Goal: Task Accomplishment & Management: Complete application form

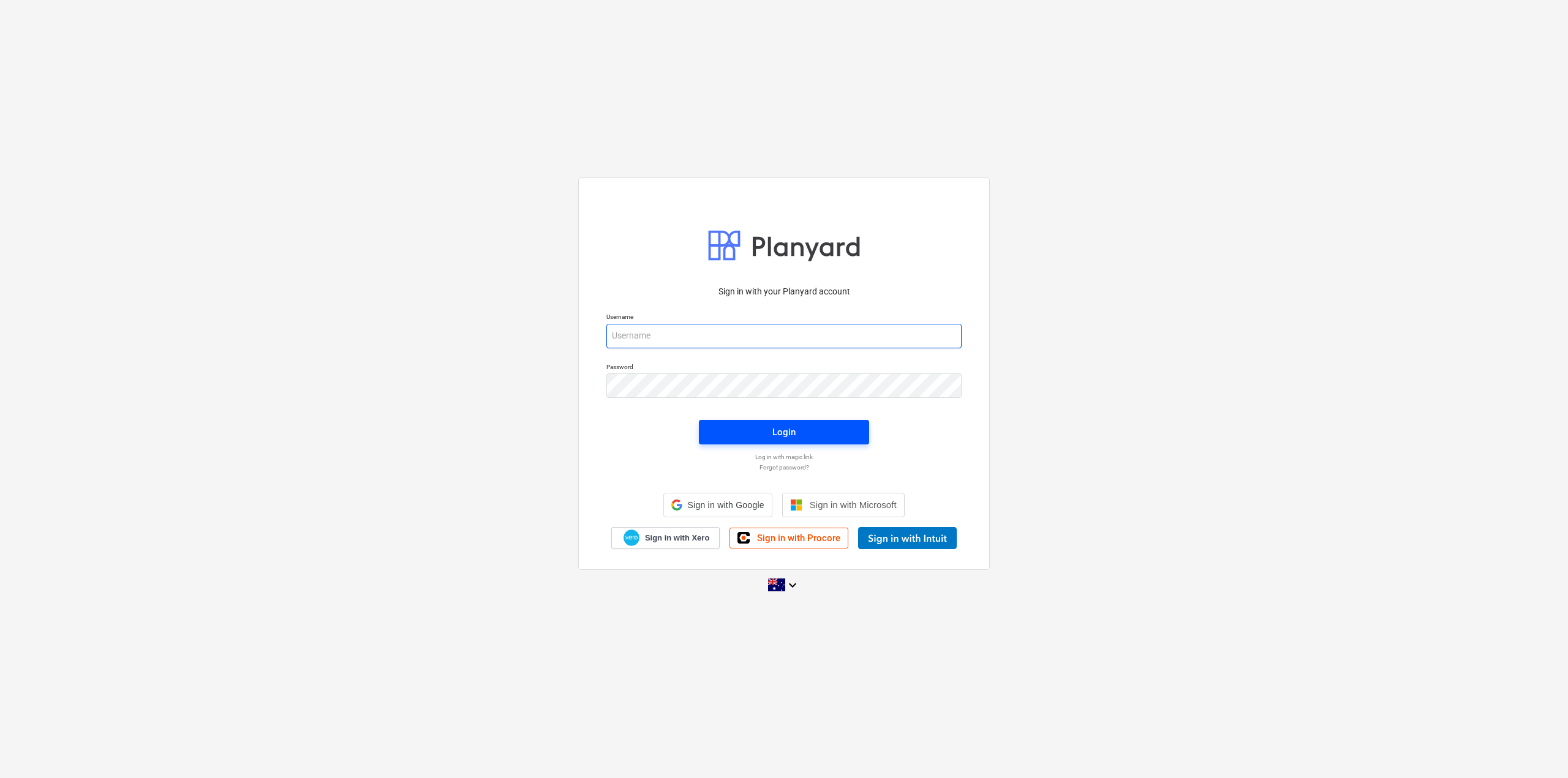
type input "[EMAIL_ADDRESS][DOMAIN_NAME]"
click at [763, 433] on span "Login" at bounding box center [784, 432] width 141 height 16
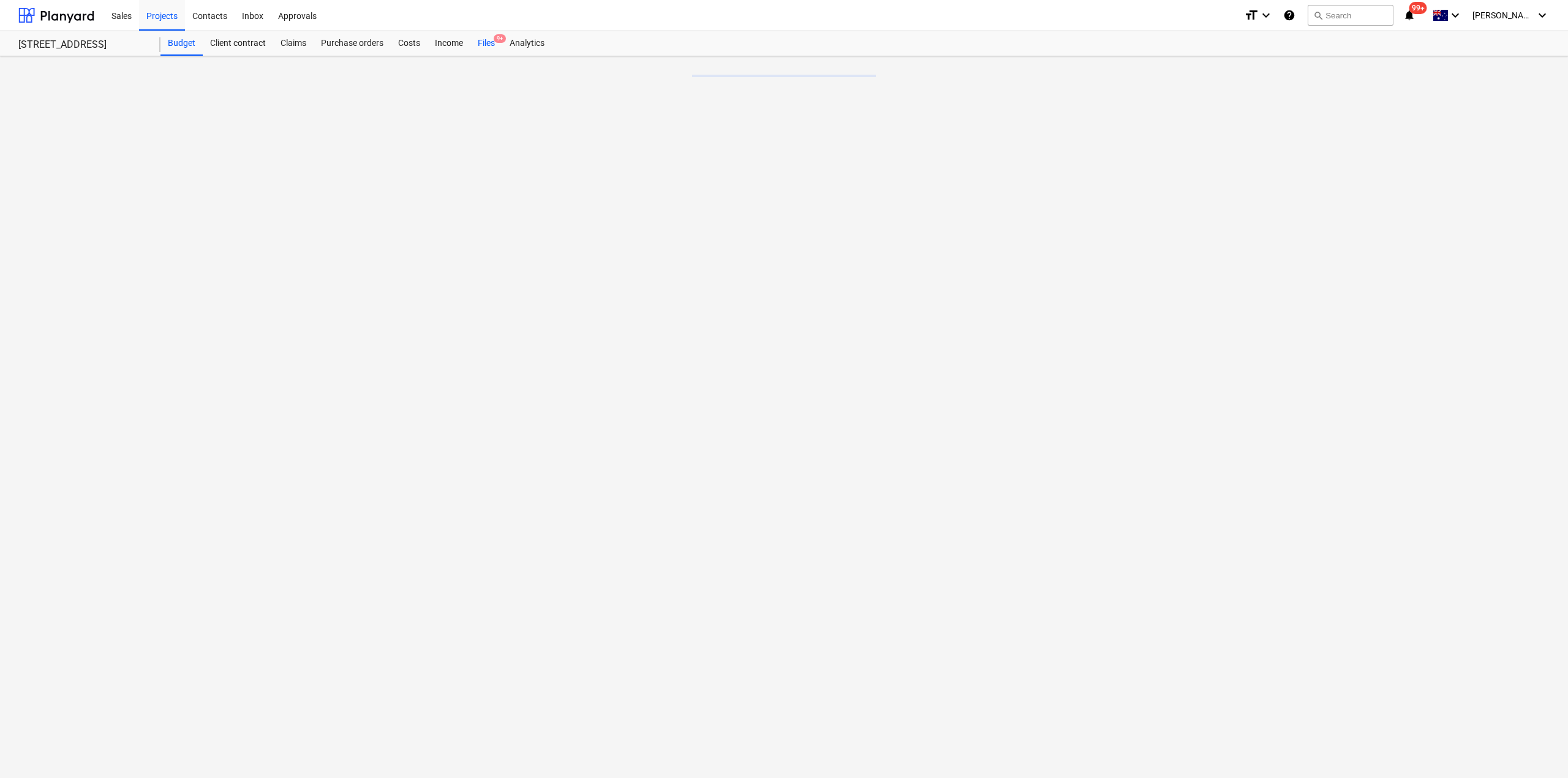
click at [483, 41] on div "Files 9+" at bounding box center [486, 43] width 32 height 24
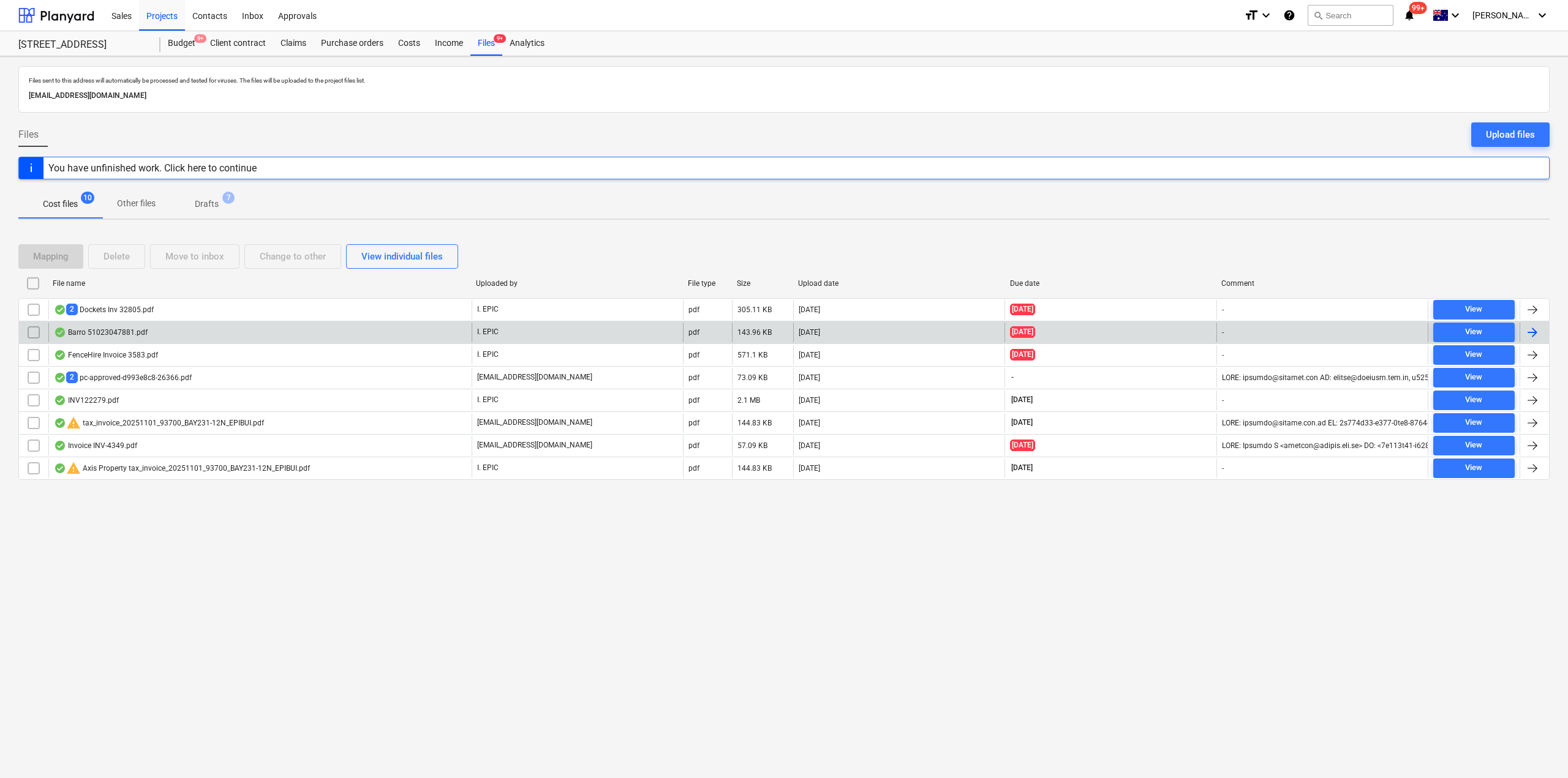
click at [188, 330] on div "Barro 51023047881.pdf" at bounding box center [260, 333] width 423 height 20
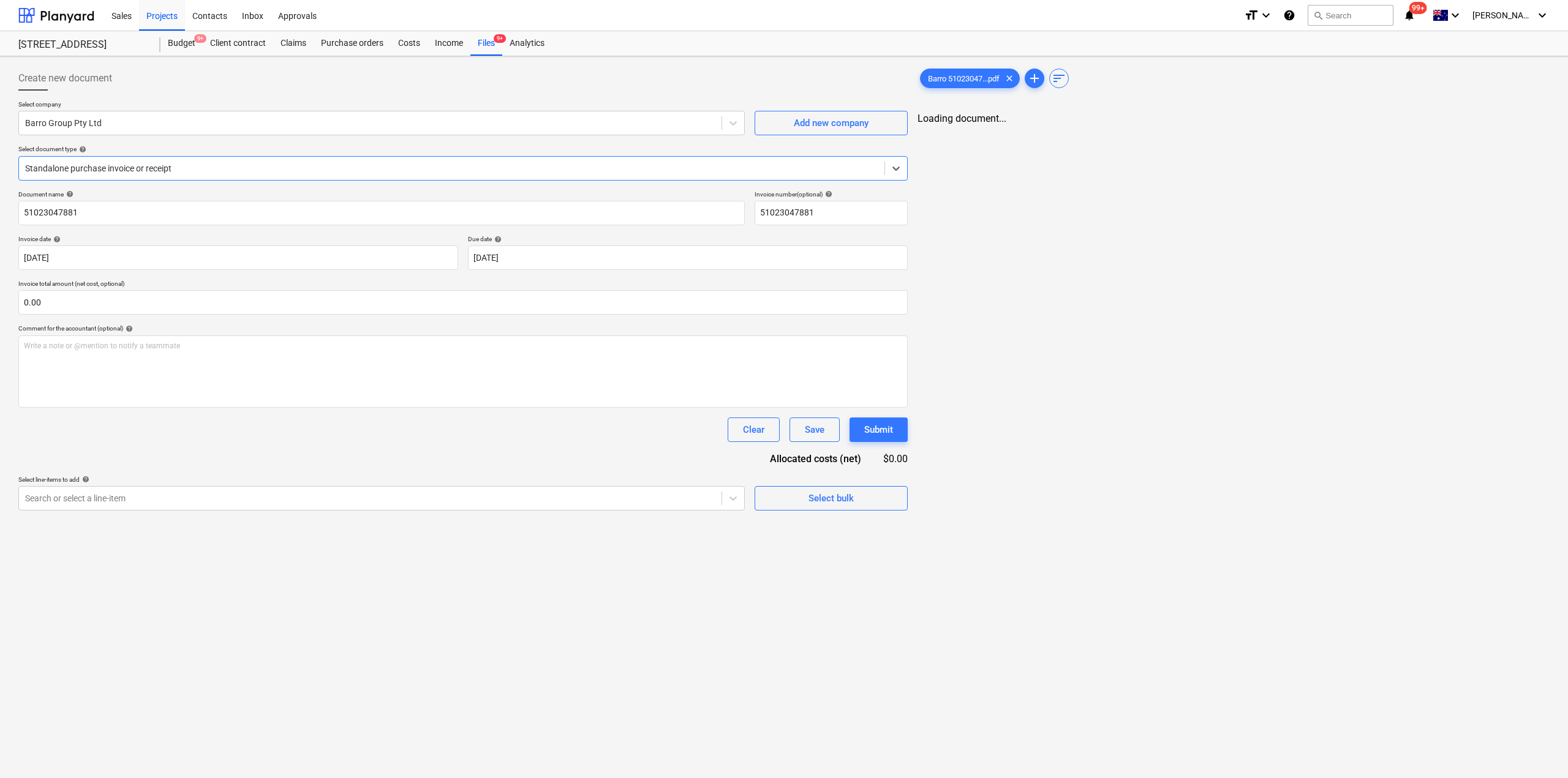
type input "51023047881"
type input "[DATE]"
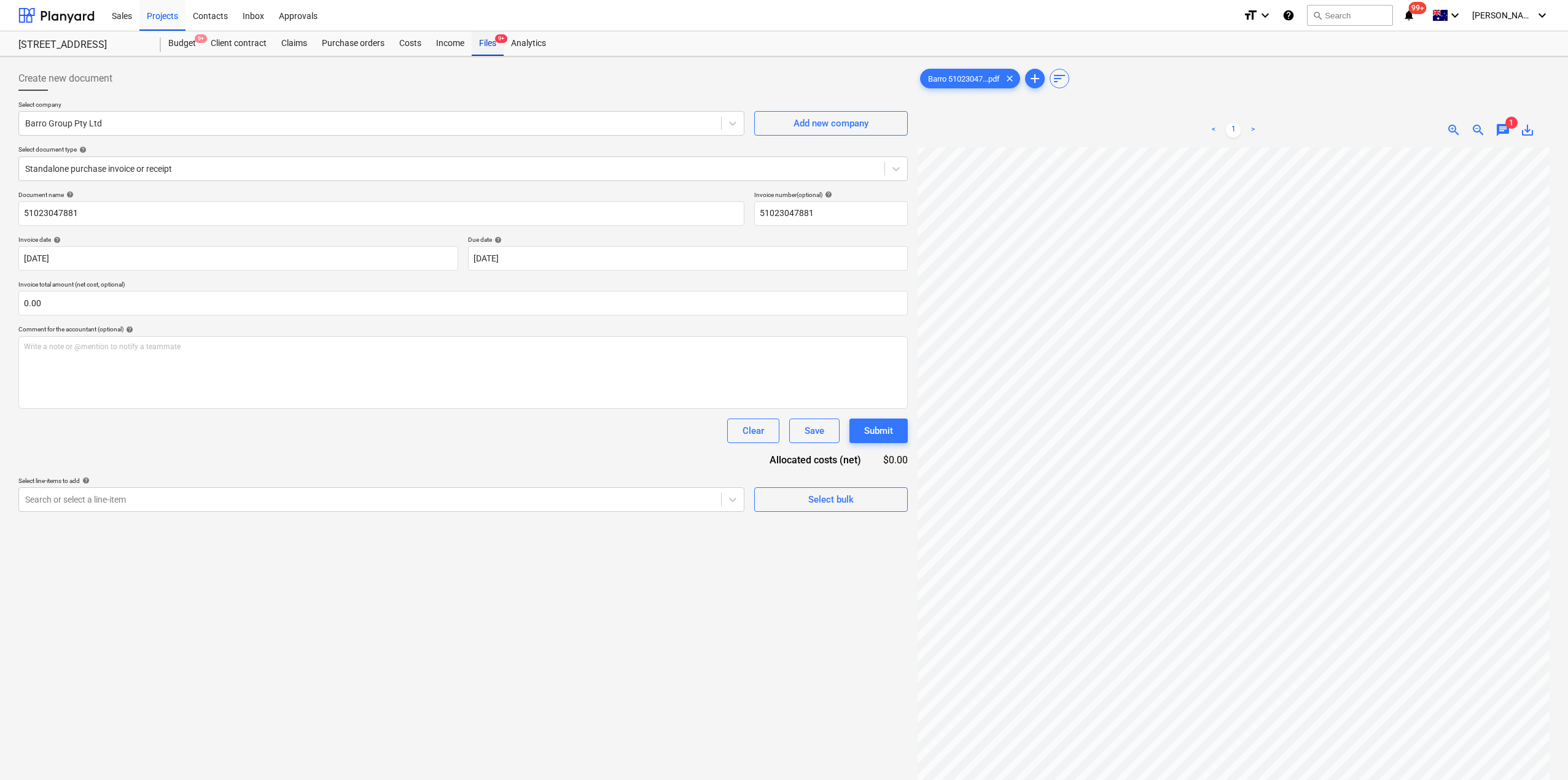
click at [486, 47] on div "Files 9+" at bounding box center [487, 43] width 32 height 24
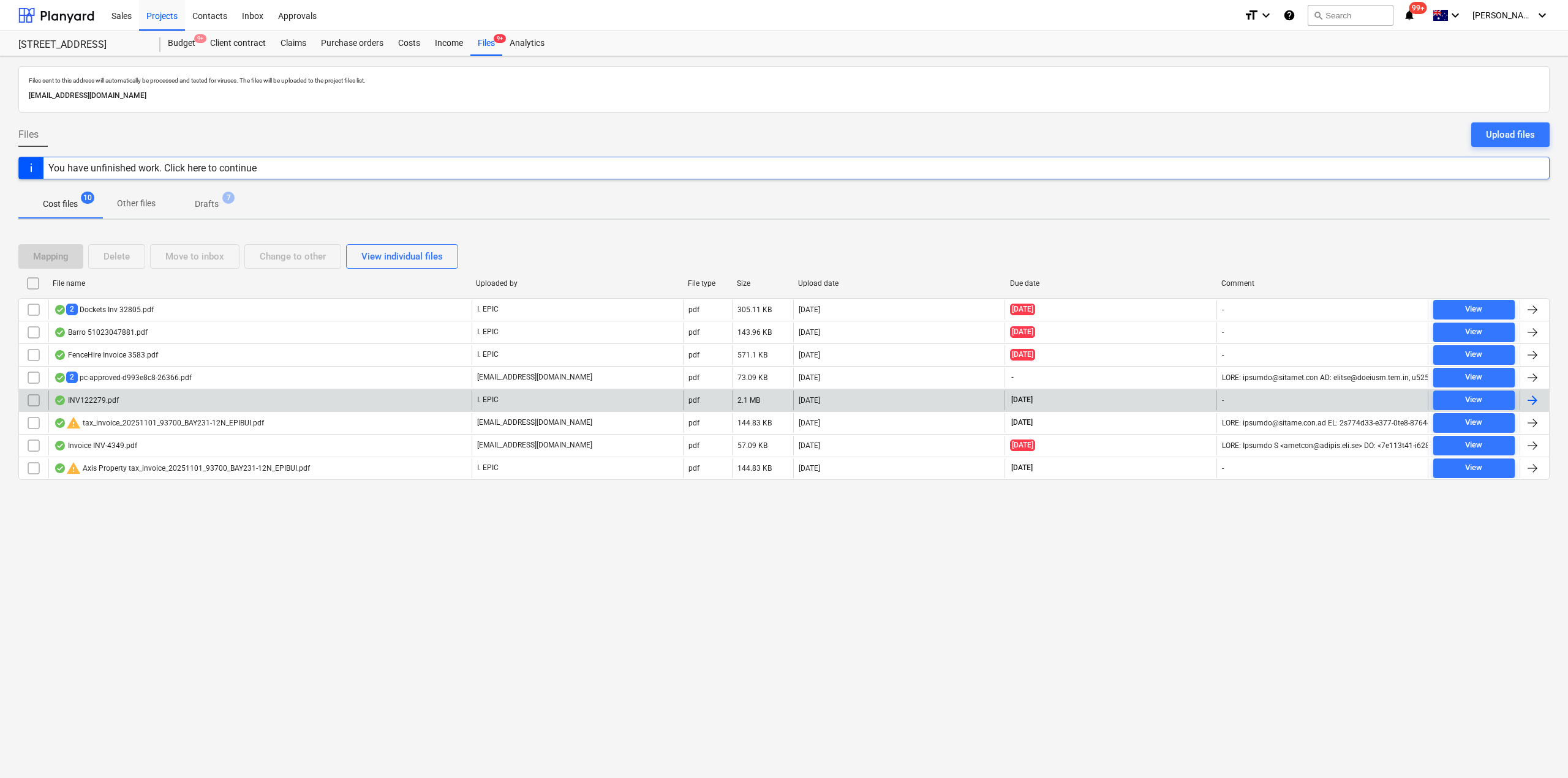
click at [105, 406] on div "INV122279.pdf" at bounding box center [260, 400] width 423 height 20
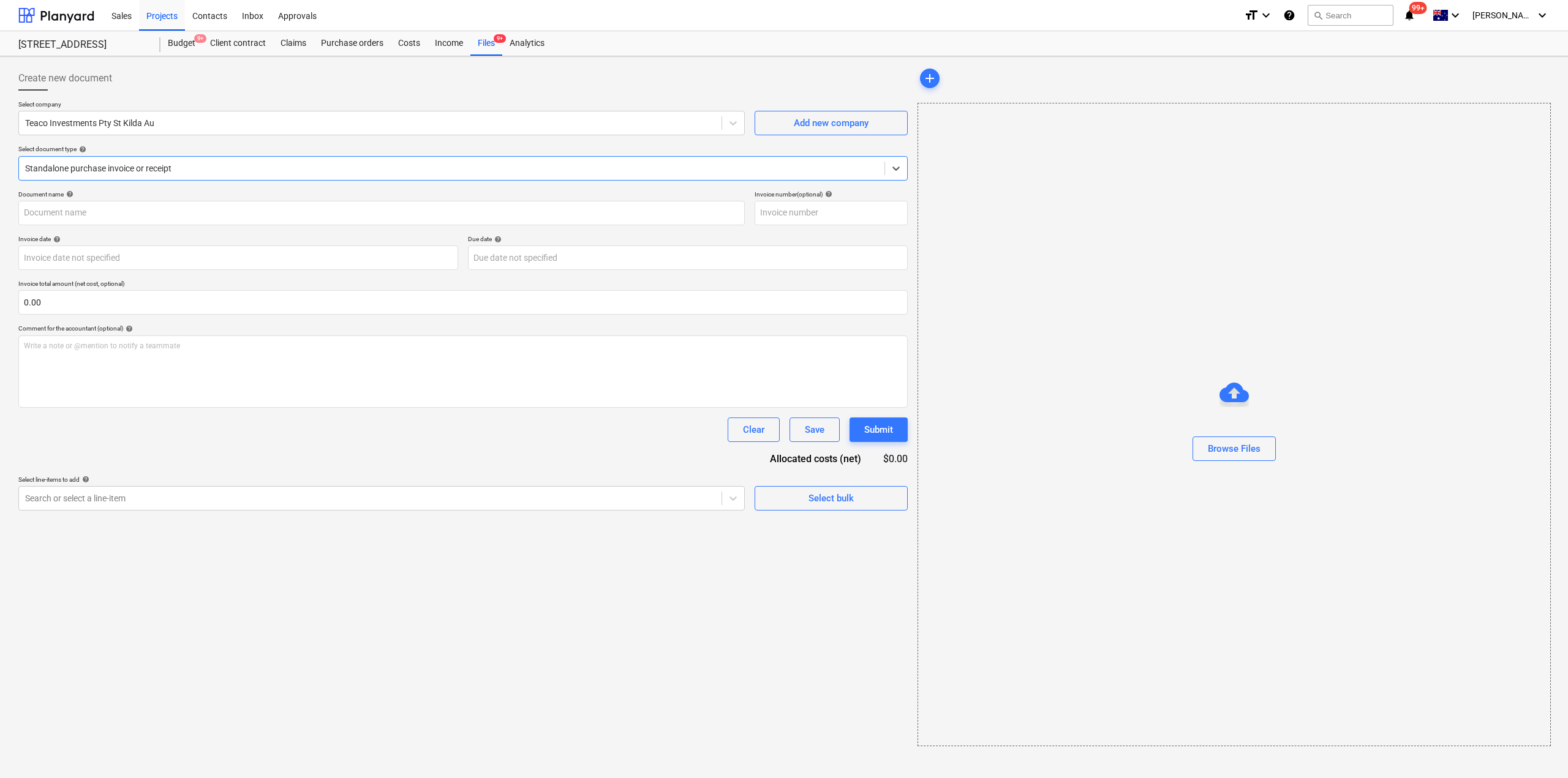
type input "122279"
type input "[DATE]"
click at [479, 35] on div "Files 9+" at bounding box center [486, 43] width 32 height 24
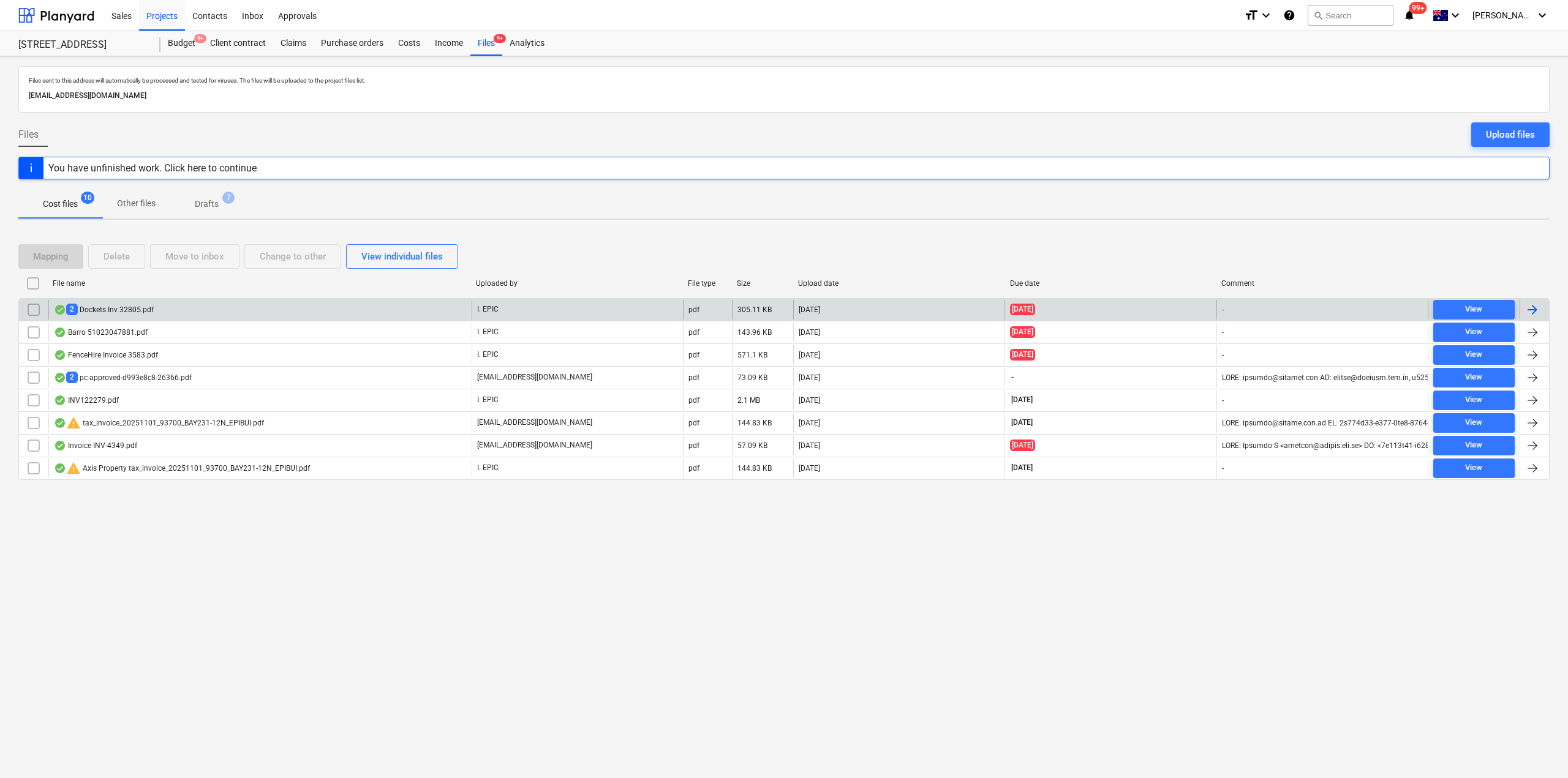
click at [145, 317] on div "2 Dockets Inv 32805.pdf" at bounding box center [260, 310] width 423 height 20
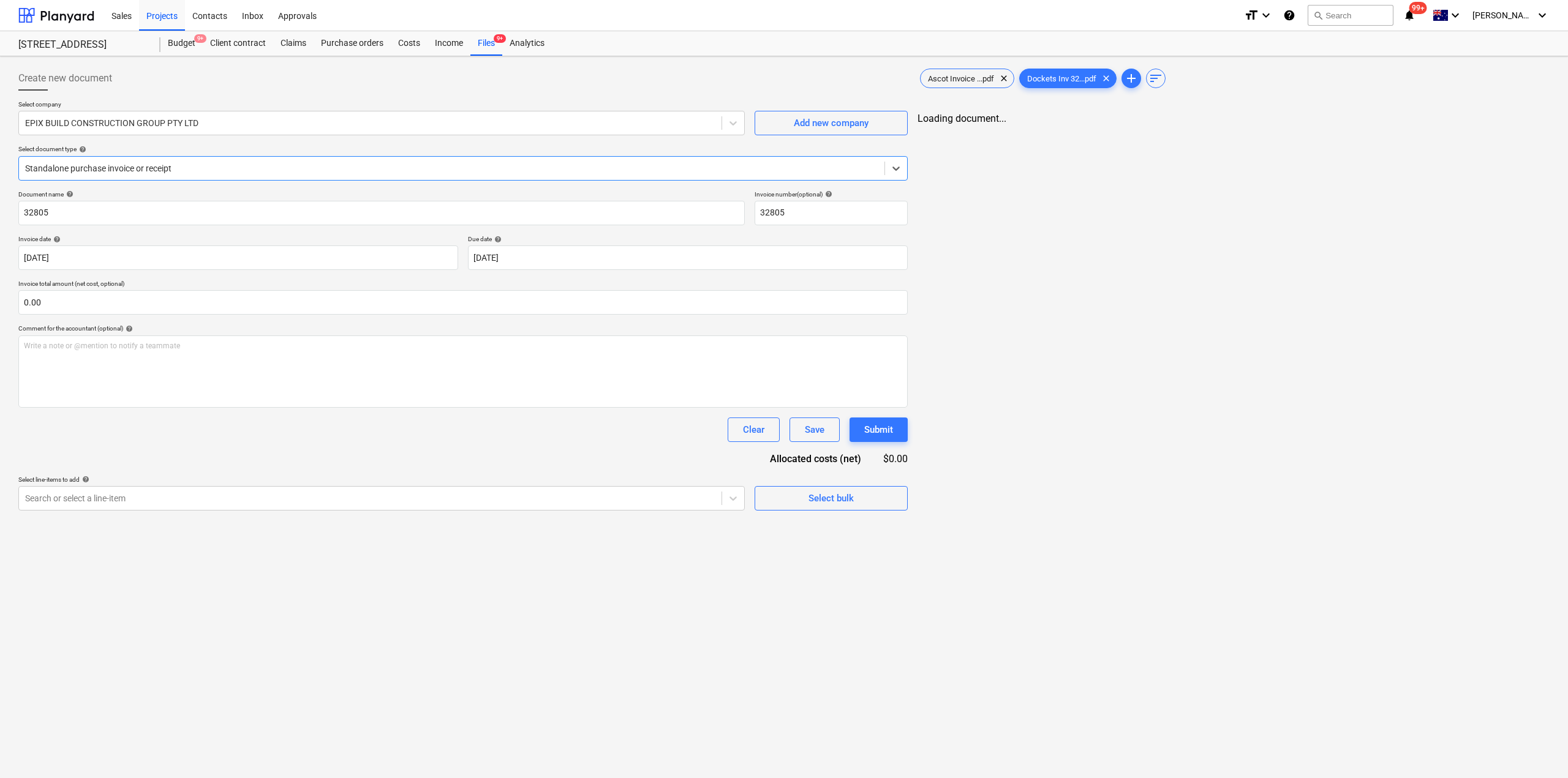
type input "32805"
type input "[DATE]"
click at [489, 44] on div "Files 9+" at bounding box center [486, 43] width 32 height 24
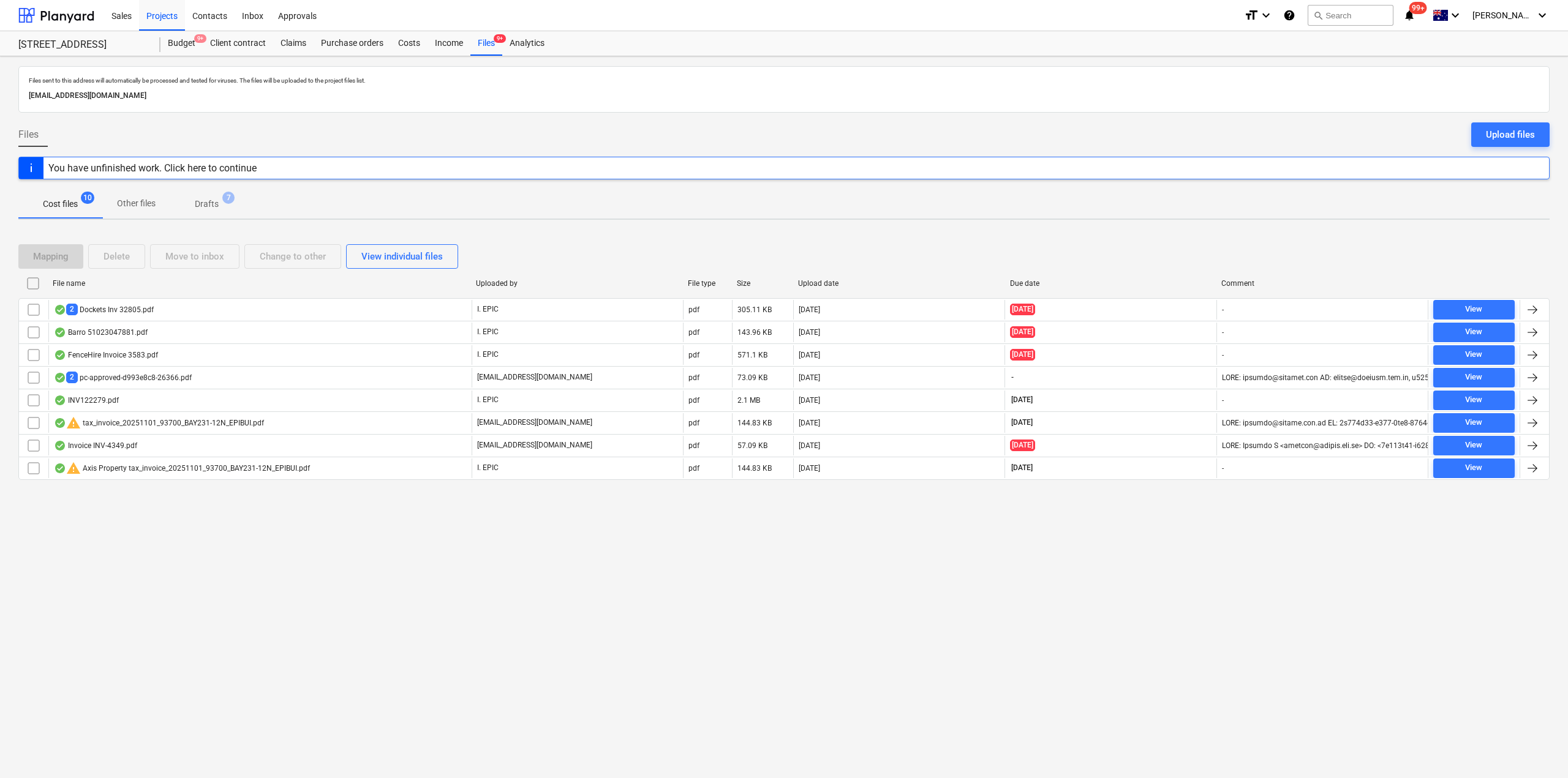
drag, startPoint x: 1527, startPoint y: 128, endPoint x: 1564, endPoint y: 146, distance: 41.1
click at [1527, 128] on div "Upload files" at bounding box center [1510, 135] width 49 height 16
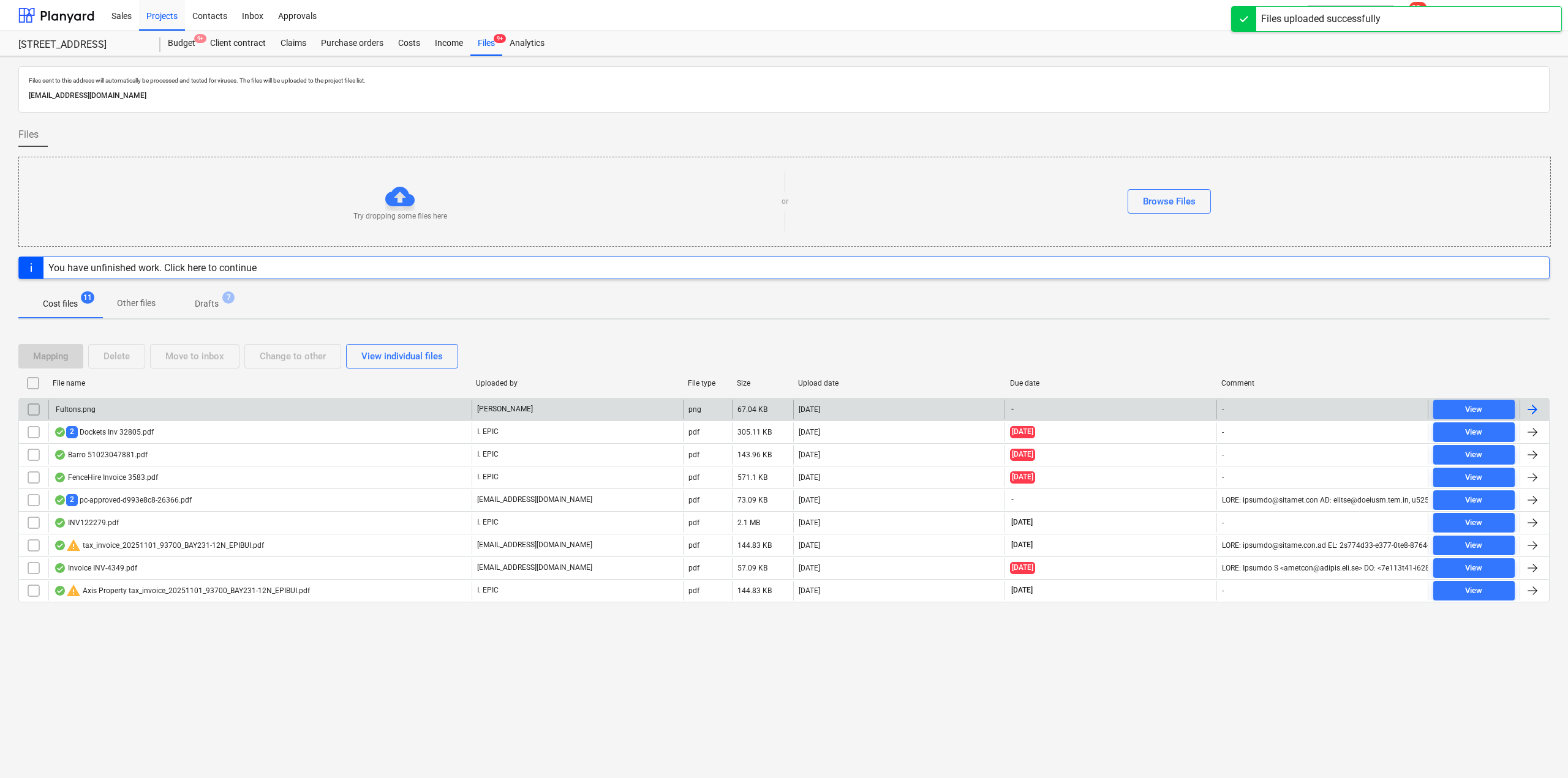
click at [324, 408] on div "Fultons.png" at bounding box center [260, 410] width 423 height 20
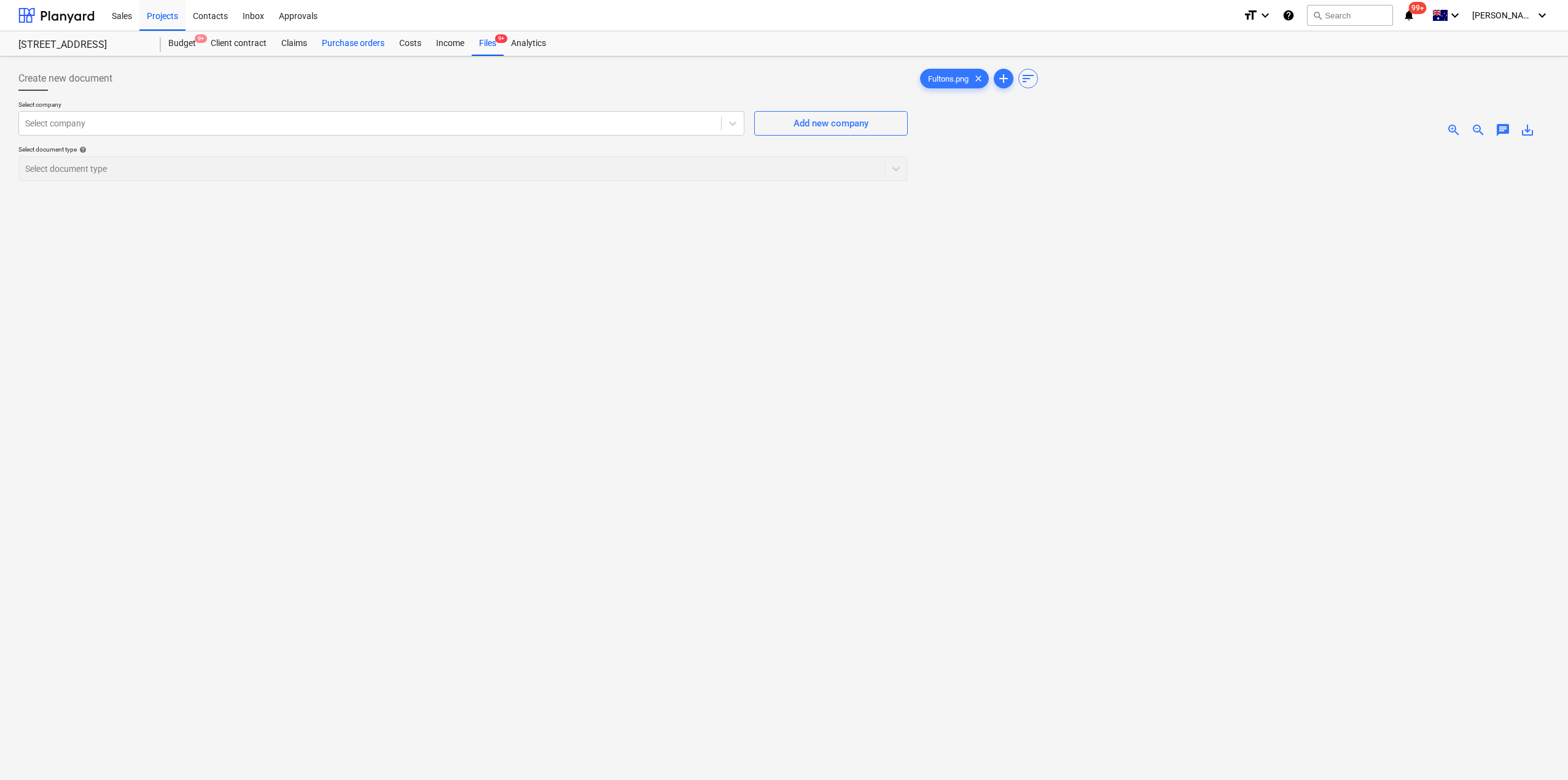
click at [352, 44] on div "Purchase orders" at bounding box center [353, 43] width 77 height 24
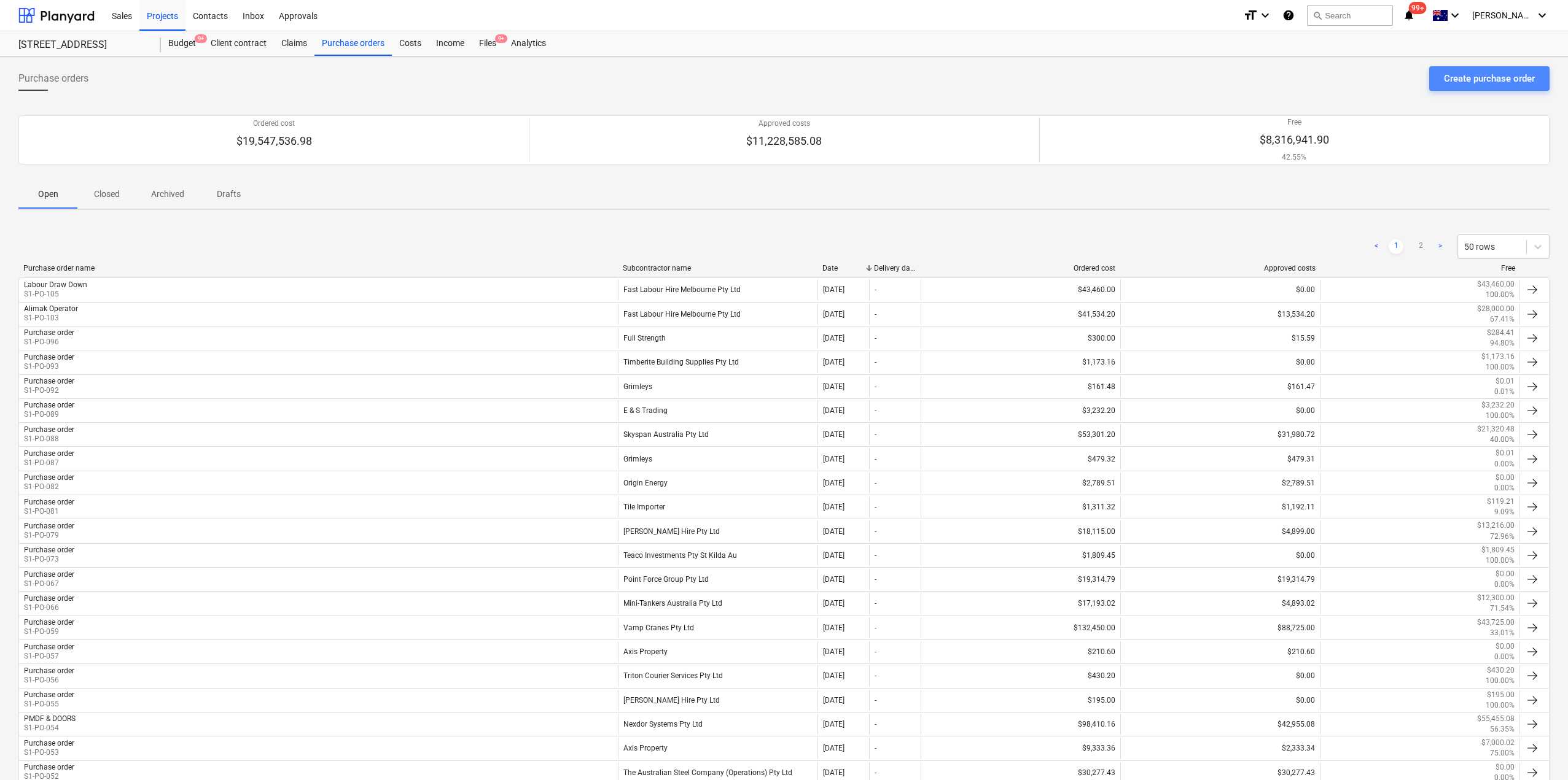
click at [1457, 79] on div "Create purchase order" at bounding box center [1489, 79] width 91 height 16
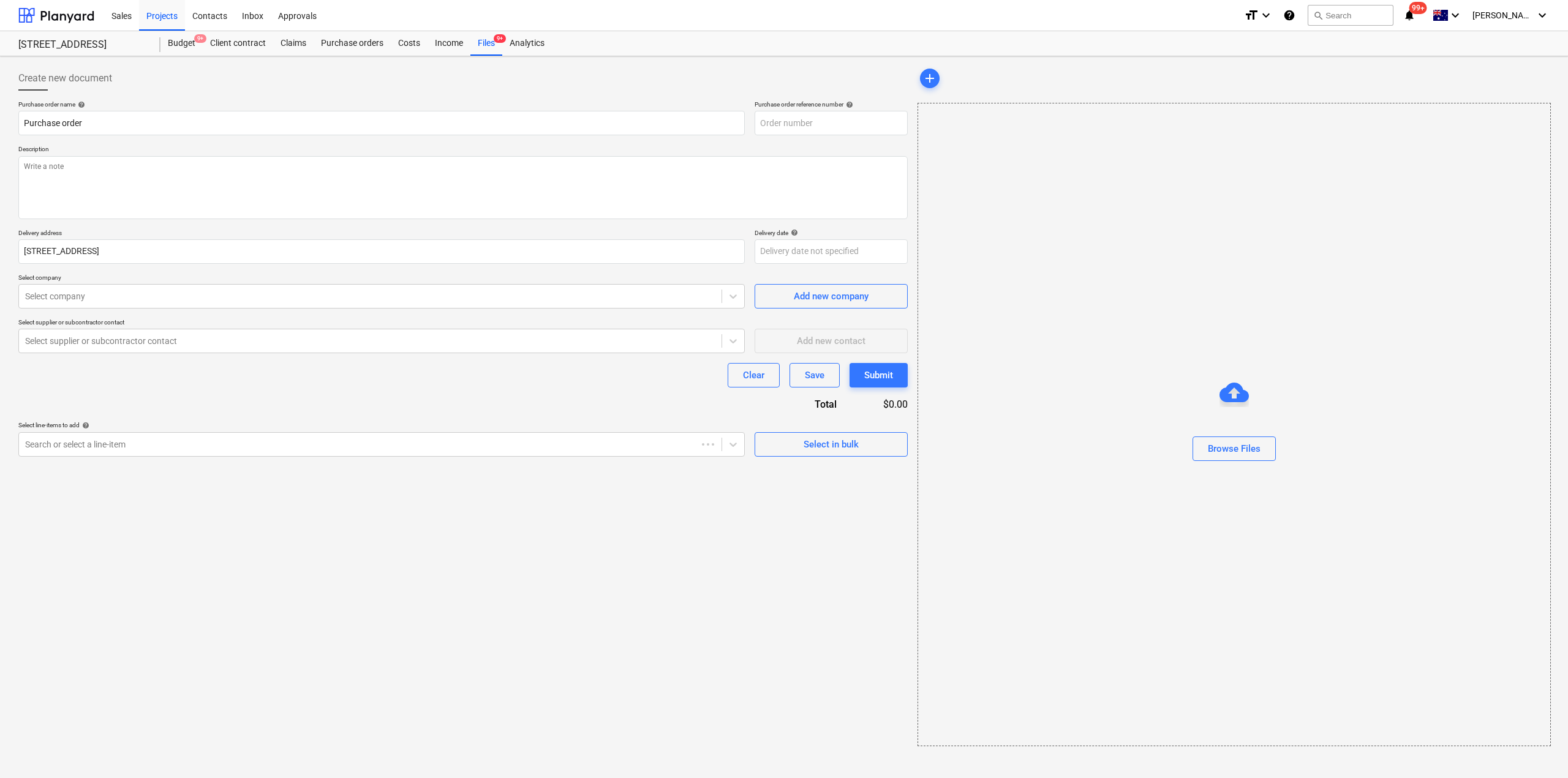
type textarea "x"
type input "S1-PO-108"
type textarea "x"
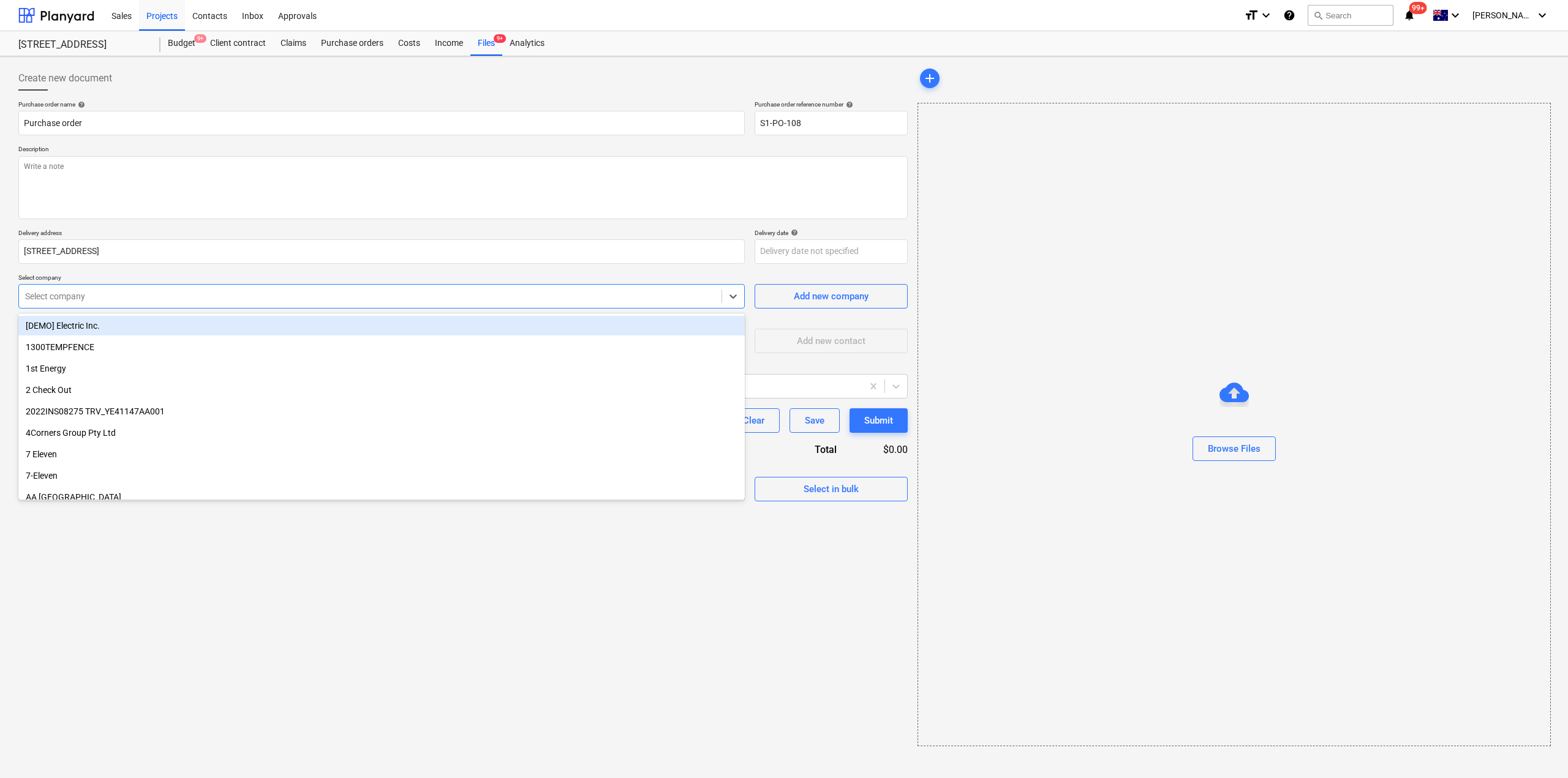
click at [103, 306] on div "Select company" at bounding box center [381, 296] width 727 height 24
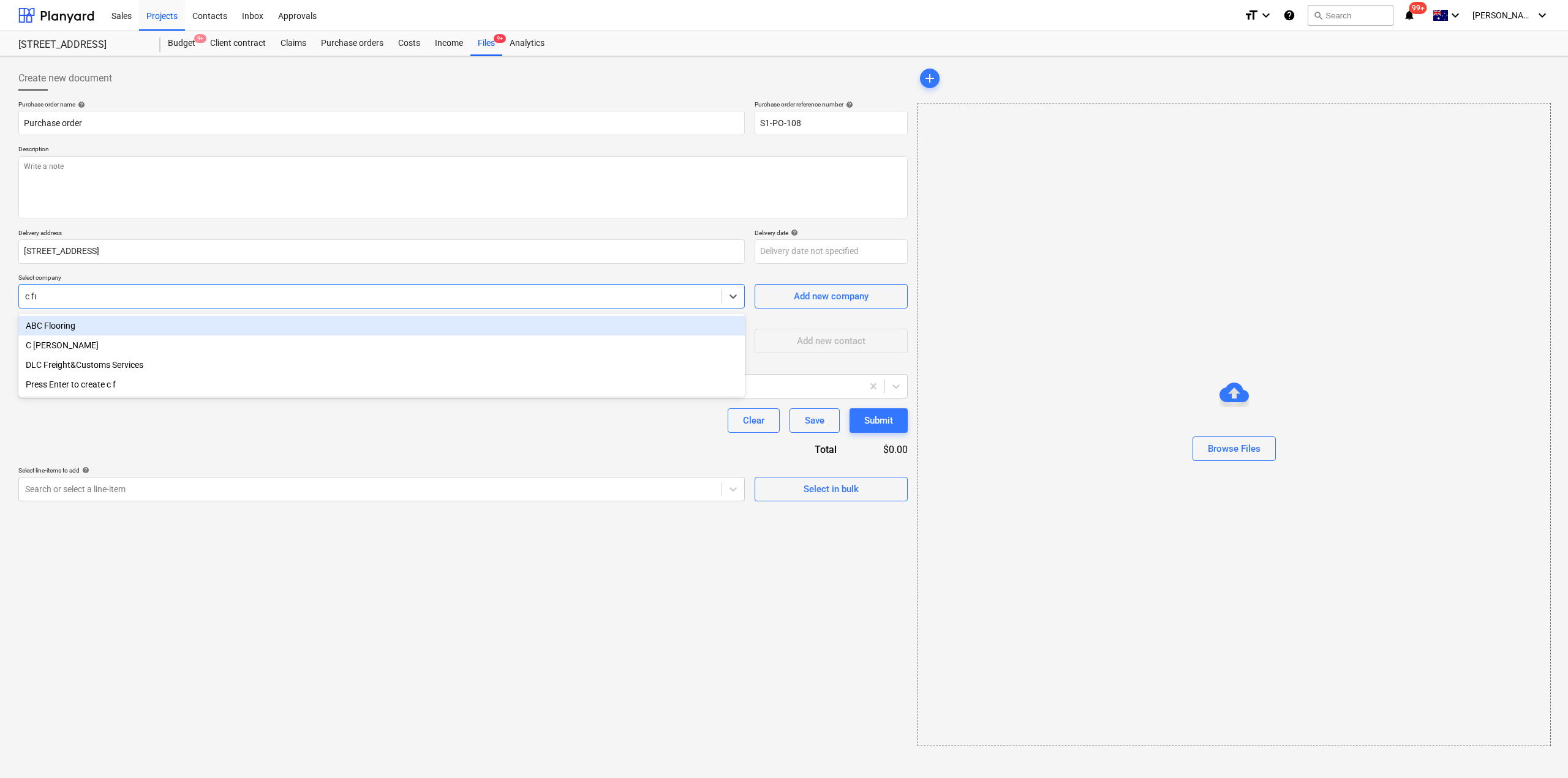
type input "c ful"
click at [97, 318] on div "C [PERSON_NAME]" at bounding box center [381, 326] width 727 height 20
type textarea "x"
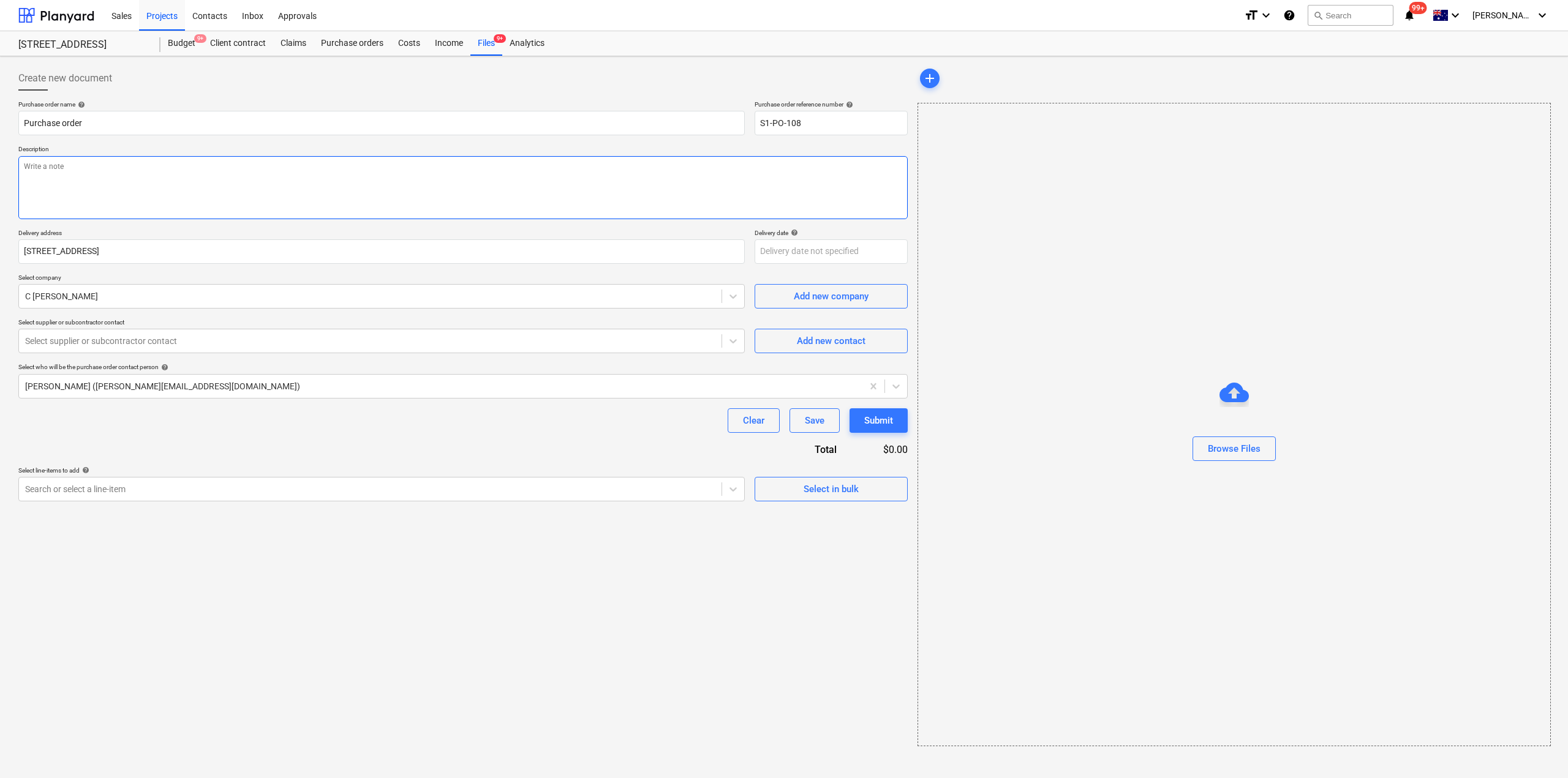
click at [157, 203] on textarea at bounding box center [463, 188] width 890 height 63
click at [160, 350] on div "Select supplier or subcontractor contact" at bounding box center [370, 341] width 703 height 17
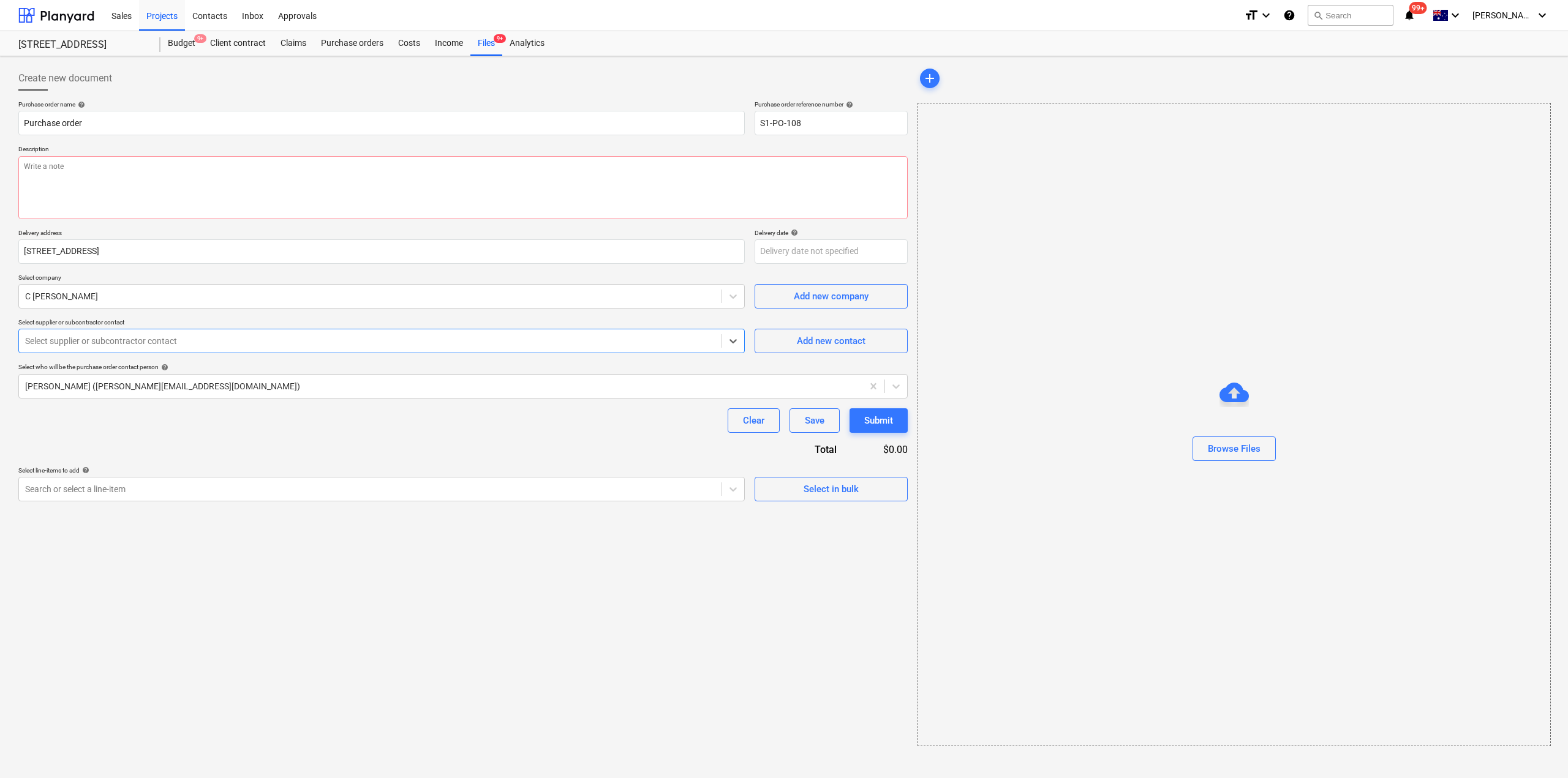
click at [160, 350] on div "Select supplier or subcontractor contact" at bounding box center [370, 341] width 703 height 17
type textarea "x"
click at [90, 432] on div "Clear Save Submit" at bounding box center [463, 420] width 890 height 24
click at [614, 496] on div "Search or select a line-item" at bounding box center [370, 489] width 703 height 17
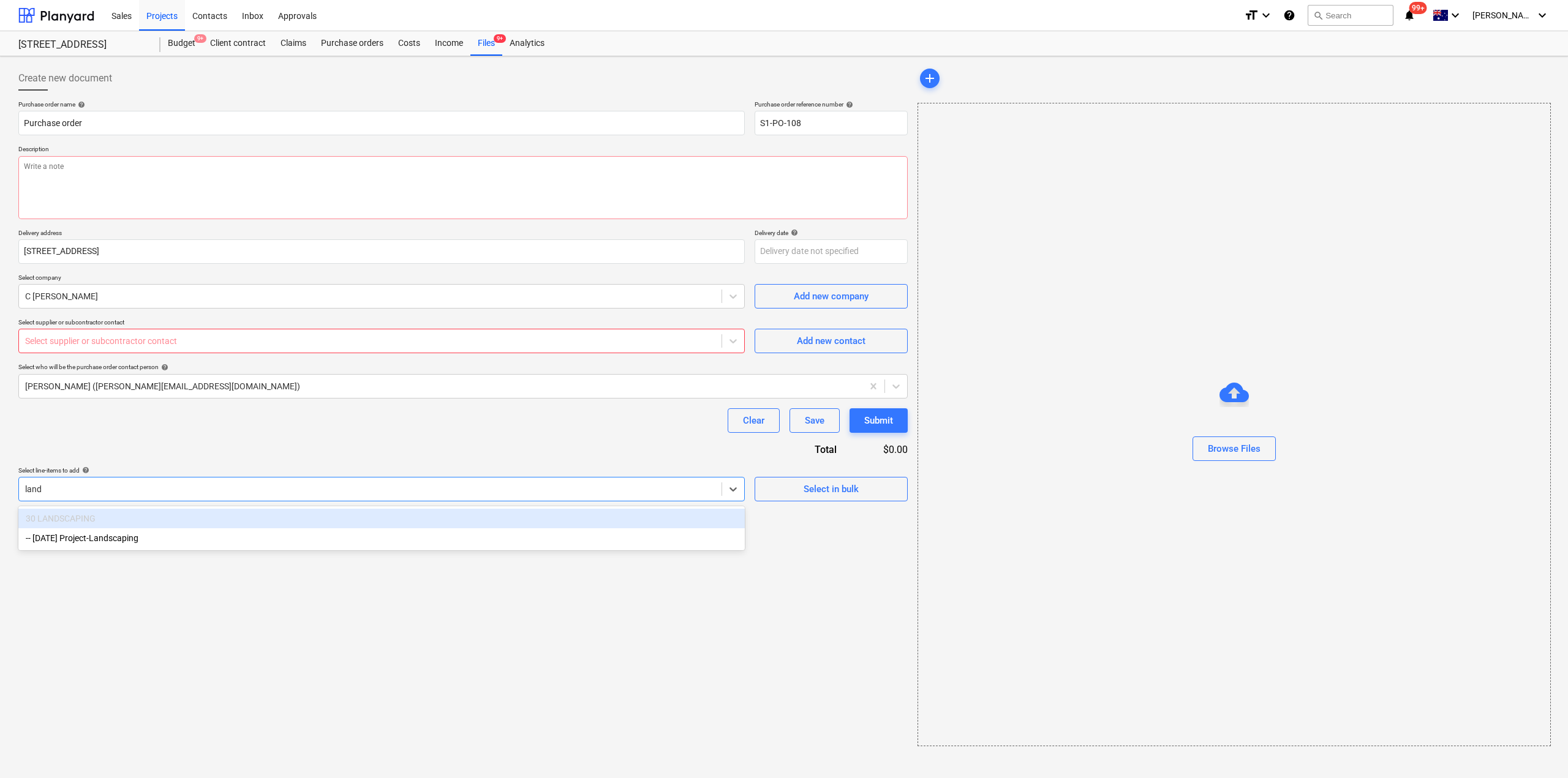
type input "lands"
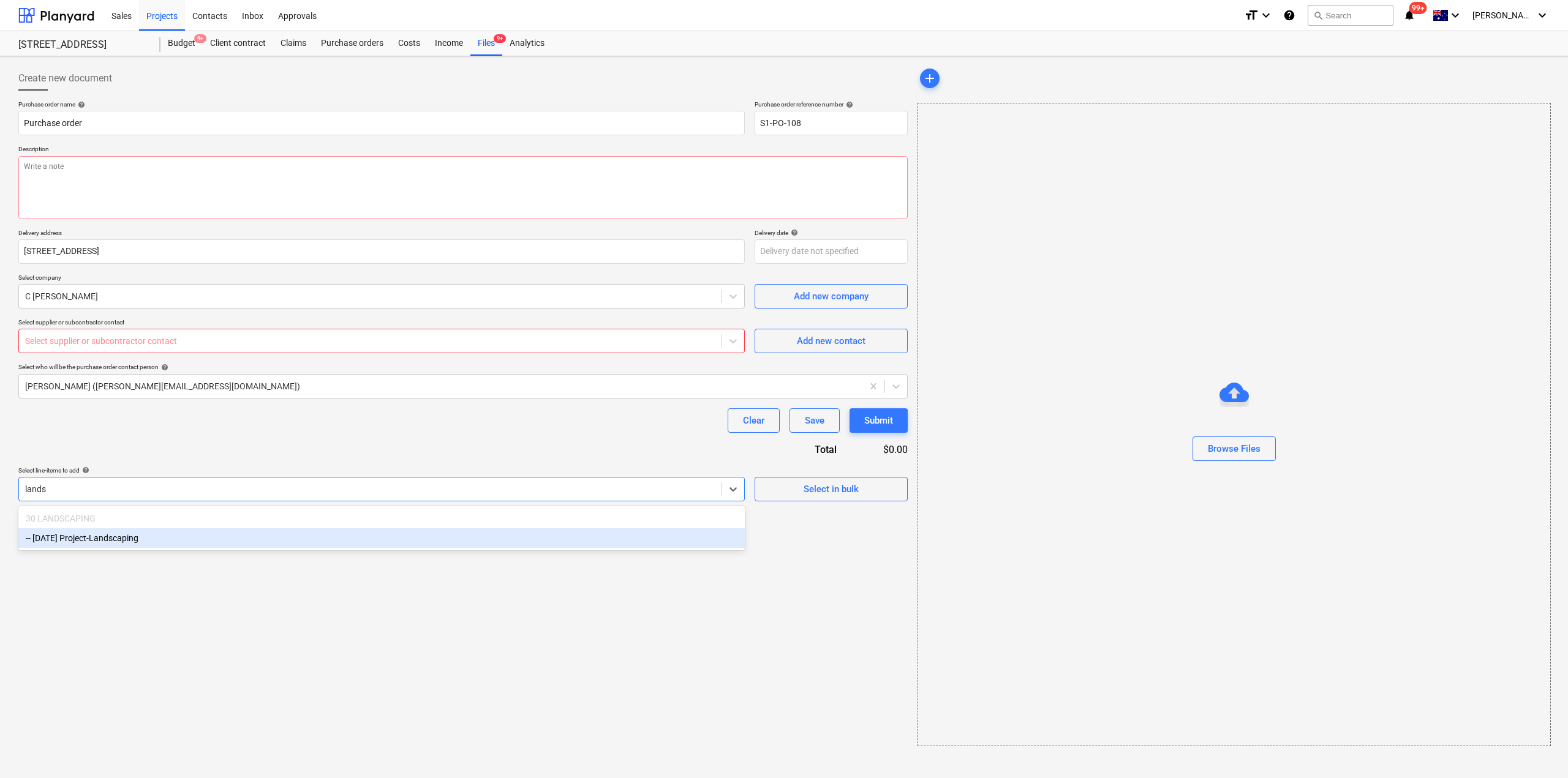
click at [525, 537] on div "-- [DATE] Project-Landscaping" at bounding box center [381, 538] width 727 height 20
type textarea "x"
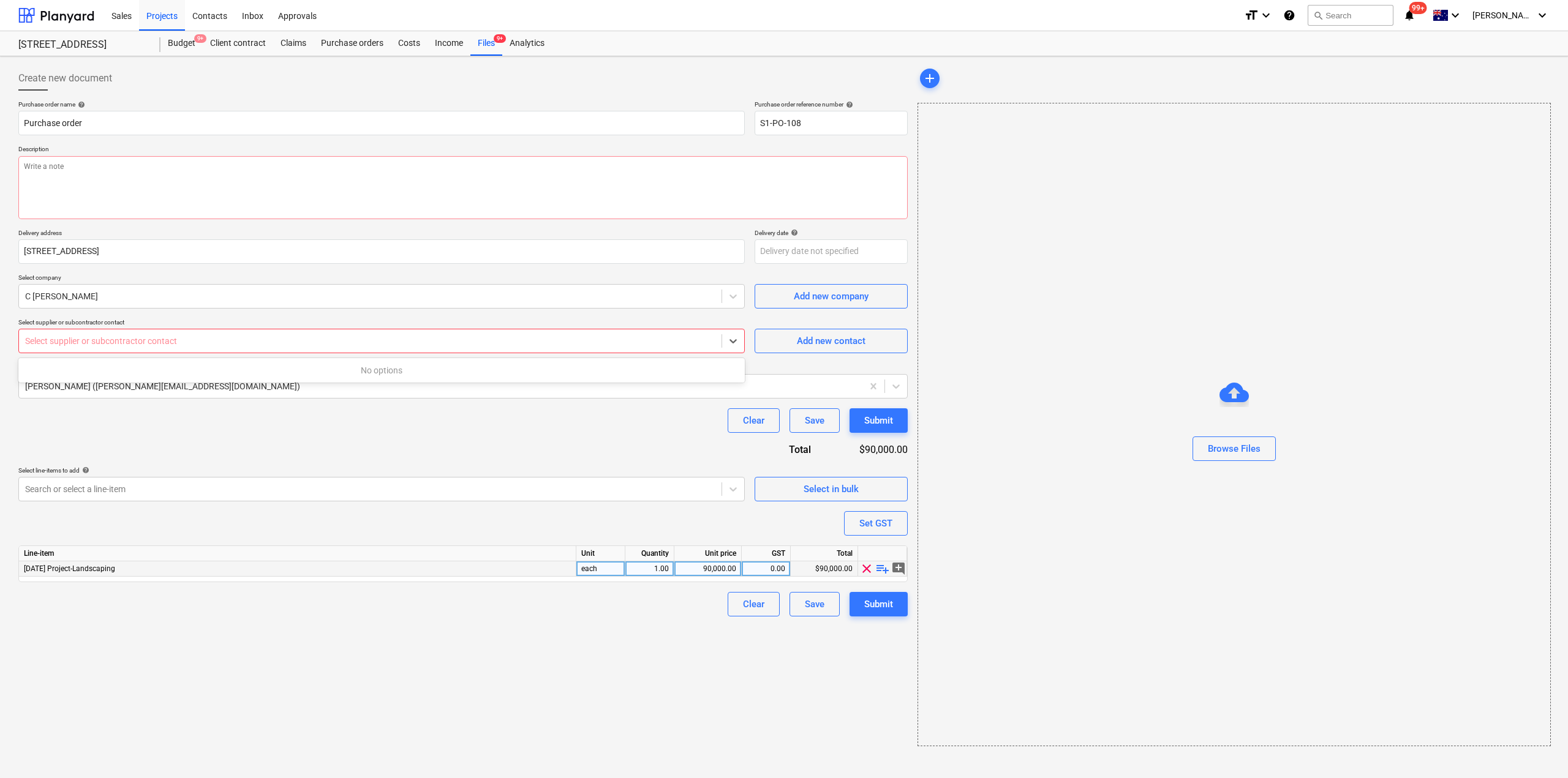
click at [112, 350] on div "Select supplier or subcontractor contact" at bounding box center [370, 341] width 703 height 17
click at [784, 341] on span "Add new contact" at bounding box center [831, 341] width 122 height 16
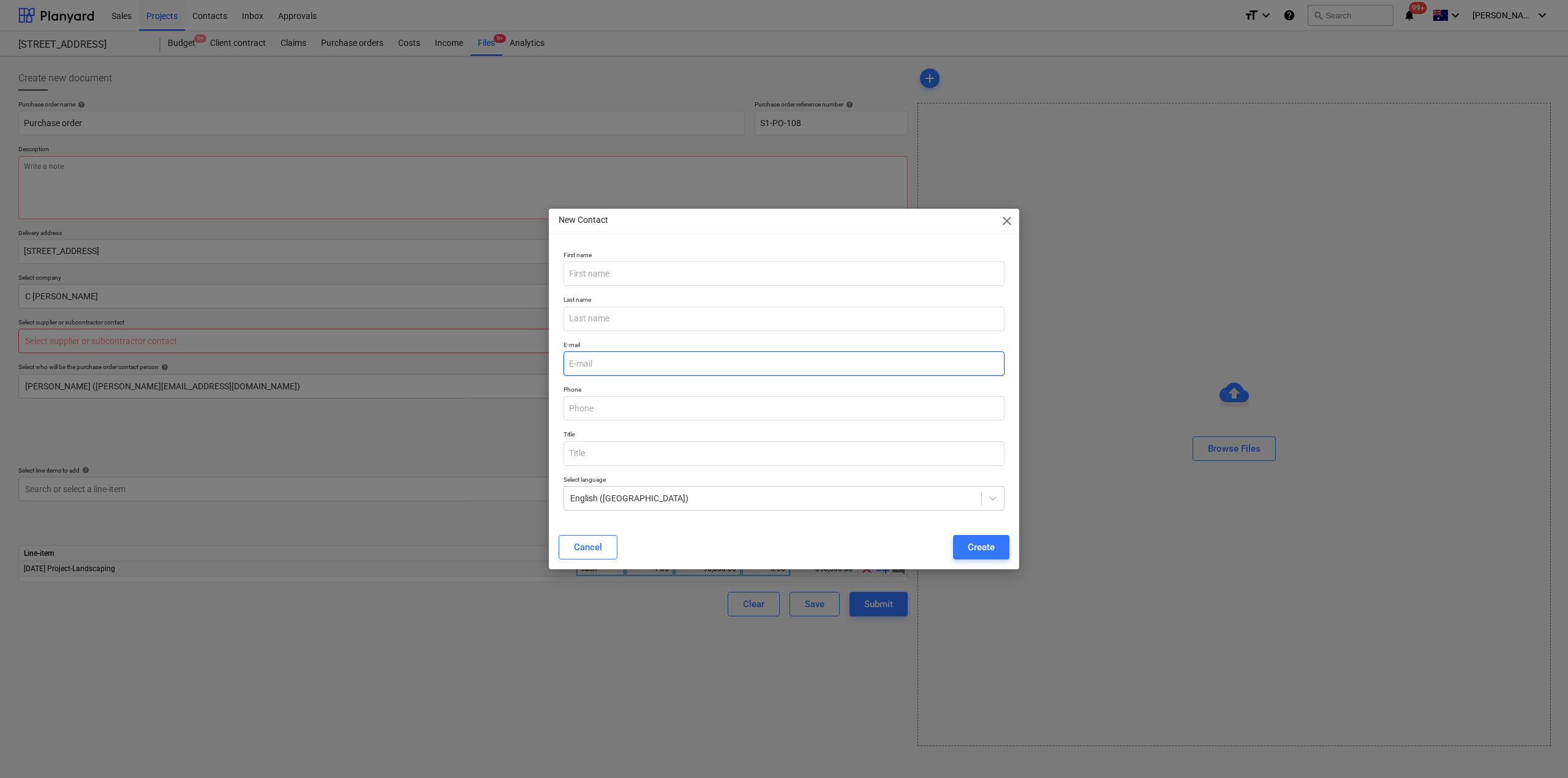
type textarea "x"
click at [620, 370] on input "email" at bounding box center [784, 364] width 441 height 24
paste input "[EMAIL_ADDRESS][DOMAIN_NAME]"
type input "[EMAIL_ADDRESS][DOMAIN_NAME]"
click at [629, 276] on input "text" at bounding box center [784, 273] width 441 height 24
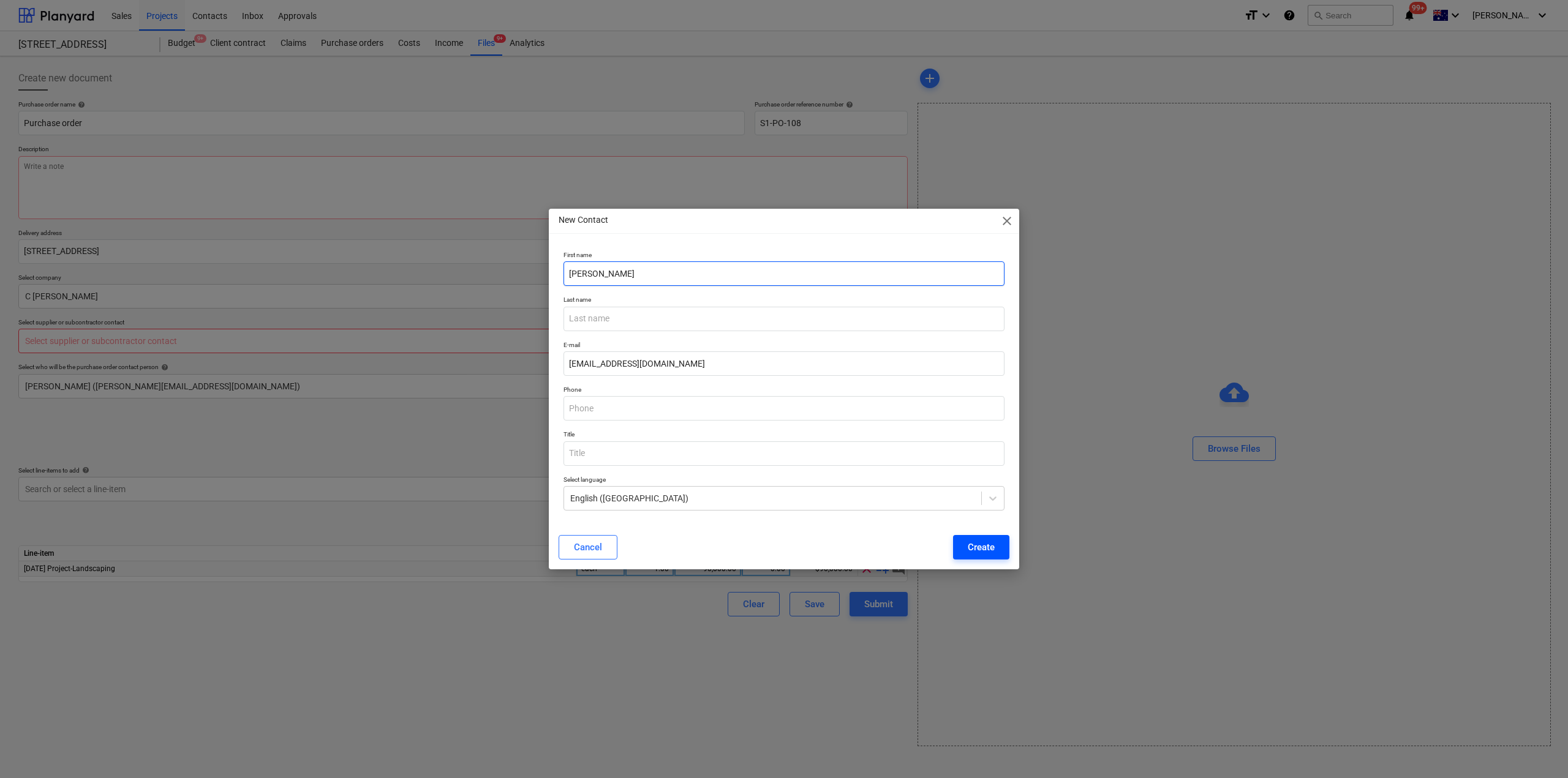
type input "[PERSON_NAME]"
click at [990, 554] on div "Create" at bounding box center [981, 547] width 27 height 16
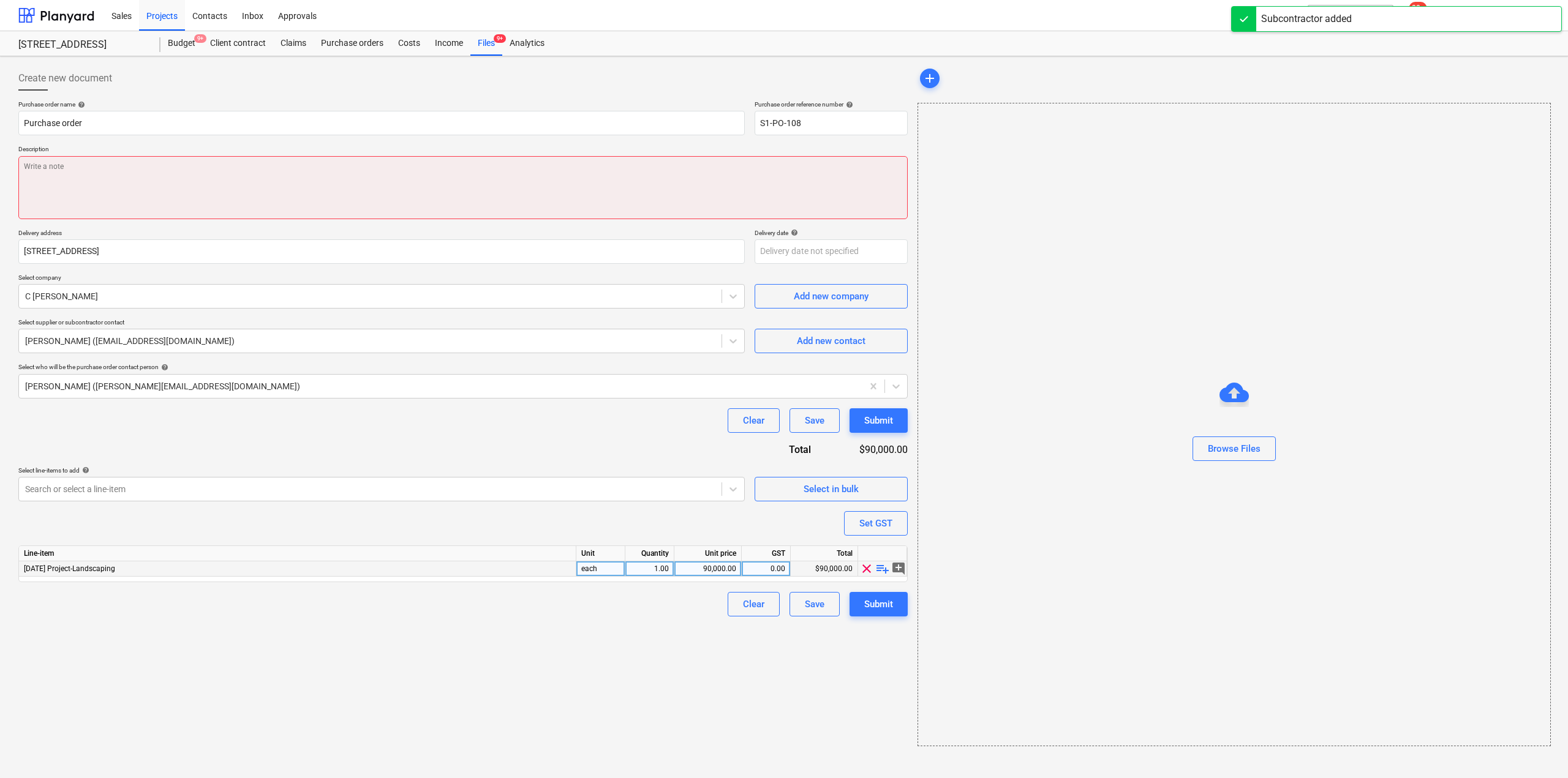
click at [507, 171] on textarea at bounding box center [463, 188] width 890 height 63
type textarea "x"
type textarea "B"
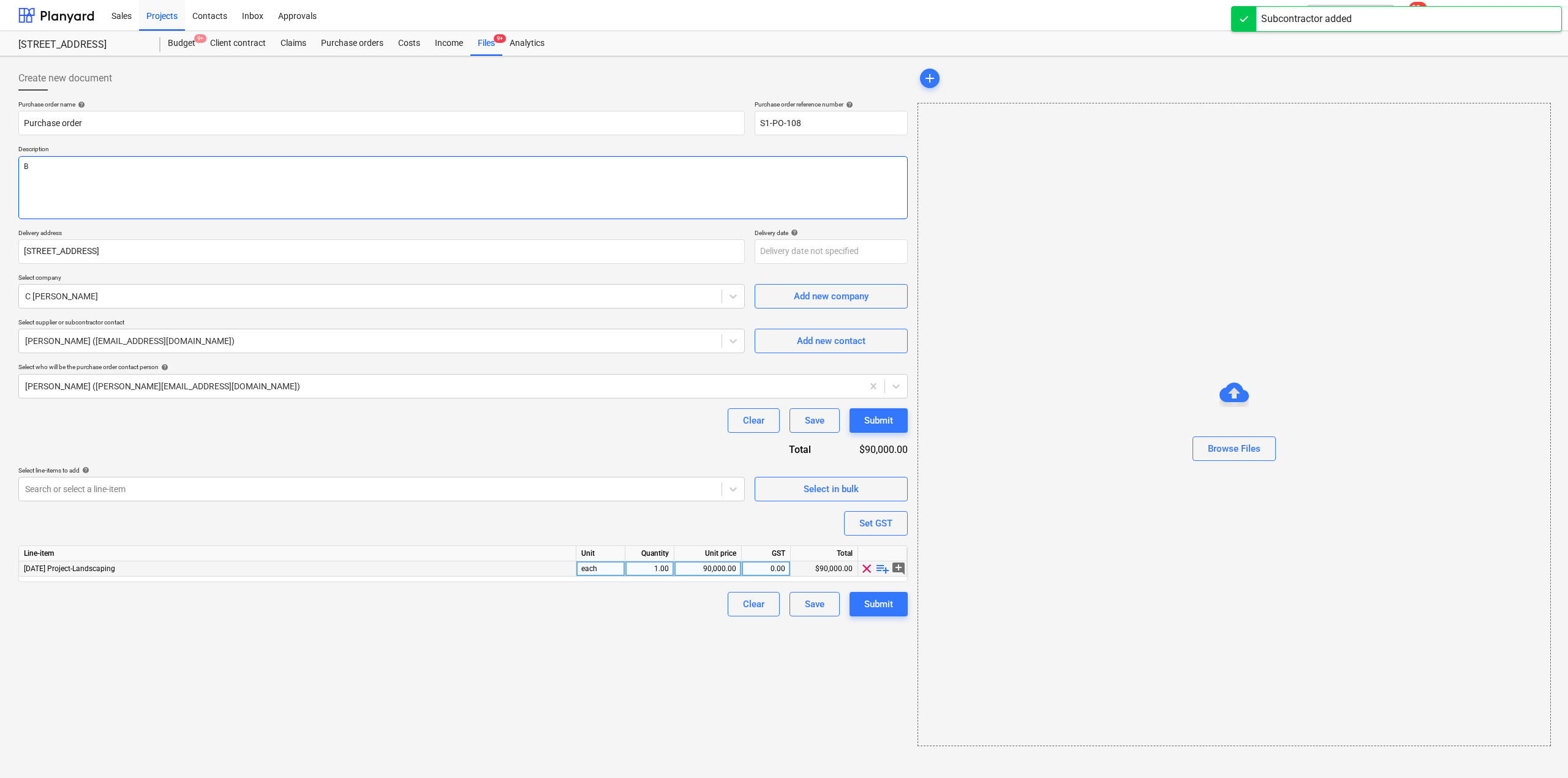
type textarea "x"
type textarea "Bu"
type textarea "x"
type textarea "Bul"
type textarea "x"
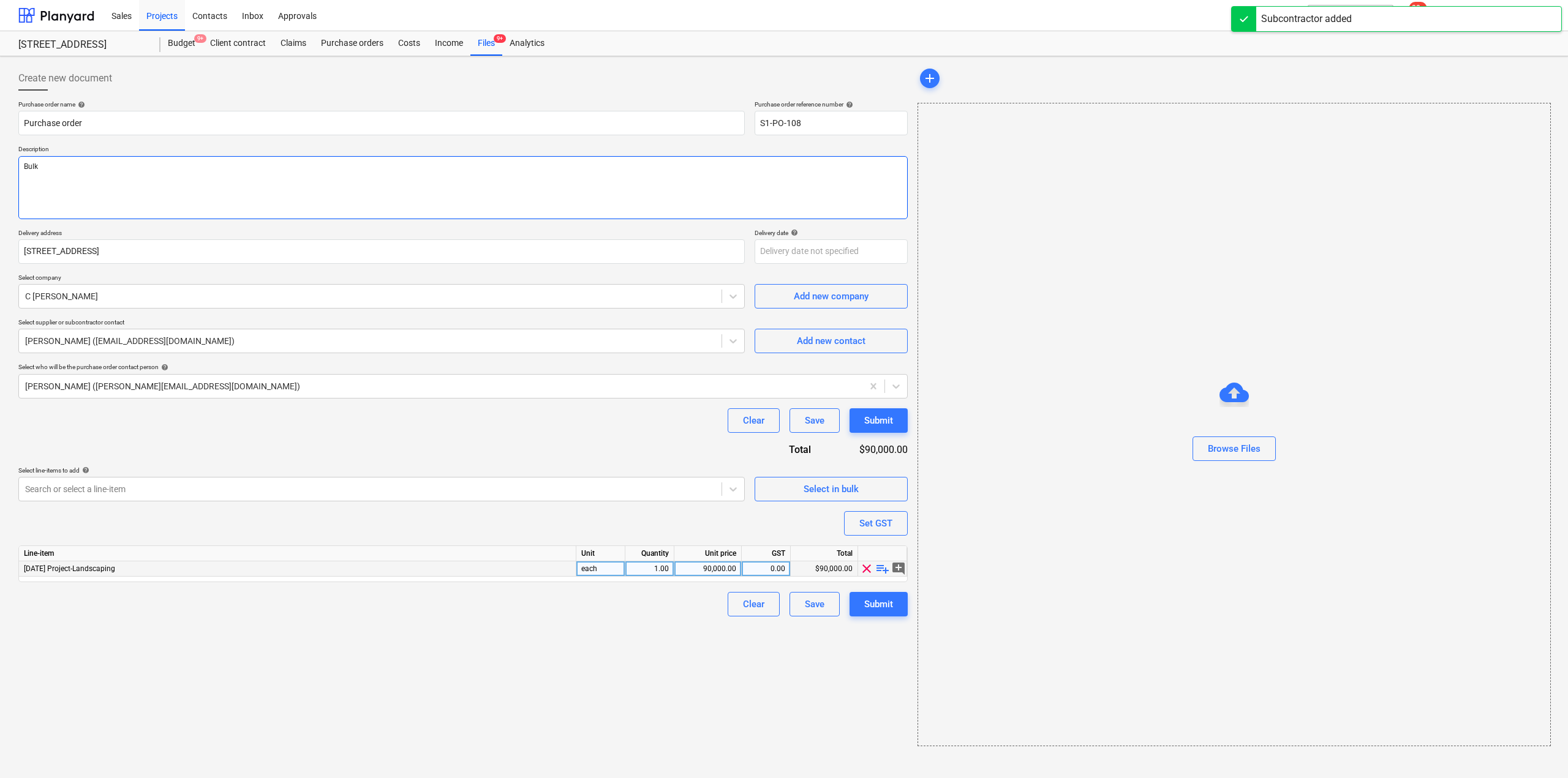
type textarea "Bulk"
type textarea "x"
type textarea "Bulk b"
type textarea "x"
type textarea "Bulk ba"
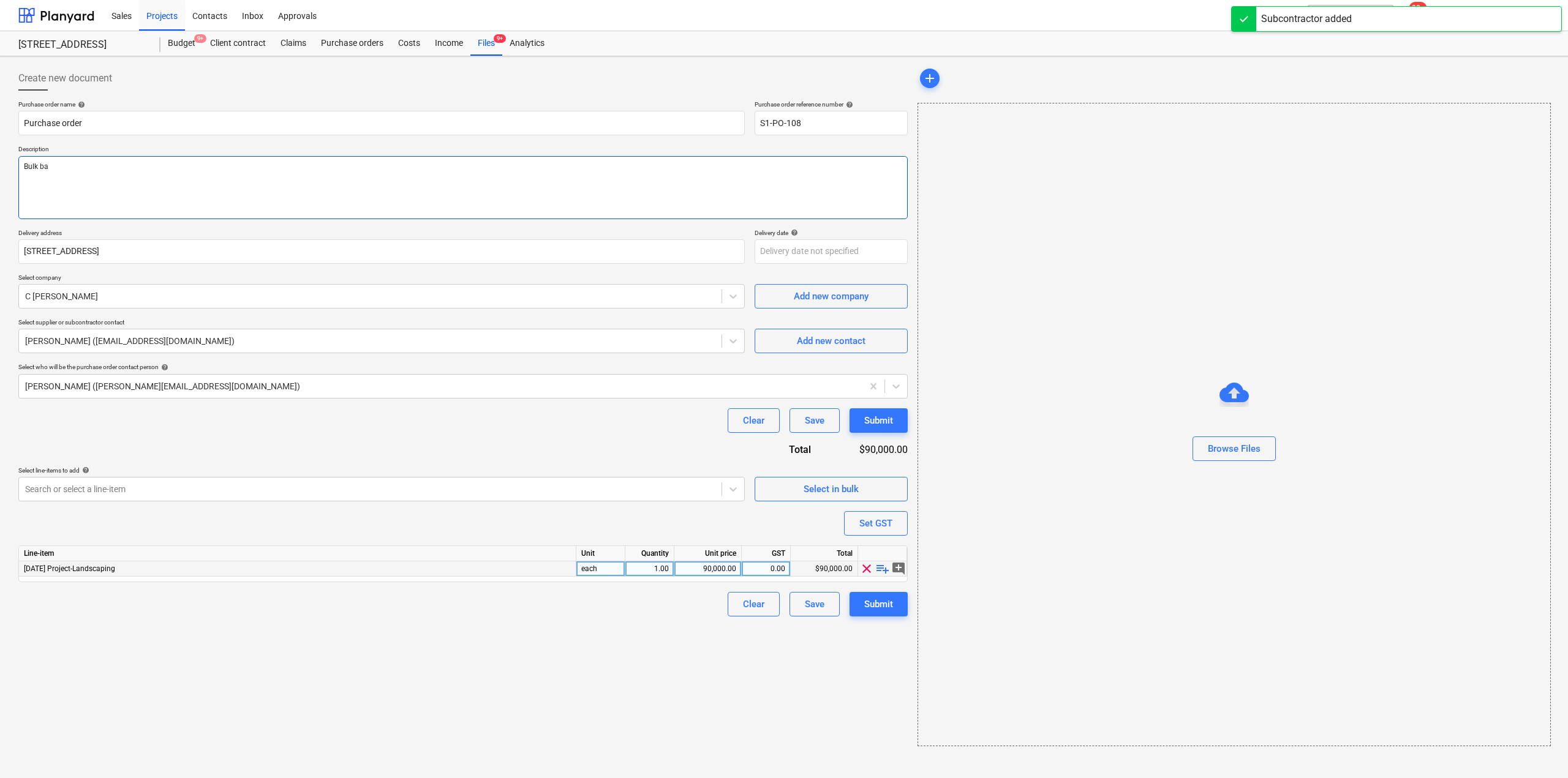
type textarea "x"
type textarea "Bulk bag"
type textarea "x"
type textarea "Bulk bags"
type textarea "x"
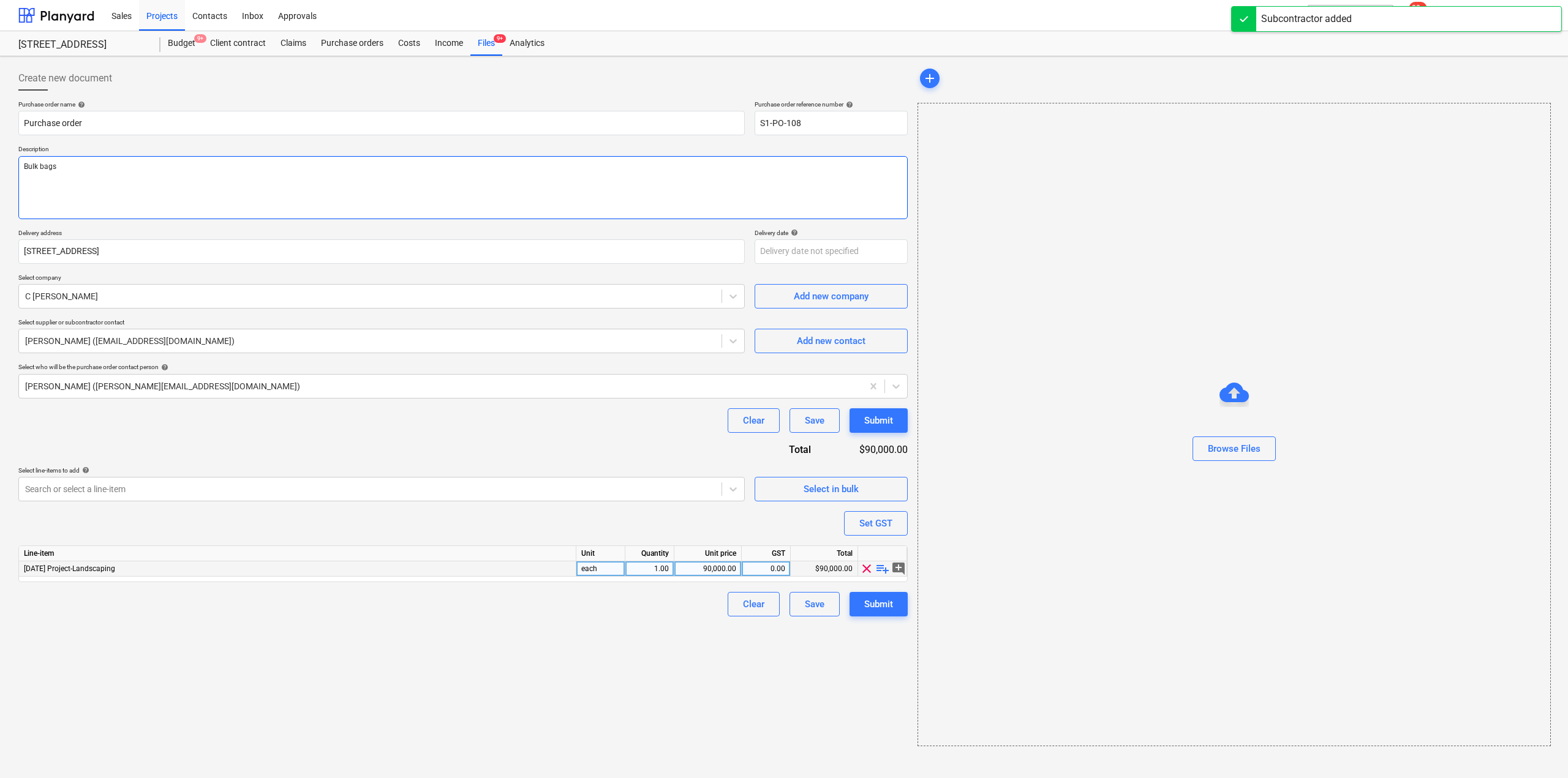
type textarea "Bulk bags o"
type textarea "x"
type textarea "Bulk bags of"
type textarea "x"
type textarea "Bulk bags of s"
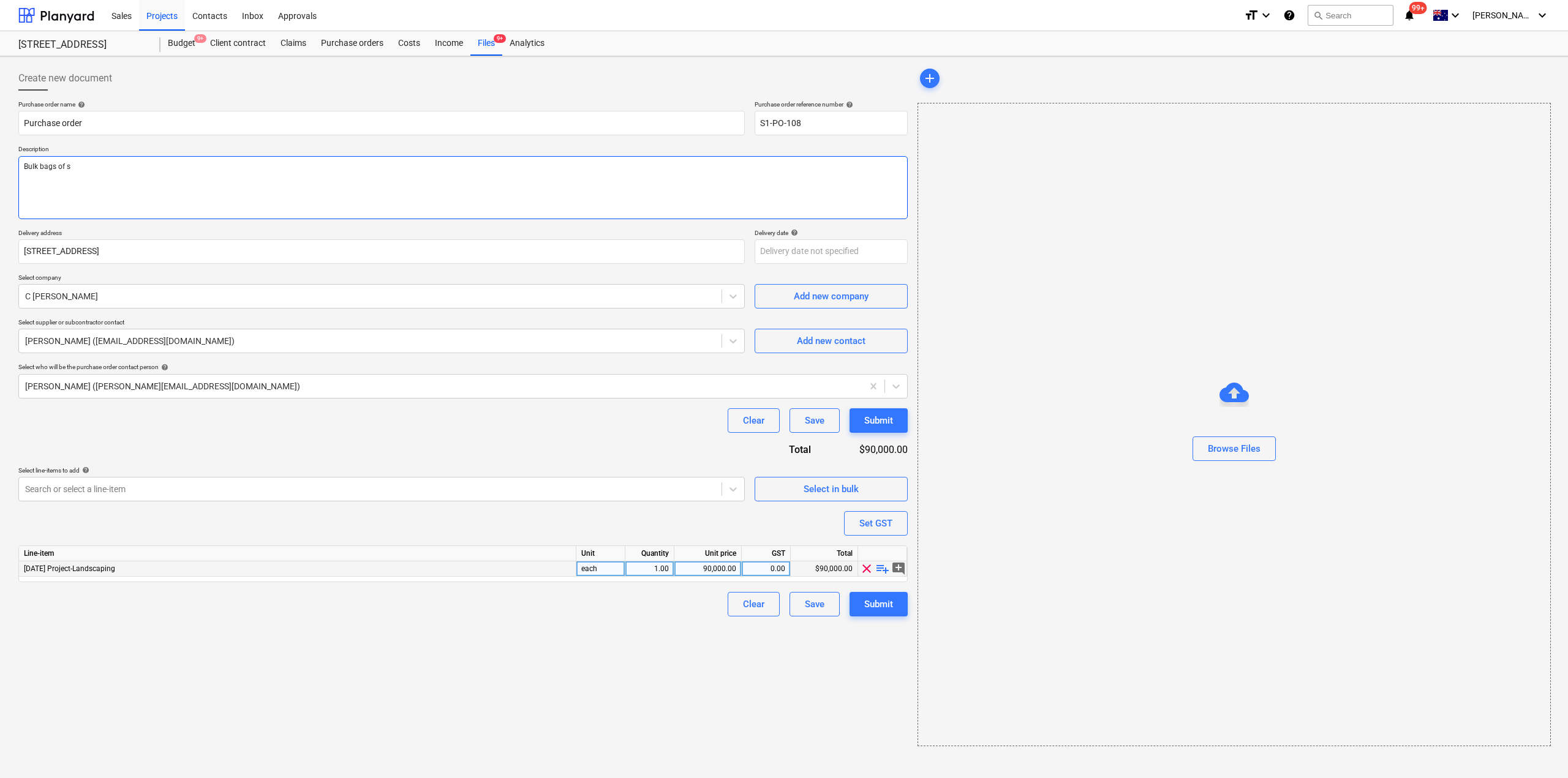
type textarea "x"
type textarea "Bulk bags of so"
type textarea "x"
type textarea "Bulk bags of soi"
type textarea "x"
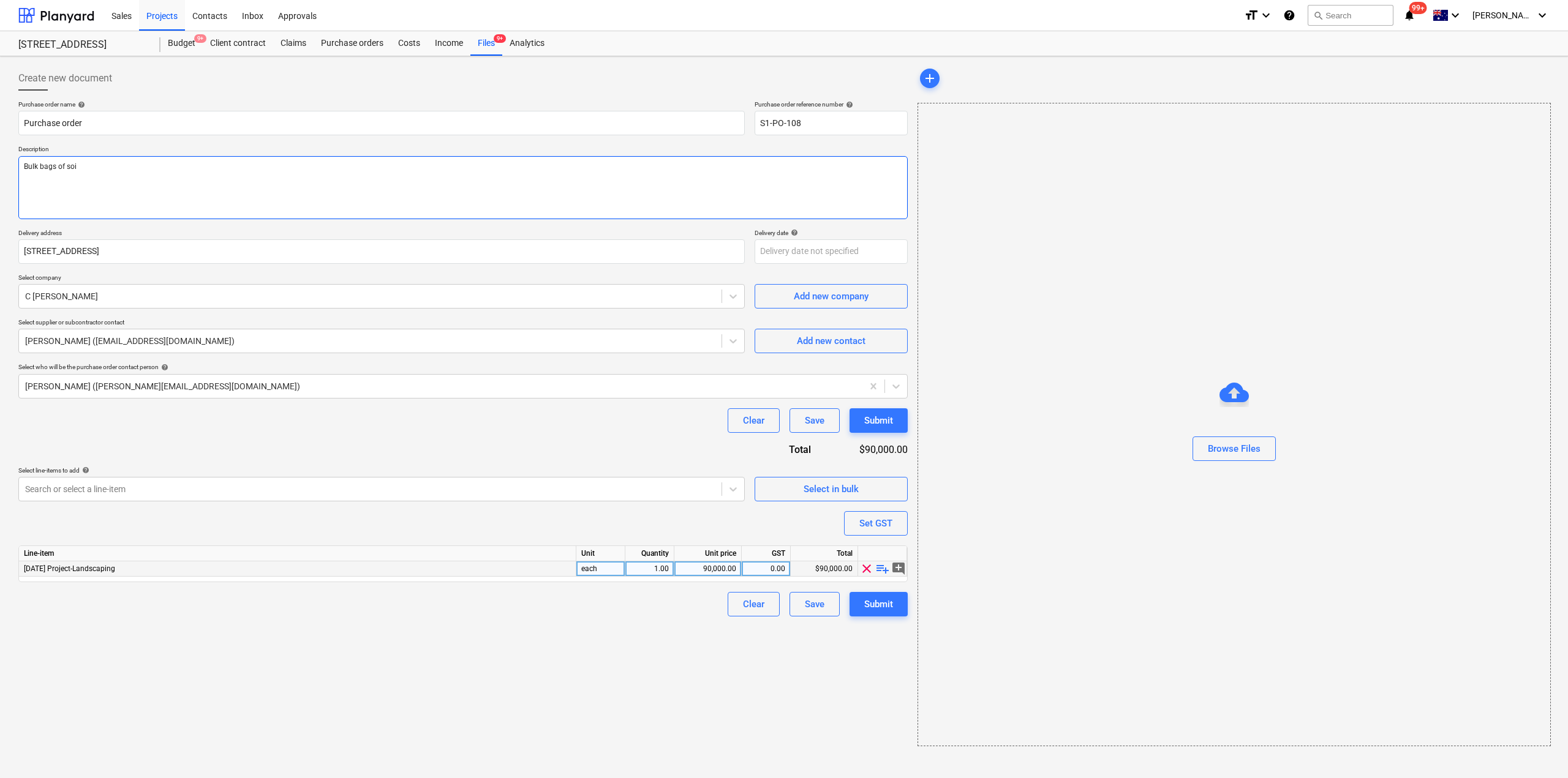
type textarea "Bulk bags of soil"
type textarea "x"
type textarea "Bulk bags of soil"
type textarea "x"
type textarea "Bulk bags of soil f"
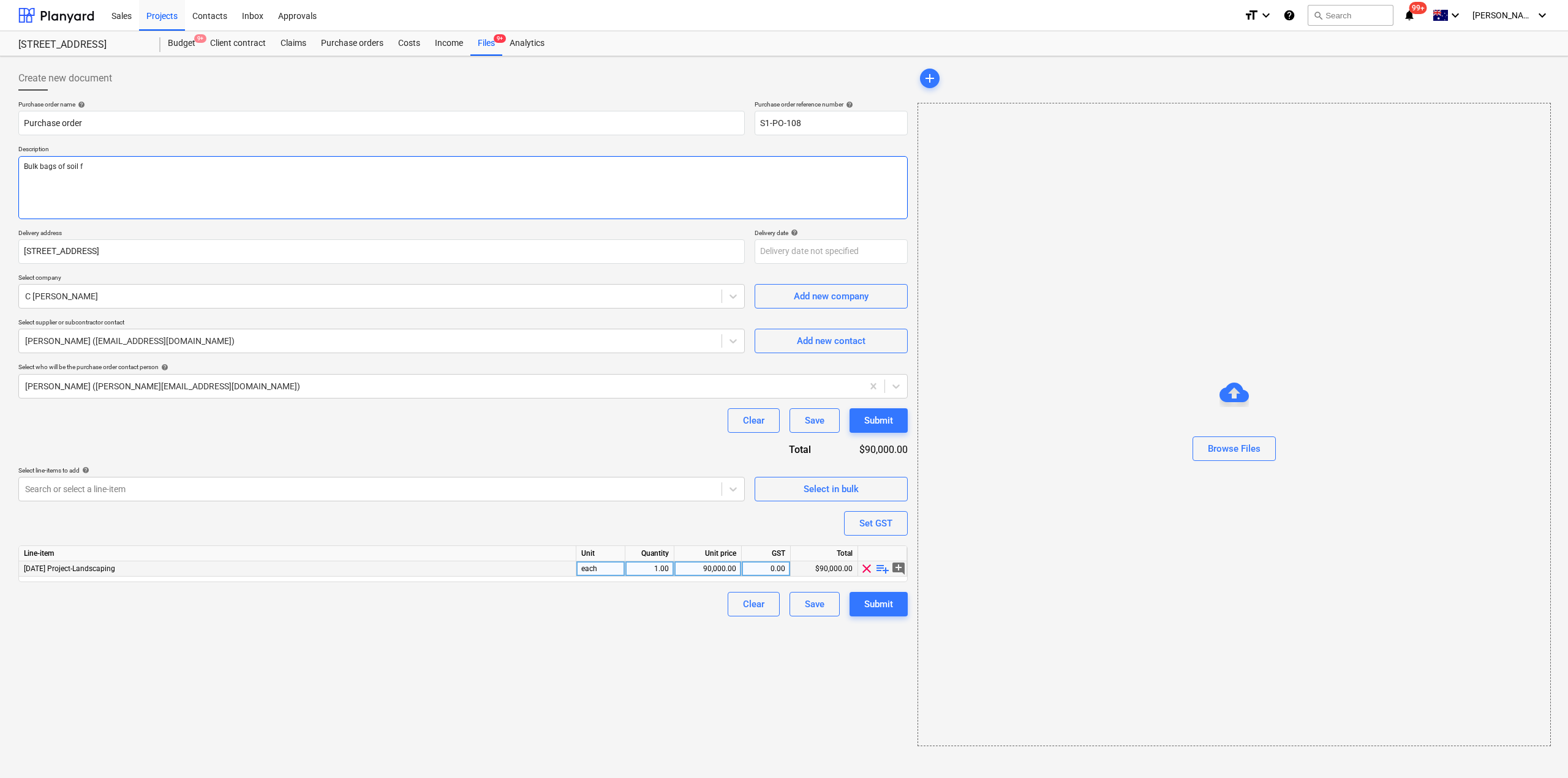
type textarea "x"
type textarea "Bulk bags of soil for"
type textarea "x"
type textarea "Bulk bags of soil for"
type textarea "x"
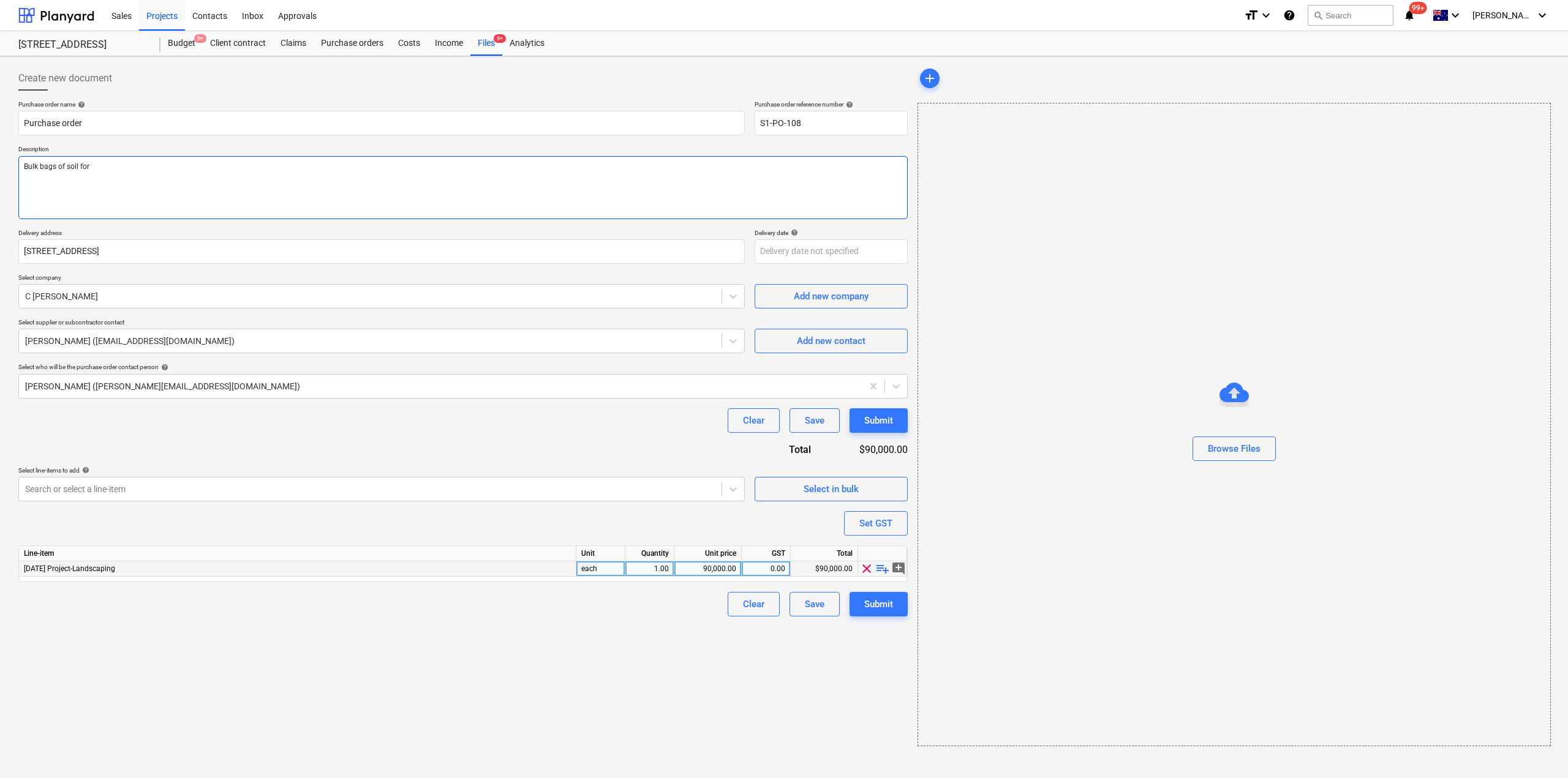
type textarea "Bulk bags of soil for T"
type textarea "x"
type textarea "Bulk bags of soil for To"
type textarea "x"
type textarea "Bulk bags of soil for Tow"
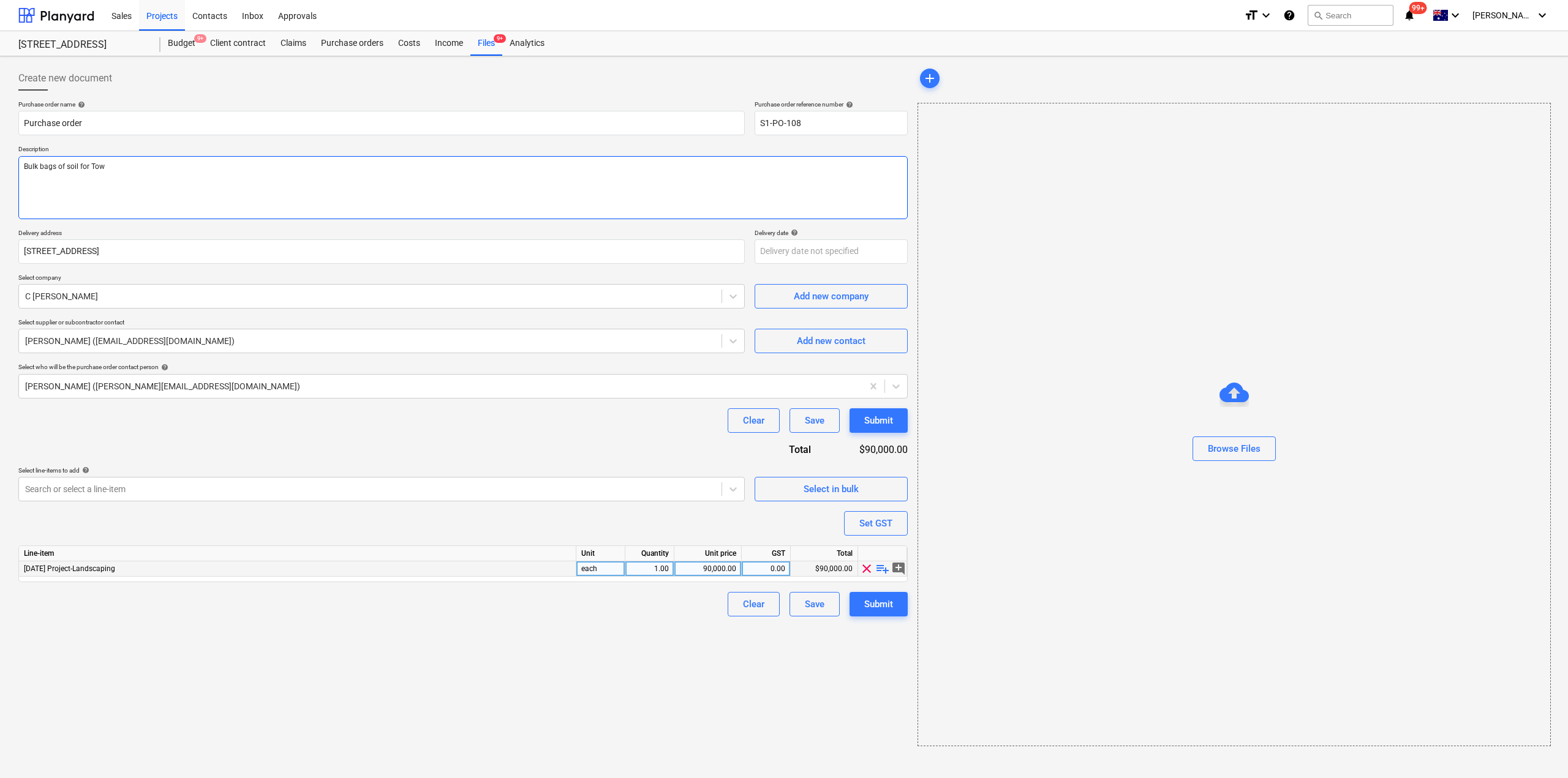
type textarea "x"
type textarea "Bulk bags of soil for Townh"
type textarea "x"
type textarea "Bulk bags of soil for Townho"
type textarea "x"
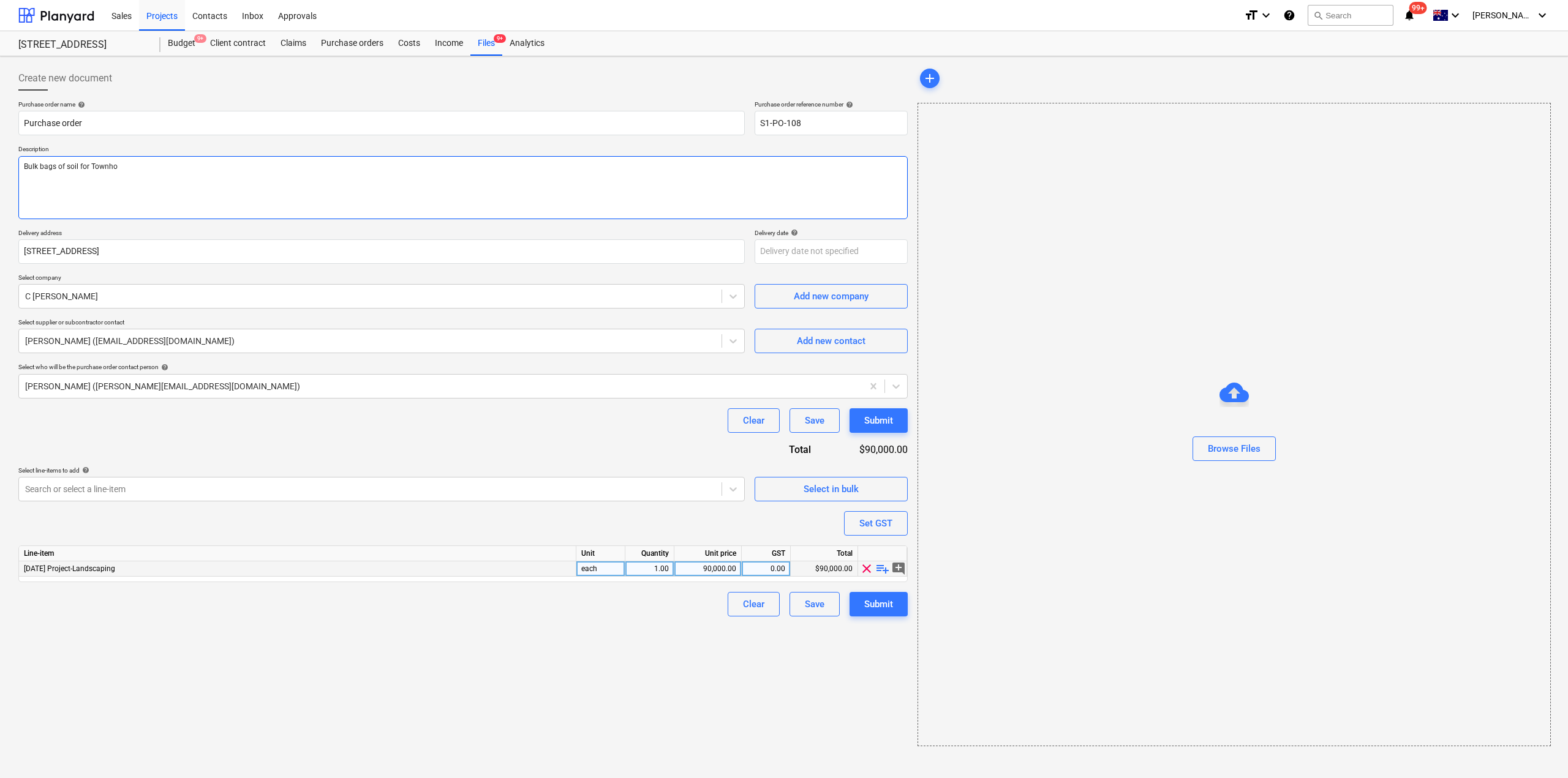
type textarea "Bulk bags of soil for Townhou"
type textarea "x"
type textarea "Bulk bags of soil for Townhouse"
type textarea "x"
type textarea "Bulk bags of soil for Townhouse"
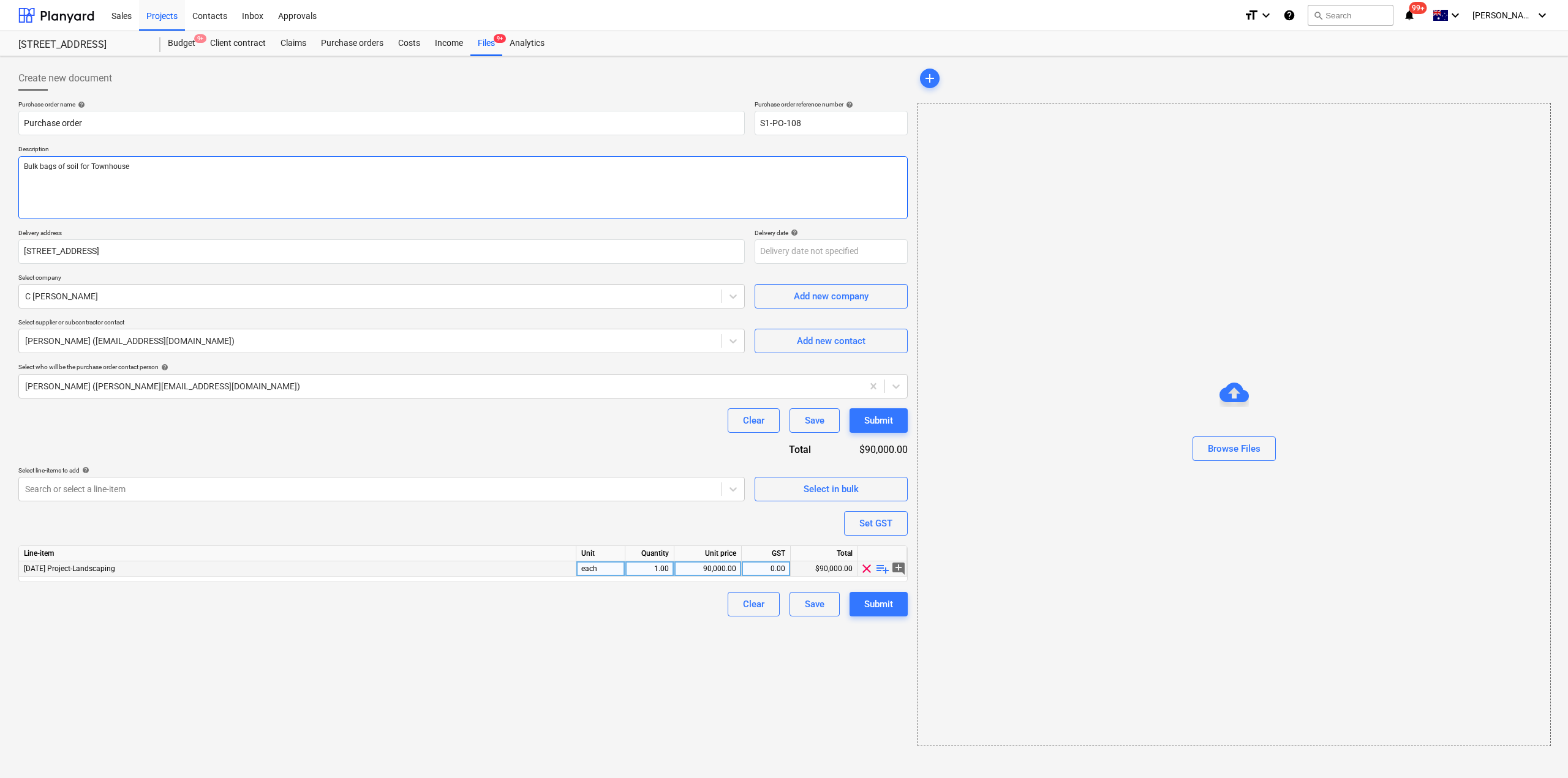
type textarea "x"
type textarea "Bulk bags of soil for Townhouse &"
type textarea "x"
type textarea "Bulk bags of soil for Townhouse &"
type textarea "x"
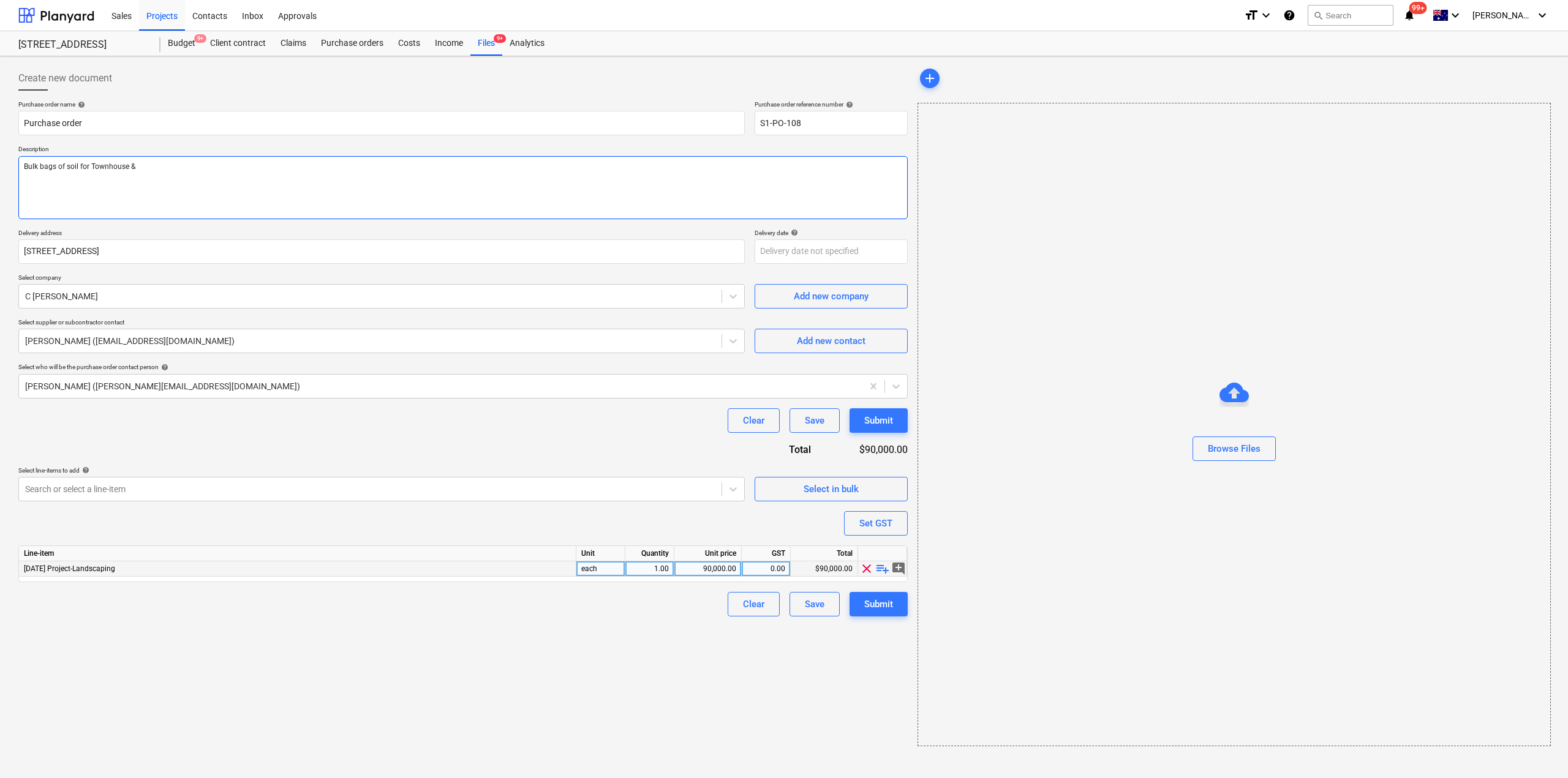
type textarea "Bulk bags of soil for Townhouse & L"
type textarea "x"
type textarea "Bulk bags of soil for Townhouse & L4"
click at [487, 431] on div "Clear Save Submit" at bounding box center [463, 420] width 890 height 24
click at [882, 570] on span "playlist_add" at bounding box center [882, 569] width 14 height 14
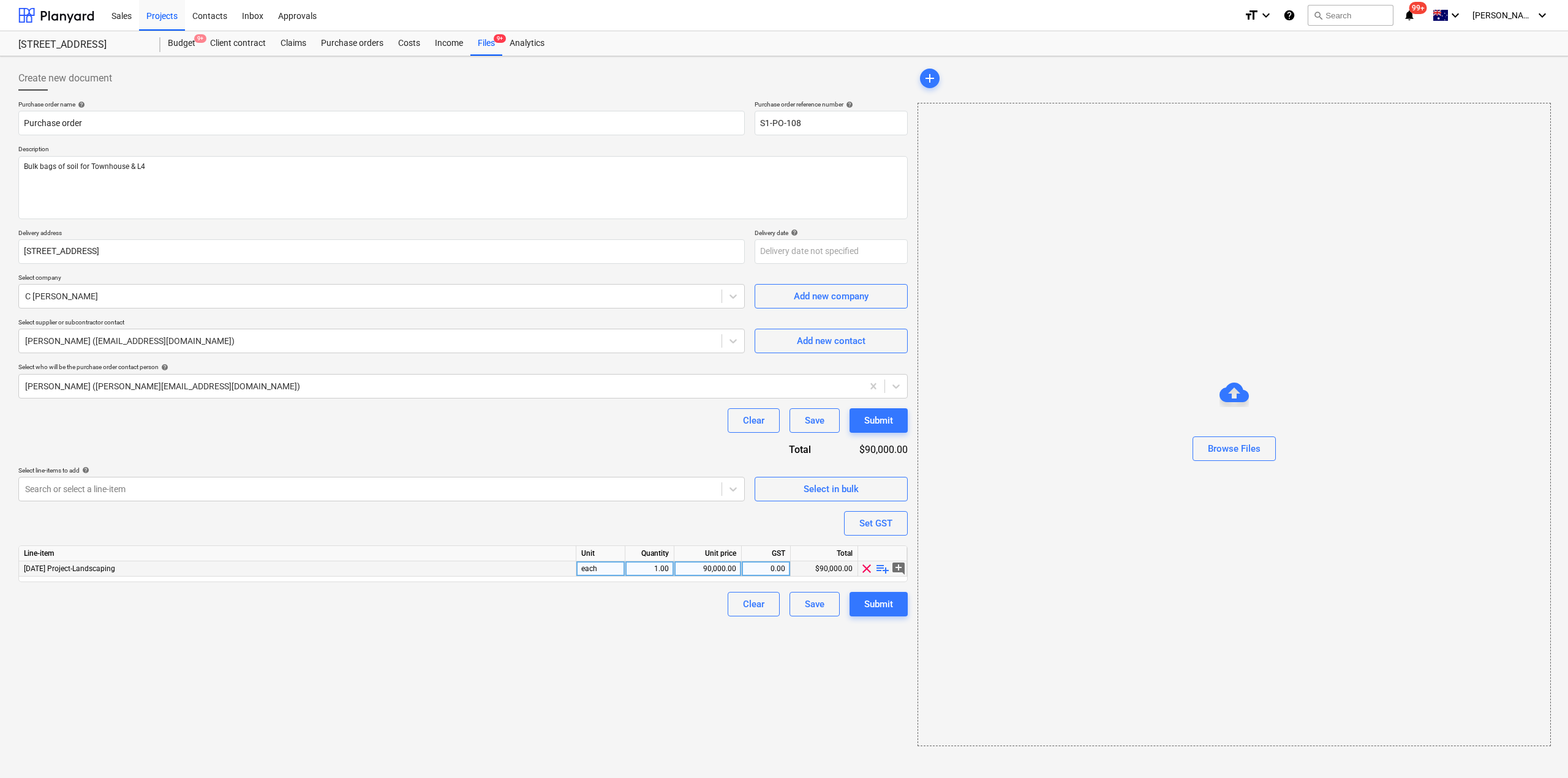
type textarea "x"
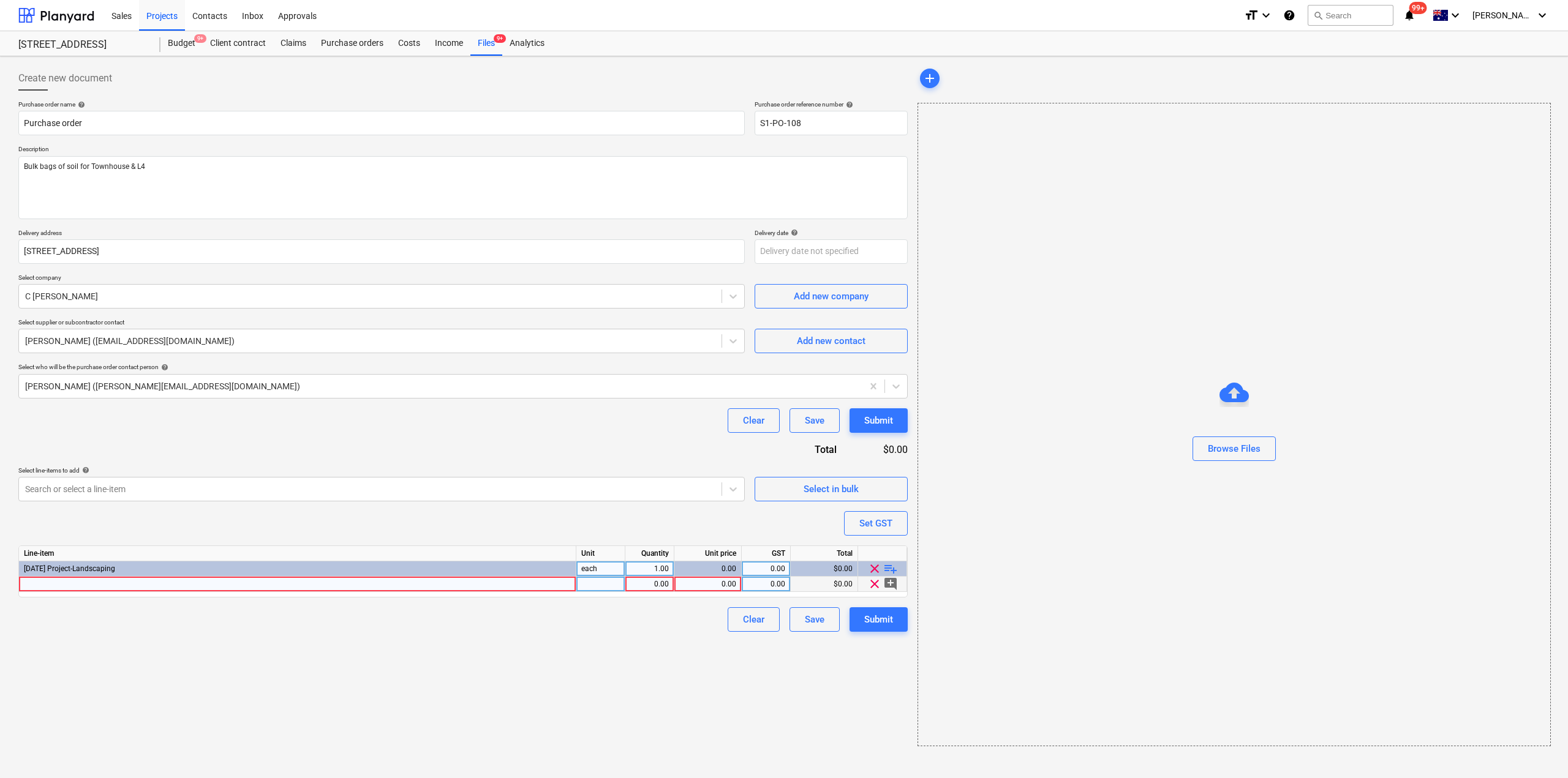
click at [174, 582] on div at bounding box center [298, 584] width 557 height 15
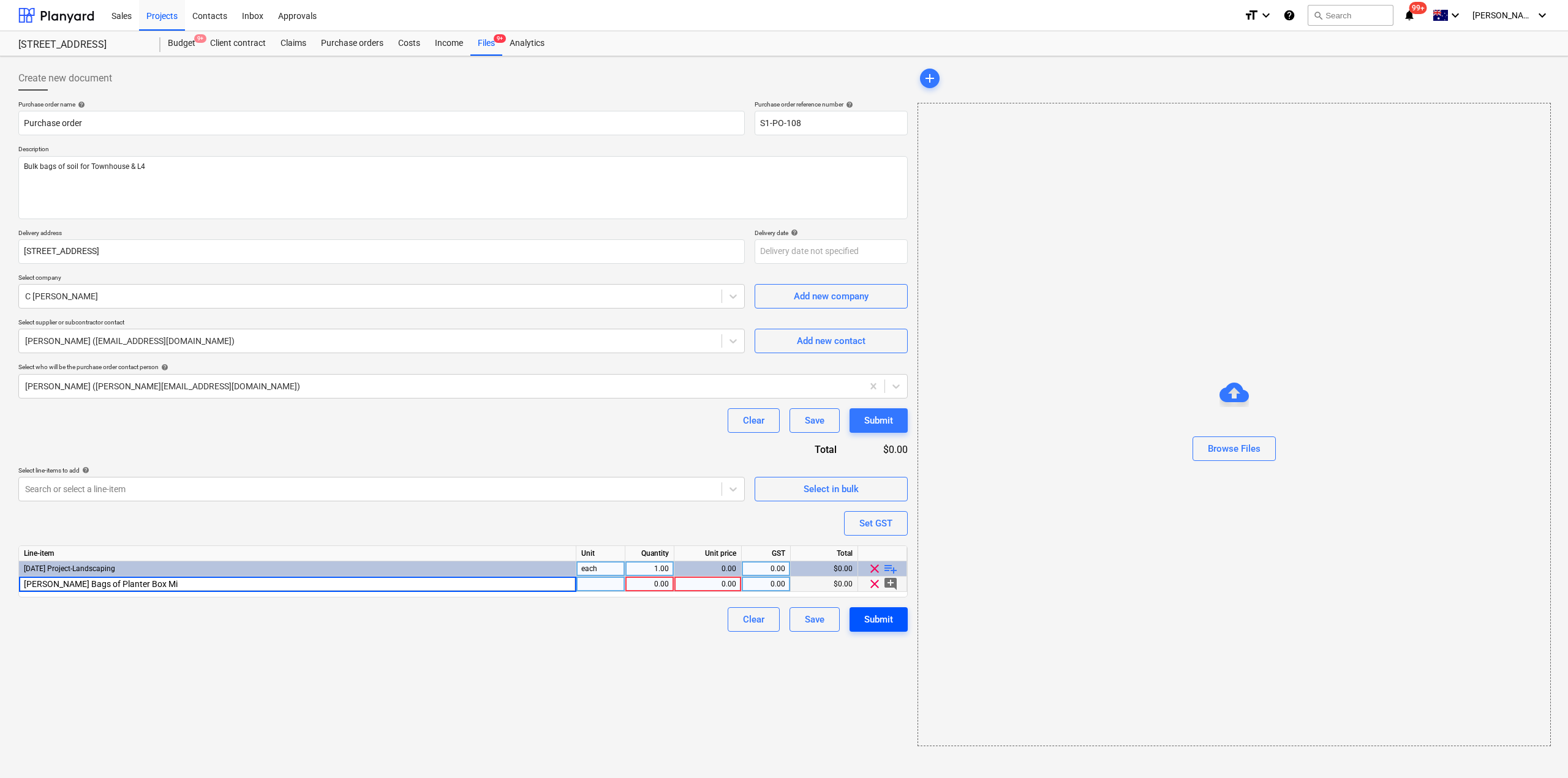
type input "[PERSON_NAME] Bags of Planter Box Mix"
type textarea "x"
click at [714, 589] on div "0.00" at bounding box center [708, 584] width 57 height 15
type input "3335."
type textarea "x"
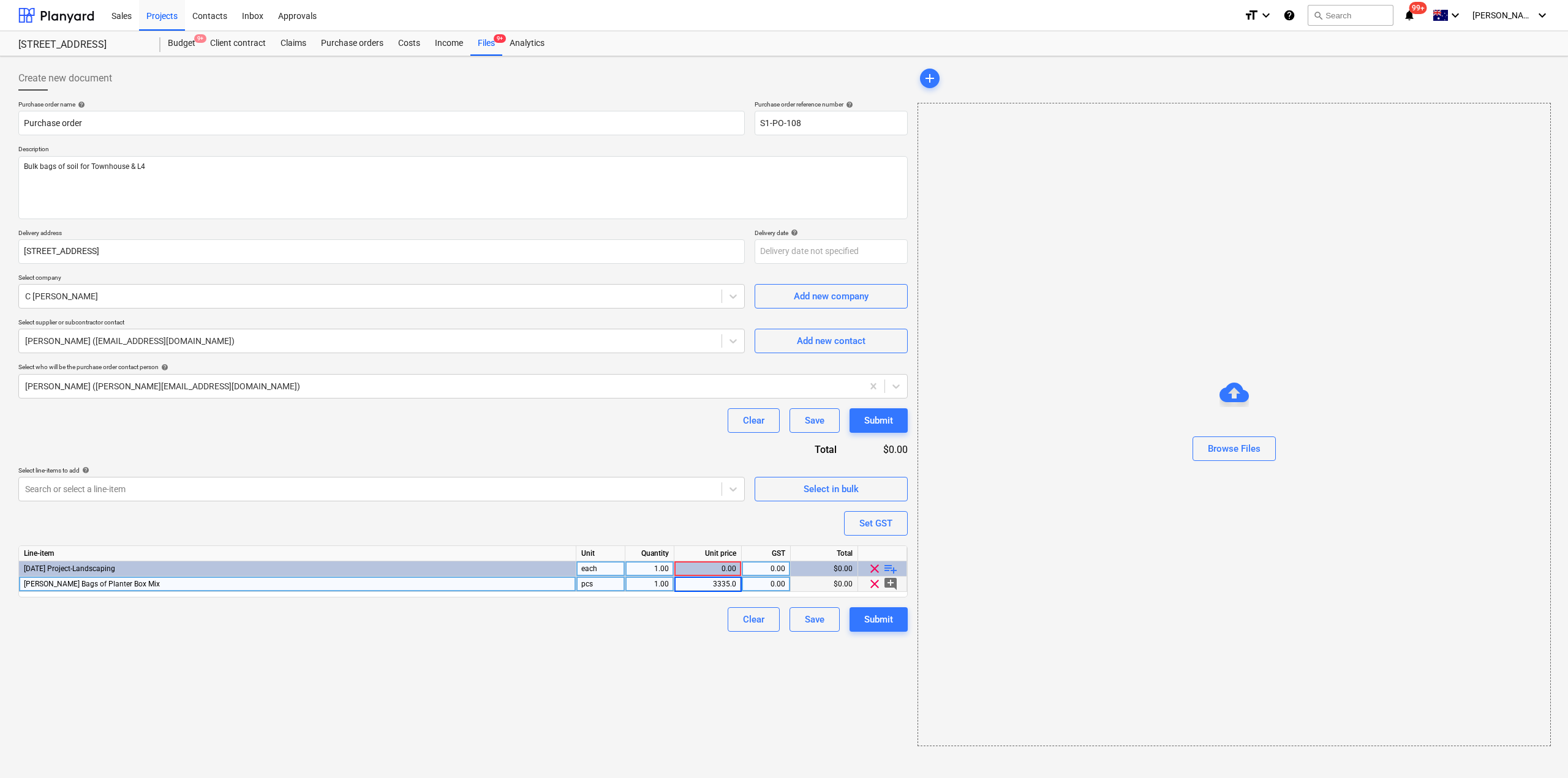
type input "3335.06"
click at [876, 625] on div "Submit" at bounding box center [879, 620] width 29 height 16
type textarea "x"
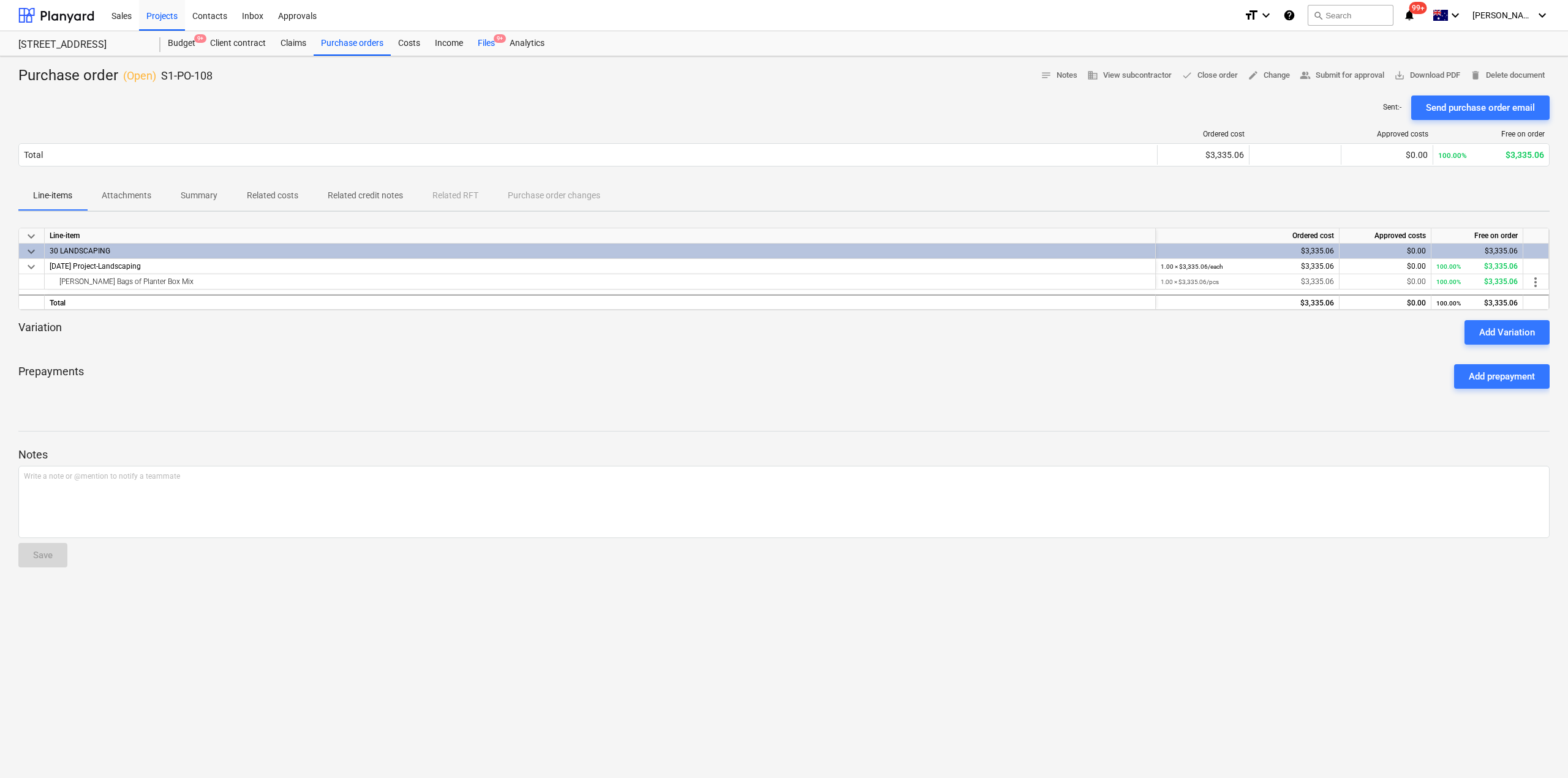
click at [490, 46] on div "Files 9+" at bounding box center [486, 43] width 32 height 24
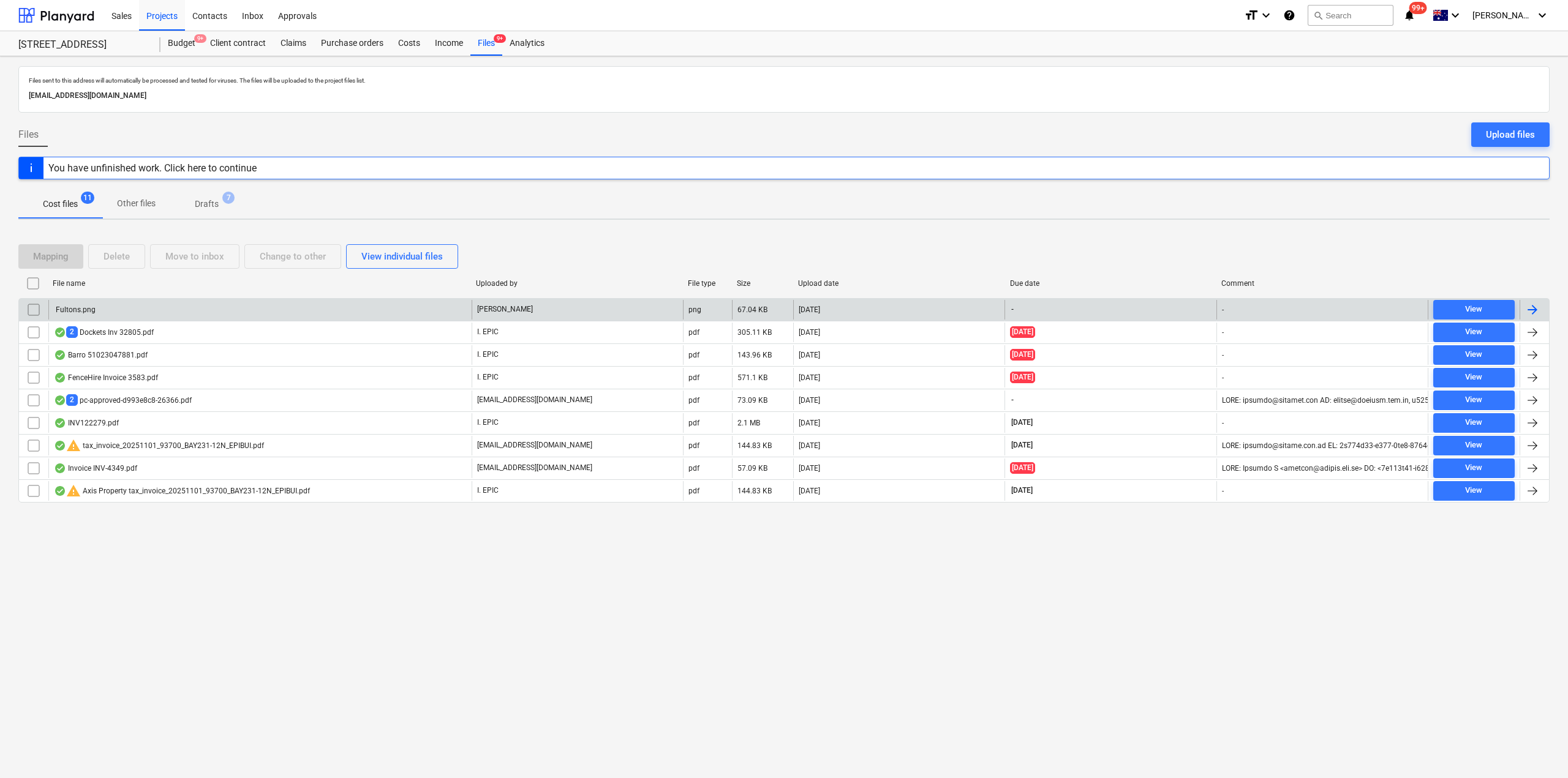
click at [252, 313] on div "Fultons.png" at bounding box center [260, 310] width 423 height 20
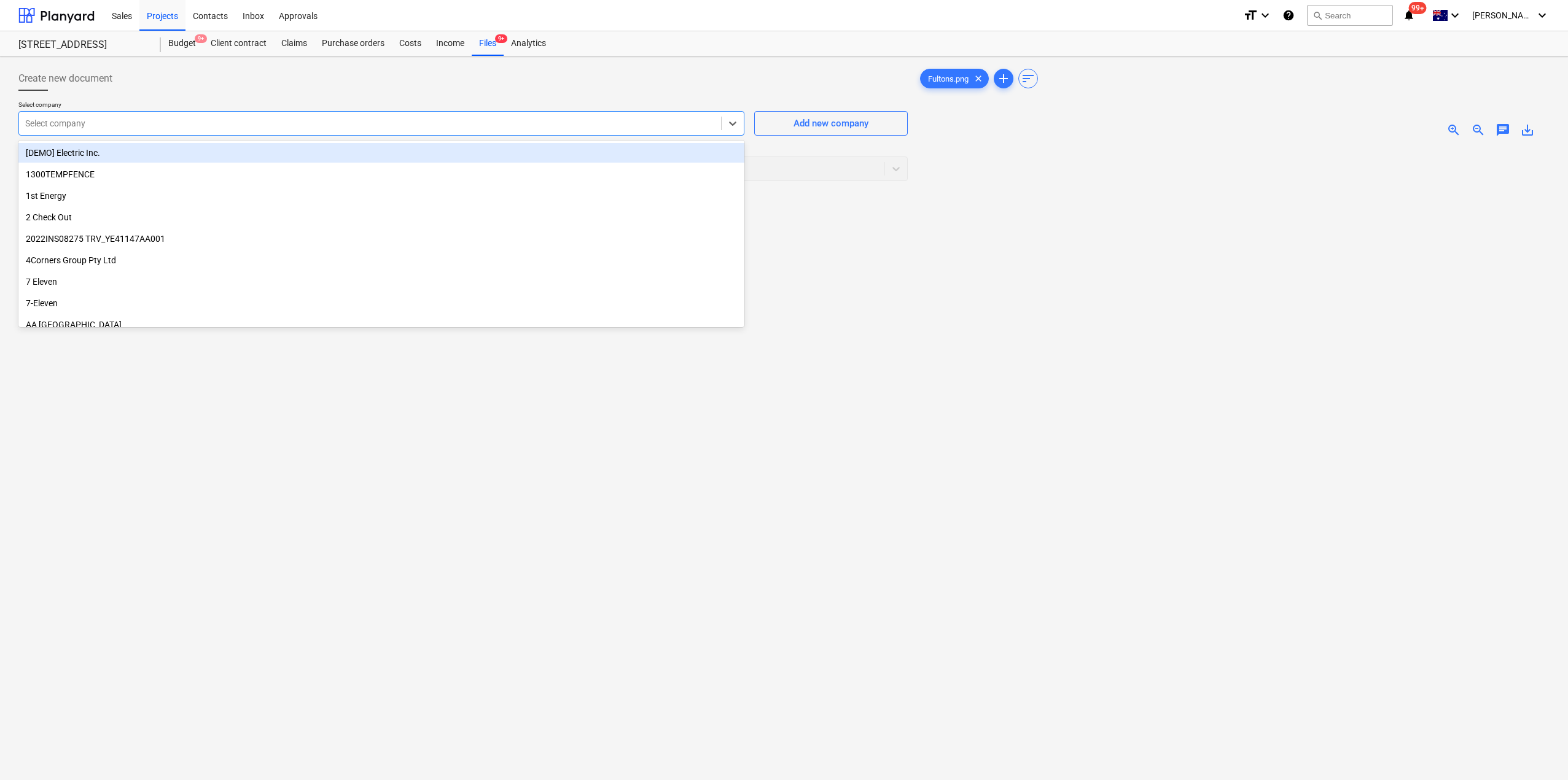
click at [136, 130] on div "Select company" at bounding box center [370, 123] width 702 height 17
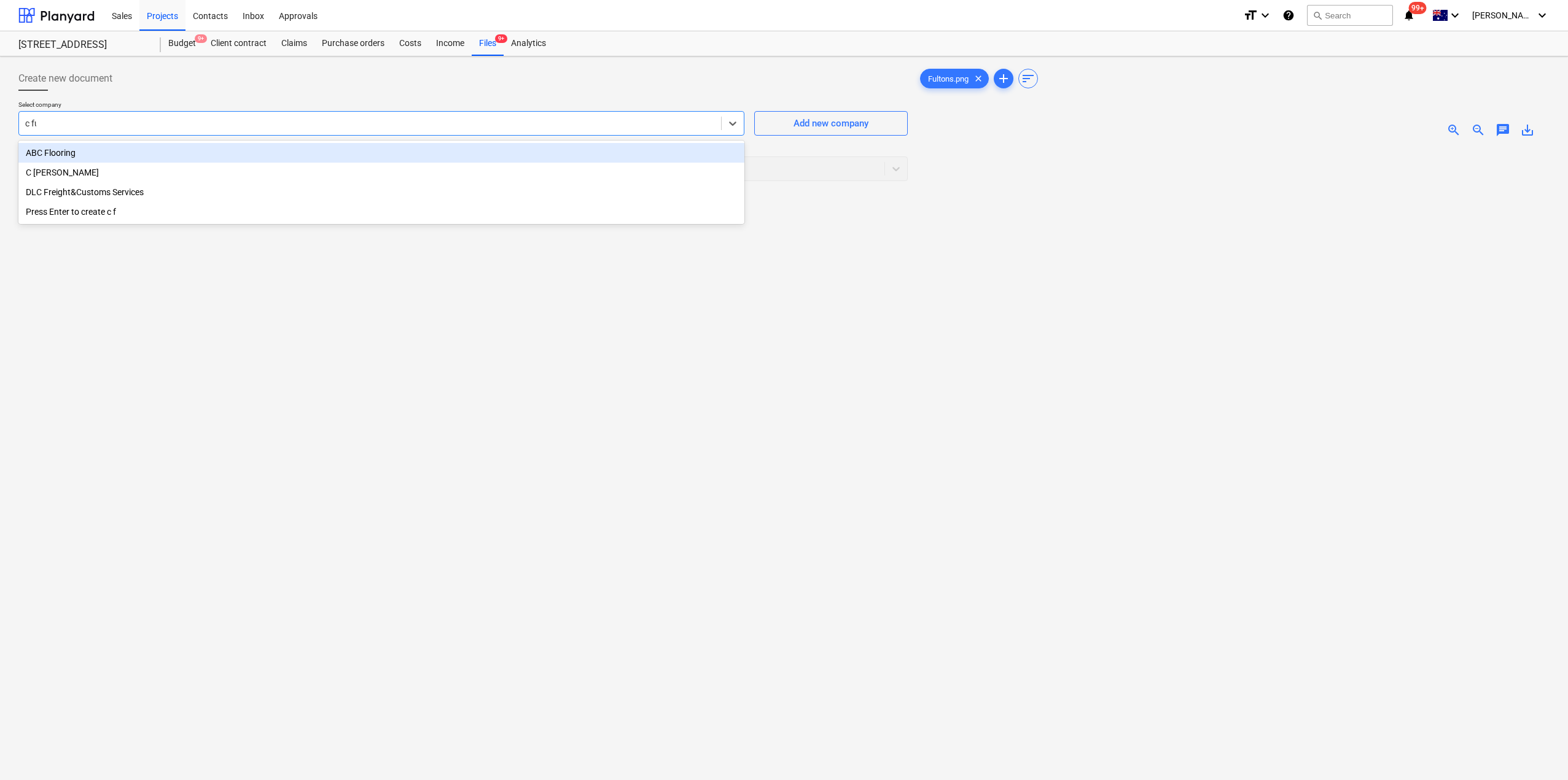
type input "c ful"
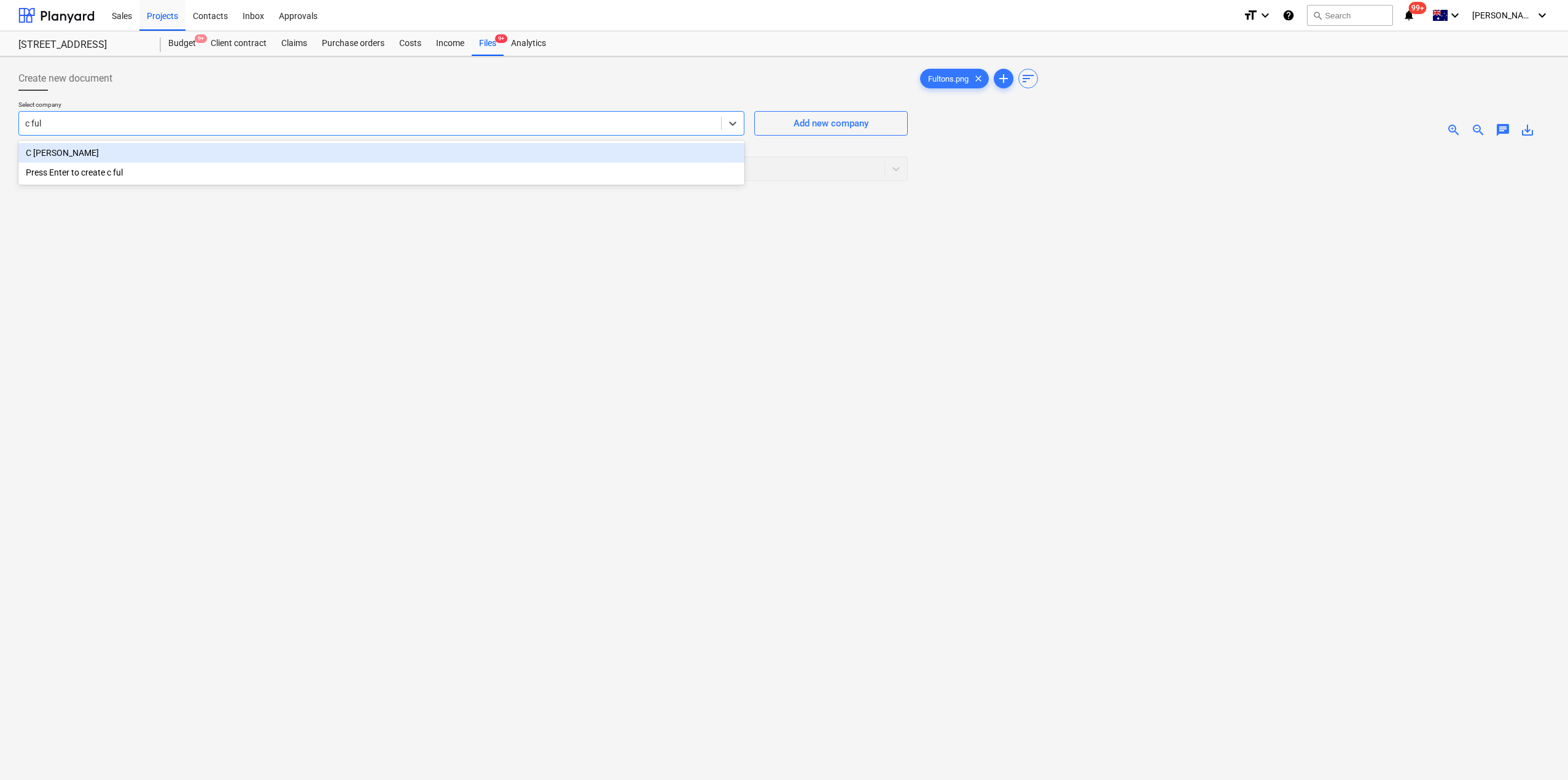
click at [81, 150] on div "C [PERSON_NAME]" at bounding box center [381, 153] width 726 height 20
click at [557, 165] on div at bounding box center [451, 168] width 853 height 12
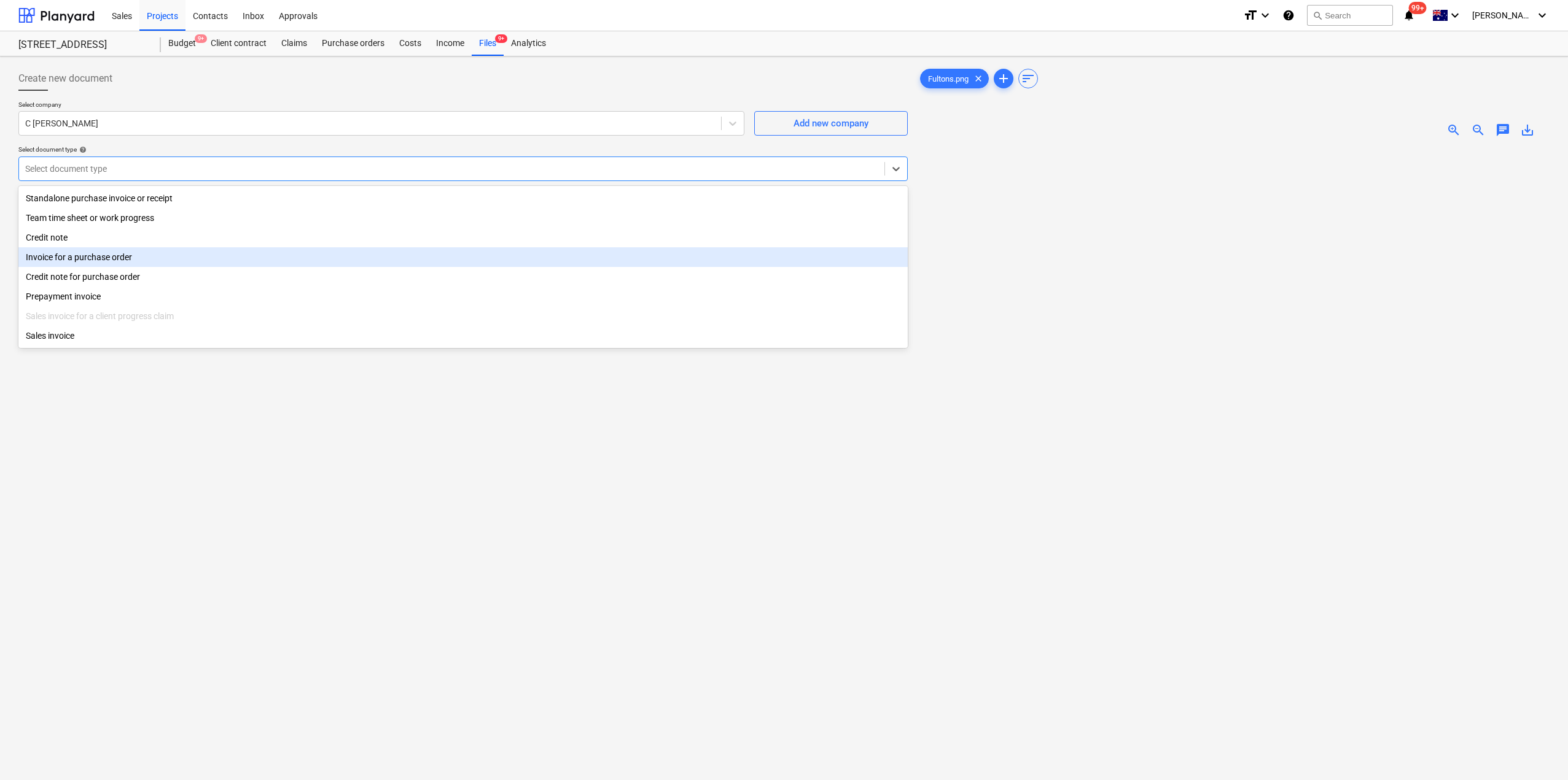
click at [258, 262] on div "Invoice for a purchase order" at bounding box center [463, 257] width 889 height 20
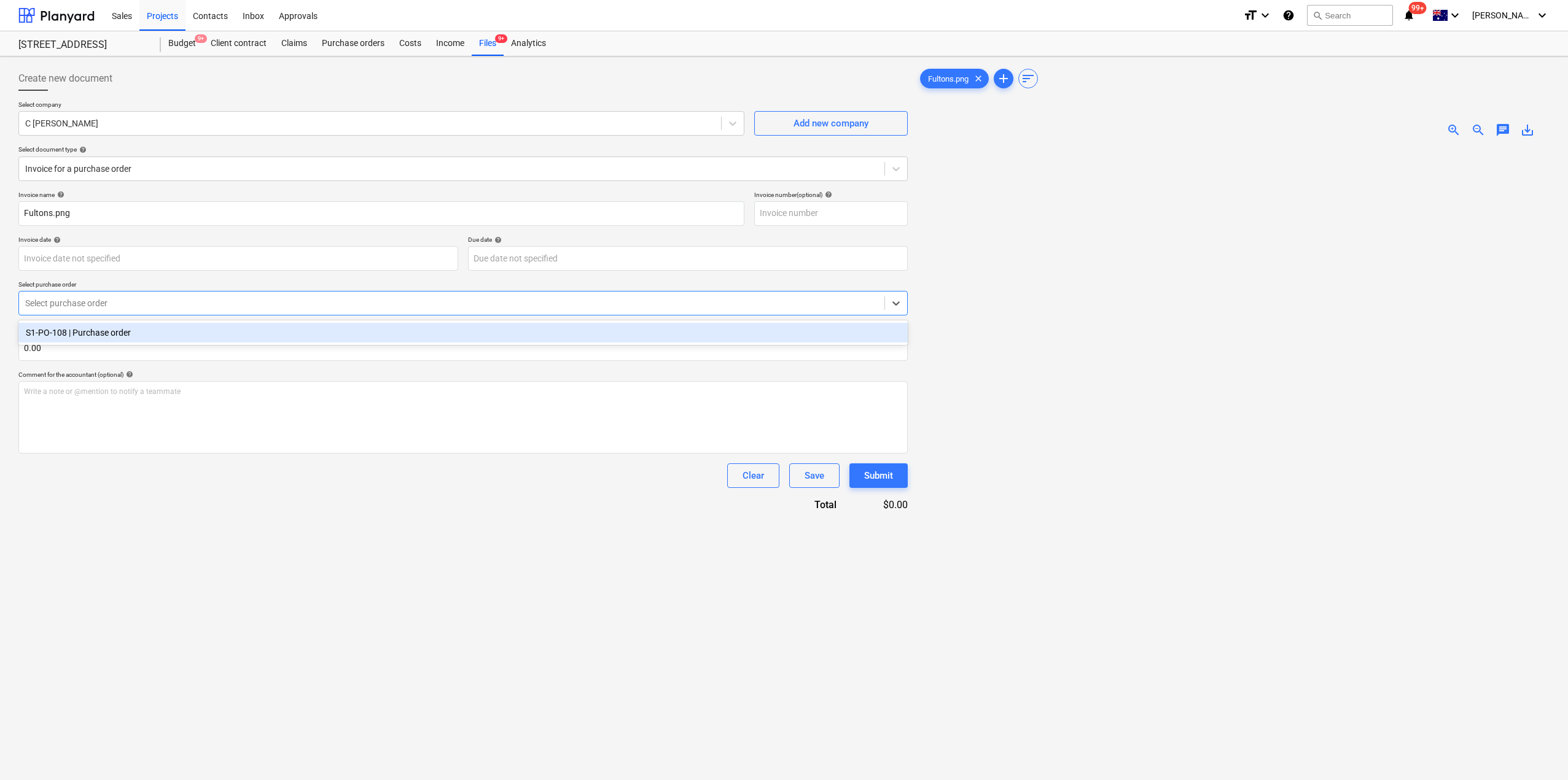
click at [178, 299] on div at bounding box center [451, 303] width 853 height 12
click at [148, 337] on div "S1-PO-108 | Purchase order" at bounding box center [463, 333] width 889 height 20
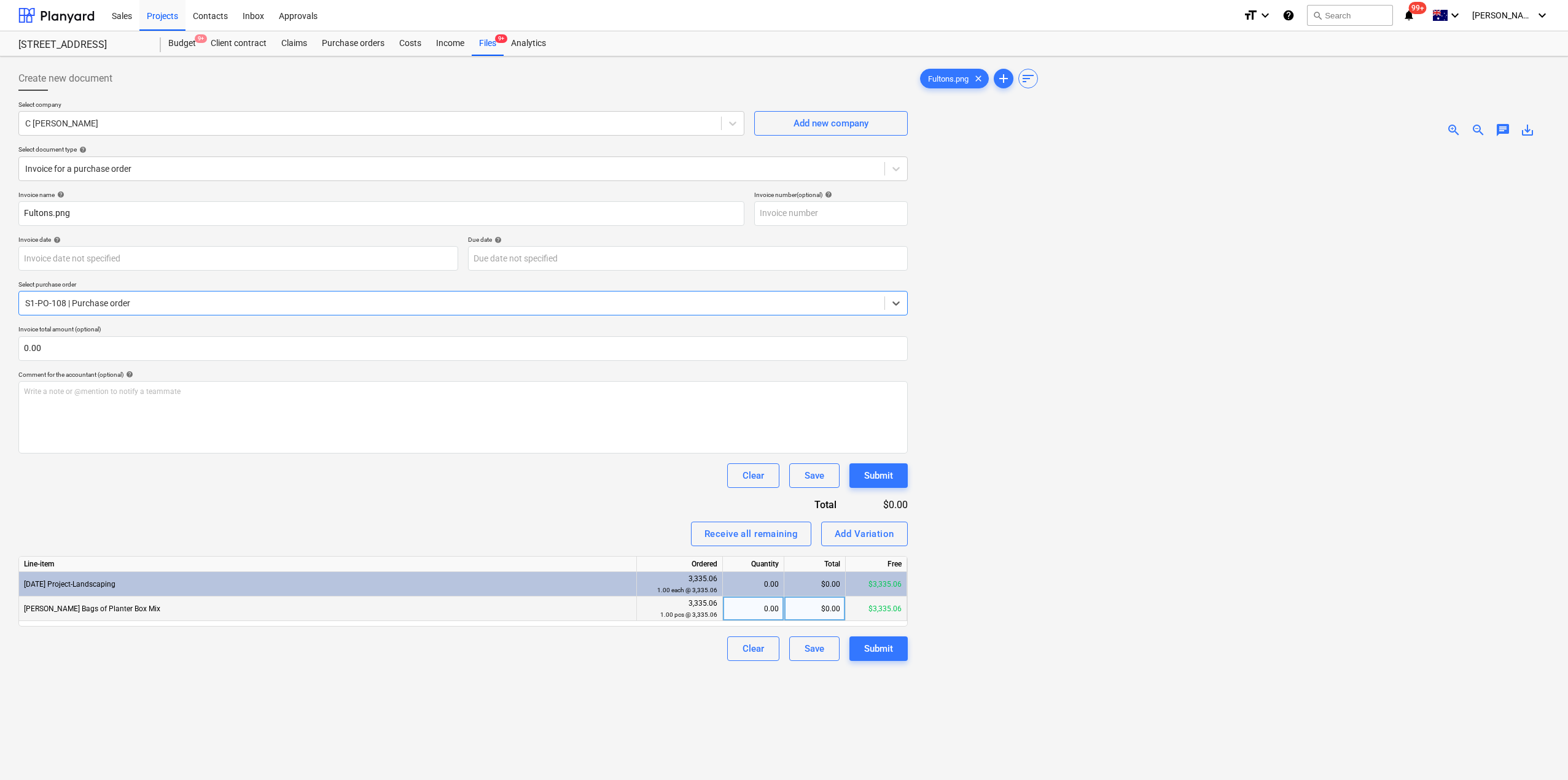
click at [732, 614] on div "0.00" at bounding box center [754, 608] width 51 height 24
type input "1"
click at [632, 730] on div "Create new document Select company C [PERSON_NAME] Add new company Select docum…" at bounding box center [463, 480] width 899 height 836
click at [884, 647] on div "Submit" at bounding box center [879, 649] width 29 height 16
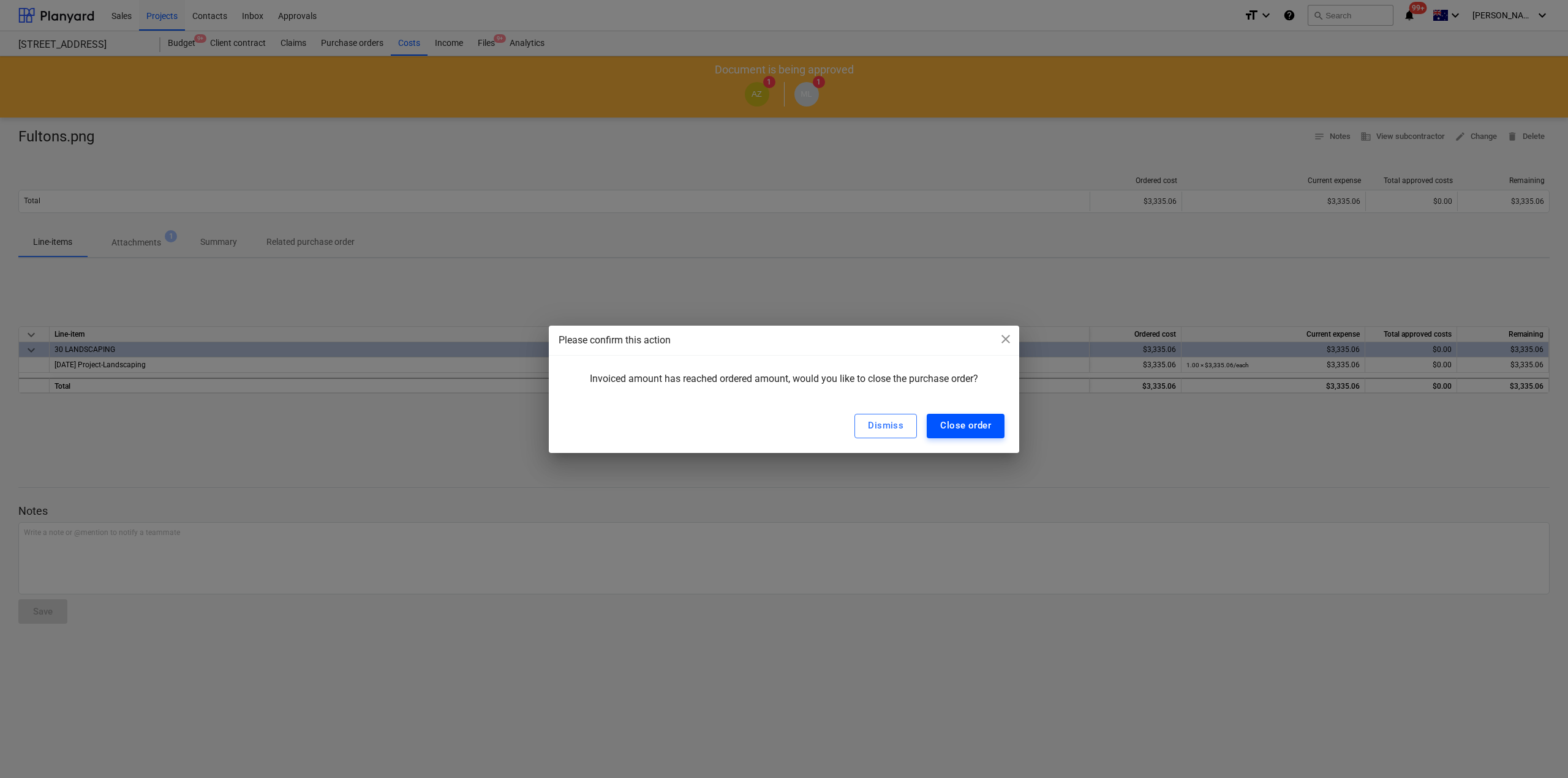
click at [954, 431] on div "Close order" at bounding box center [966, 426] width 51 height 16
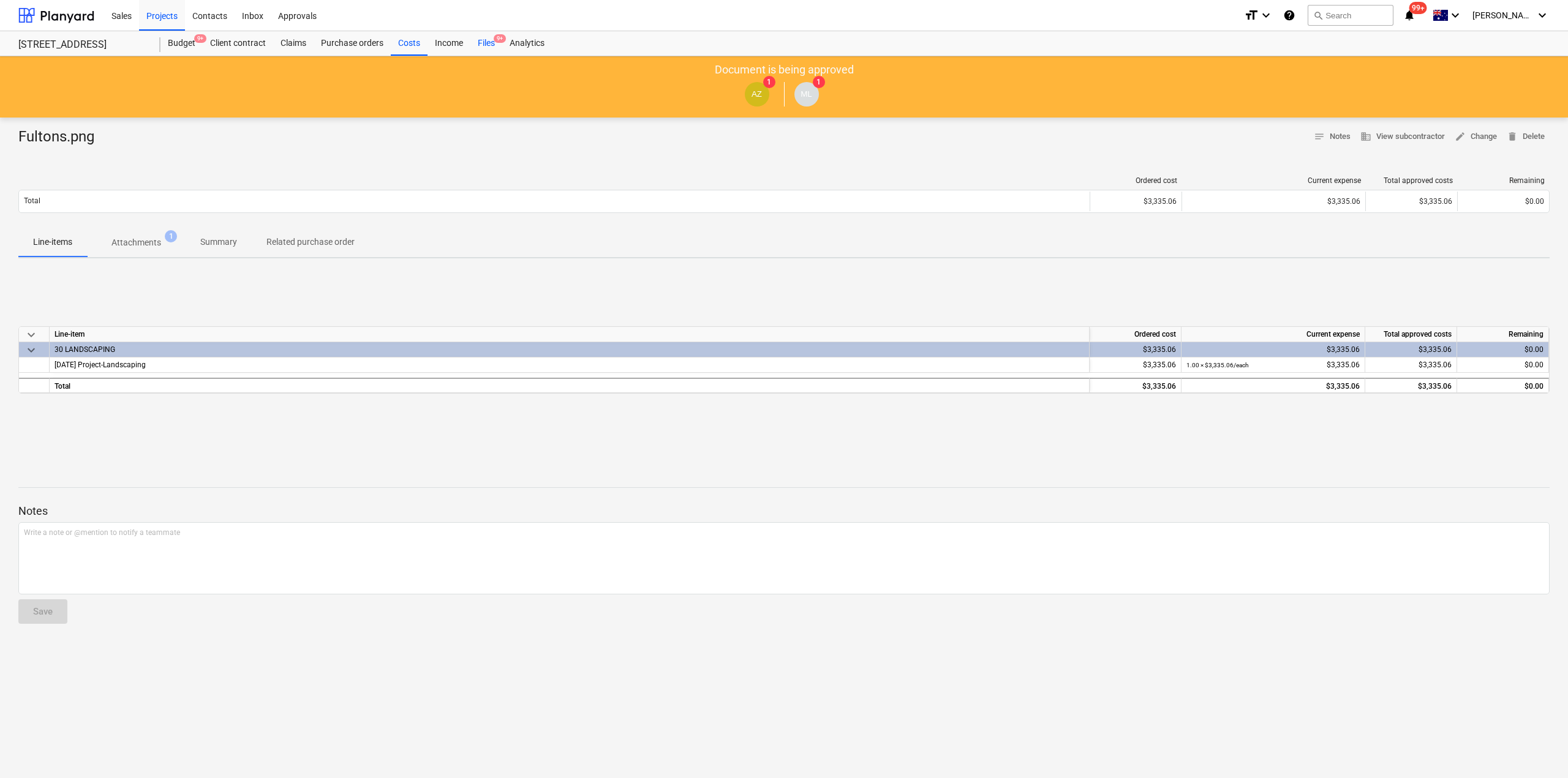
click at [489, 40] on div "Files 9+" at bounding box center [486, 43] width 32 height 24
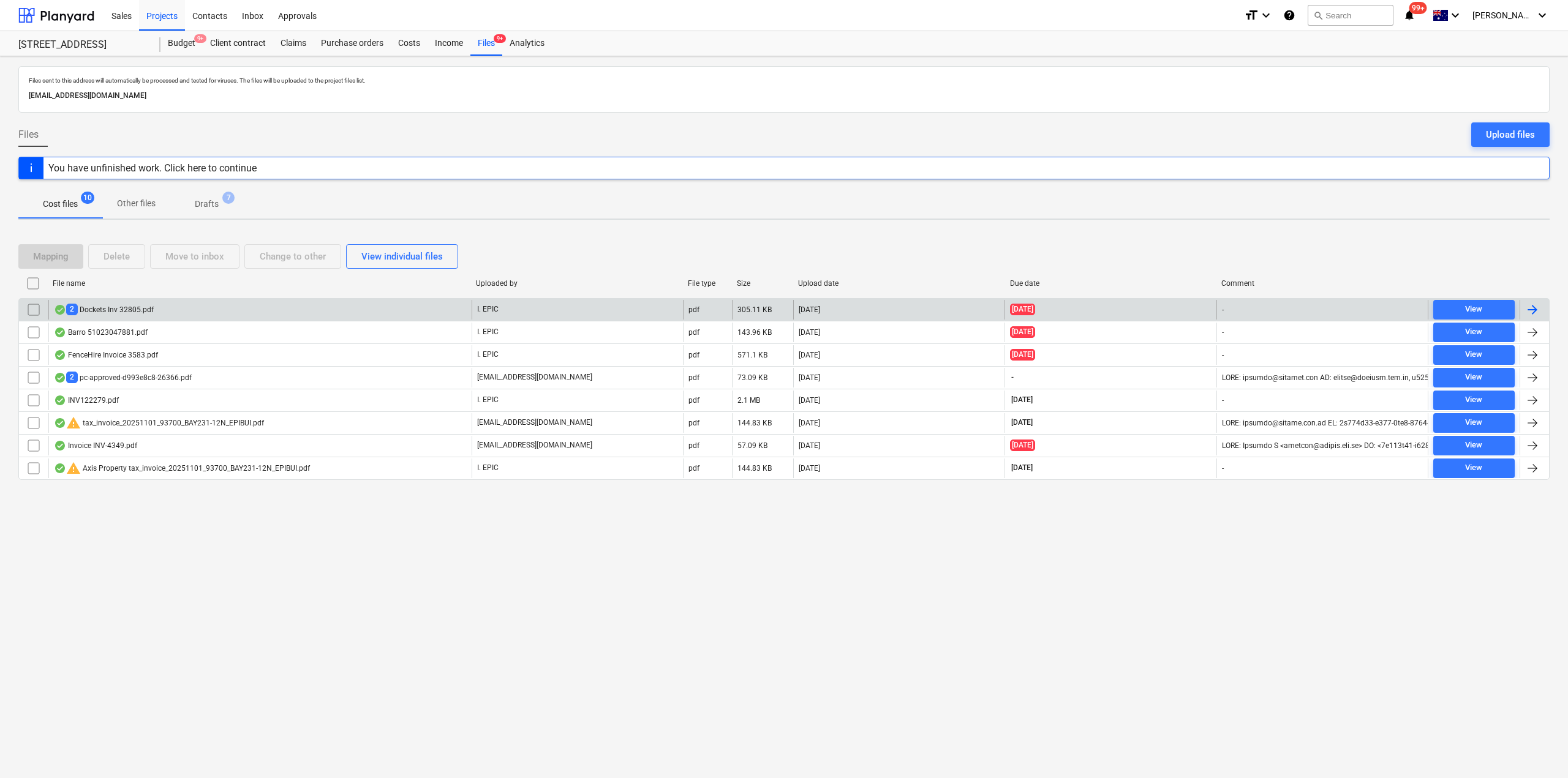
click at [193, 312] on div "2 Dockets Inv 32805.pdf" at bounding box center [260, 310] width 423 height 20
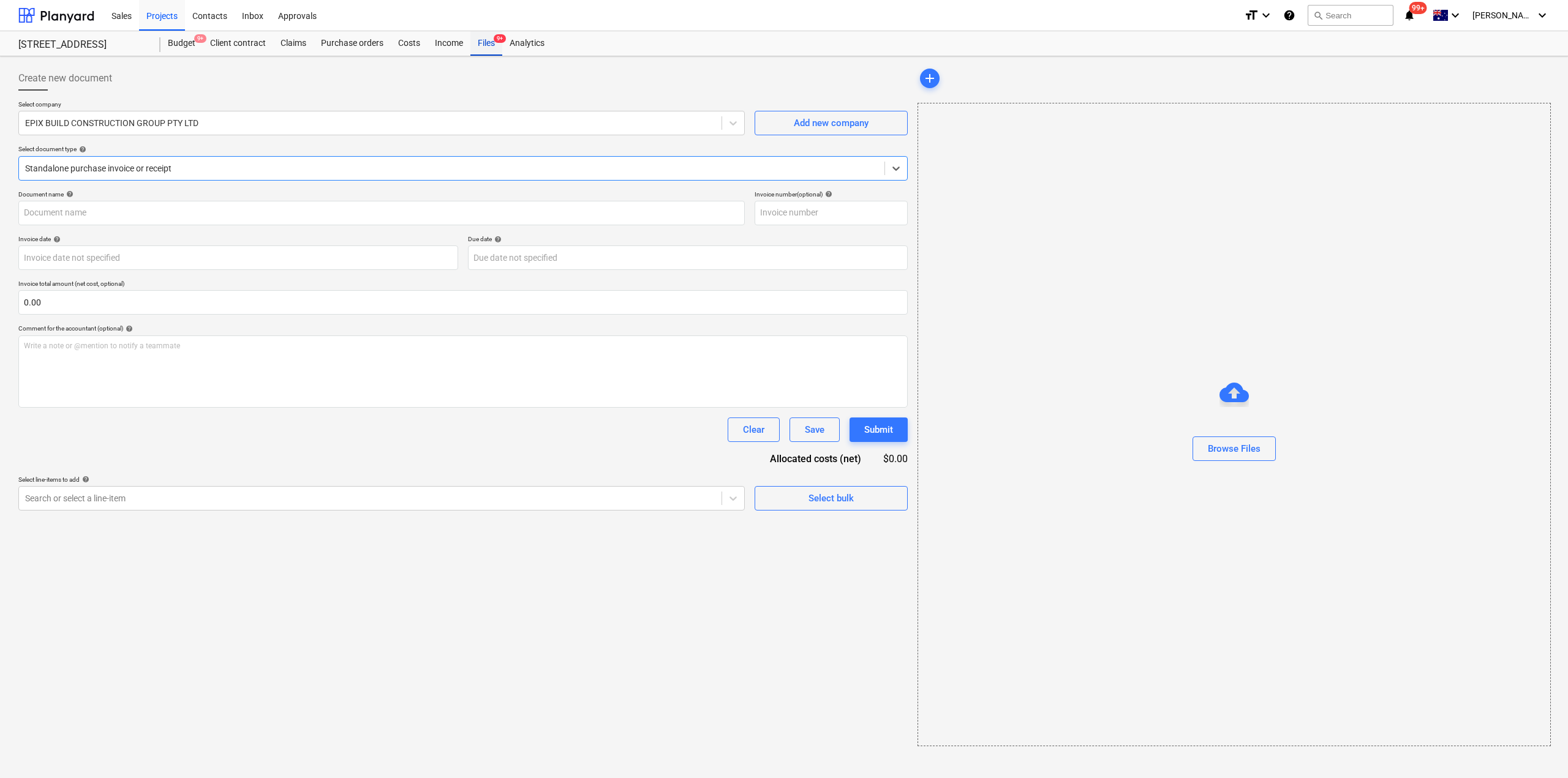
type input "32805"
type input "[DATE]"
click at [491, 41] on div "Files 9+" at bounding box center [486, 43] width 32 height 24
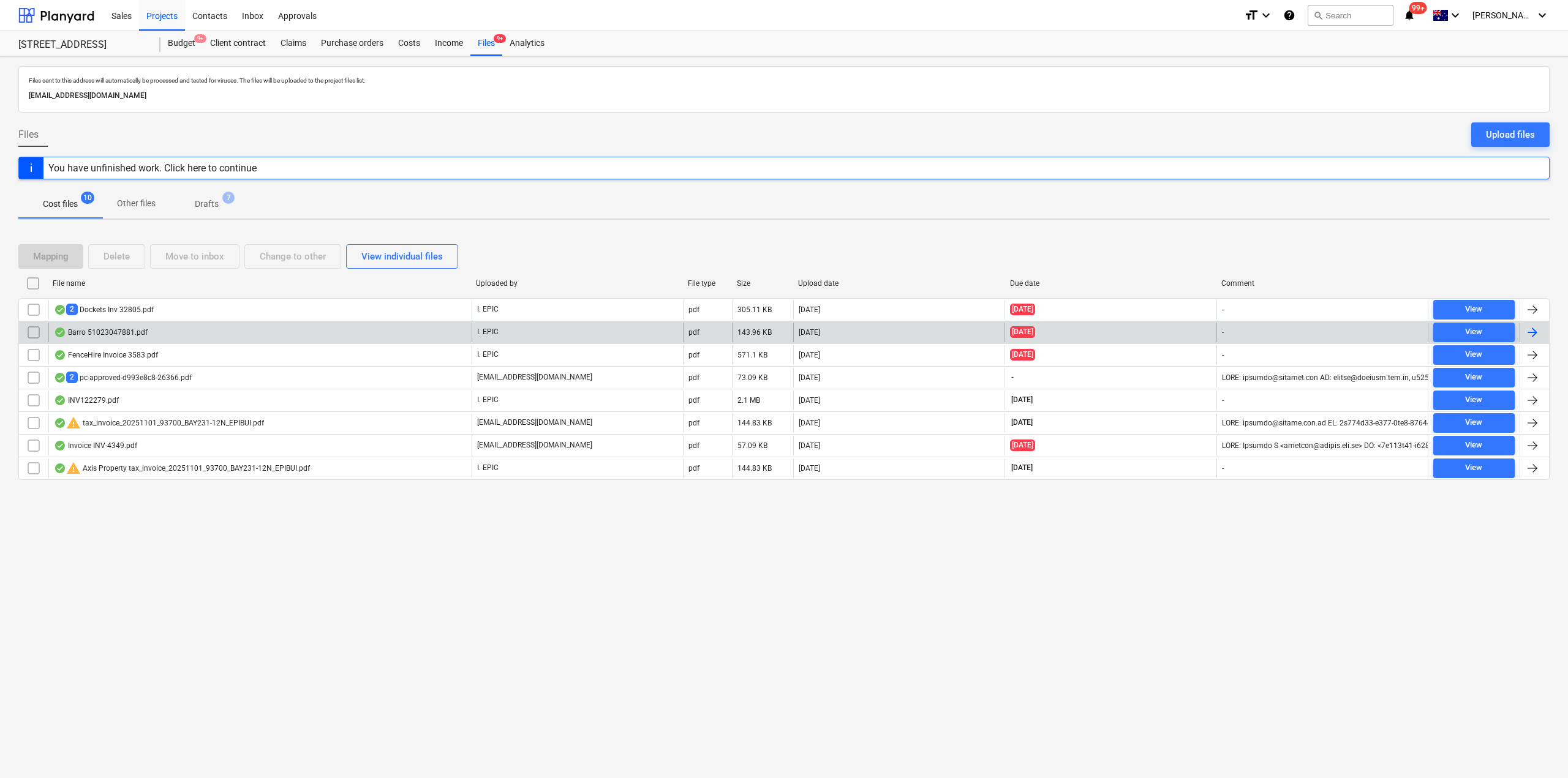
click at [168, 330] on div "Barro 51023047881.pdf" at bounding box center [260, 333] width 423 height 20
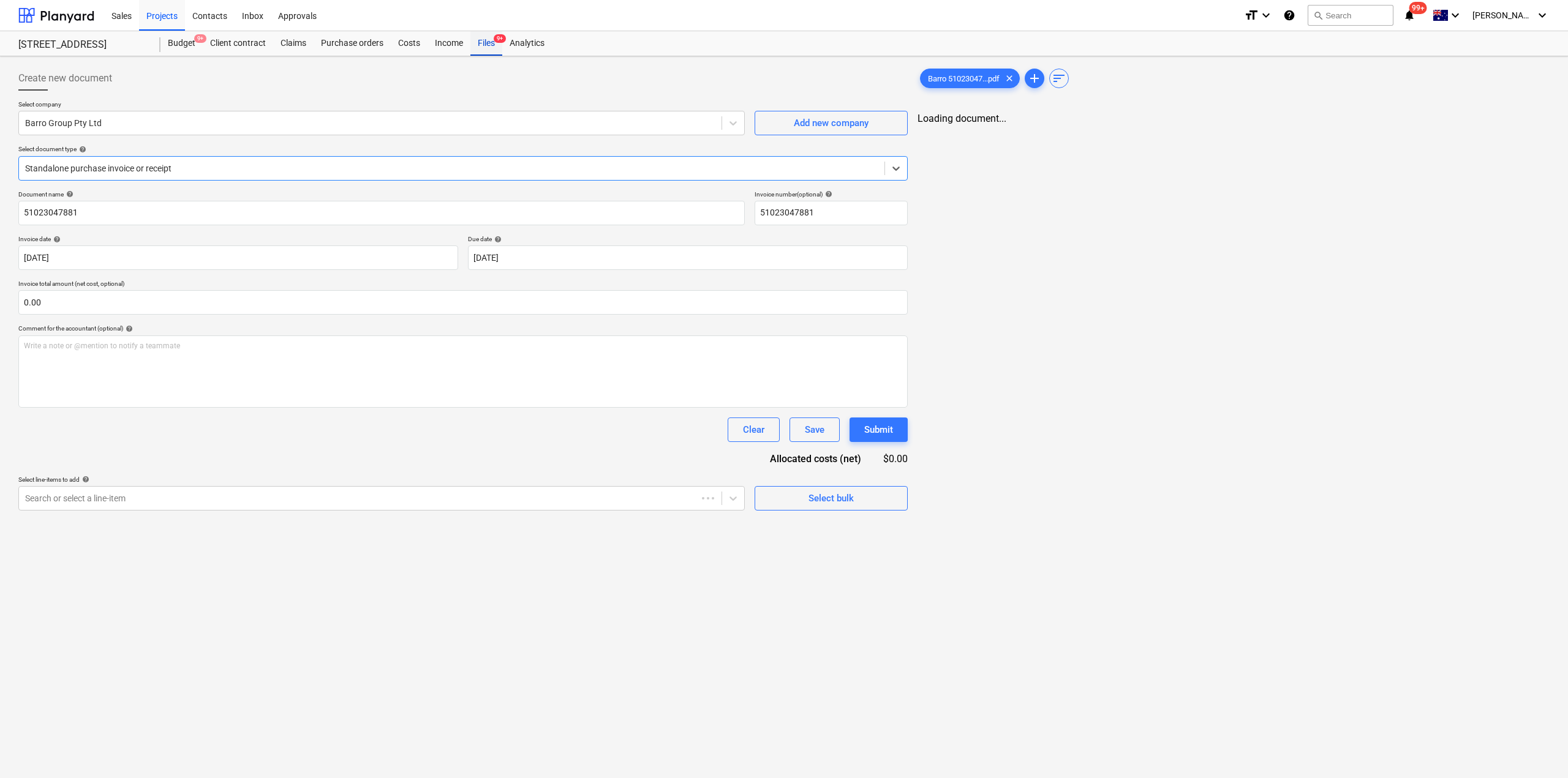
type input "51023047881"
type input "[DATE]"
click at [485, 45] on div "Files 9+" at bounding box center [486, 43] width 32 height 24
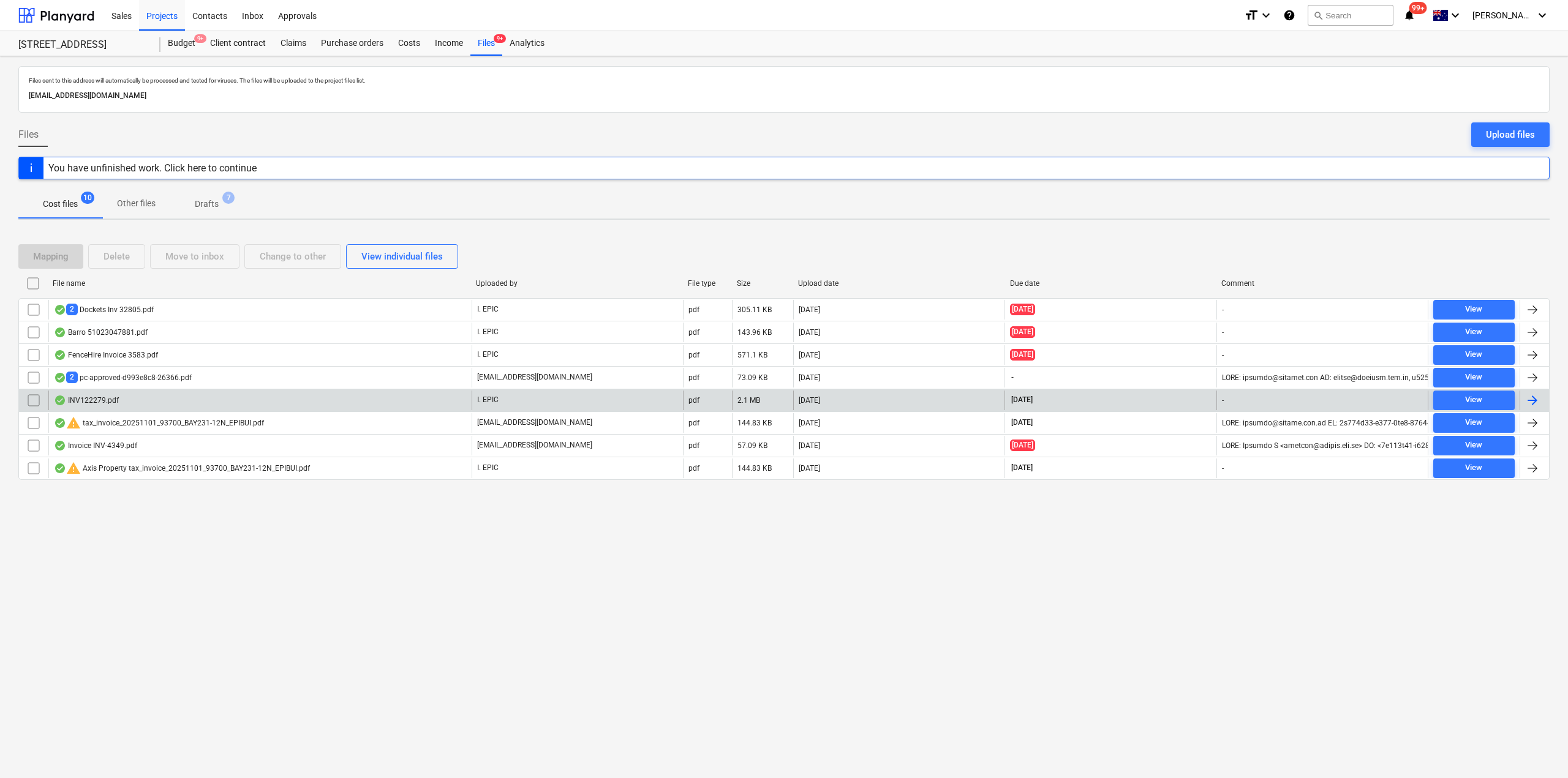
click at [114, 402] on div "INV122279.pdf" at bounding box center [86, 400] width 65 height 10
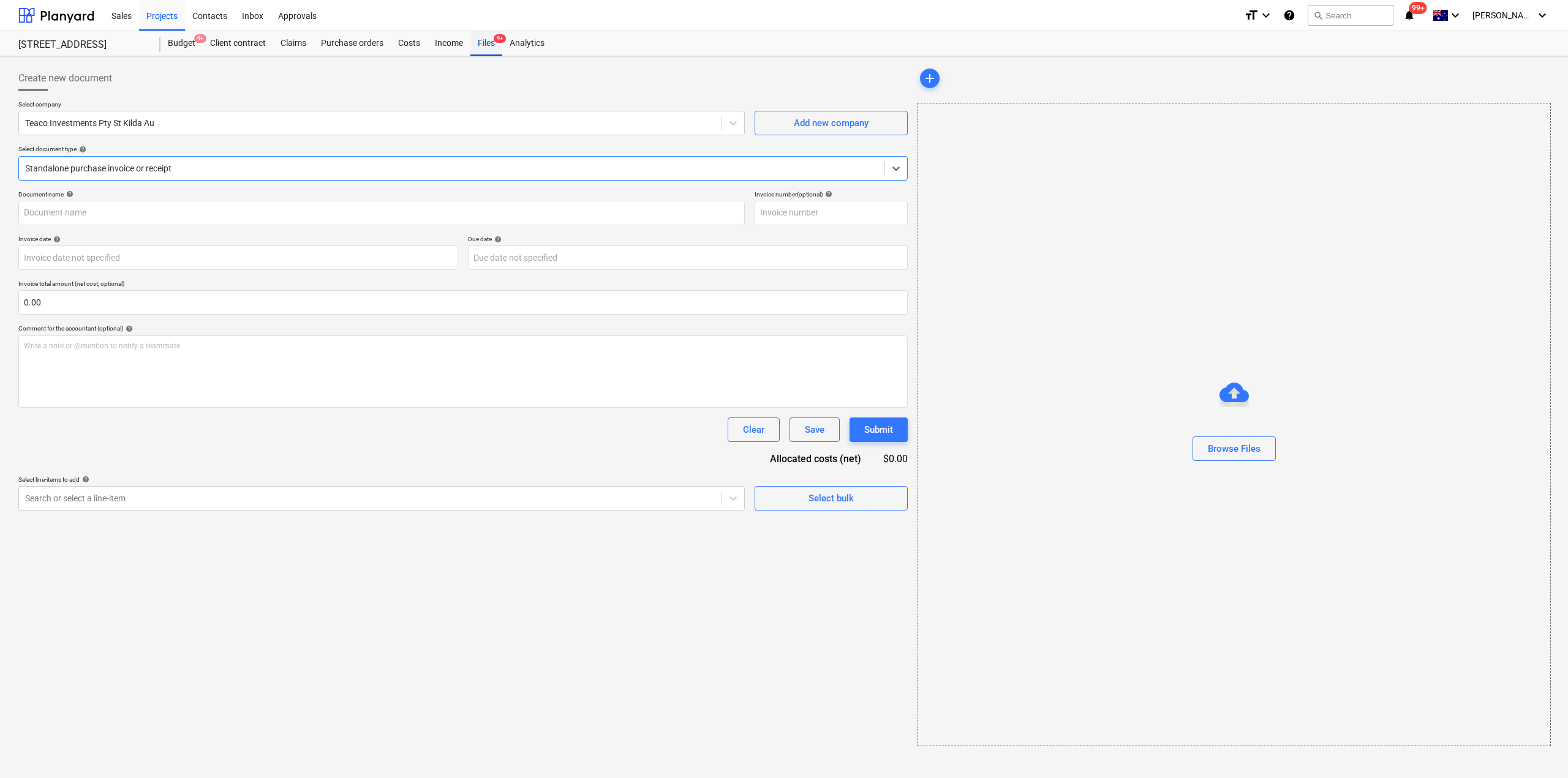
type input "122279"
type input "[DATE]"
click at [493, 45] on div "Files 9+" at bounding box center [486, 43] width 32 height 24
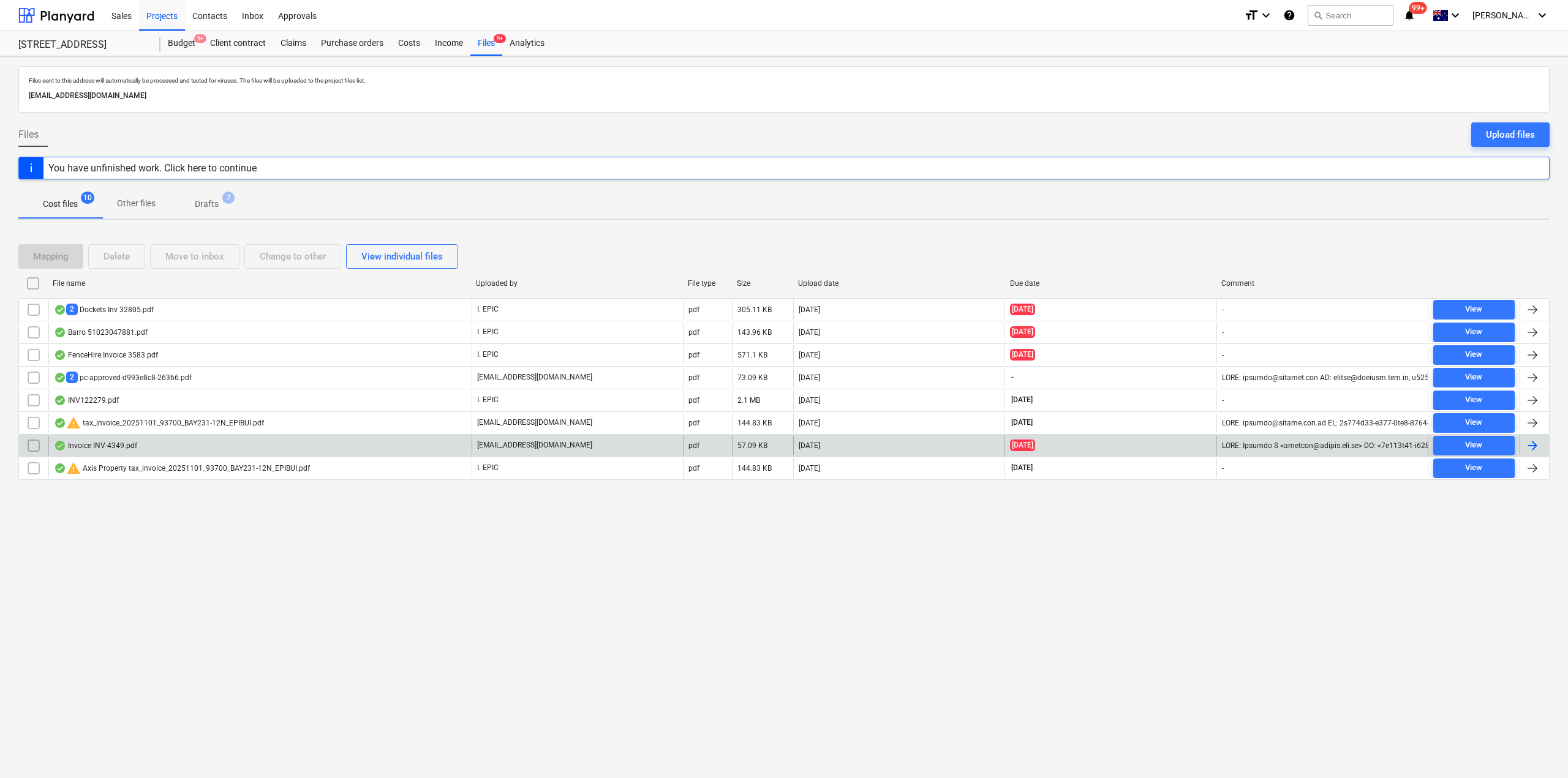
click at [150, 447] on div "Invoice INV-4349.pdf" at bounding box center [260, 446] width 423 height 20
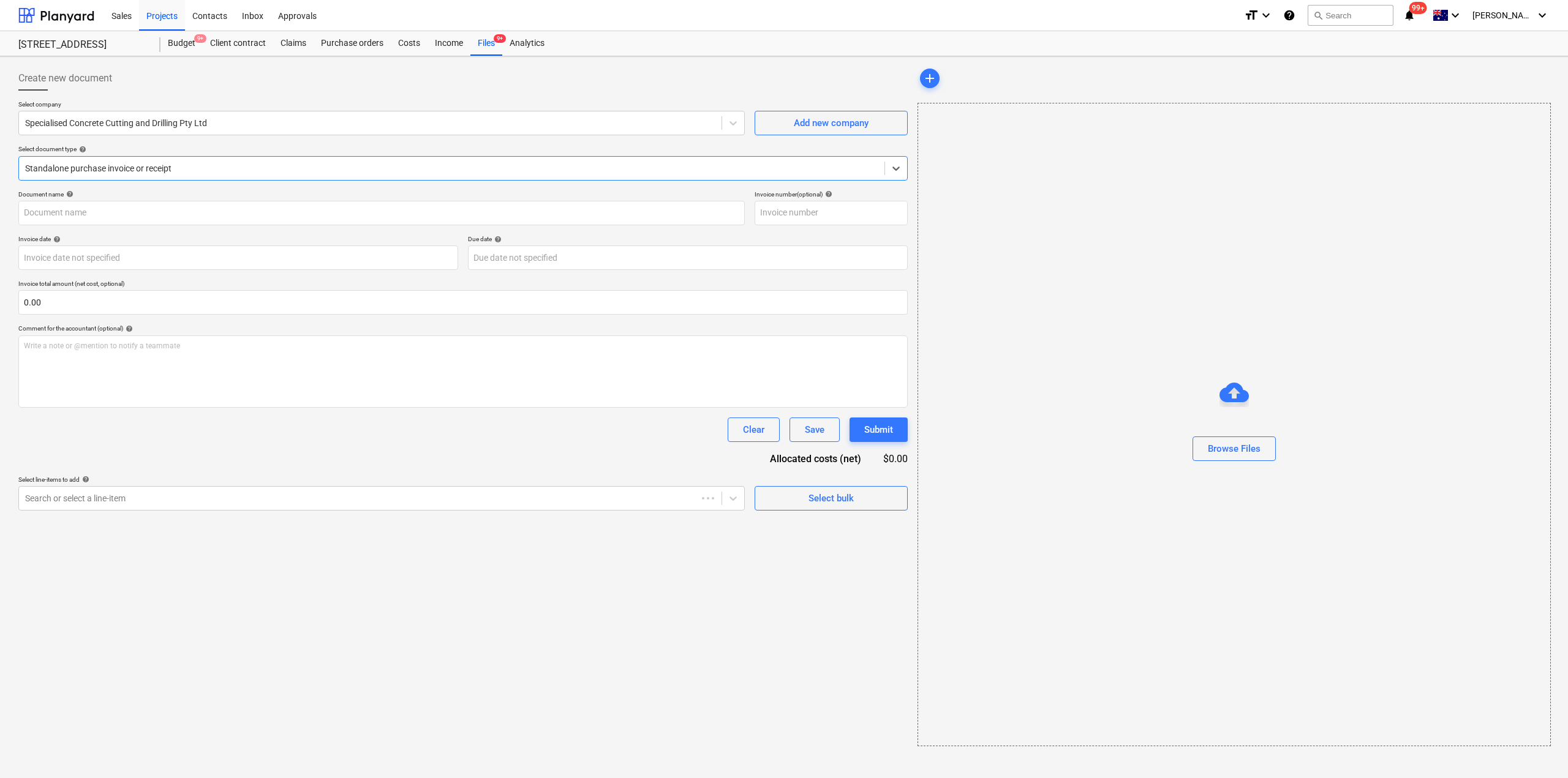
type input "INV-4349"
type input "[DATE]"
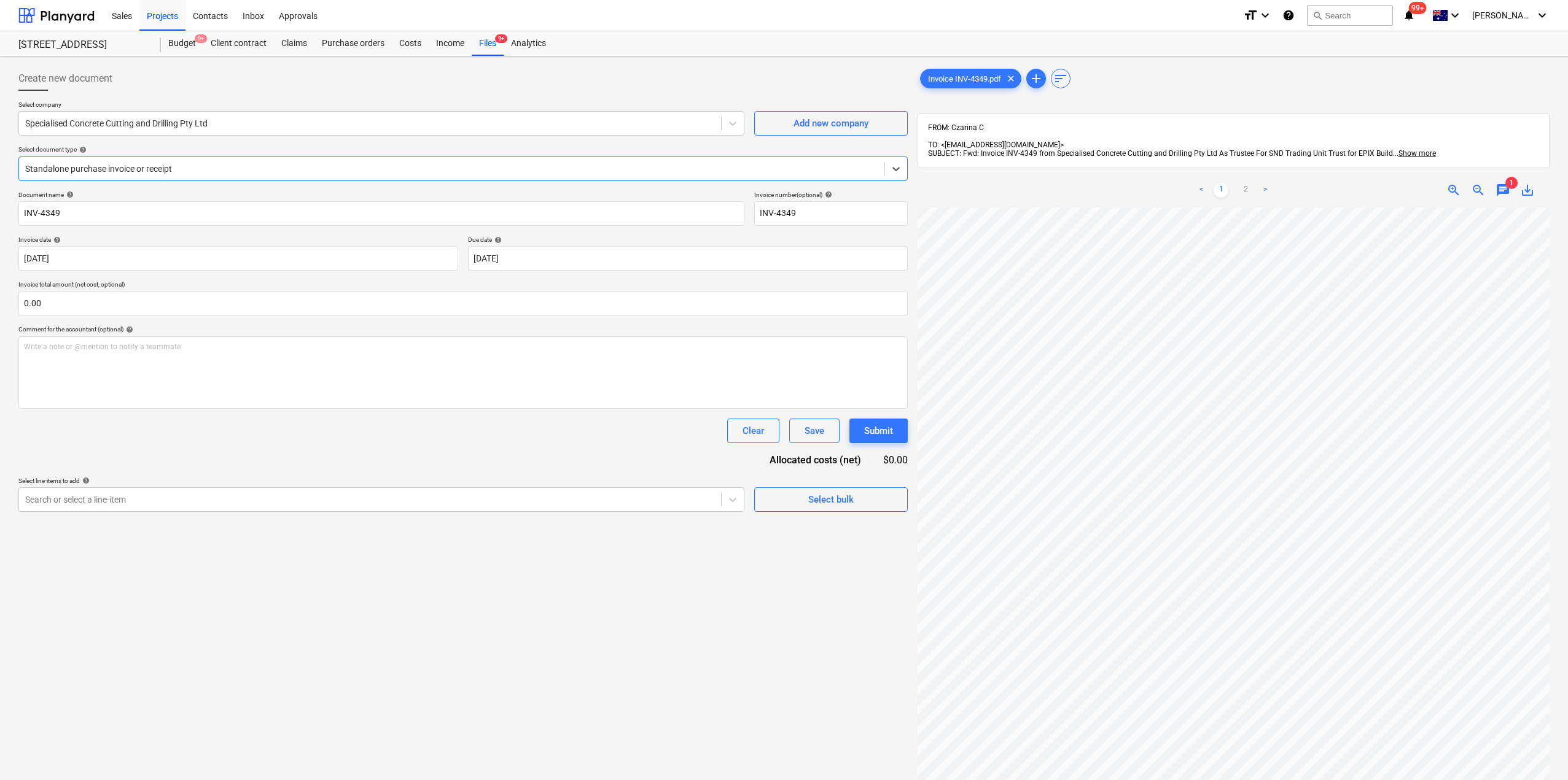
scroll to position [168, 0]
click at [487, 46] on div "Files 9+" at bounding box center [487, 43] width 32 height 24
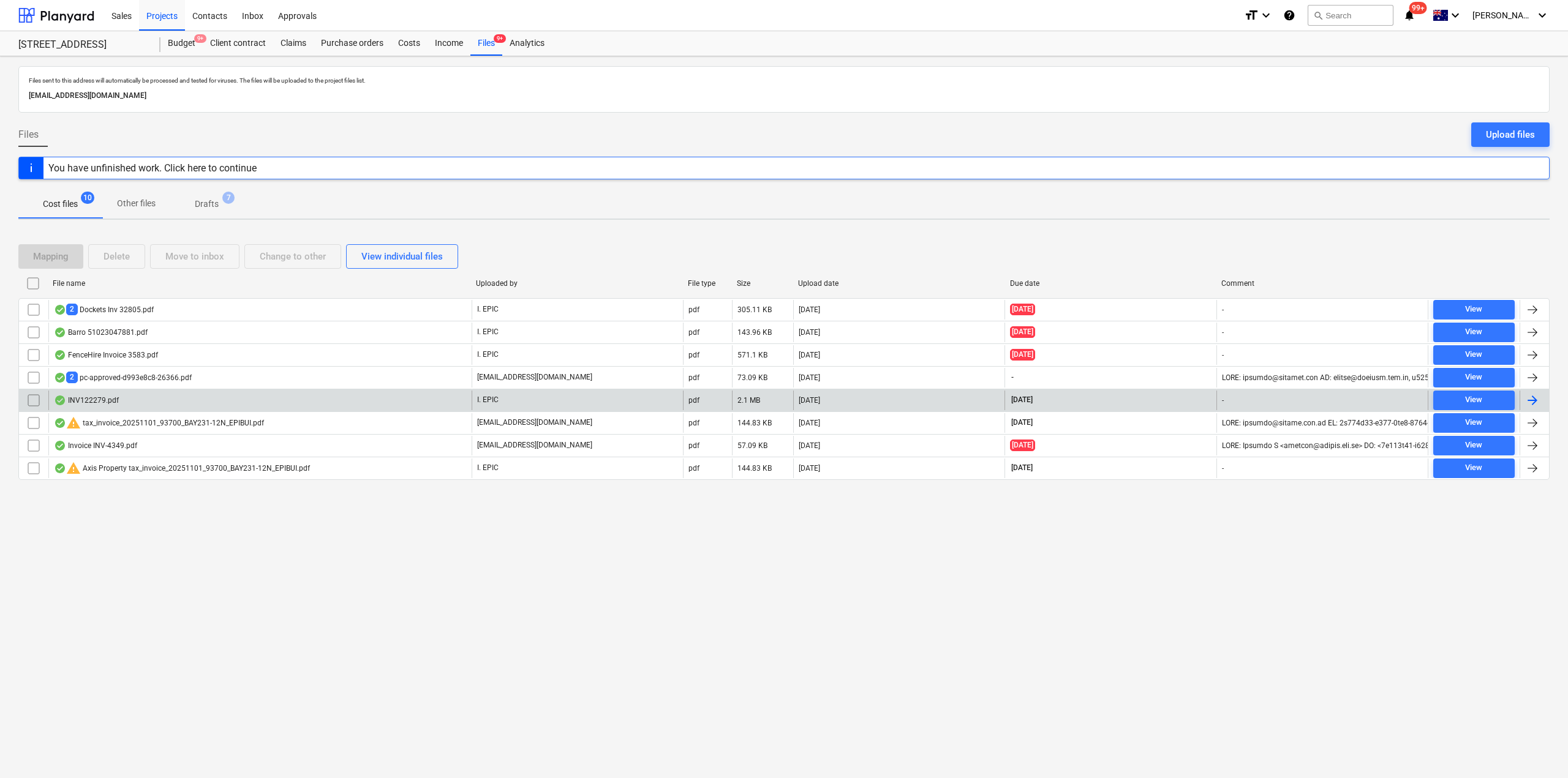
click at [124, 400] on div "INV122279.pdf" at bounding box center [260, 400] width 423 height 20
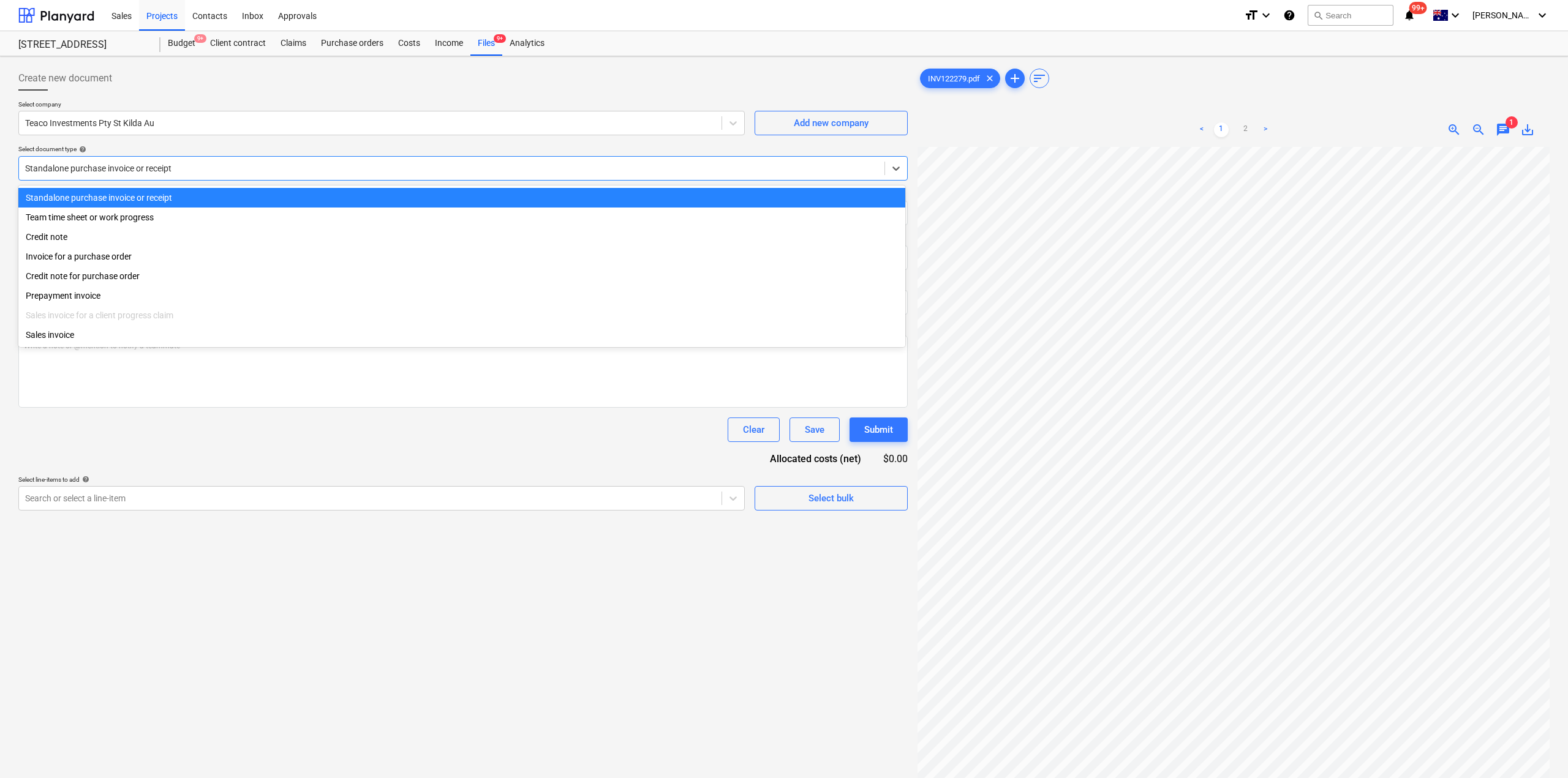
click at [135, 170] on div at bounding box center [451, 168] width 854 height 12
click at [498, 63] on div "Create new document Select company Teaco Investments Pty St Kilda Au Add new co…" at bounding box center [462, 479] width 897 height 834
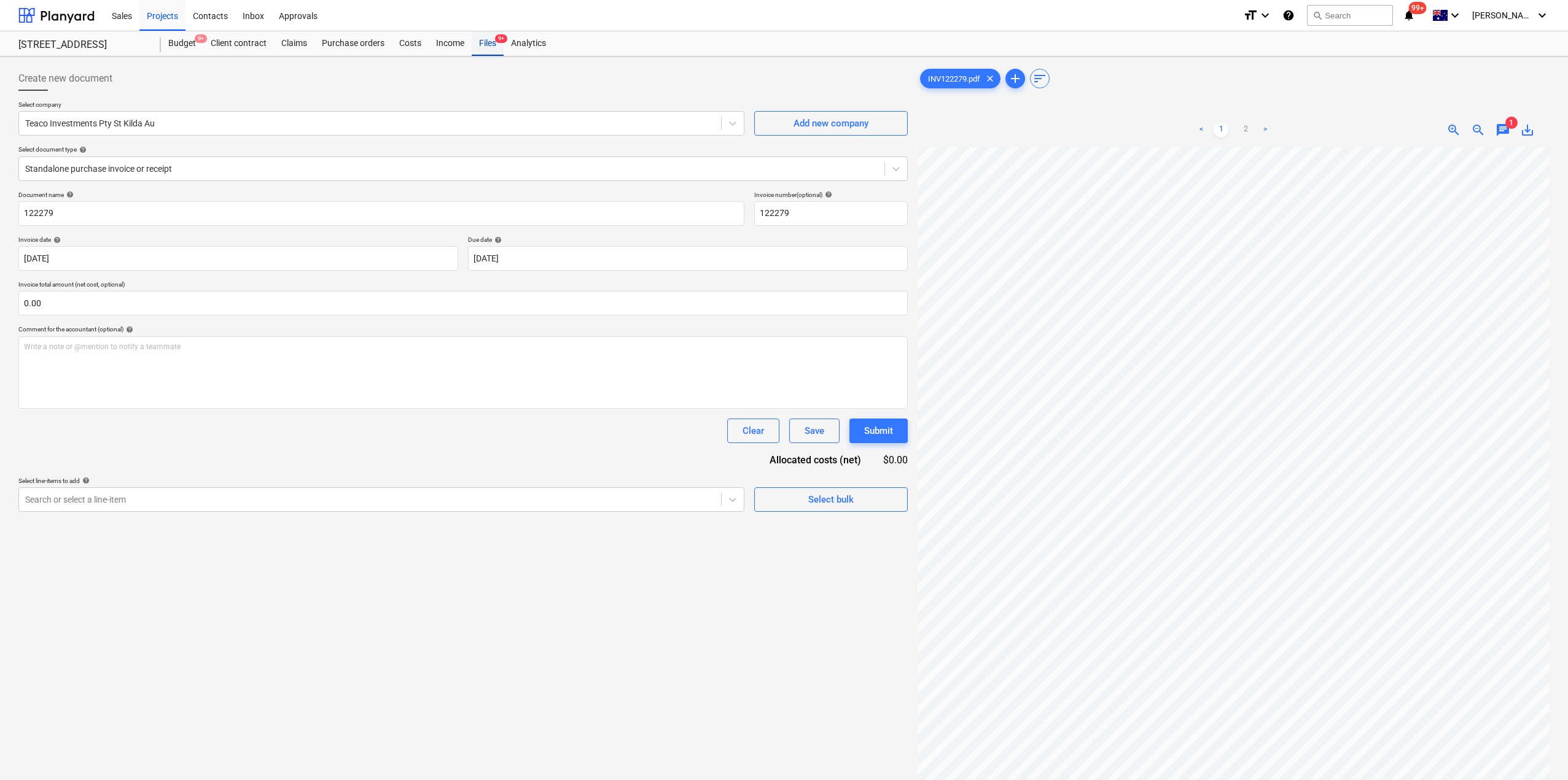
click at [489, 47] on div "Files 9+" at bounding box center [487, 43] width 32 height 24
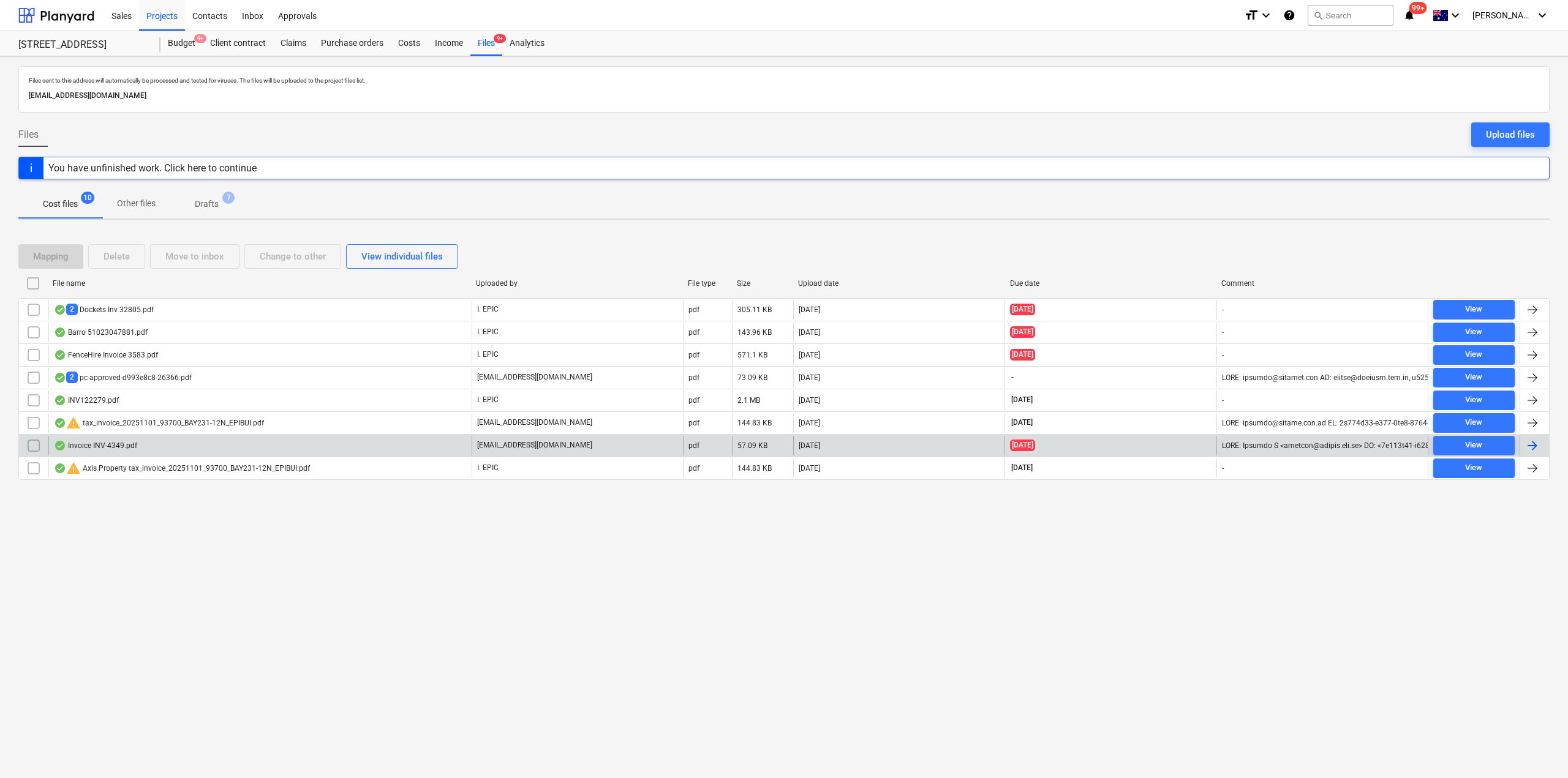
click at [104, 446] on div "Invoice INV-4349.pdf" at bounding box center [95, 445] width 83 height 10
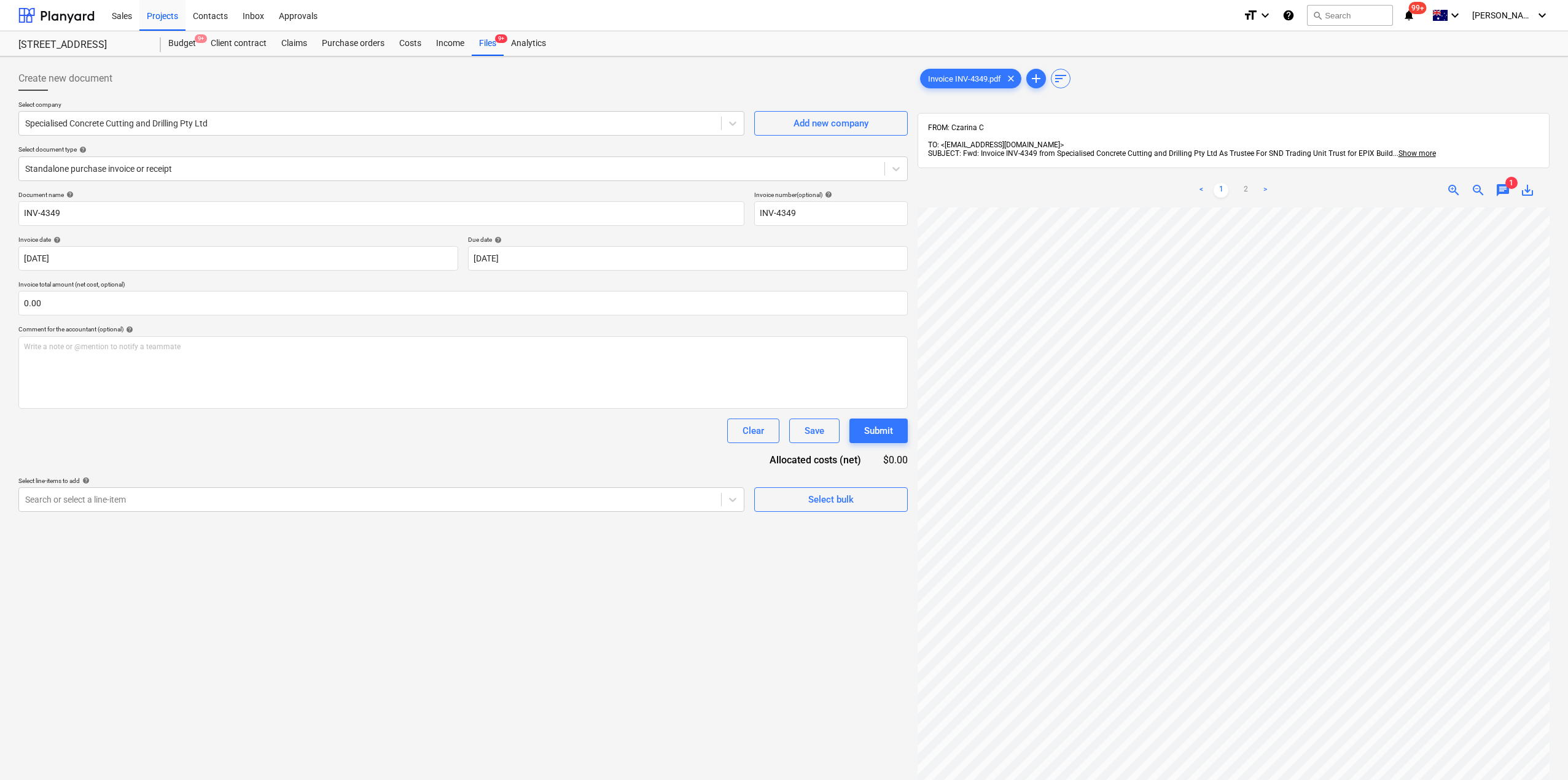
click at [298, 183] on div "Select company Specialised Concrete Cutting and Drilling Pty Ltd Add new compan…" at bounding box center [463, 146] width 889 height 90
click at [283, 166] on div at bounding box center [451, 168] width 853 height 12
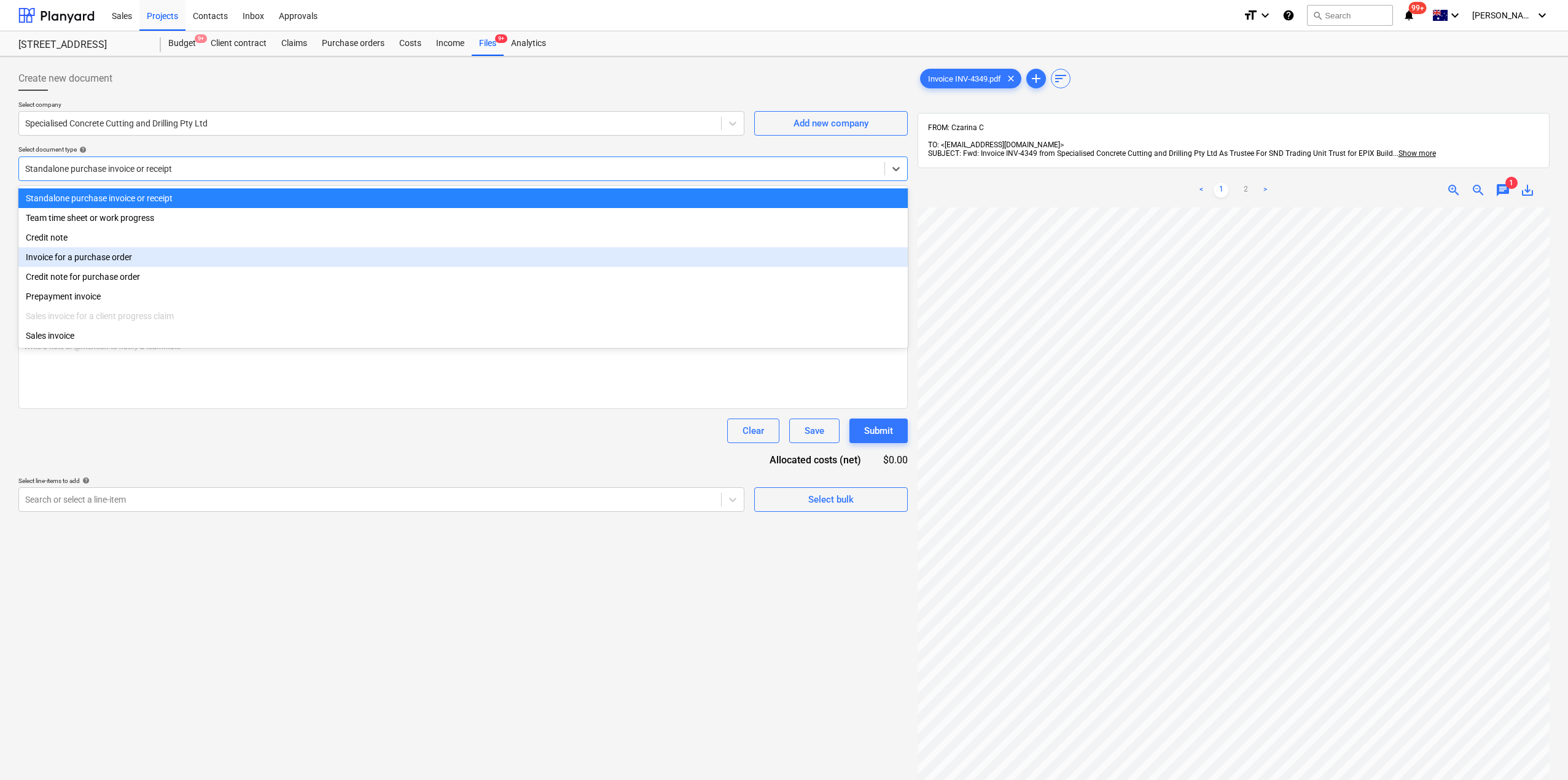
click at [164, 263] on div "Invoice for a purchase order" at bounding box center [463, 257] width 889 height 20
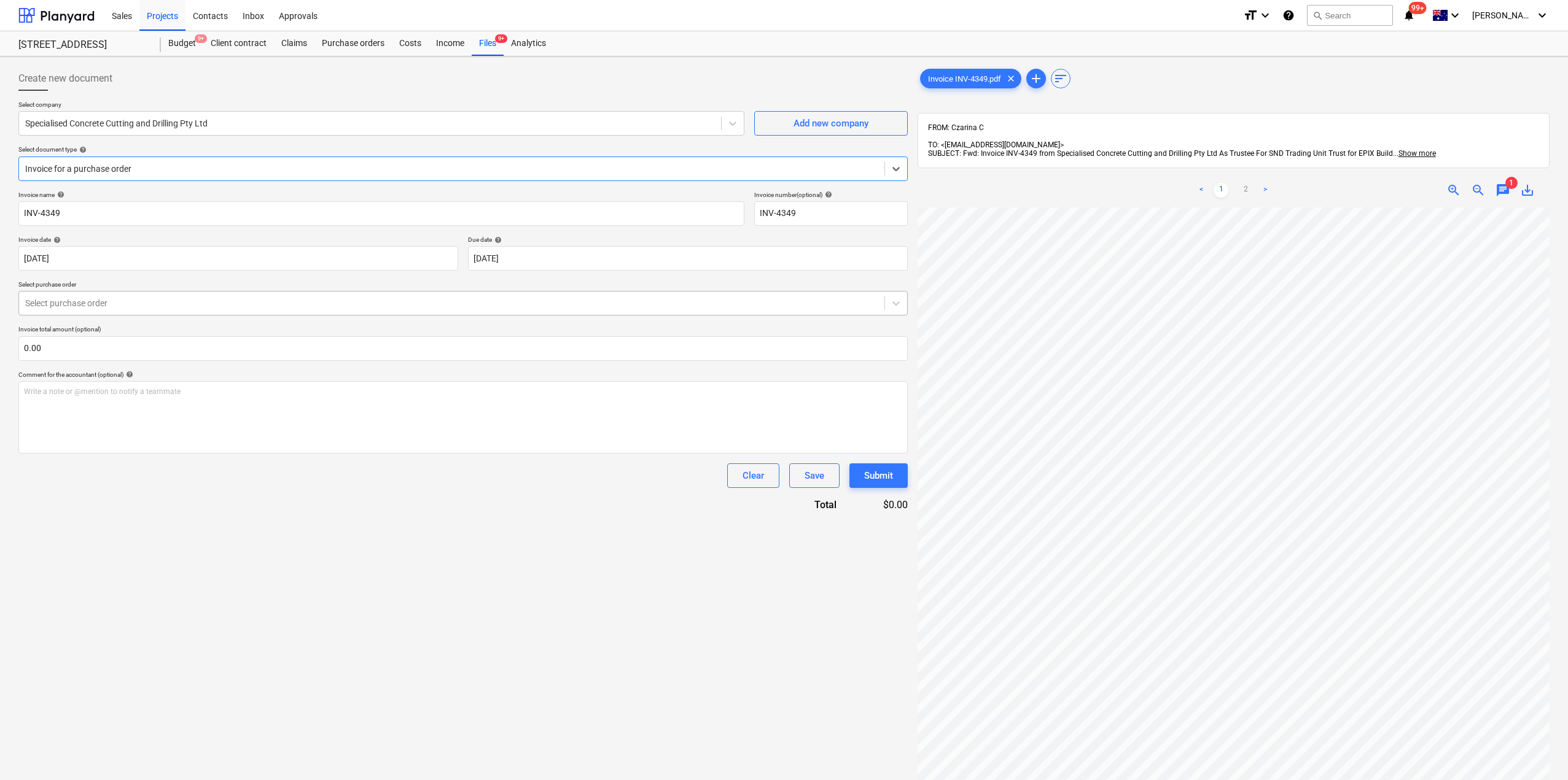
click at [163, 305] on div at bounding box center [451, 303] width 853 height 12
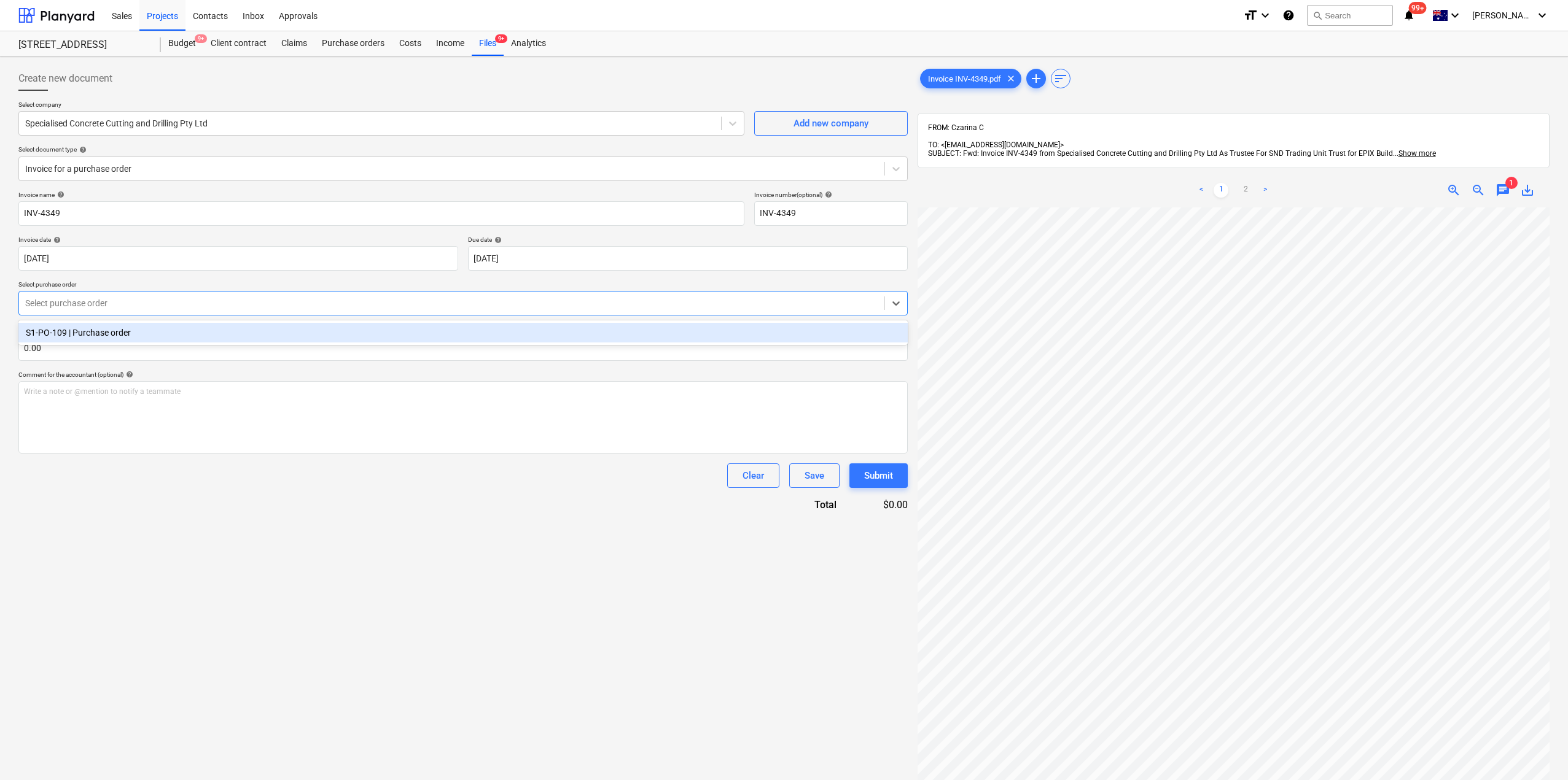
click at [153, 336] on div "S1-PO-109 | Purchase order" at bounding box center [463, 333] width 889 height 20
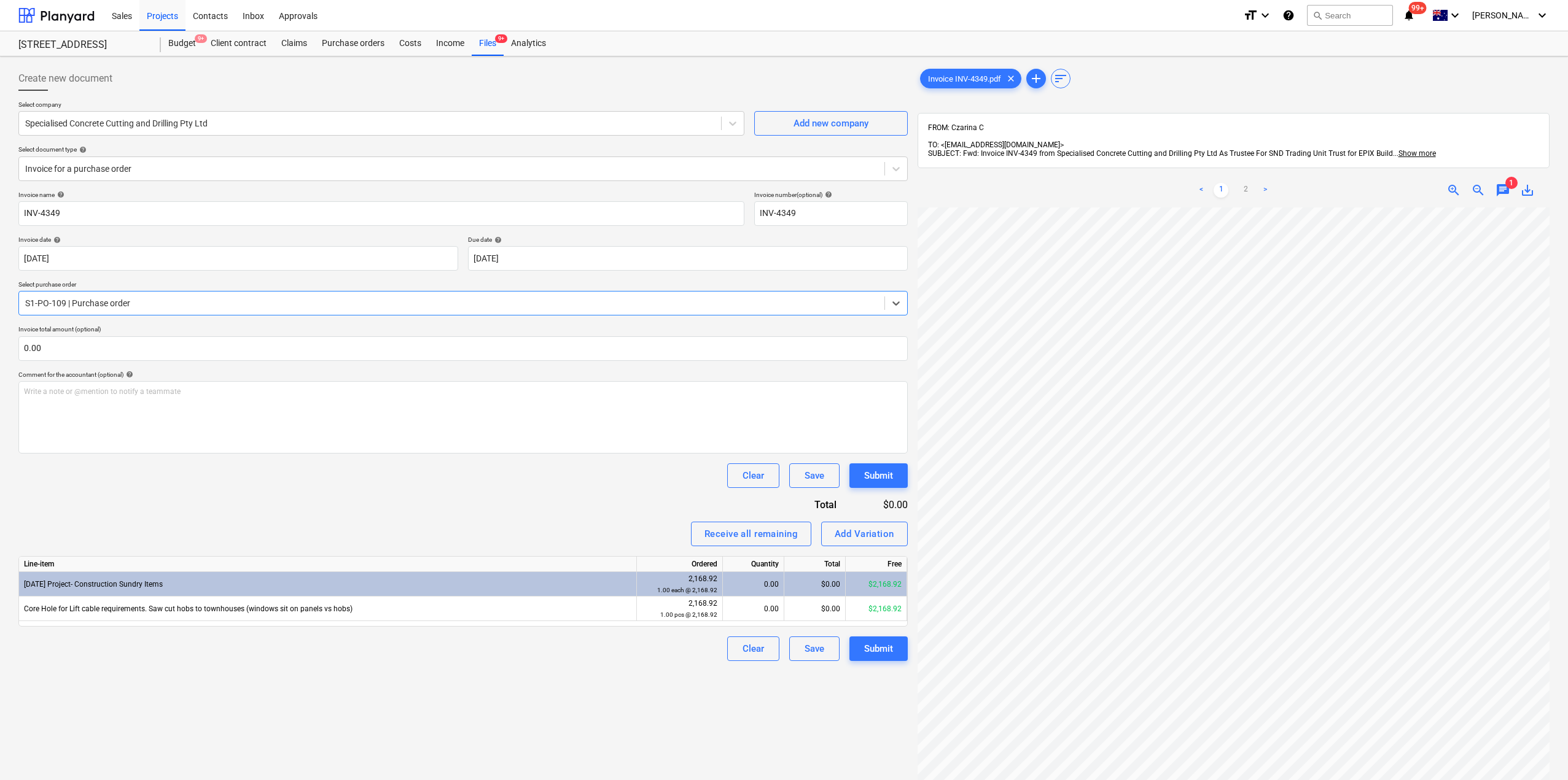
click at [653, 673] on div "Create new document Select company Specialised Concrete Cutting and Drilling Pt…" at bounding box center [463, 510] width 899 height 897
click at [761, 616] on div "0.00" at bounding box center [754, 608] width 51 height 24
type input "1"
click at [758, 717] on div "Create new document Select company Specialised Concrete Cutting and Drilling Pt…" at bounding box center [463, 510] width 899 height 897
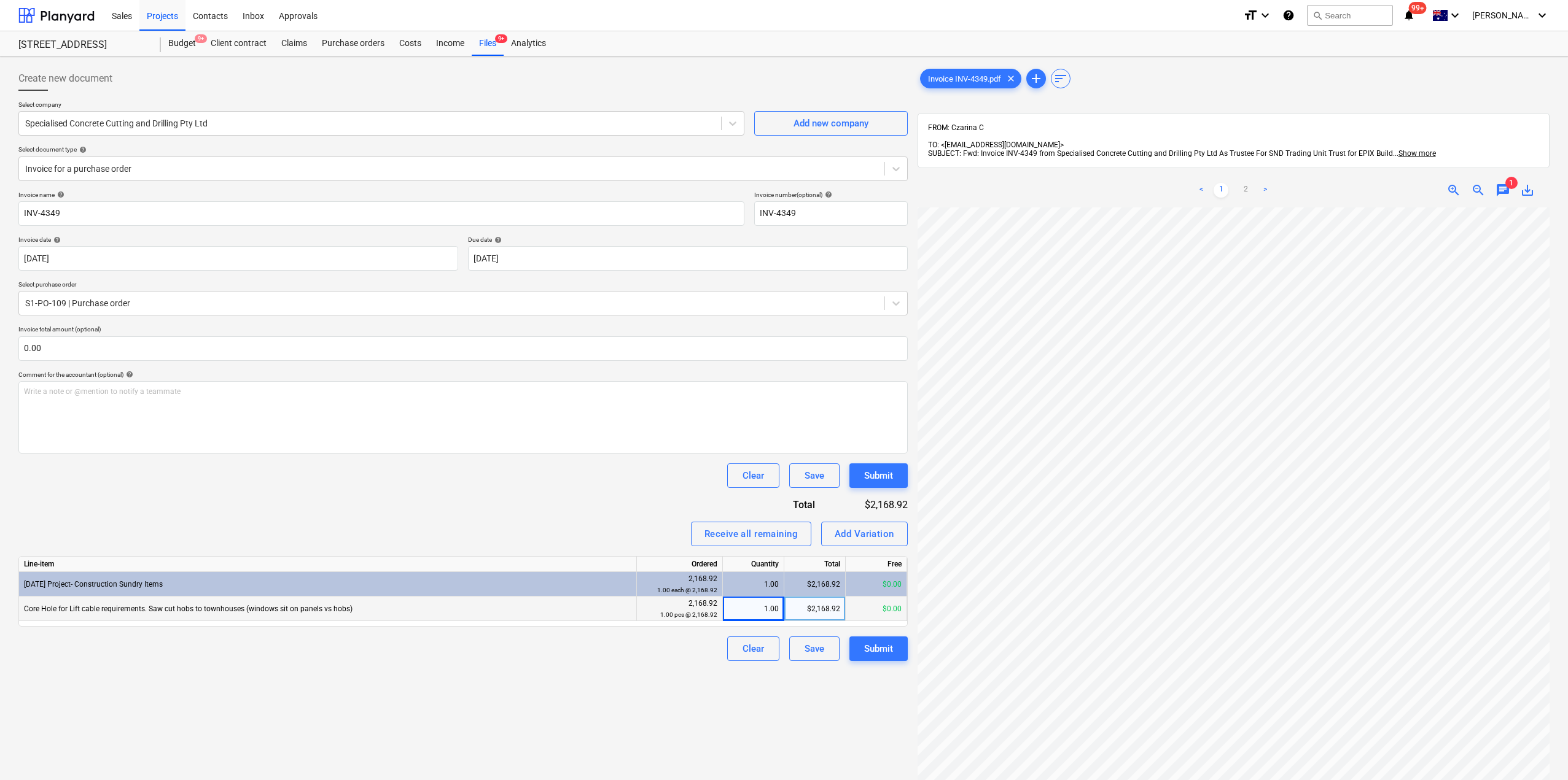
click at [757, 711] on div "Create new document Select company Specialised Concrete Cutting and Drilling Pt…" at bounding box center [463, 510] width 899 height 897
click at [887, 648] on div "Submit" at bounding box center [879, 649] width 29 height 16
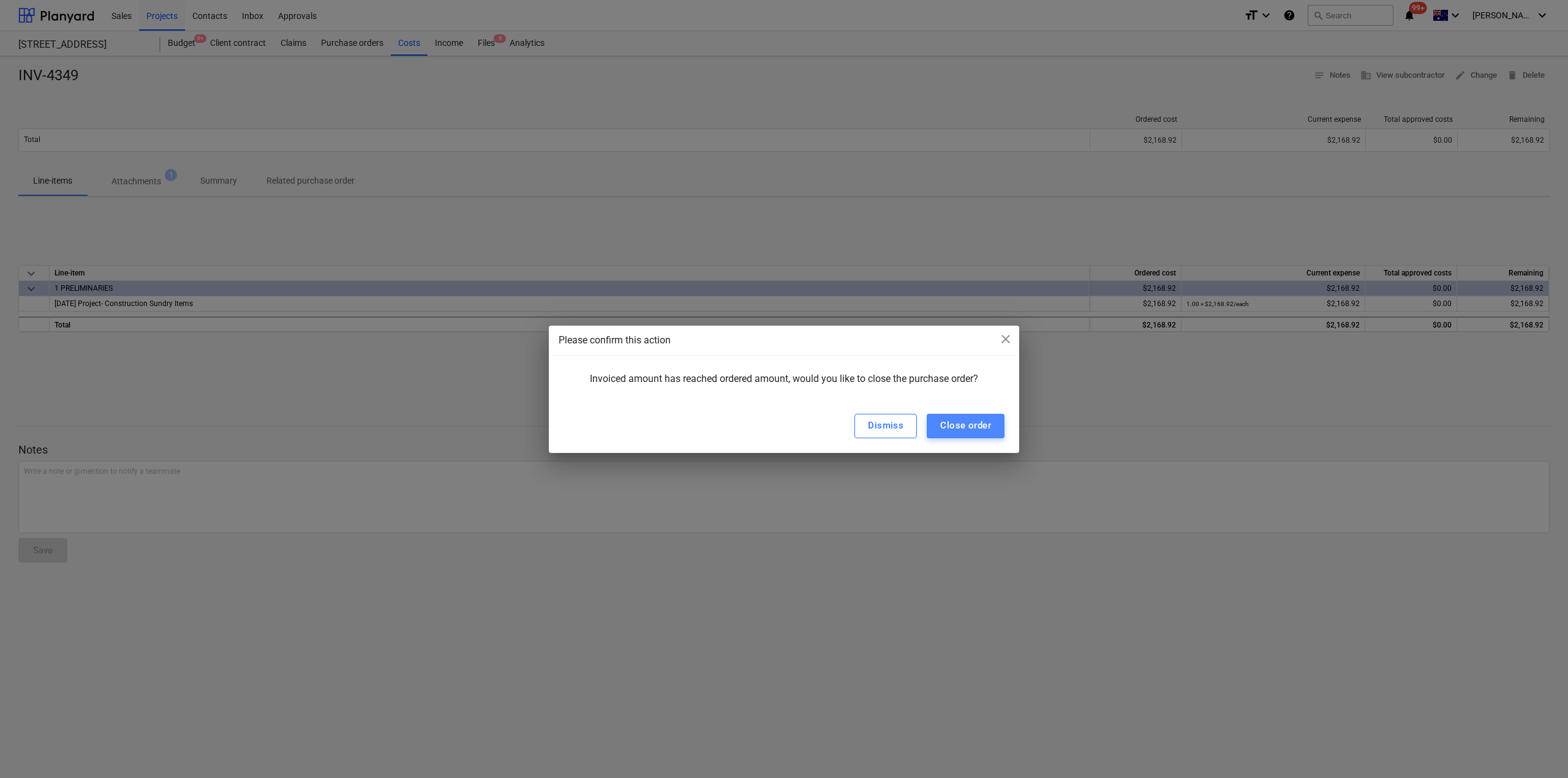
click at [981, 438] on button "Close order" at bounding box center [966, 426] width 78 height 24
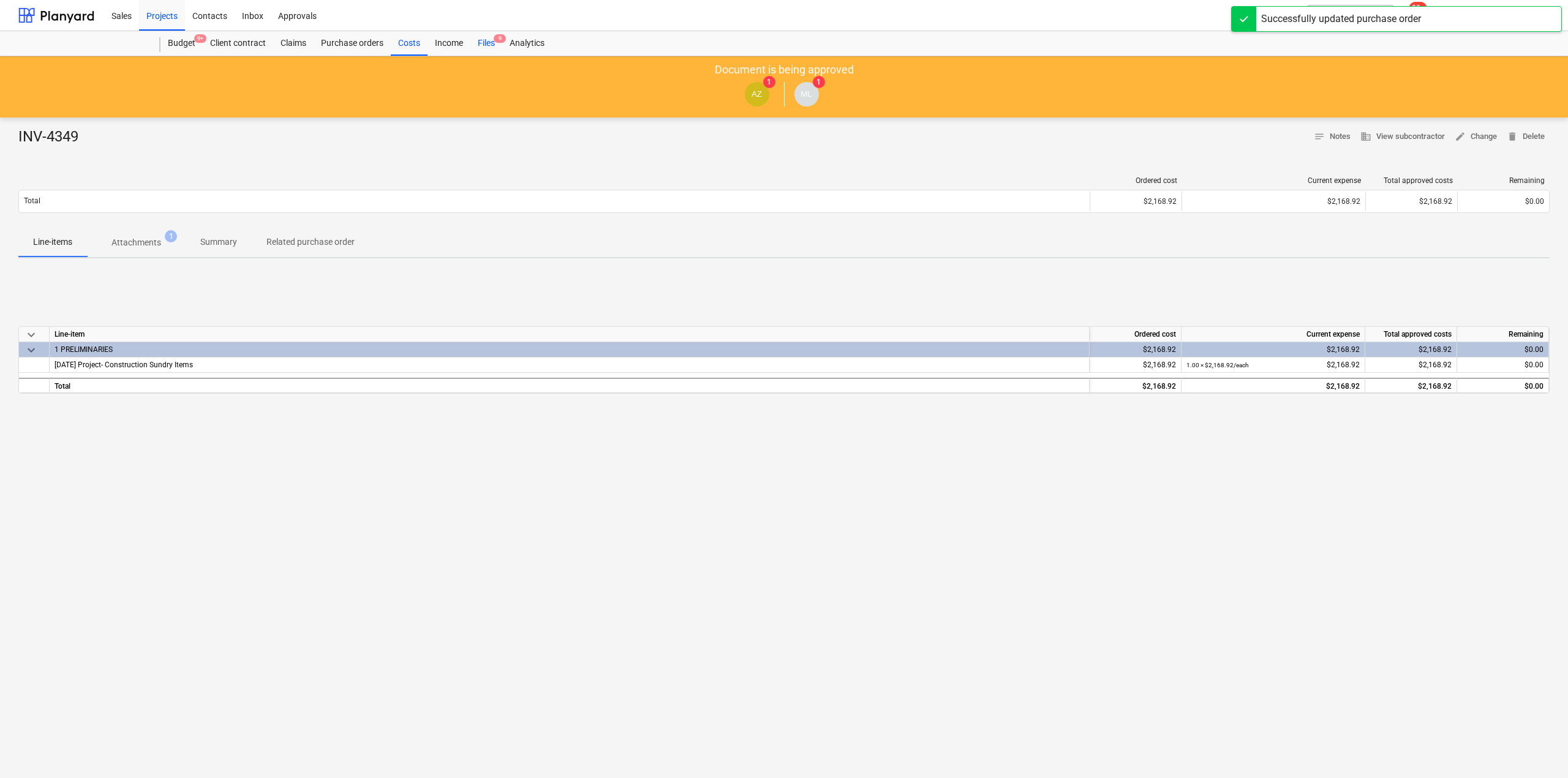
click at [489, 44] on div "Files 9" at bounding box center [486, 43] width 32 height 24
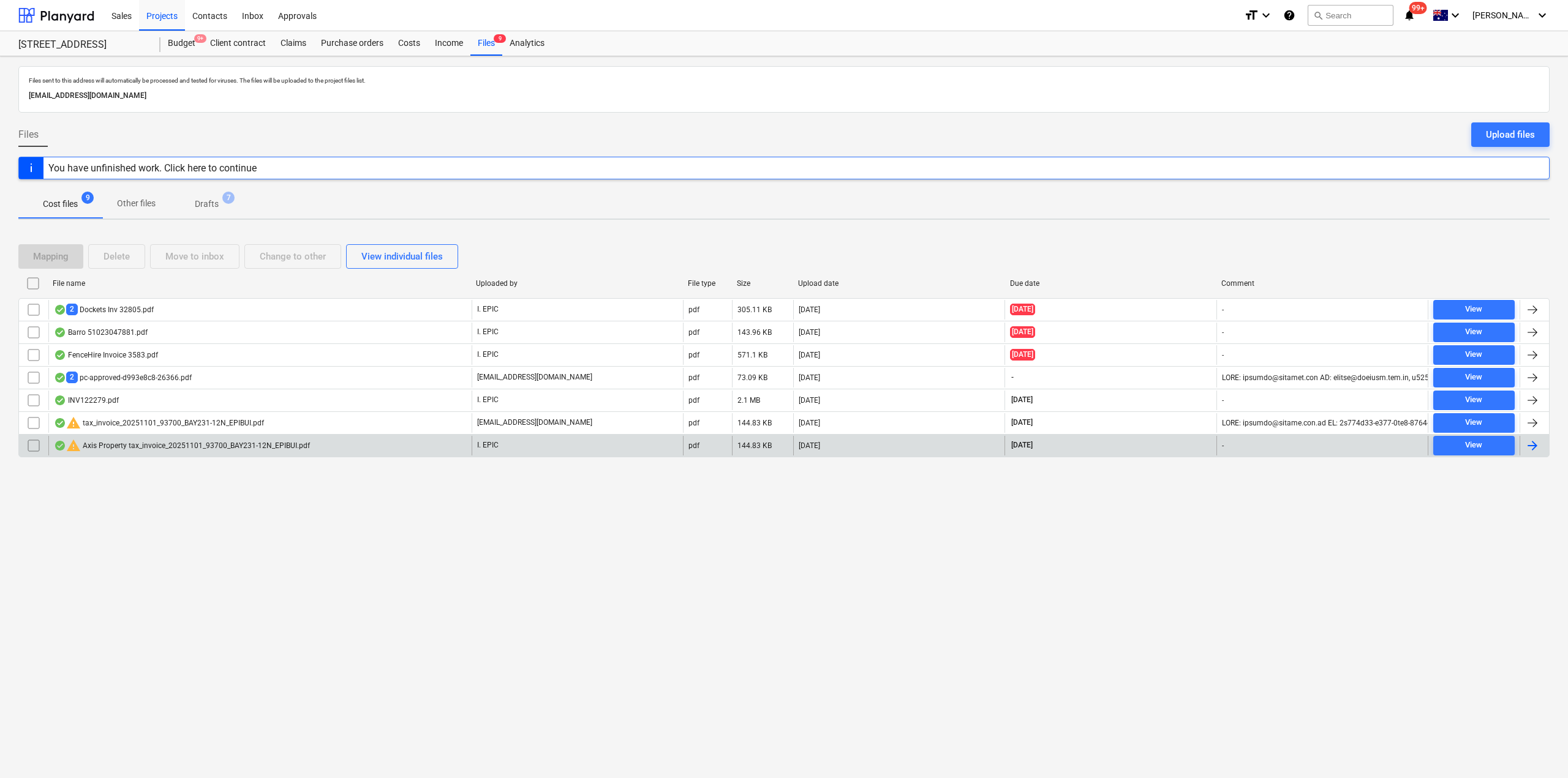
click at [150, 441] on div "warning Axis Property tax_invoice_20251101_93700_BAY231-12N_EPIBUI.pdf" at bounding box center [181, 446] width 256 height 14
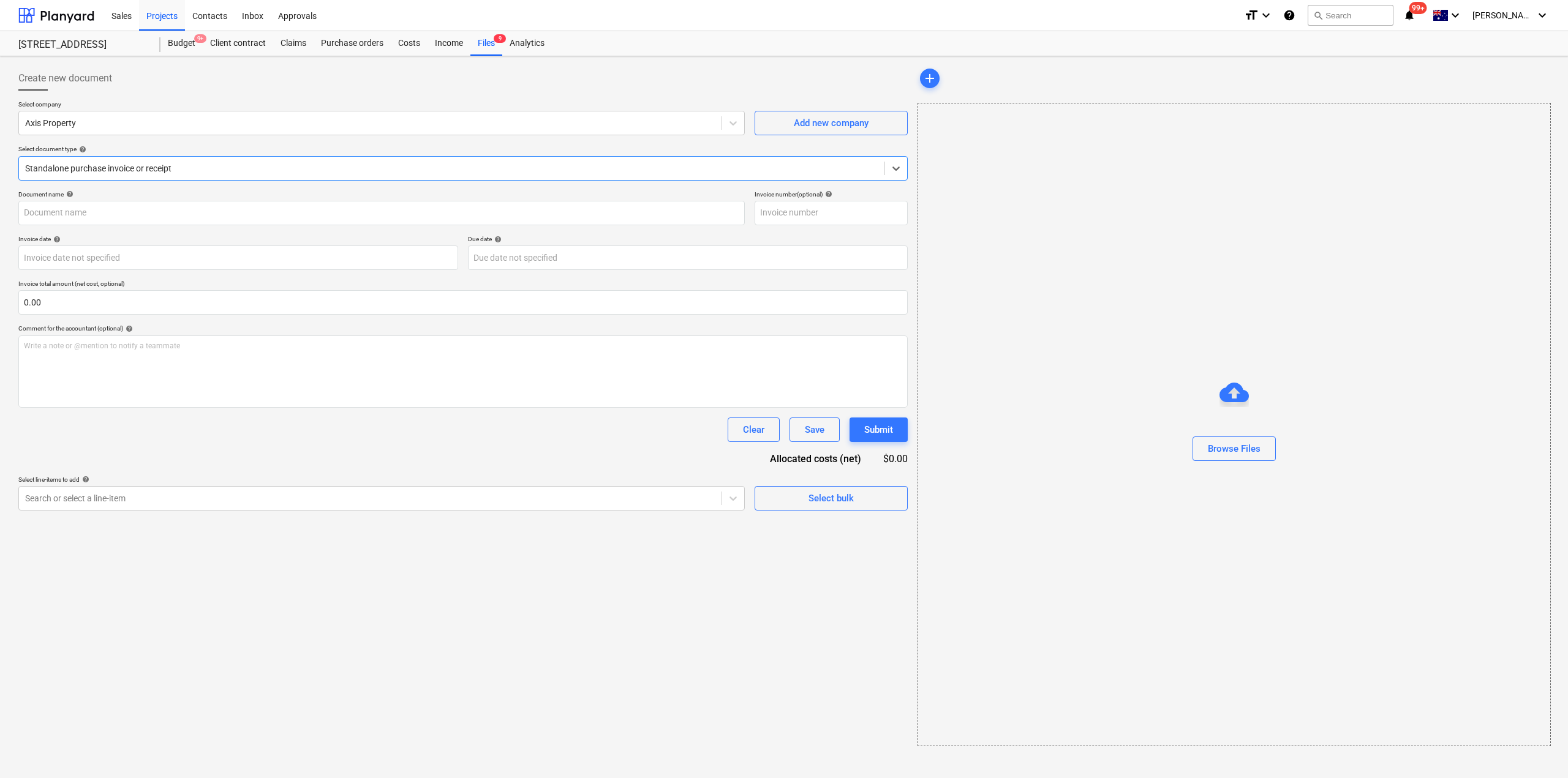
type input "93700"
type input "[DATE]"
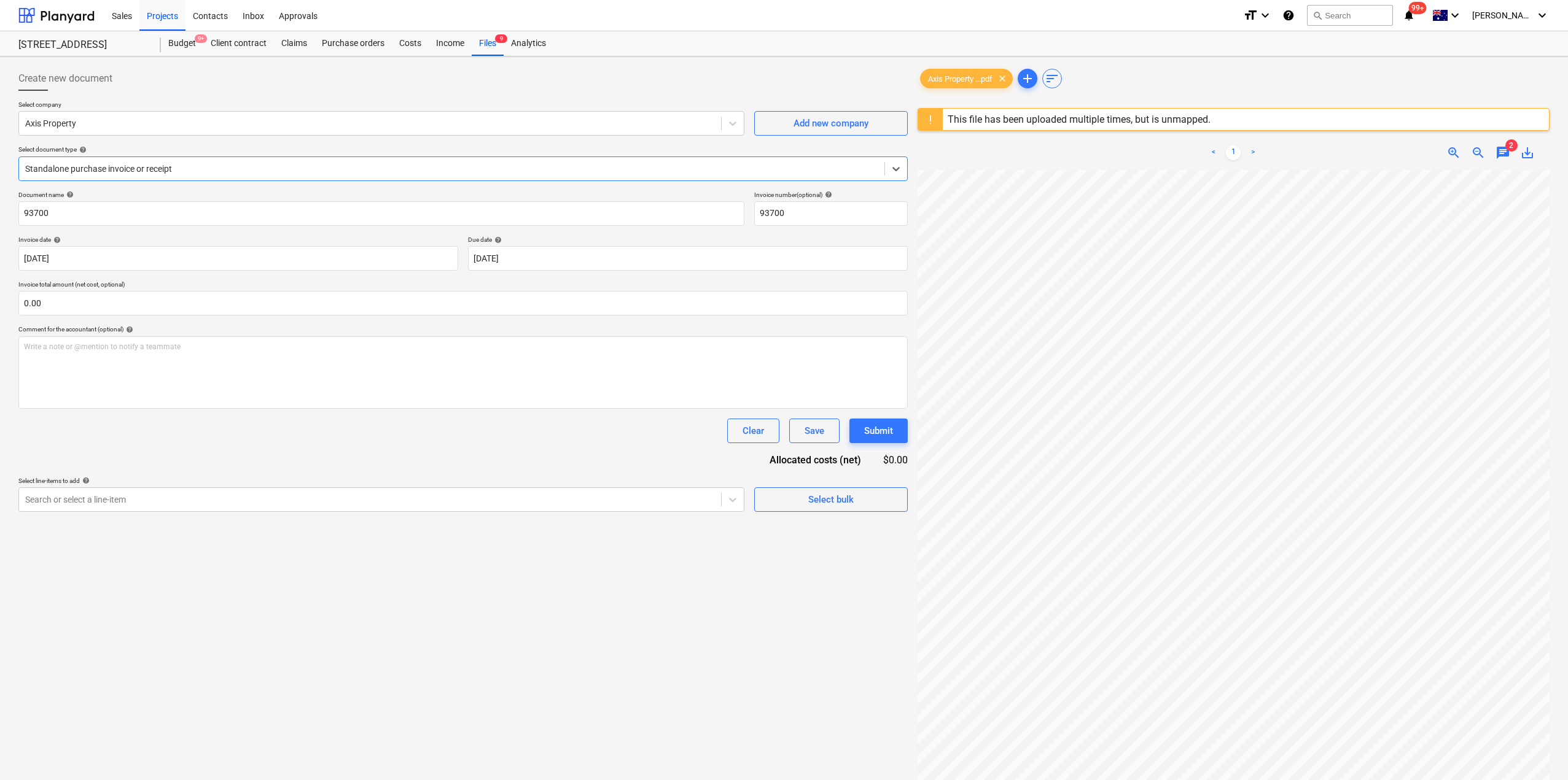
scroll to position [45, 0]
click at [504, 49] on div "Files 9" at bounding box center [487, 43] width 32 height 24
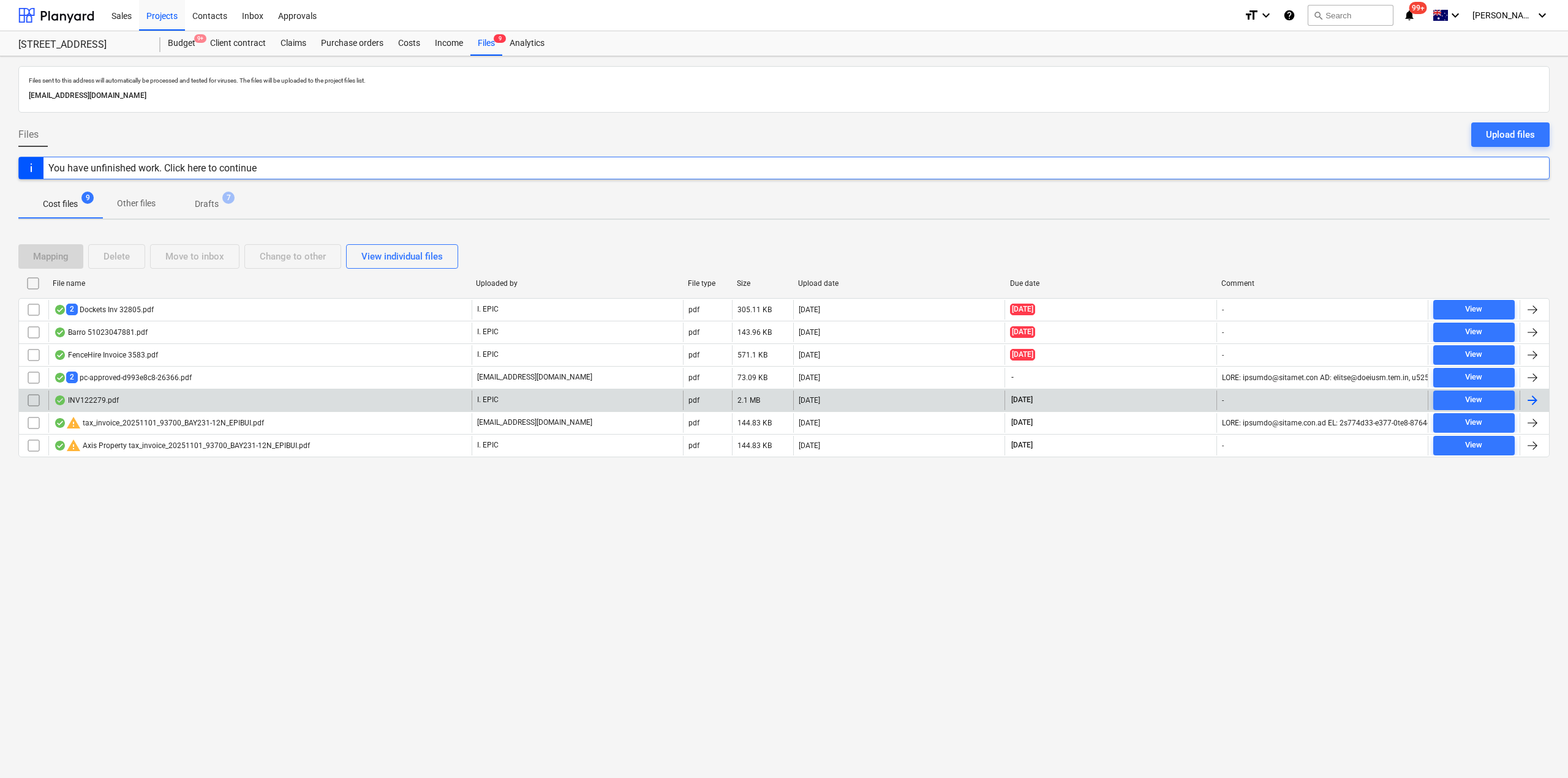
click at [153, 398] on div "INV122279.pdf" at bounding box center [260, 400] width 423 height 20
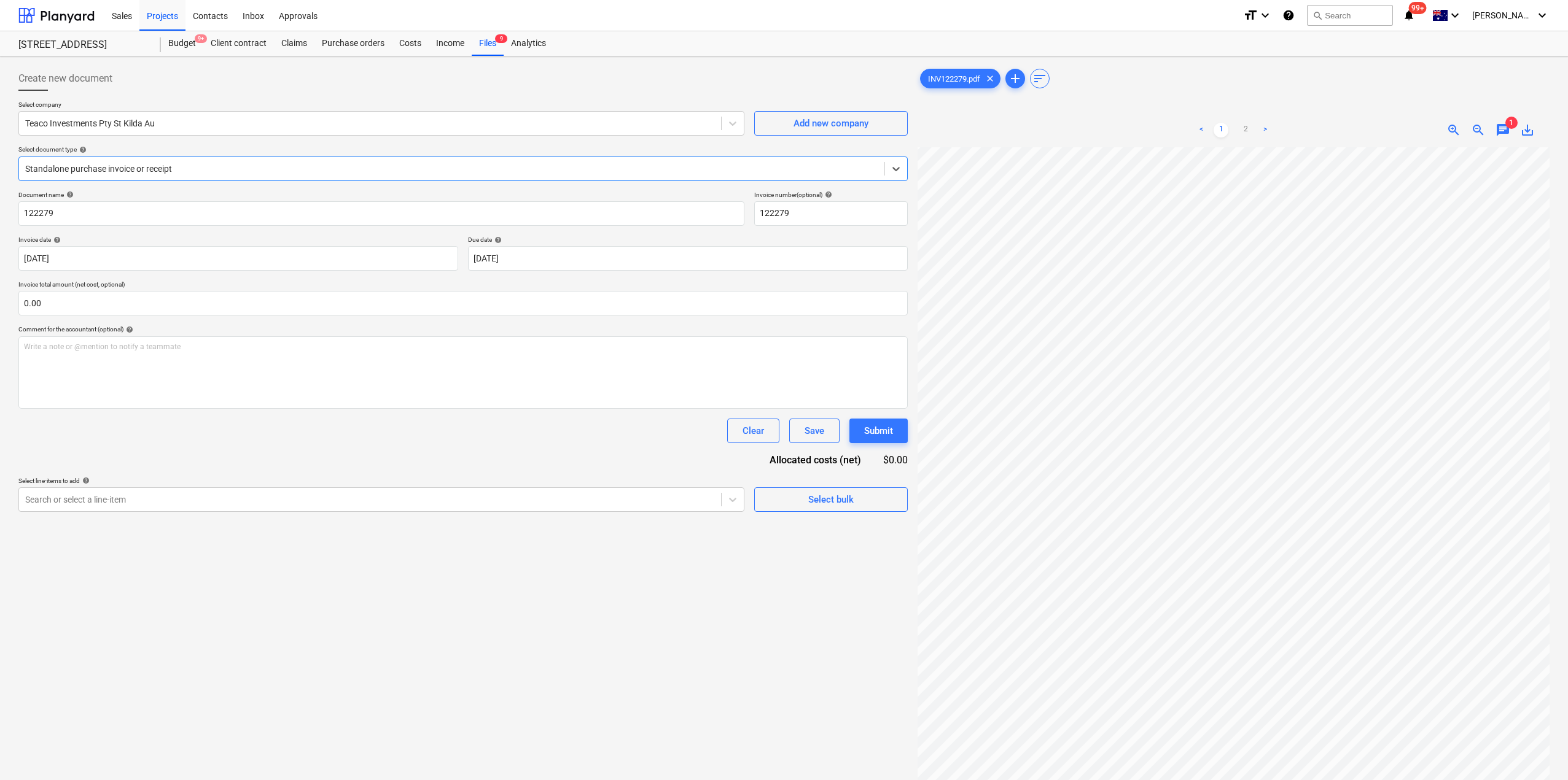
scroll to position [168, 0]
click at [173, 177] on div "Standalone purchase invoice or receipt" at bounding box center [451, 168] width 865 height 17
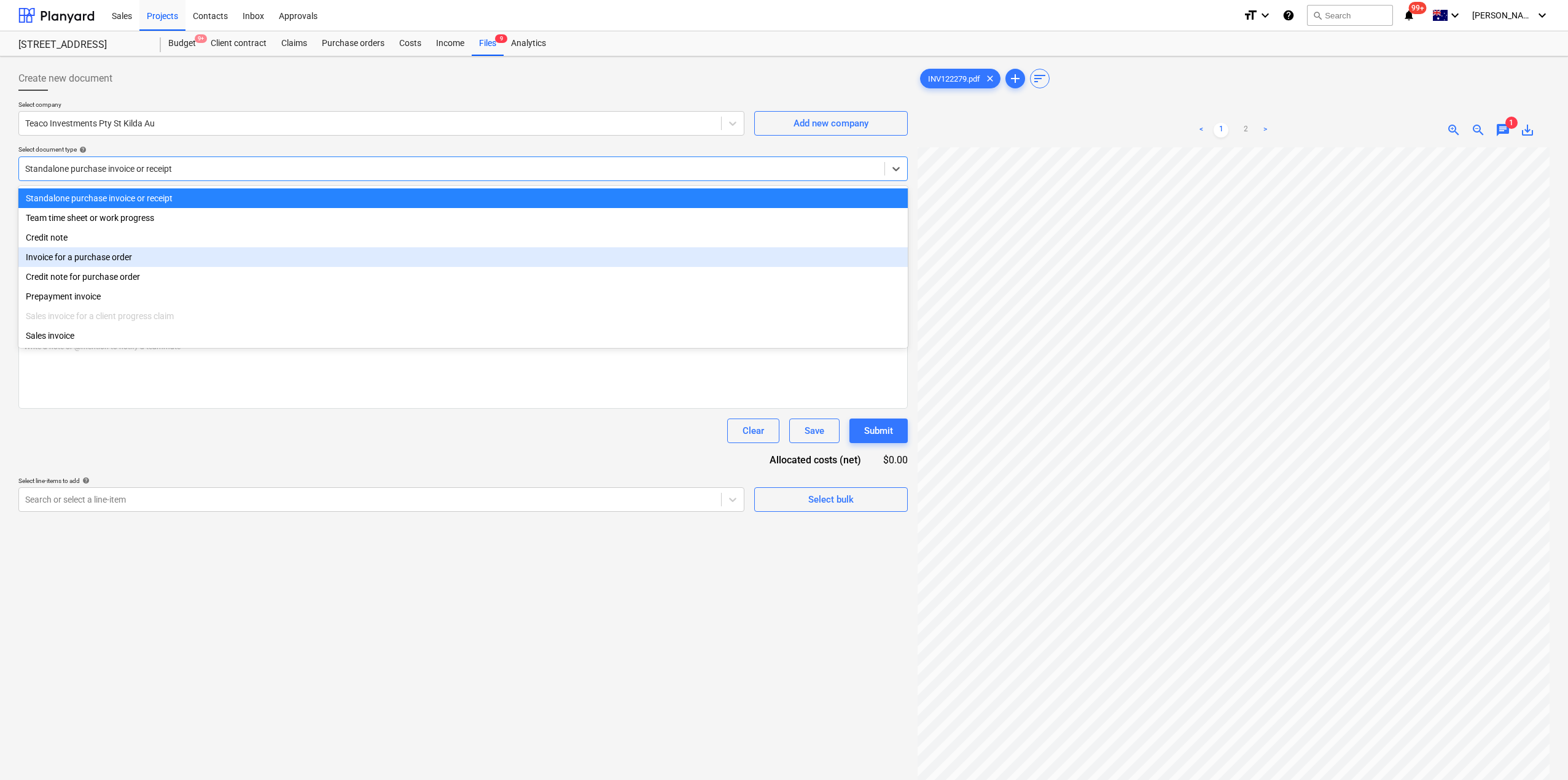
click at [106, 266] on div "Invoice for a purchase order" at bounding box center [463, 257] width 889 height 20
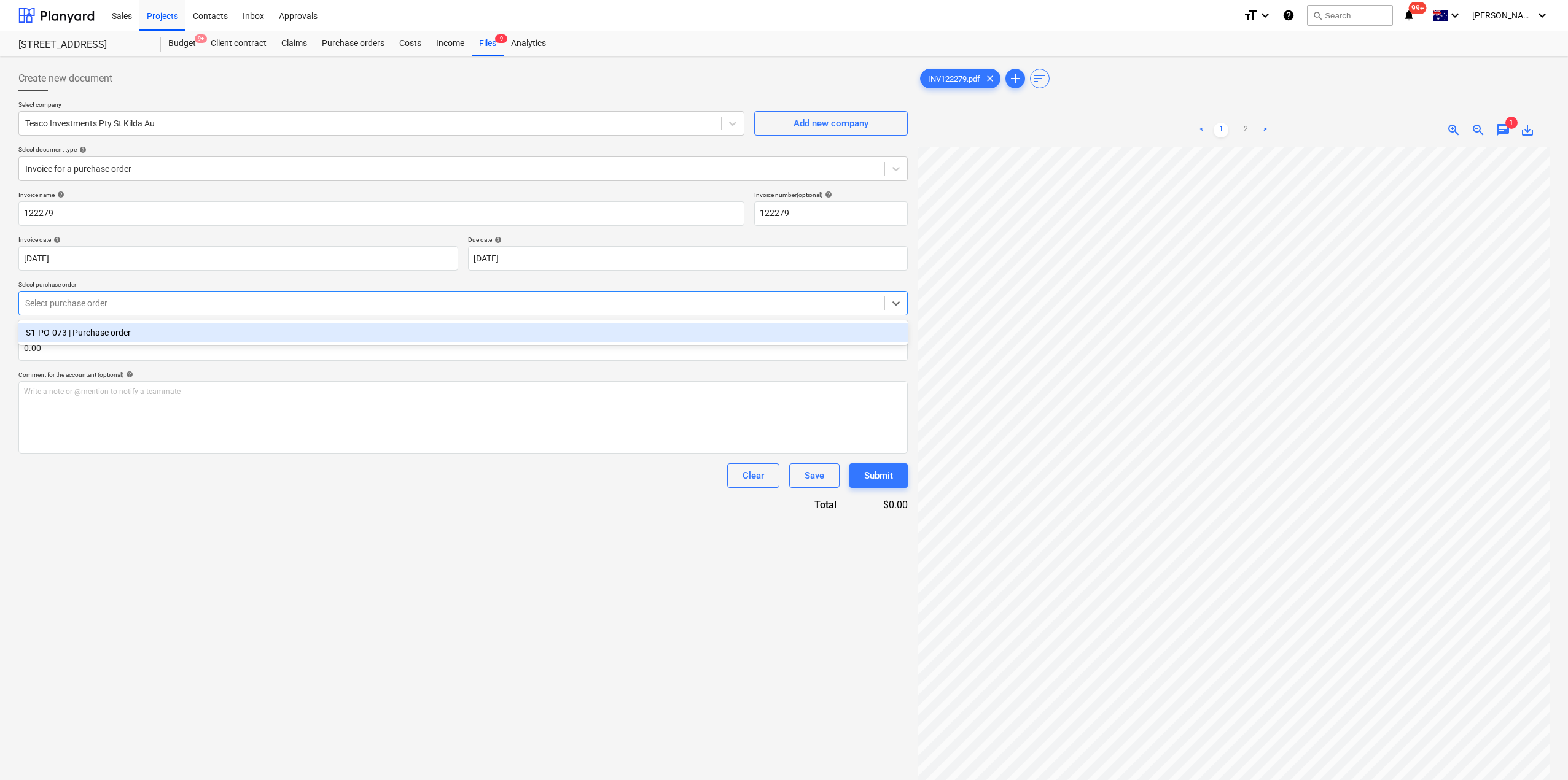
click at [103, 298] on div at bounding box center [451, 303] width 853 height 12
click at [102, 335] on div "S1-PO-073 | Purchase order" at bounding box center [463, 333] width 889 height 20
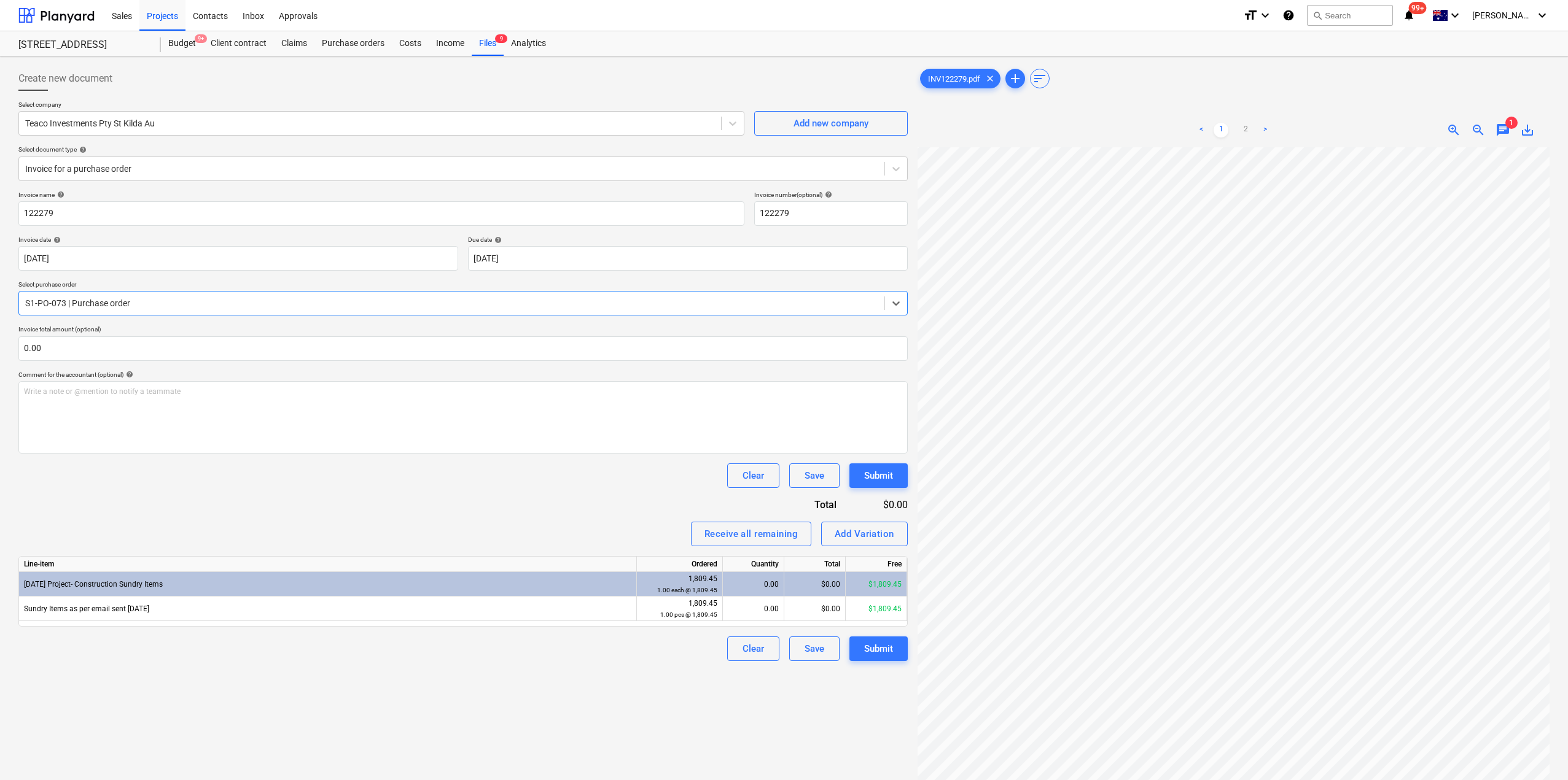
click at [468, 712] on div "Create new document Select company Teaco Investments Pty St Kilda Au Add new co…" at bounding box center [463, 480] width 899 height 836
click at [498, 46] on div "Files 9" at bounding box center [487, 43] width 32 height 24
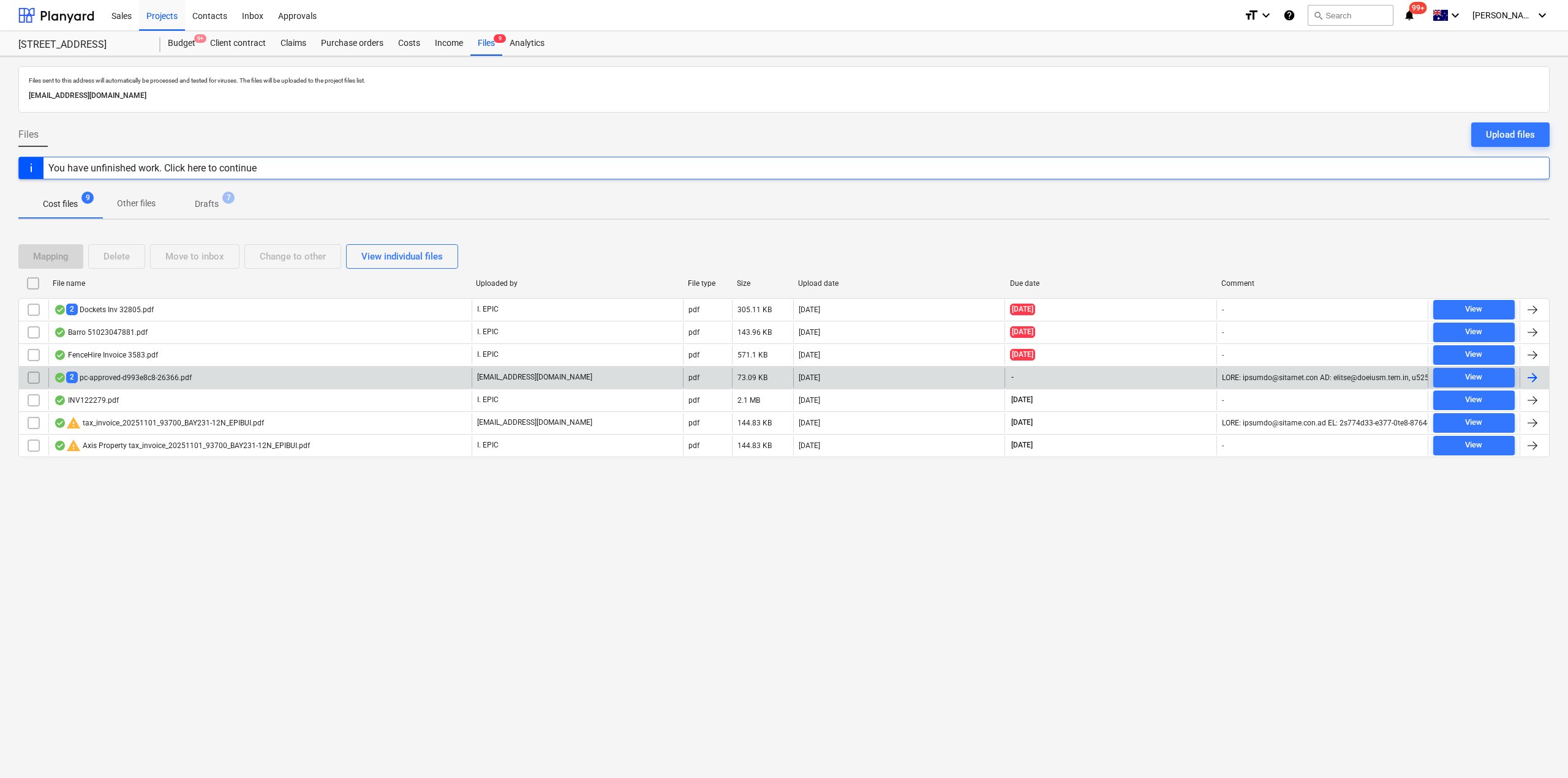
click at [131, 371] on div "2 pc-approved-d993e8c8-26366.pdf" at bounding box center [122, 377] width 138 height 12
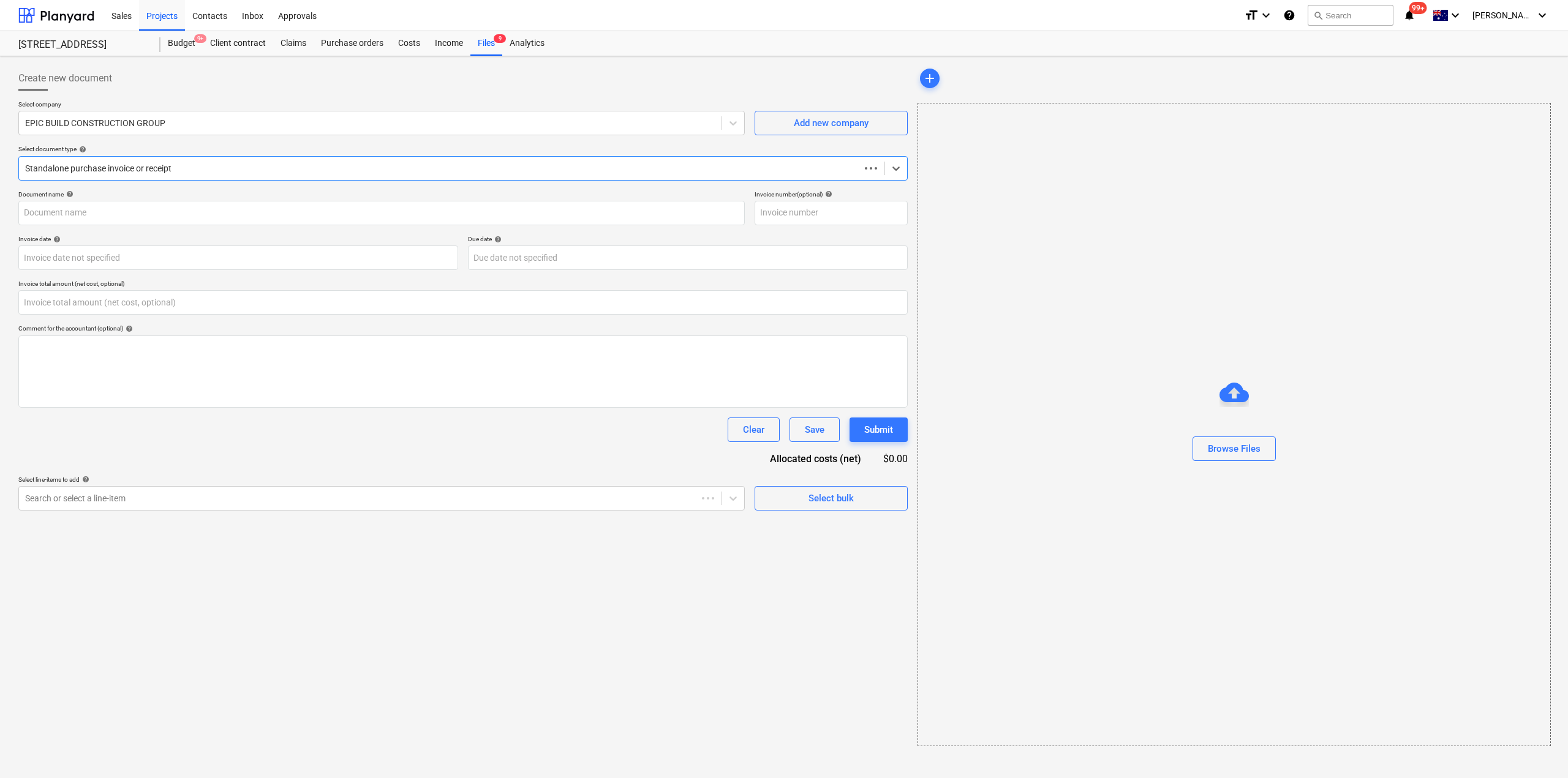
type input "0.00"
type input "6"
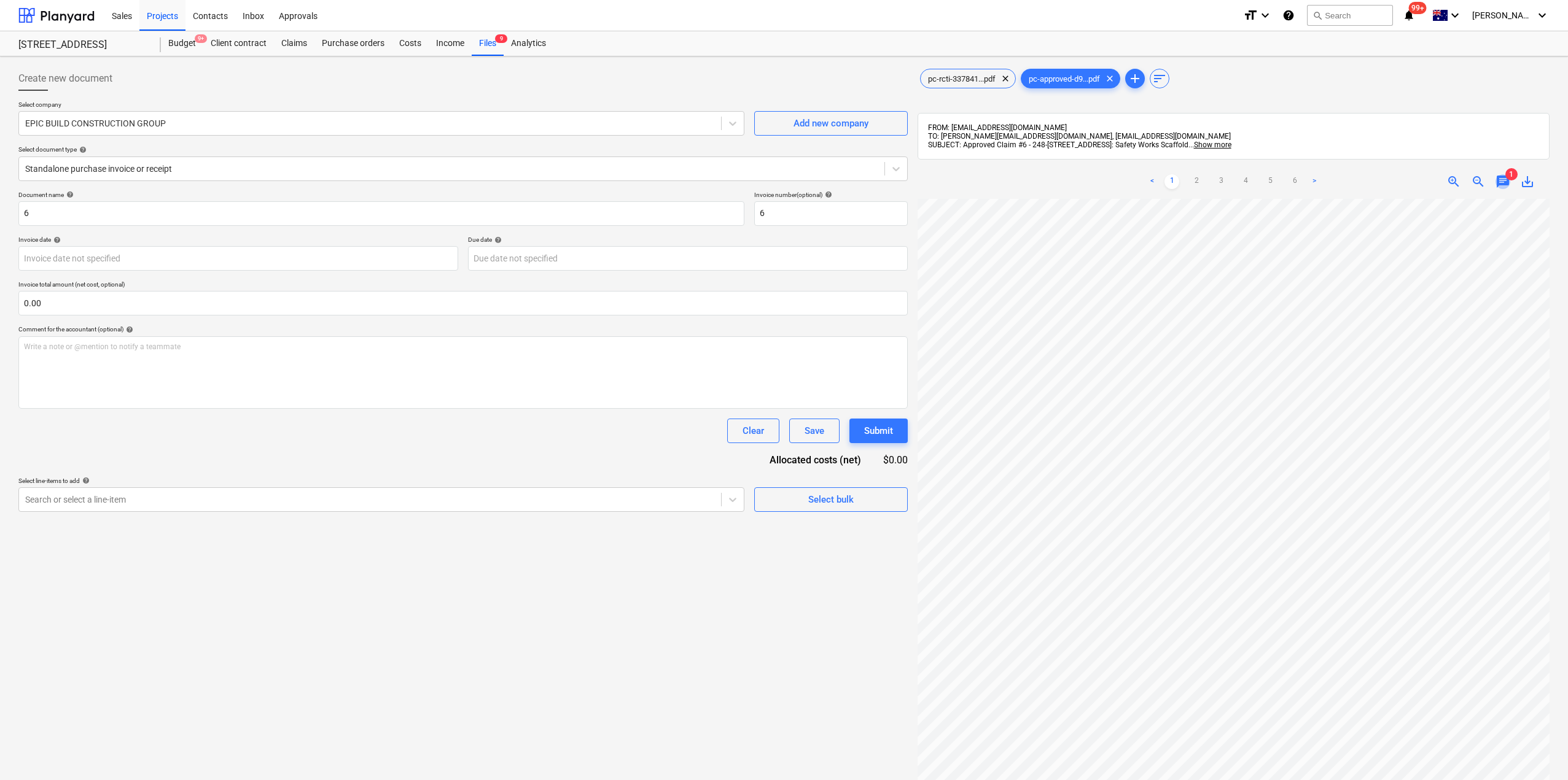
click at [1508, 185] on span "chat" at bounding box center [1502, 182] width 14 height 14
click at [483, 46] on div "Files 9" at bounding box center [487, 43] width 32 height 24
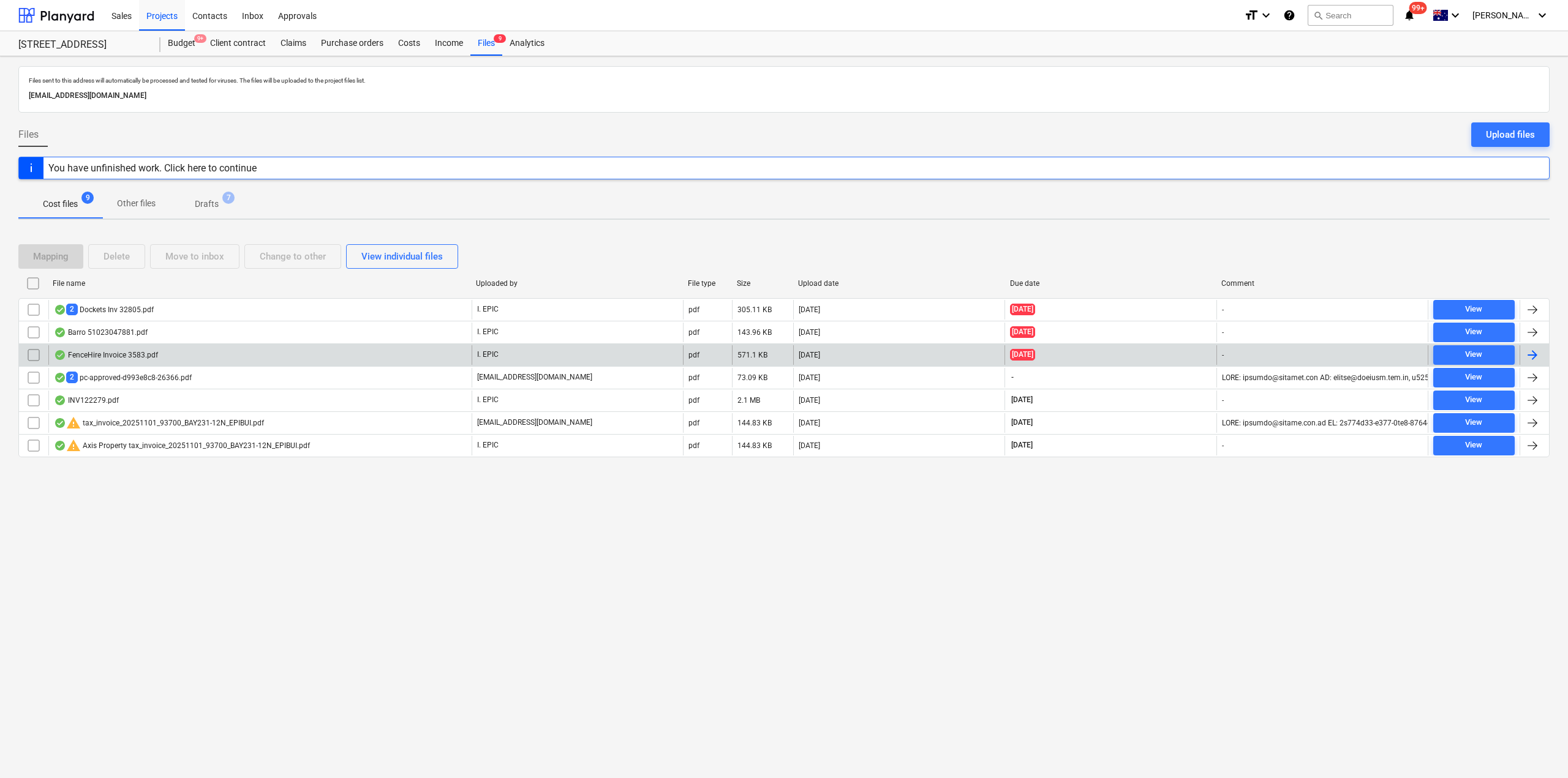
click at [116, 357] on div "FenceHire Invoice 3583.pdf" at bounding box center [105, 355] width 104 height 10
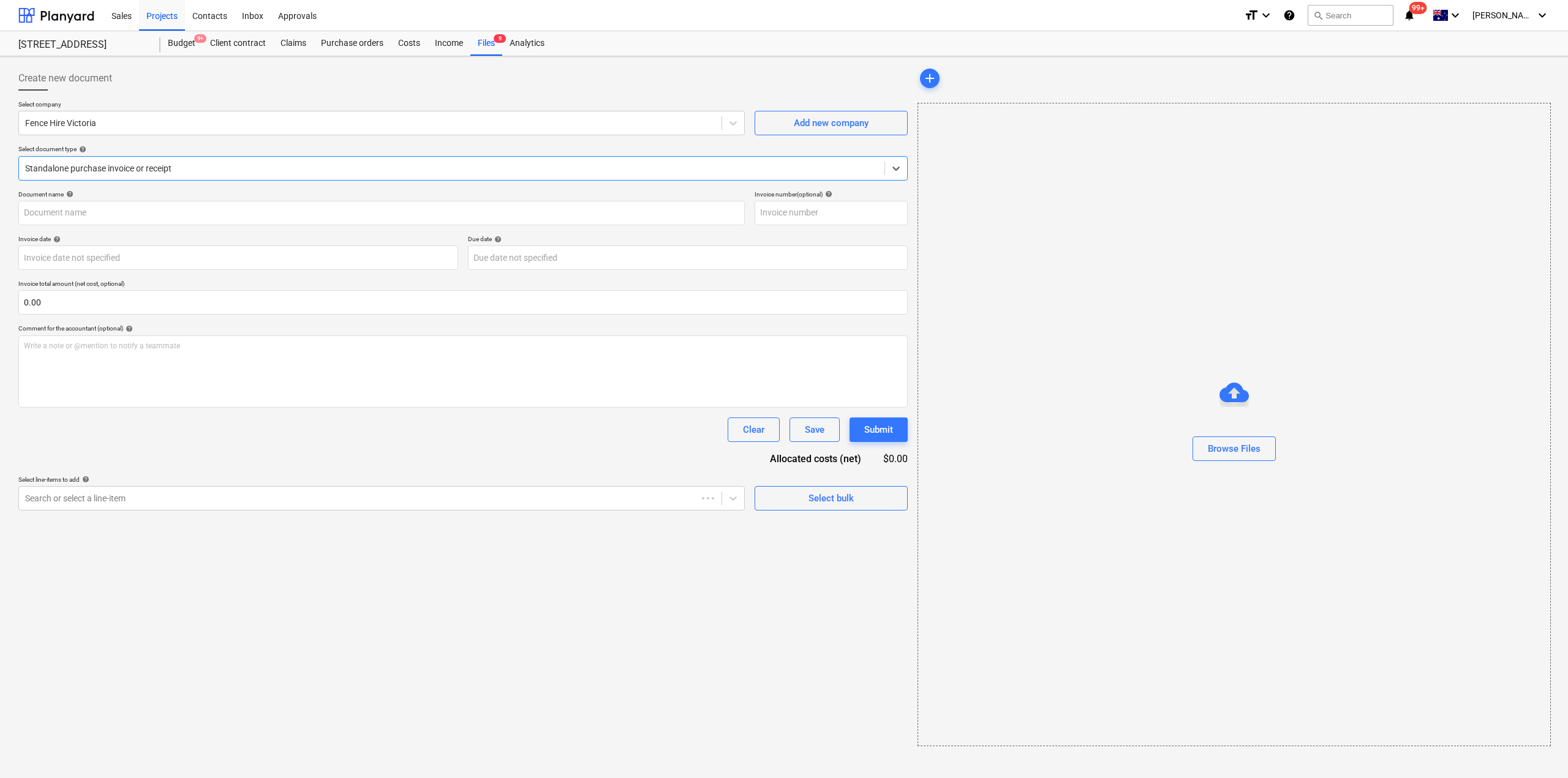
type input "3583"
type input "[DATE]"
click at [477, 43] on div "Files 9" at bounding box center [486, 43] width 32 height 24
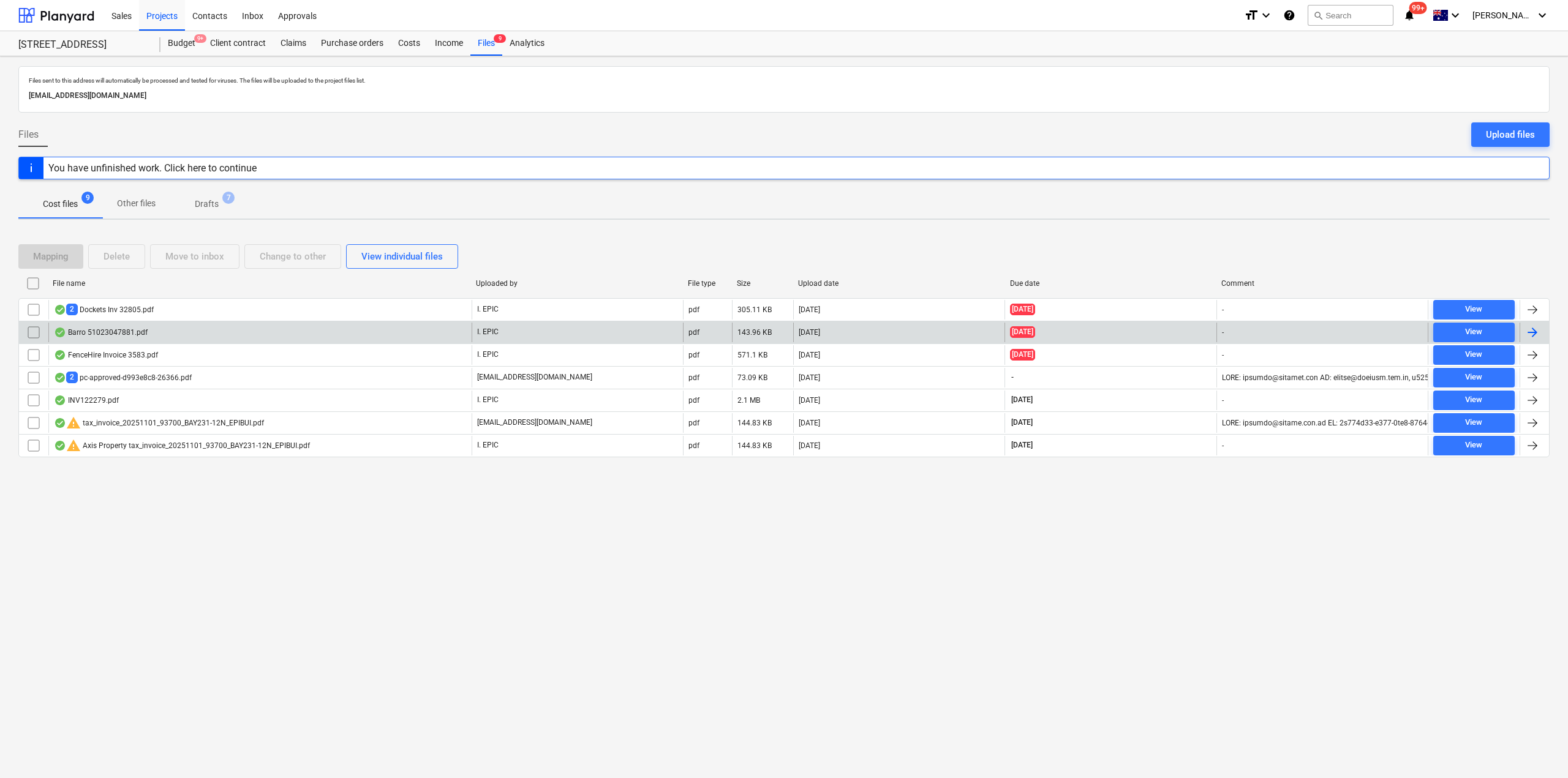
click at [129, 331] on div "Barro 51023047881.pdf" at bounding box center [100, 332] width 94 height 10
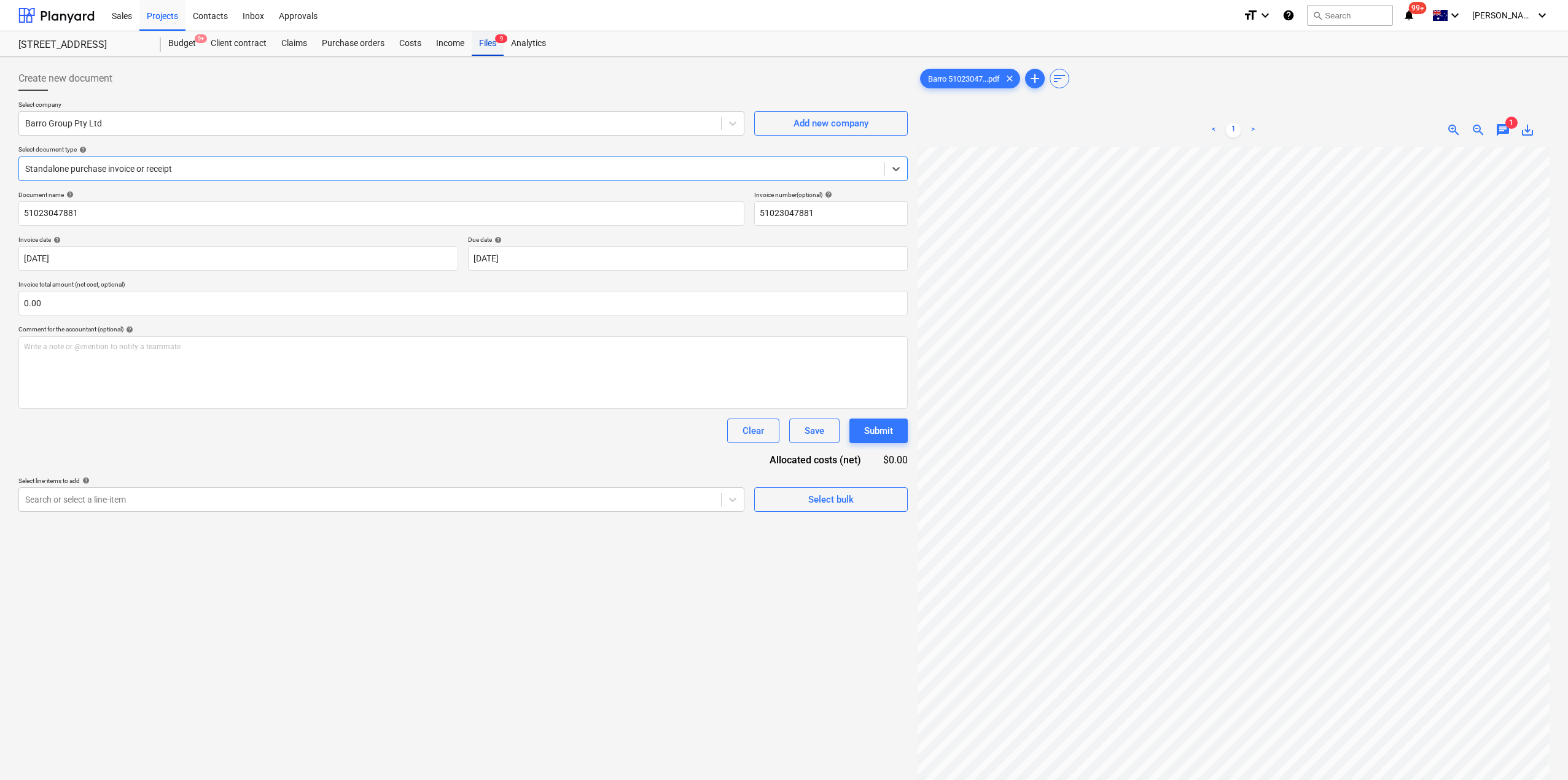
click at [489, 45] on div "Files 9" at bounding box center [487, 43] width 32 height 24
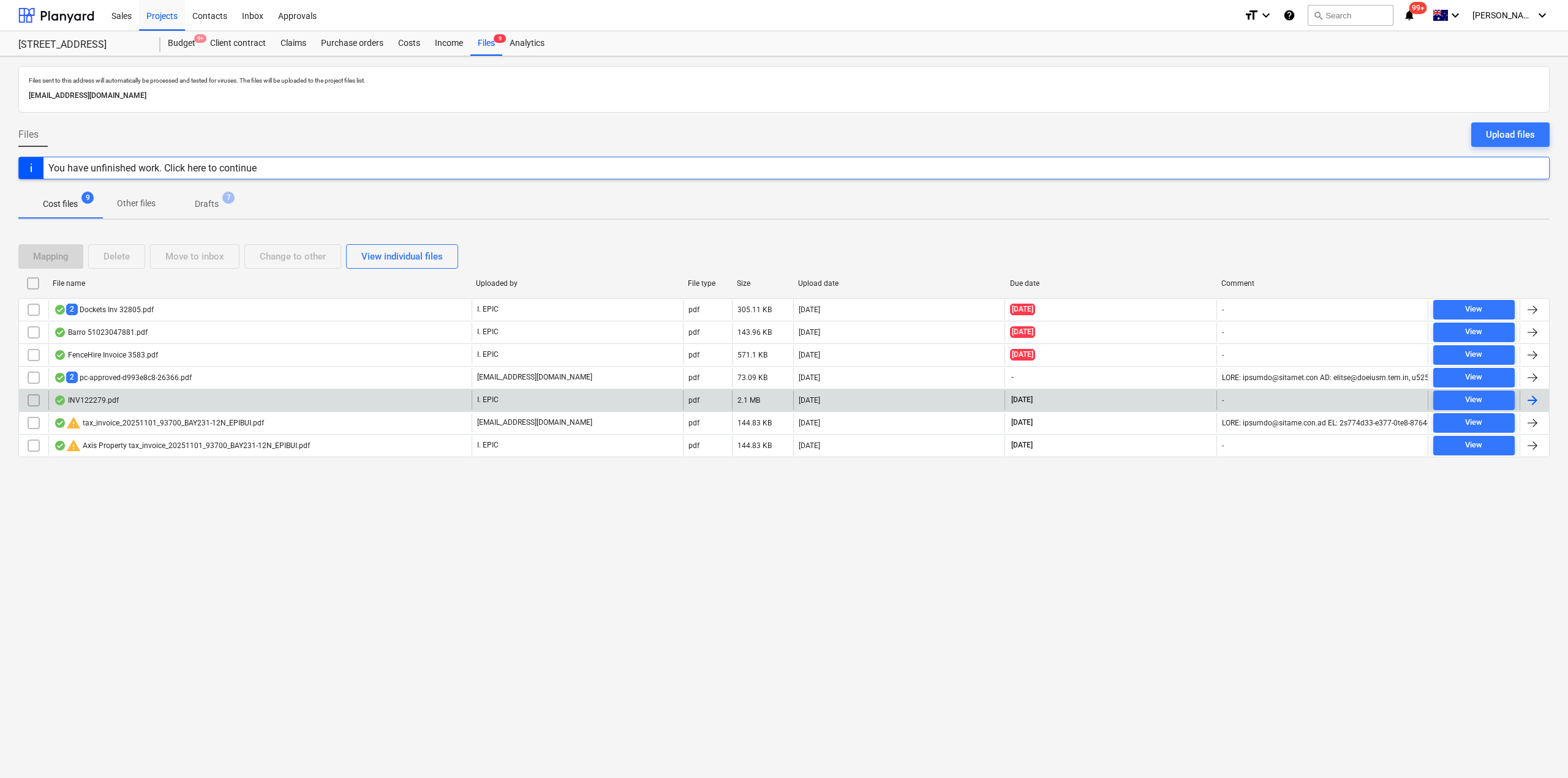
click at [142, 409] on div "INV122279.pdf" at bounding box center [260, 400] width 423 height 20
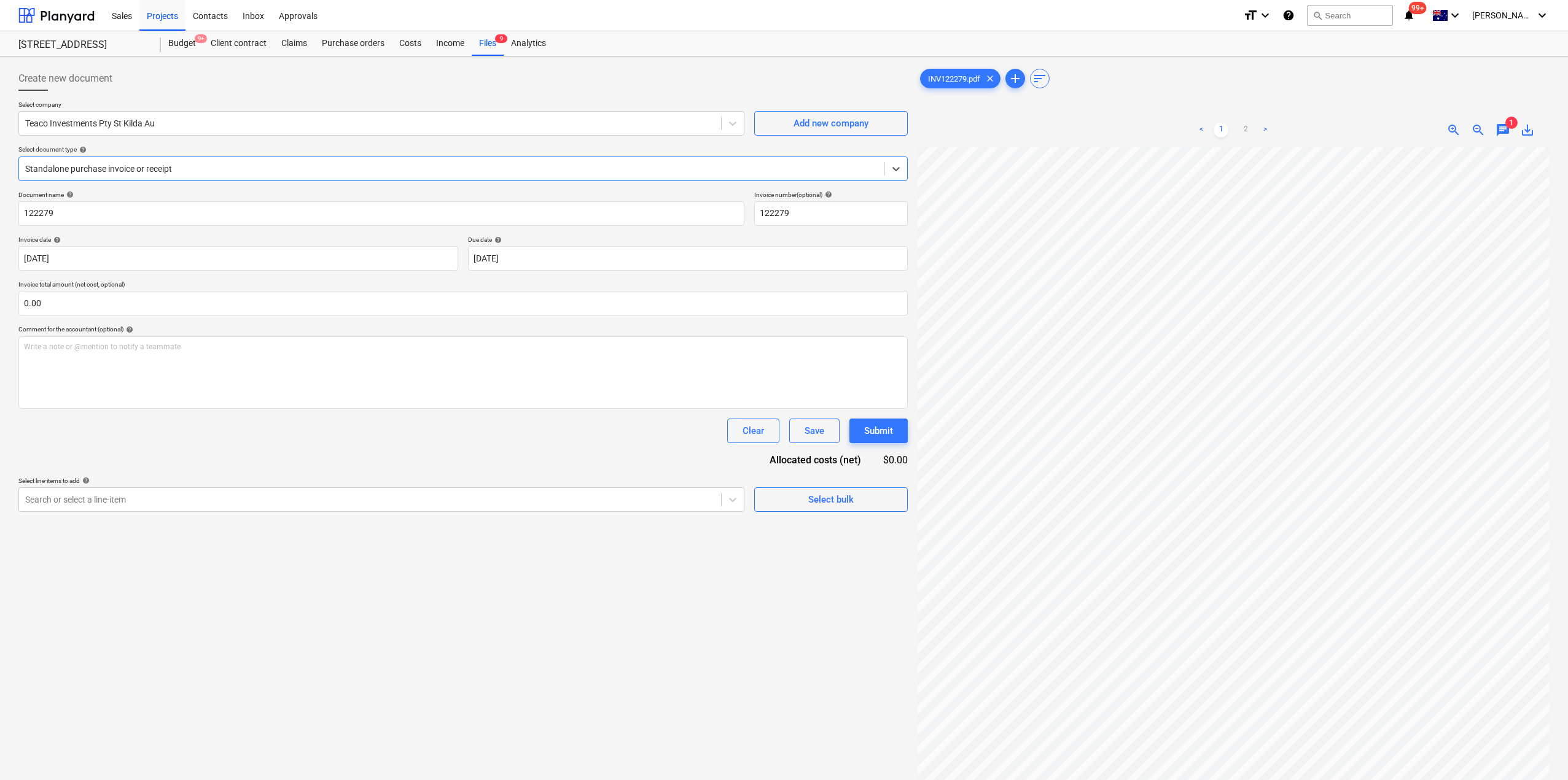
click at [422, 168] on div at bounding box center [451, 168] width 853 height 12
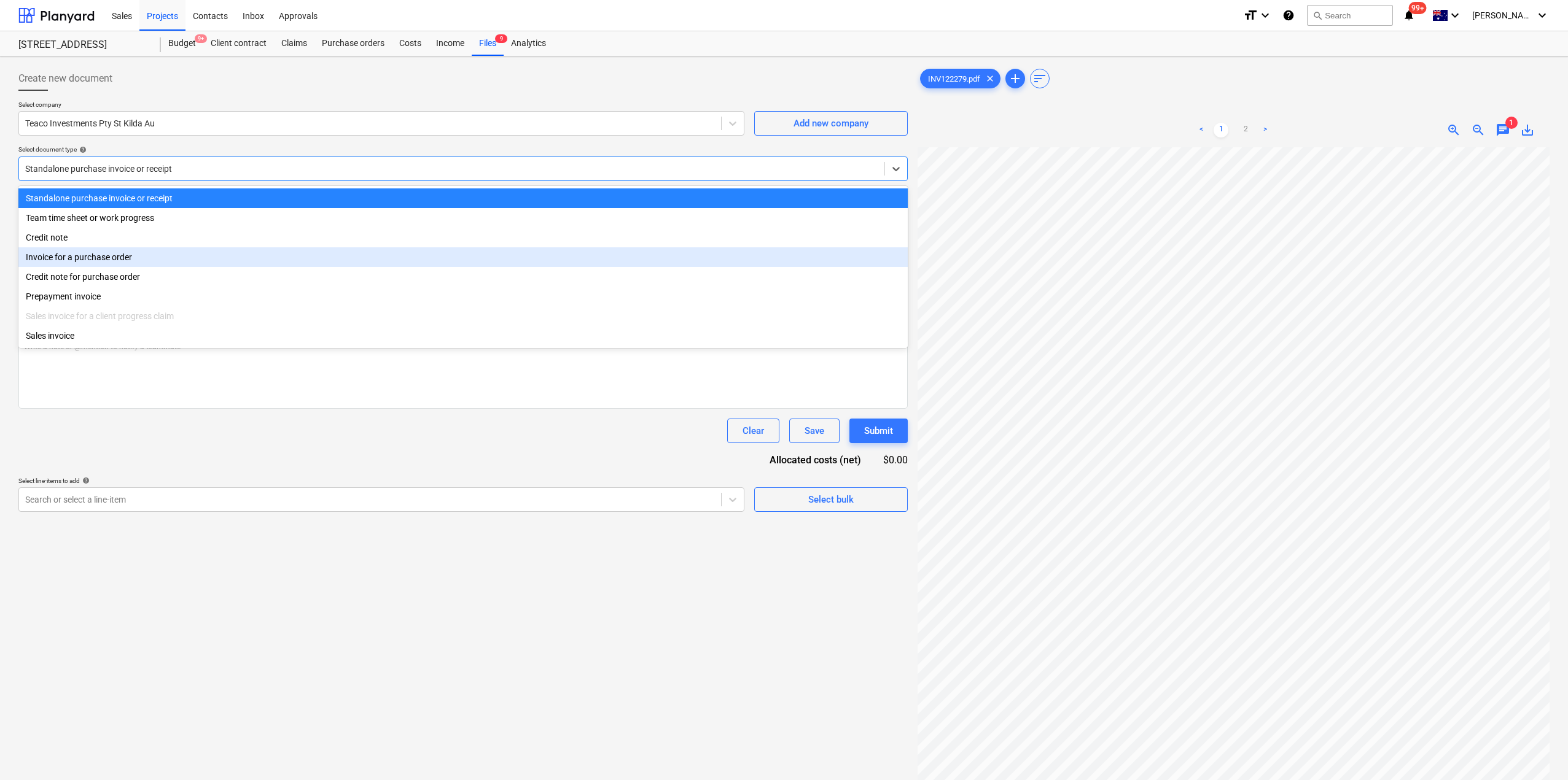
click at [308, 256] on div "Invoice for a purchase order" at bounding box center [463, 257] width 889 height 20
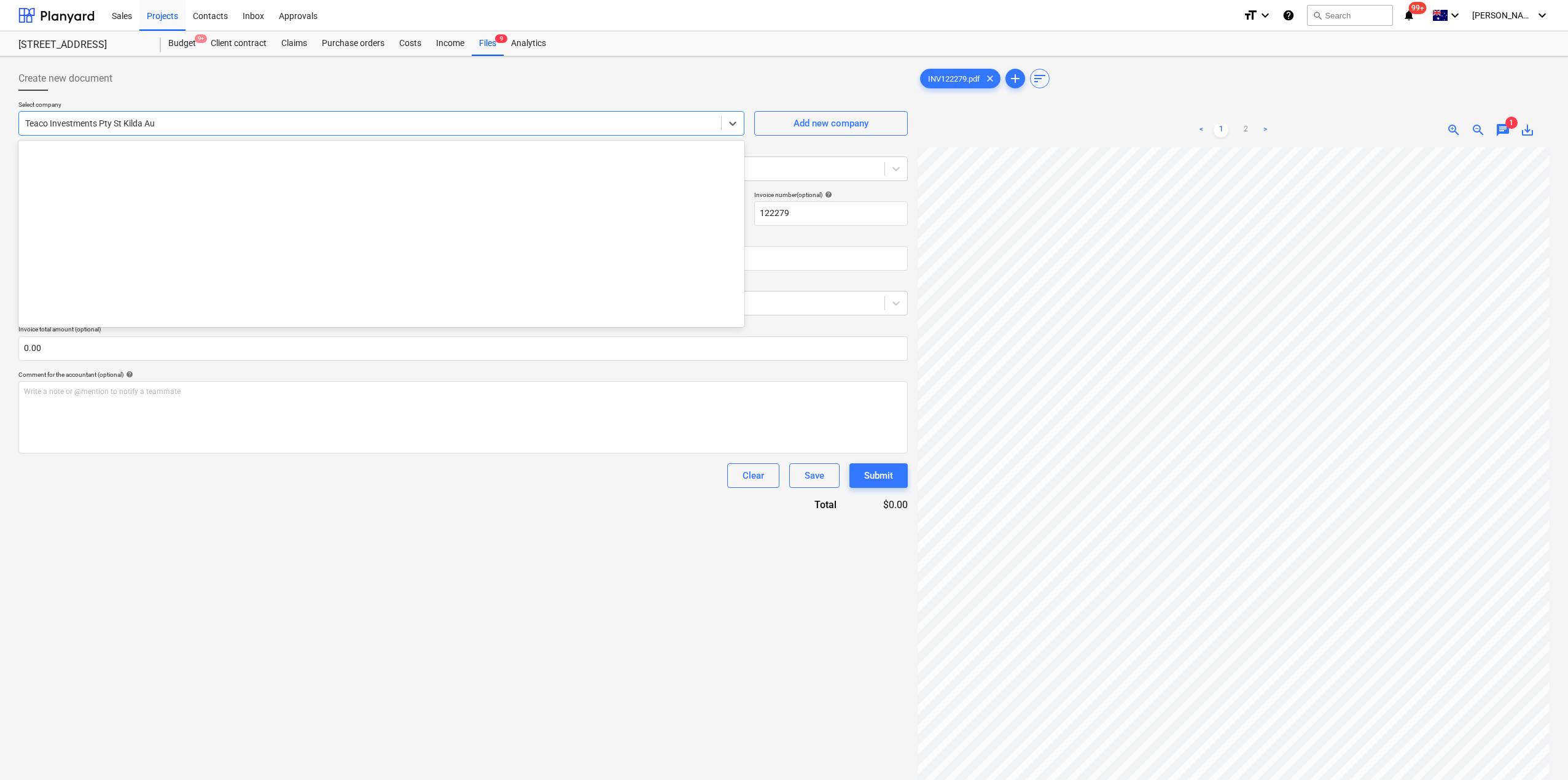
click at [222, 126] on div at bounding box center [370, 123] width 690 height 12
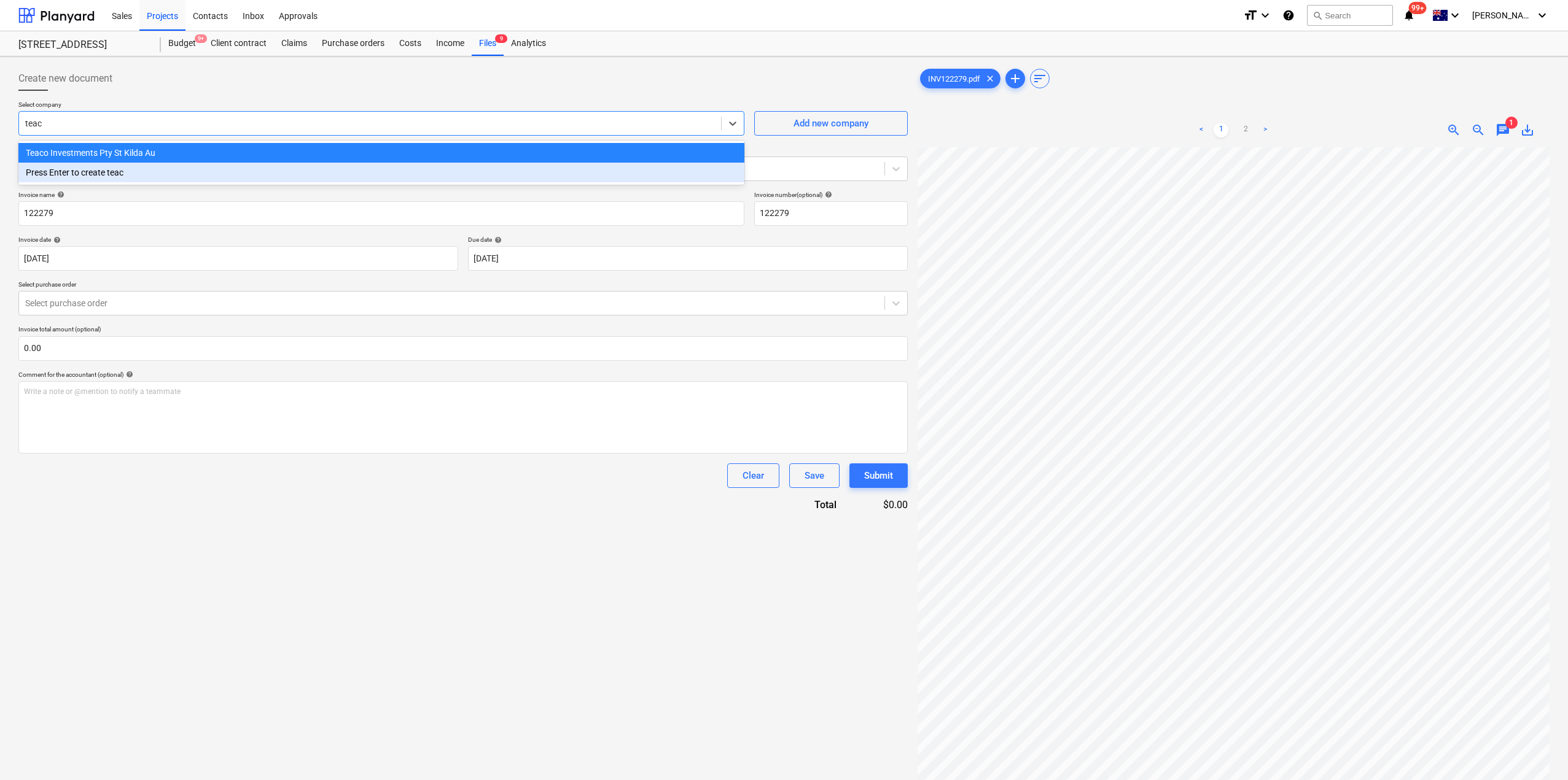
type input "teac"
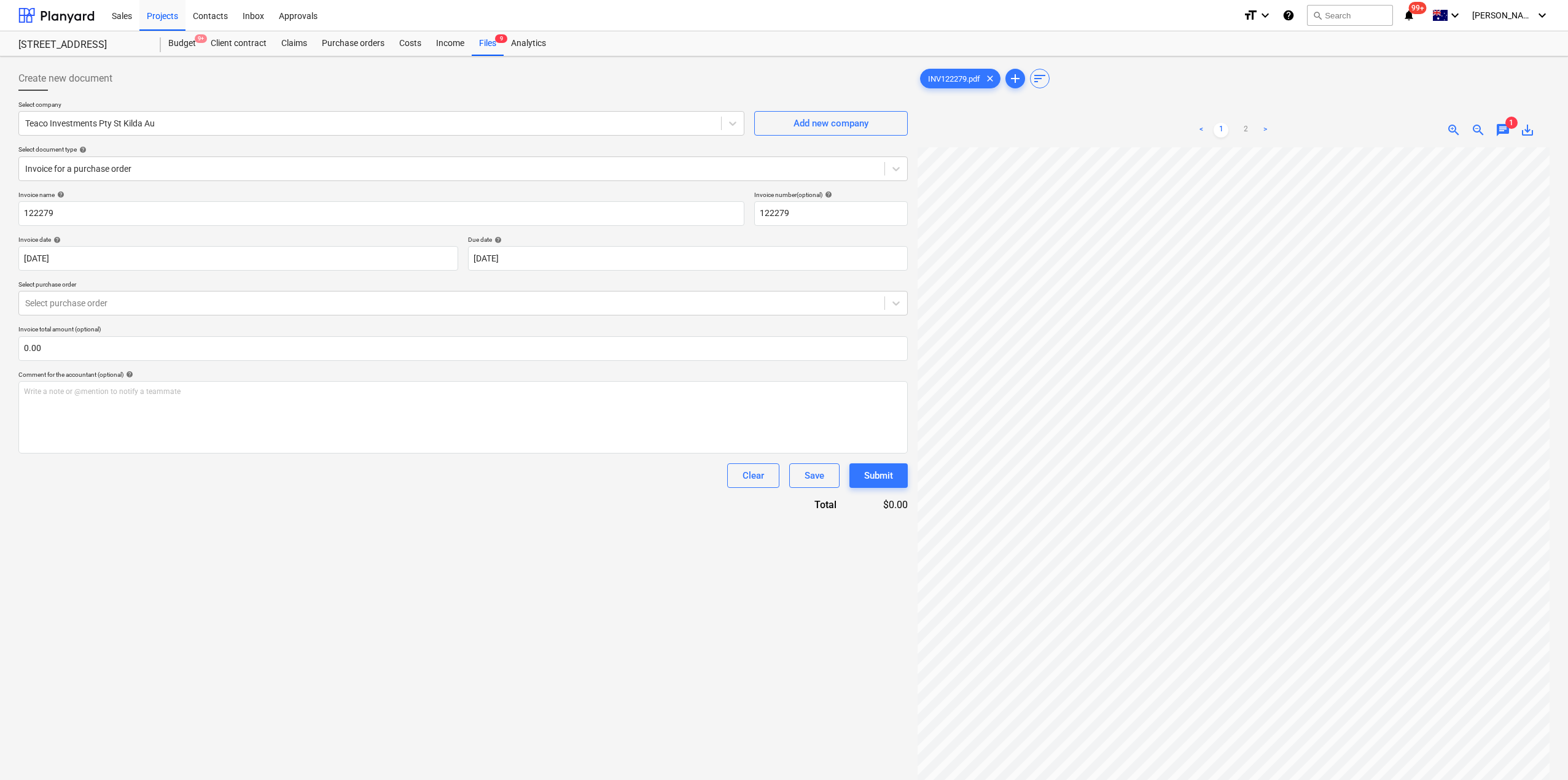
click at [251, 503] on div "Invoice name help 122279 Invoice number (optional) help 122279 Invoice date hel…" at bounding box center [463, 351] width 889 height 321
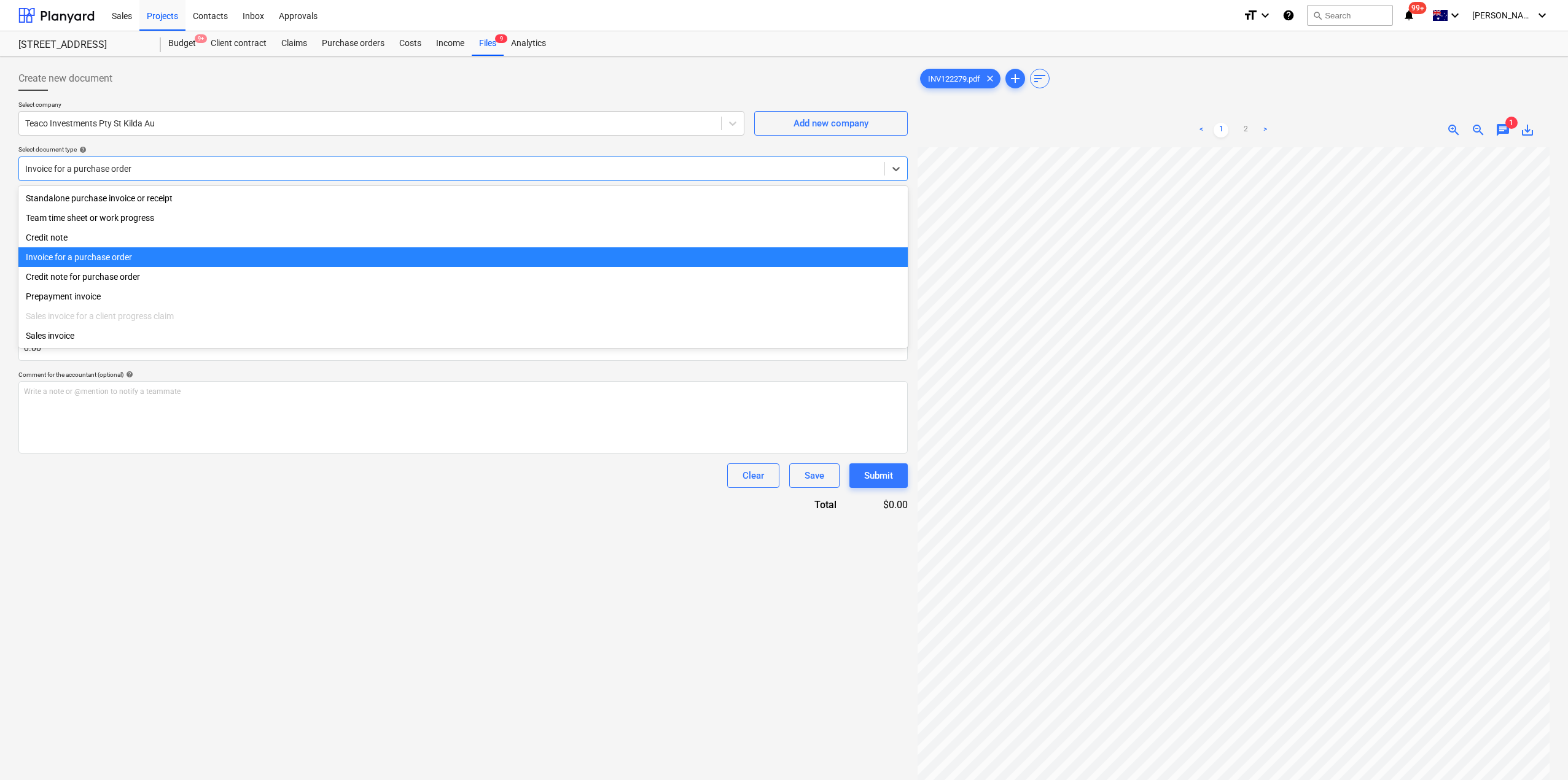
drag, startPoint x: 126, startPoint y: 174, endPoint x: 131, endPoint y: 184, distance: 11.2
click at [126, 173] on div at bounding box center [451, 168] width 853 height 12
click at [111, 262] on div "Invoice for a purchase order" at bounding box center [463, 257] width 889 height 20
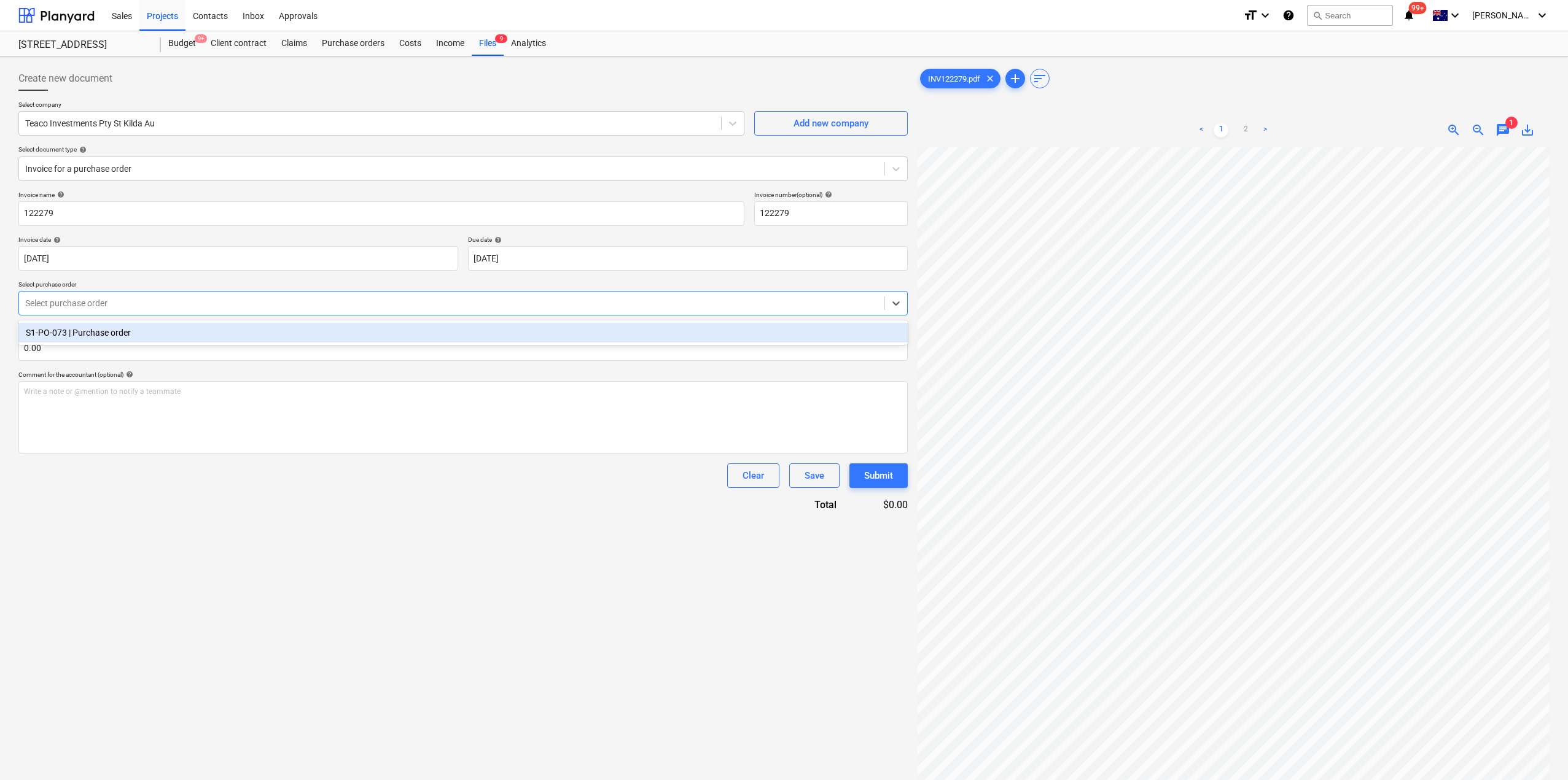
click at [115, 307] on div at bounding box center [451, 303] width 853 height 12
click at [113, 332] on div "S1-PO-073 | Purchase order" at bounding box center [463, 333] width 889 height 20
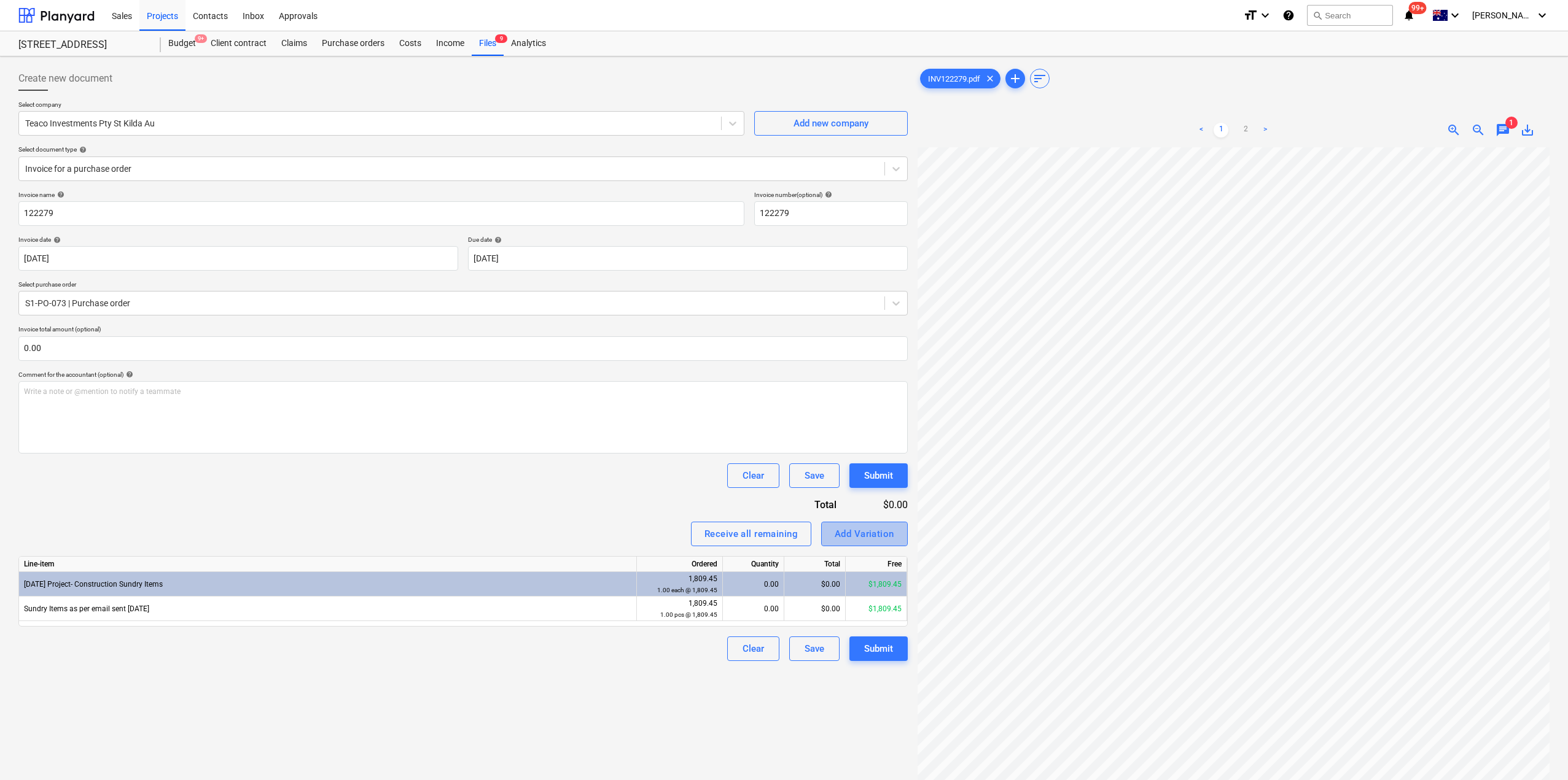
click at [862, 529] on div "Add Variation" at bounding box center [864, 534] width 60 height 16
type textarea "x"
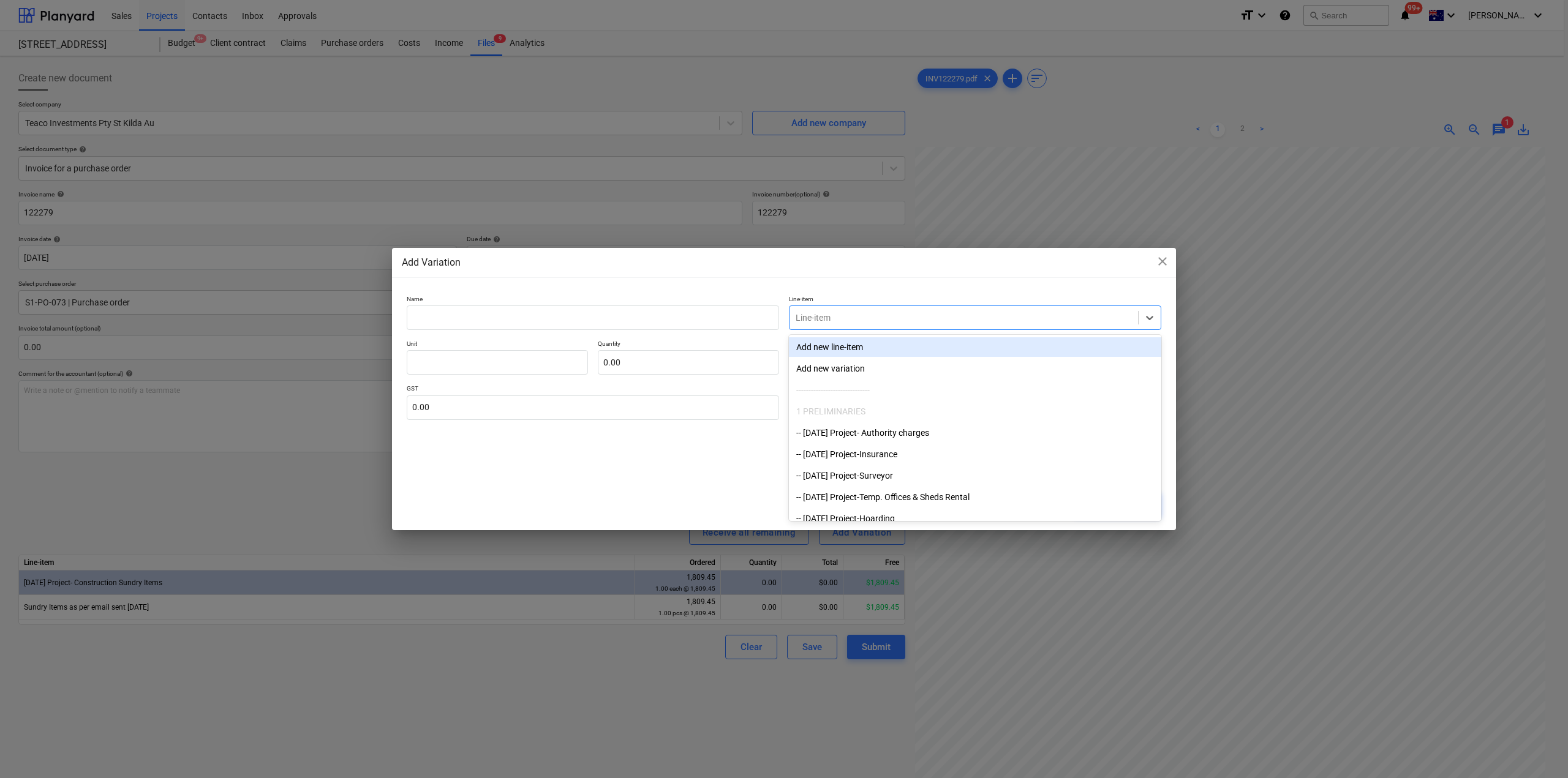
click at [885, 321] on div at bounding box center [964, 318] width 336 height 12
type input "tea"
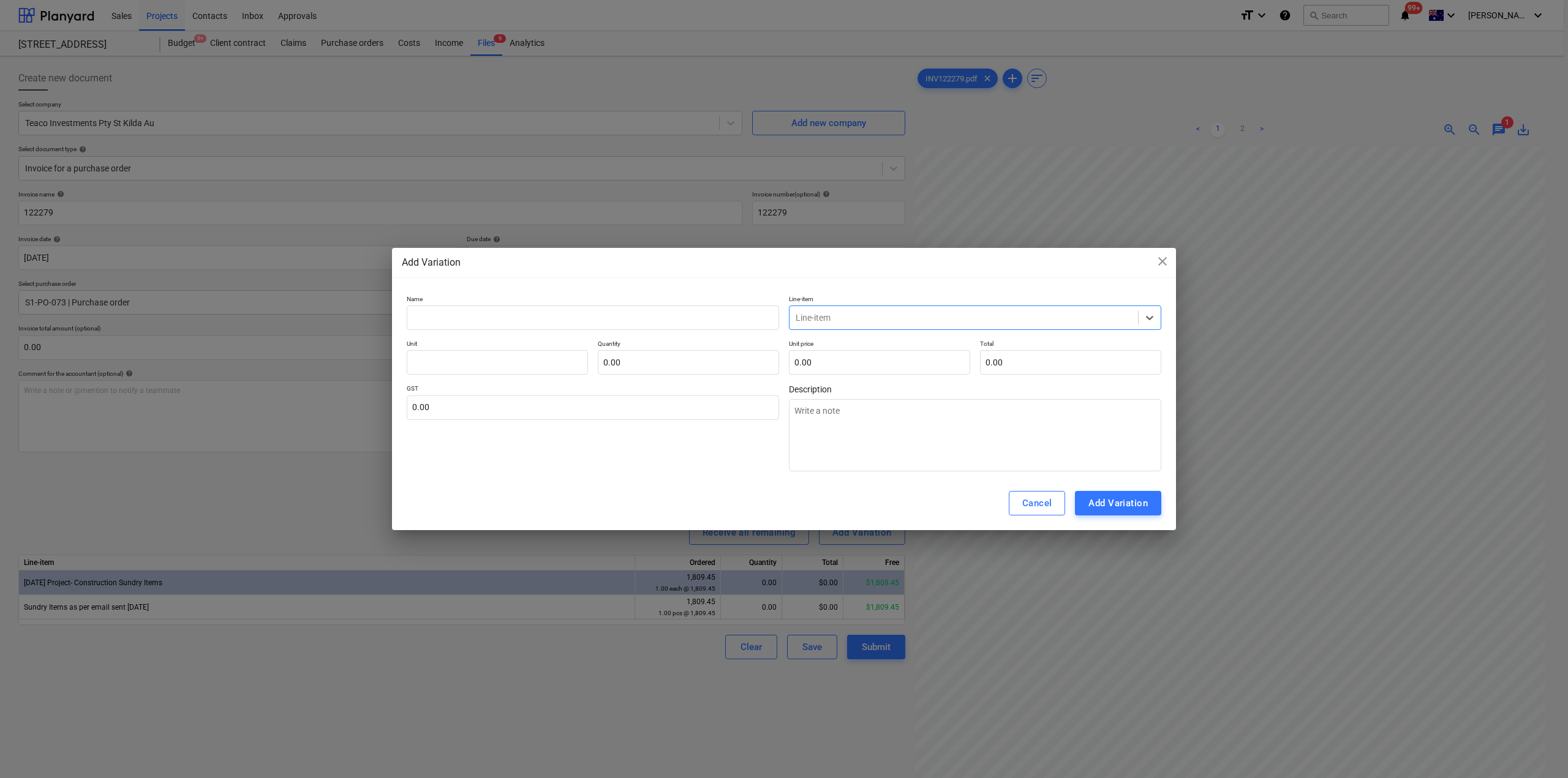
drag, startPoint x: 854, startPoint y: 317, endPoint x: 782, endPoint y: 320, distance: 72.1
click at [766, 313] on div "Name Line-item Select is focused ,type to refine list, press Down to open the m…" at bounding box center [784, 312] width 755 height 35
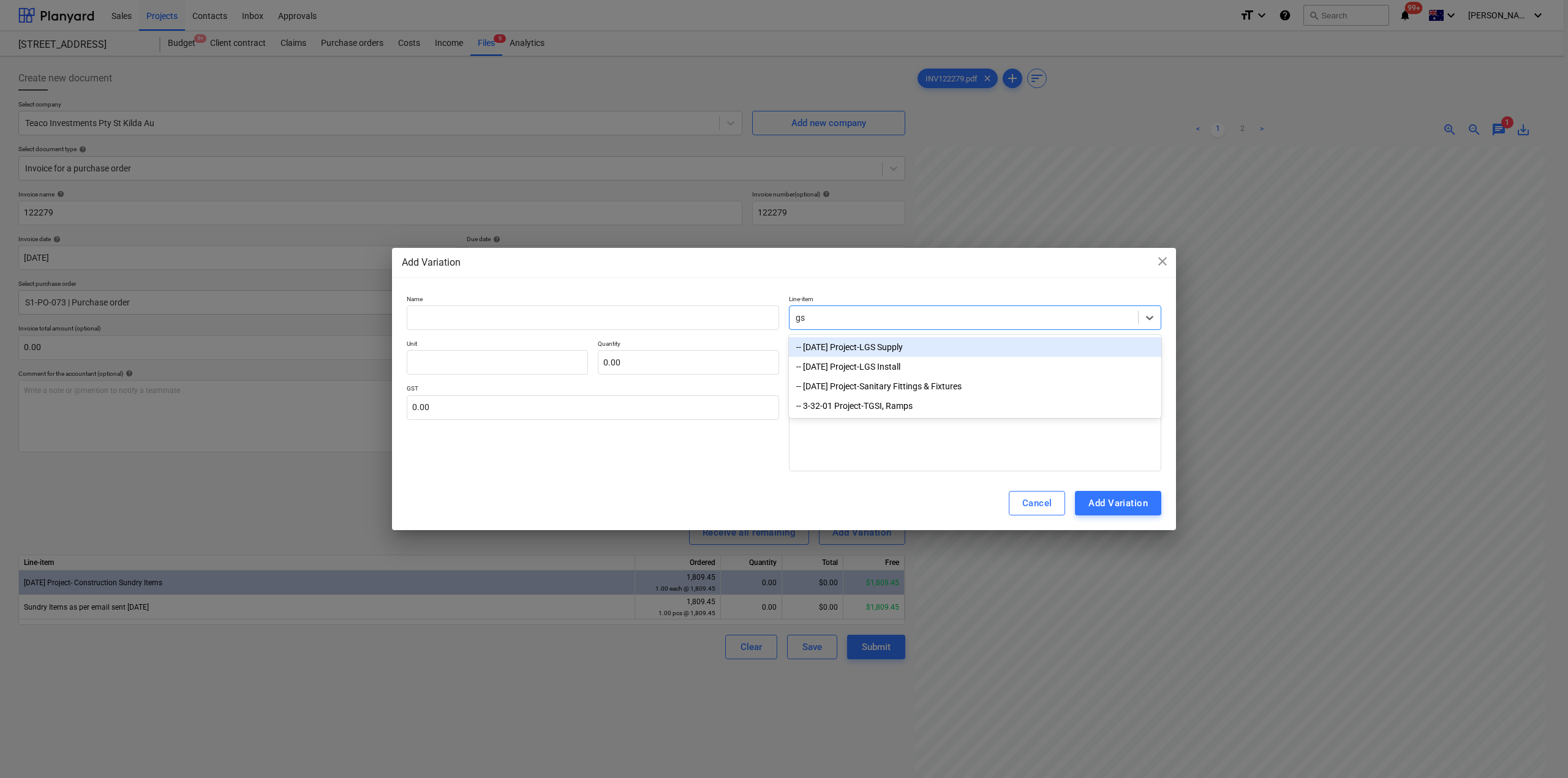
type input "g"
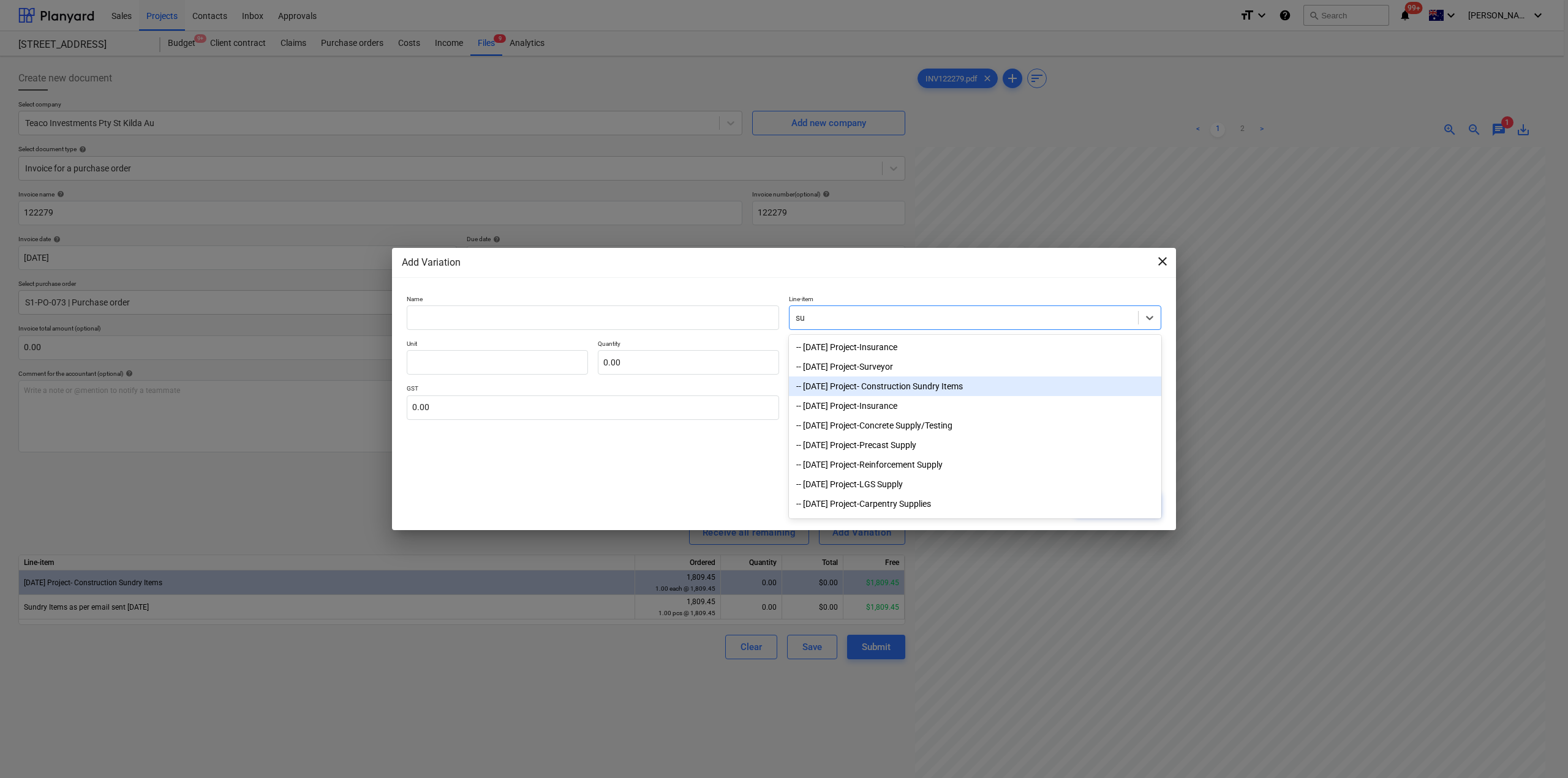
type input "su"
click at [1162, 258] on span "close" at bounding box center [1162, 262] width 14 height 14
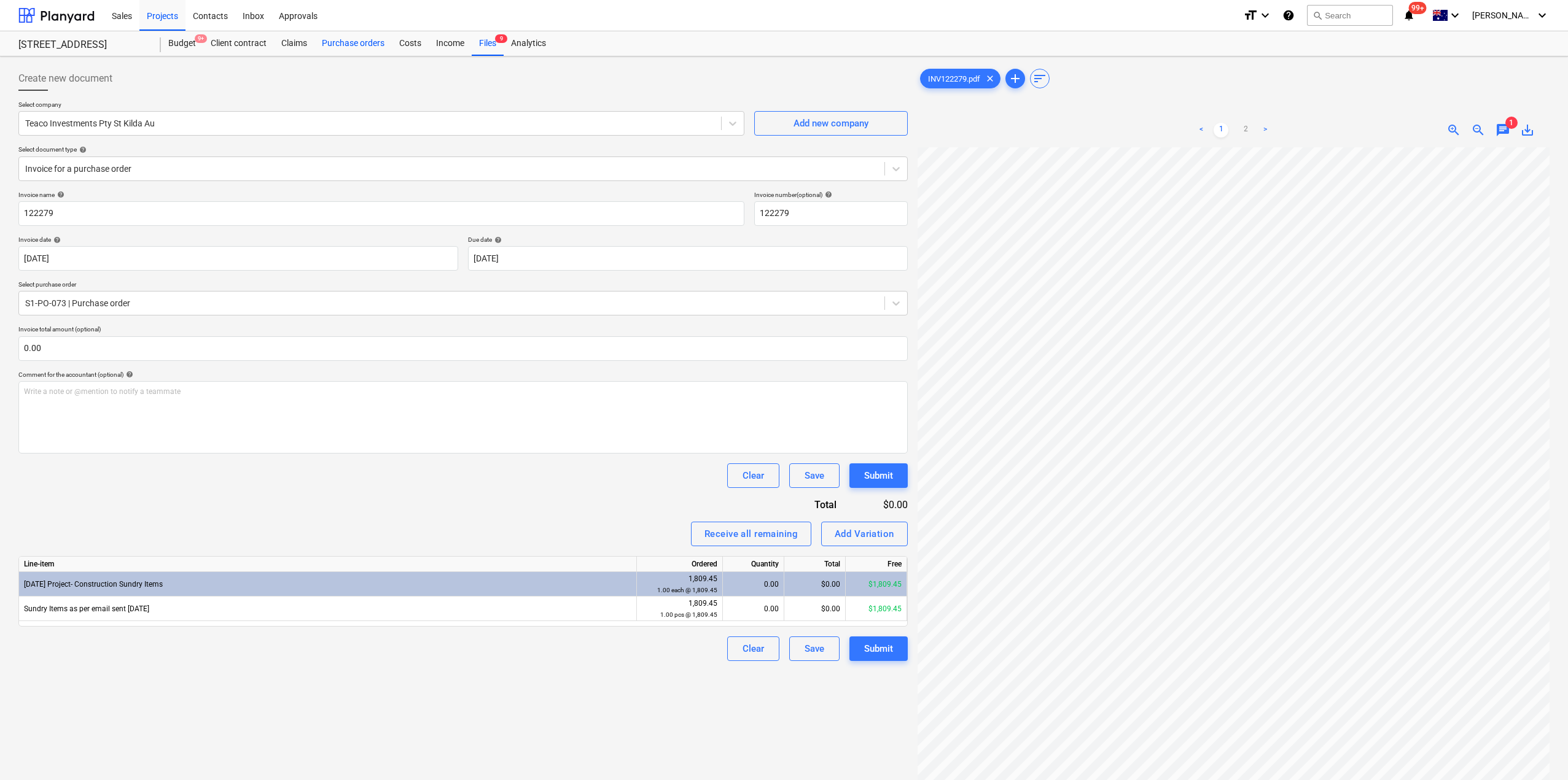
click at [353, 42] on div "Purchase orders" at bounding box center [353, 43] width 77 height 24
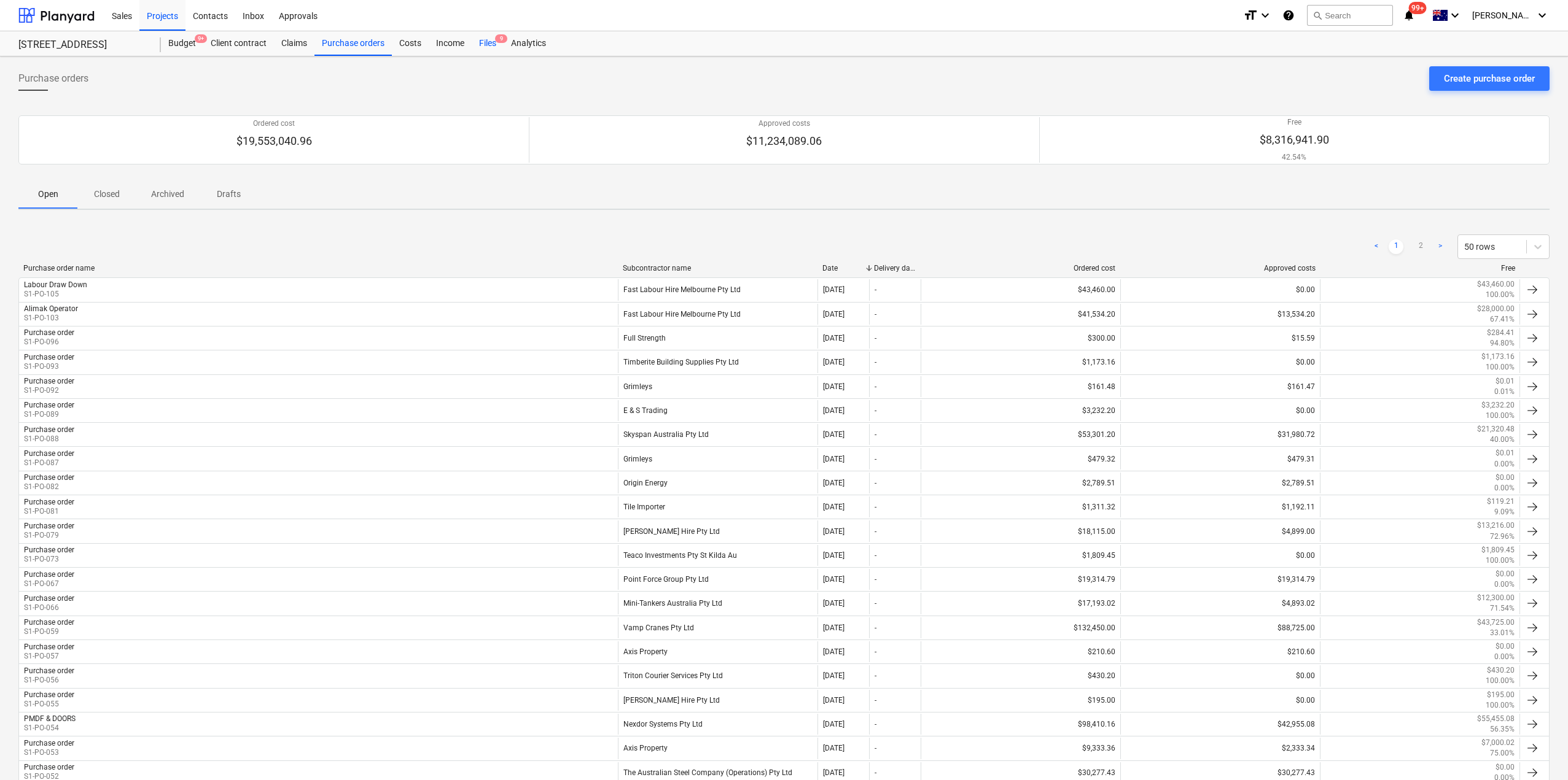
click at [485, 47] on div "Files 9" at bounding box center [487, 43] width 32 height 24
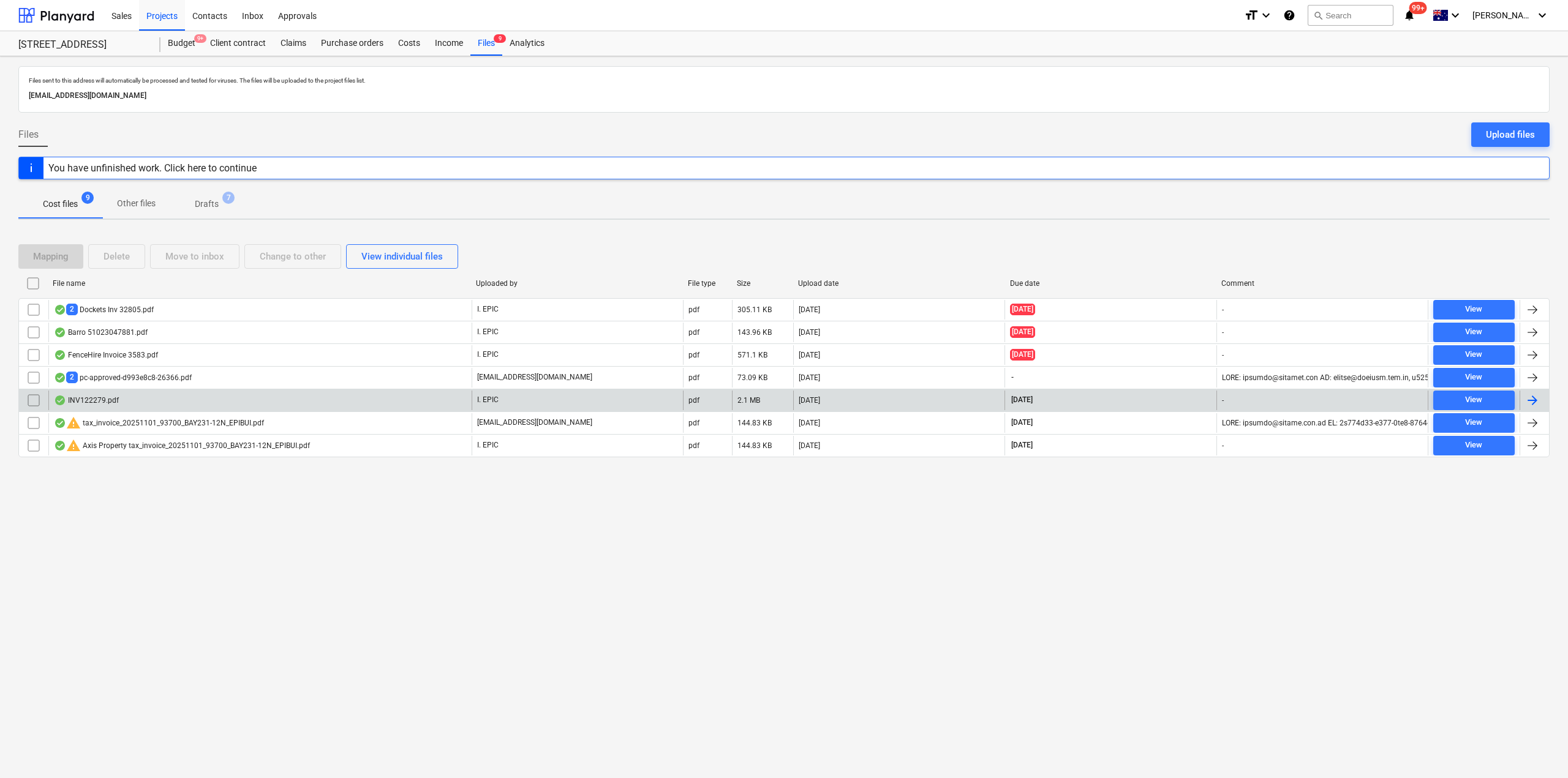
click at [150, 403] on div "INV122279.pdf" at bounding box center [260, 400] width 423 height 20
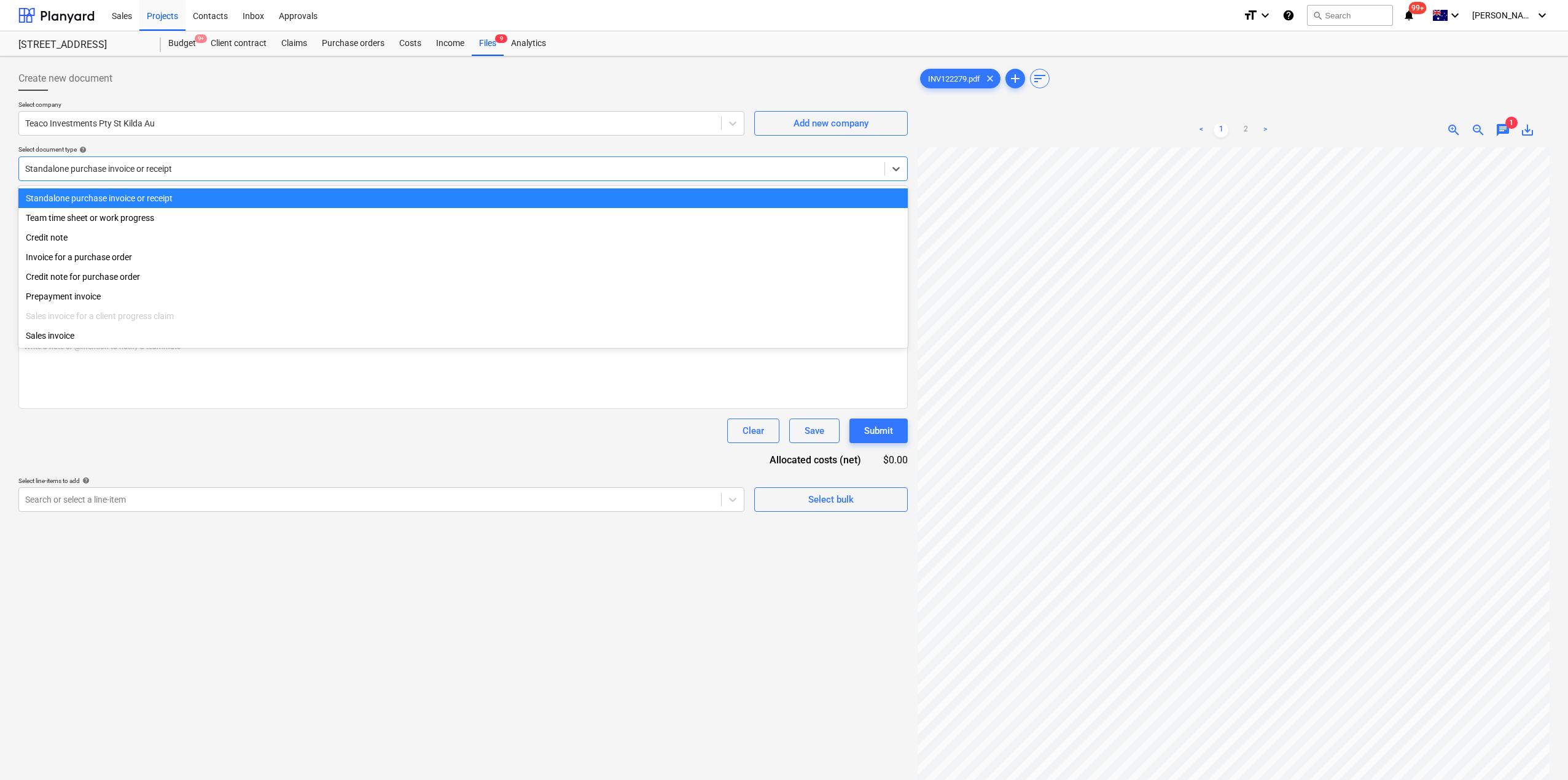
click at [319, 168] on div at bounding box center [451, 168] width 853 height 12
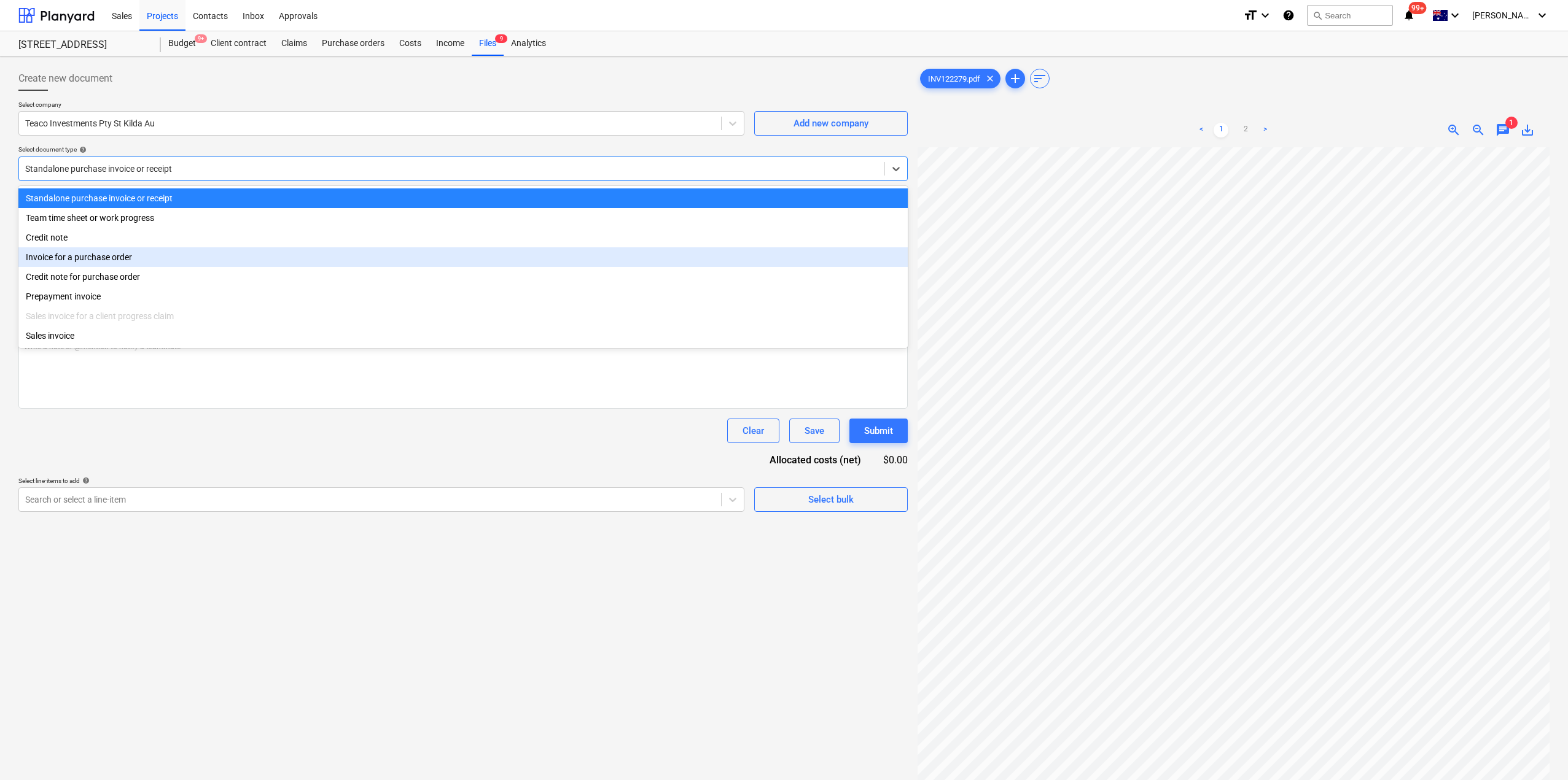
click at [250, 256] on div "Invoice for a purchase order" at bounding box center [463, 257] width 889 height 20
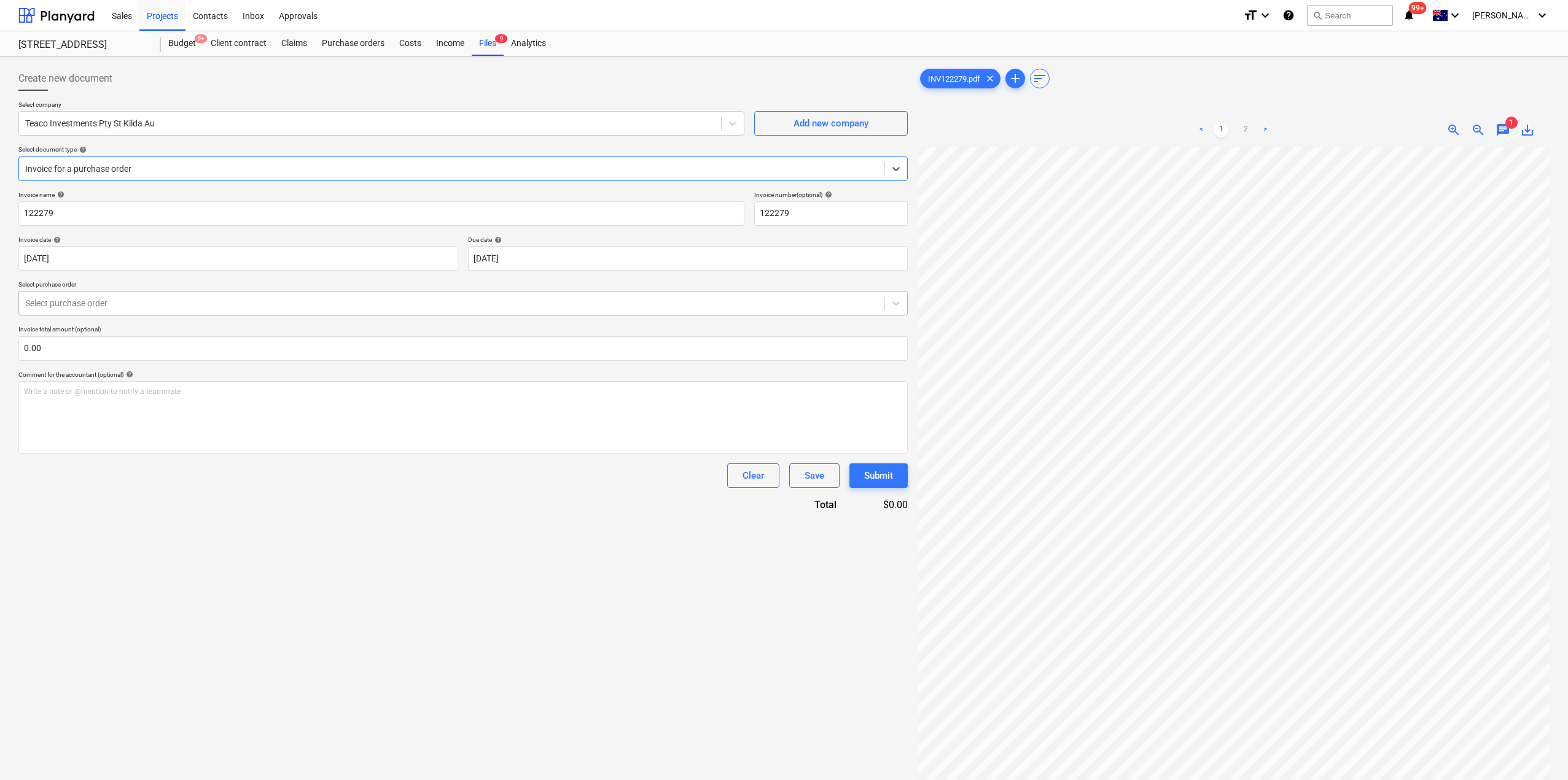
click at [218, 315] on div "Select purchase order" at bounding box center [463, 303] width 889 height 24
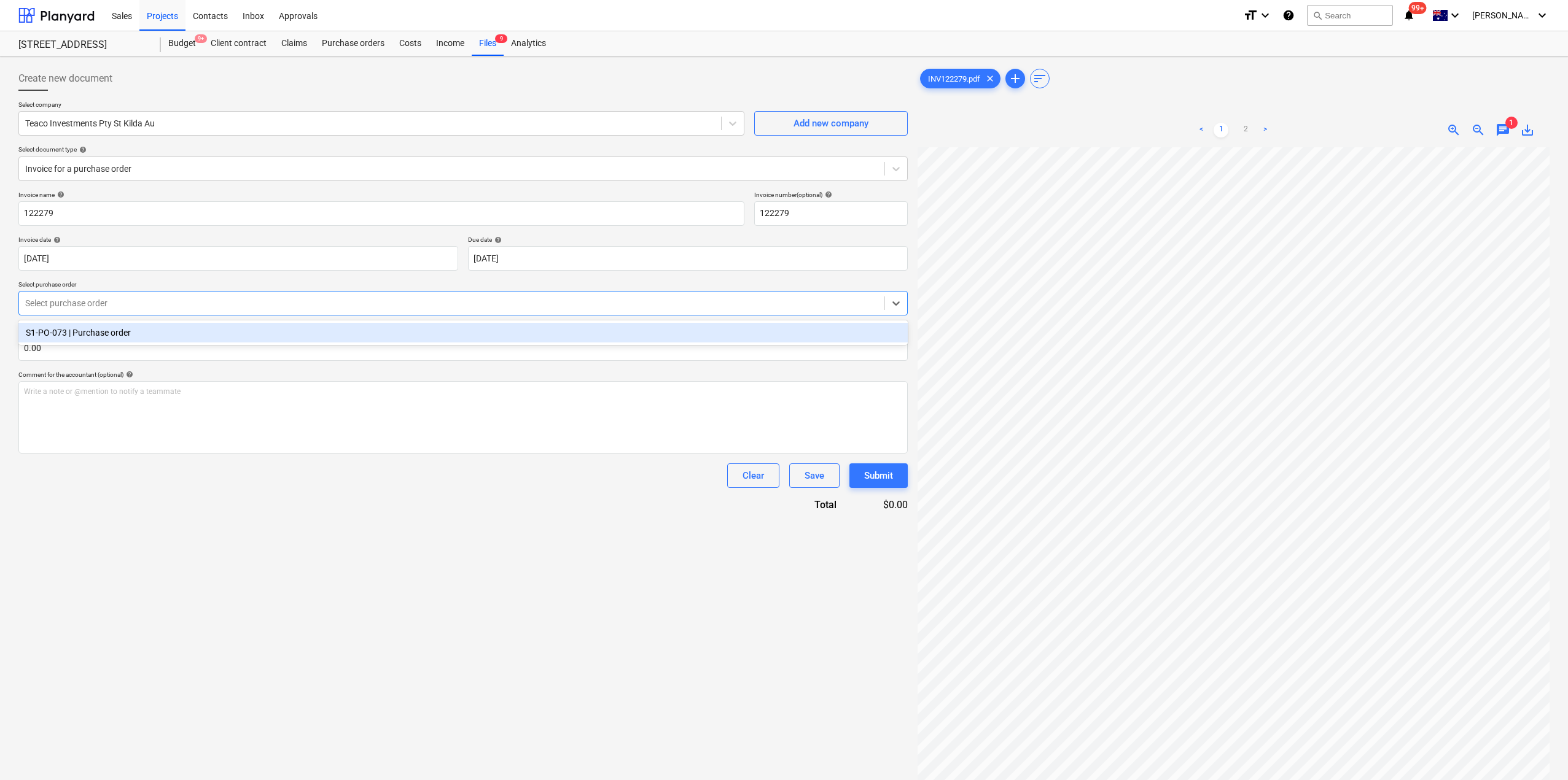
click at [208, 340] on div "S1-PO-073 | Purchase order" at bounding box center [463, 333] width 889 height 20
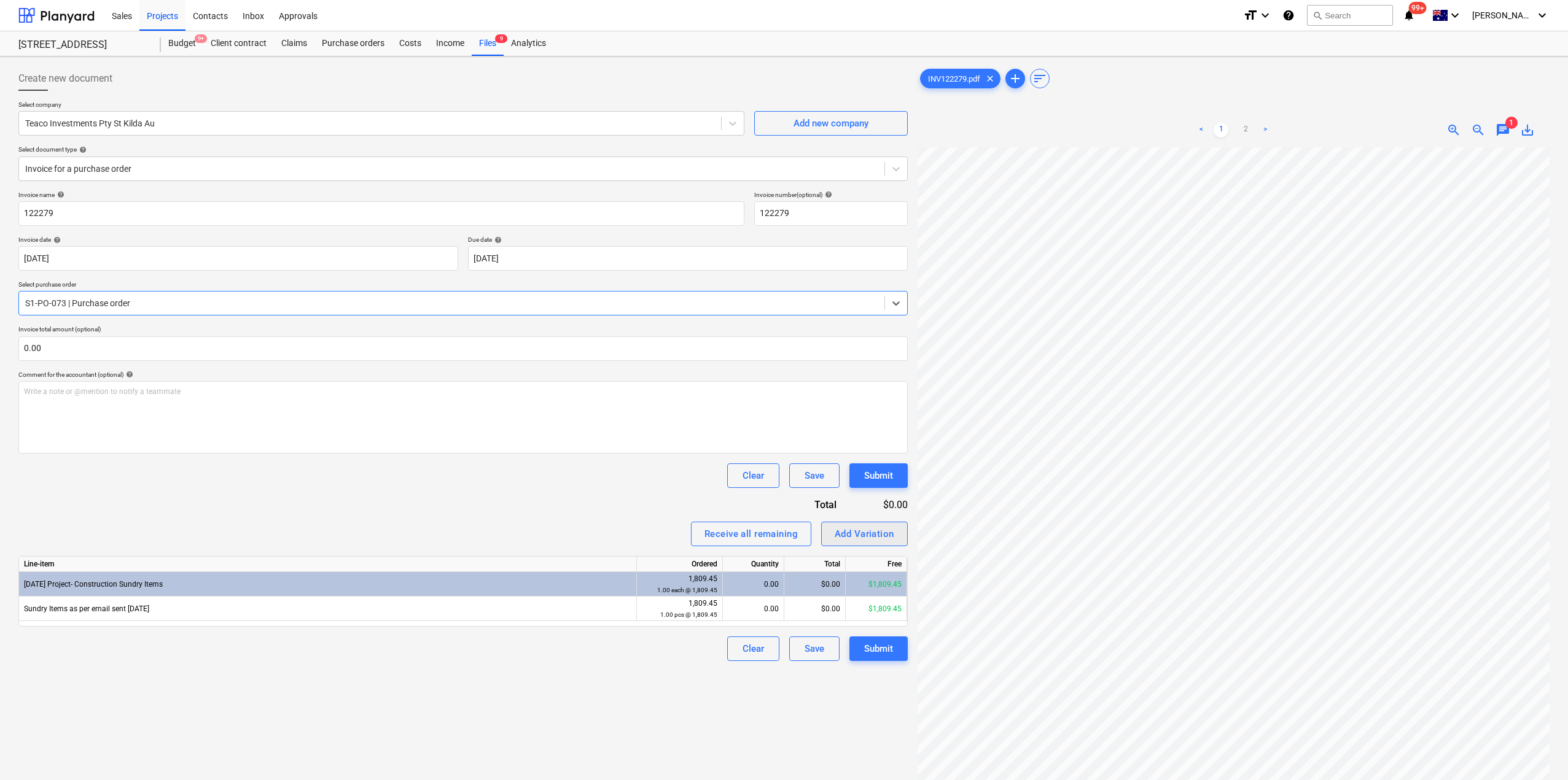
click at [884, 537] on div "Add Variation" at bounding box center [864, 534] width 60 height 16
type textarea "x"
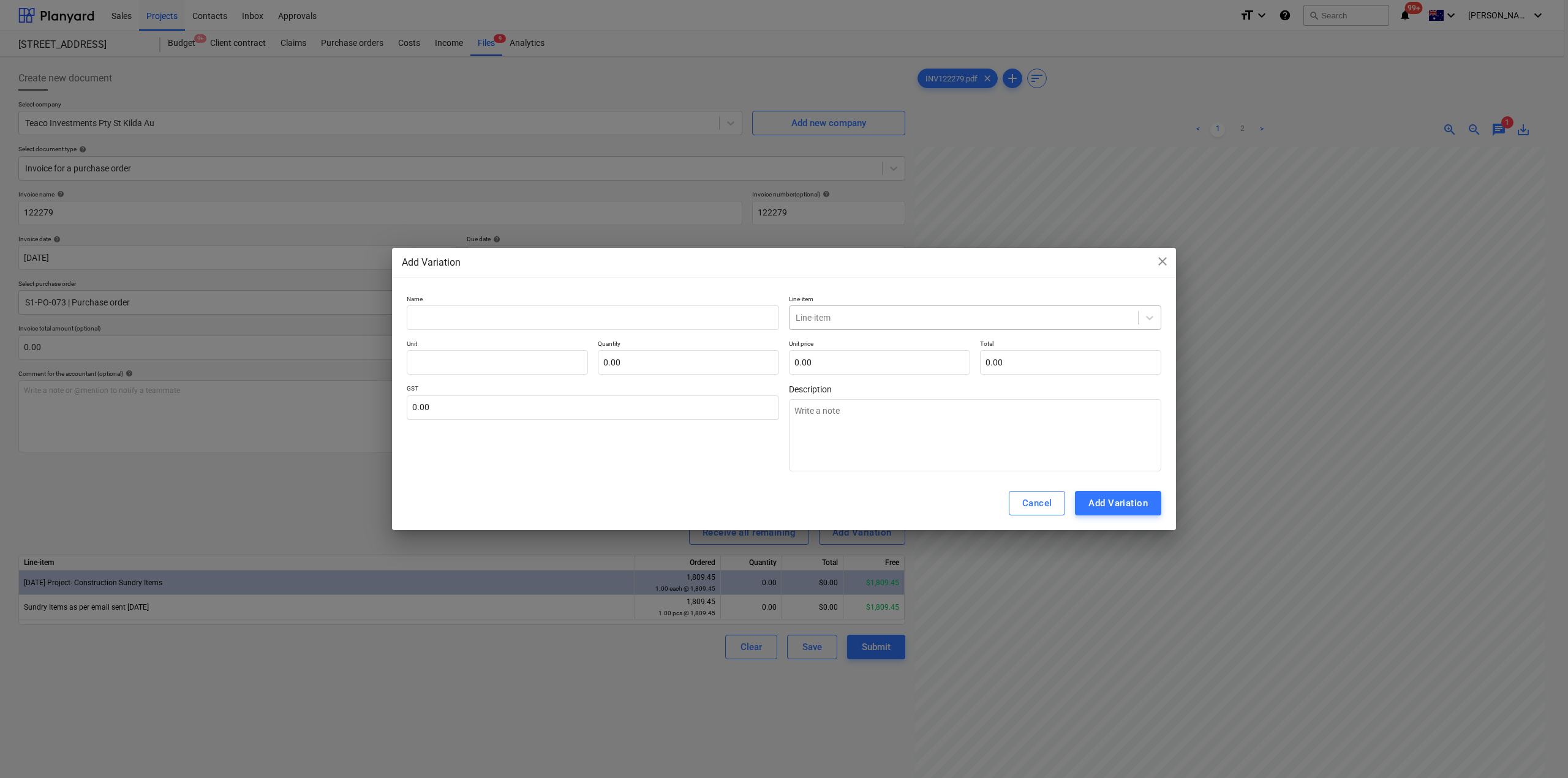
click at [879, 318] on div at bounding box center [964, 318] width 336 height 12
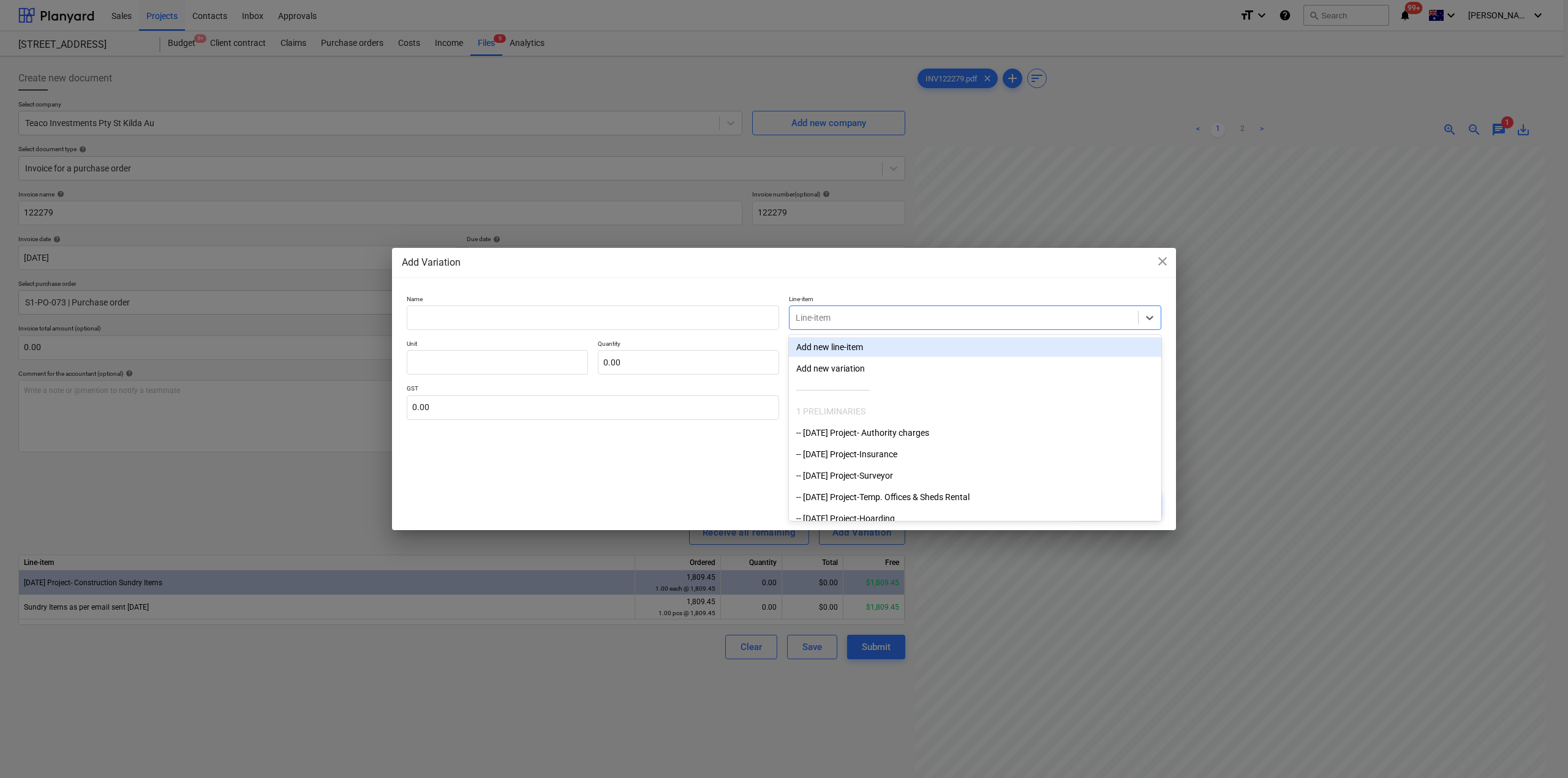
paste input "3-01-38-03"
type input "3-01-38-03"
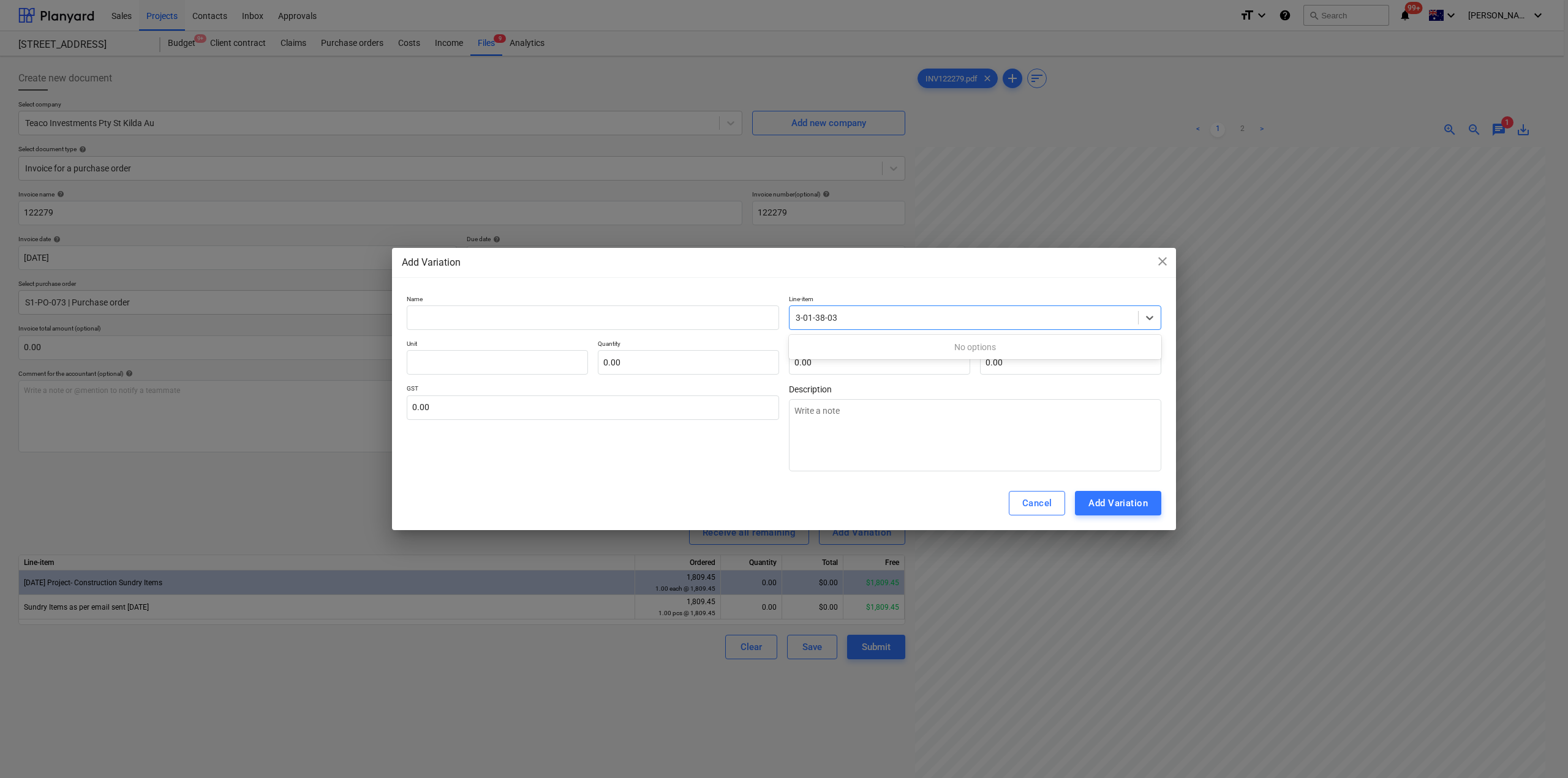
click at [875, 345] on div "No options" at bounding box center [975, 347] width 372 height 20
click at [964, 350] on div "No options" at bounding box center [975, 347] width 372 height 20
drag, startPoint x: 851, startPoint y: 320, endPoint x: 813, endPoint y: 323, distance: 38.1
click at [813, 323] on div at bounding box center [964, 318] width 336 height 12
paste input "3-01-38-03"
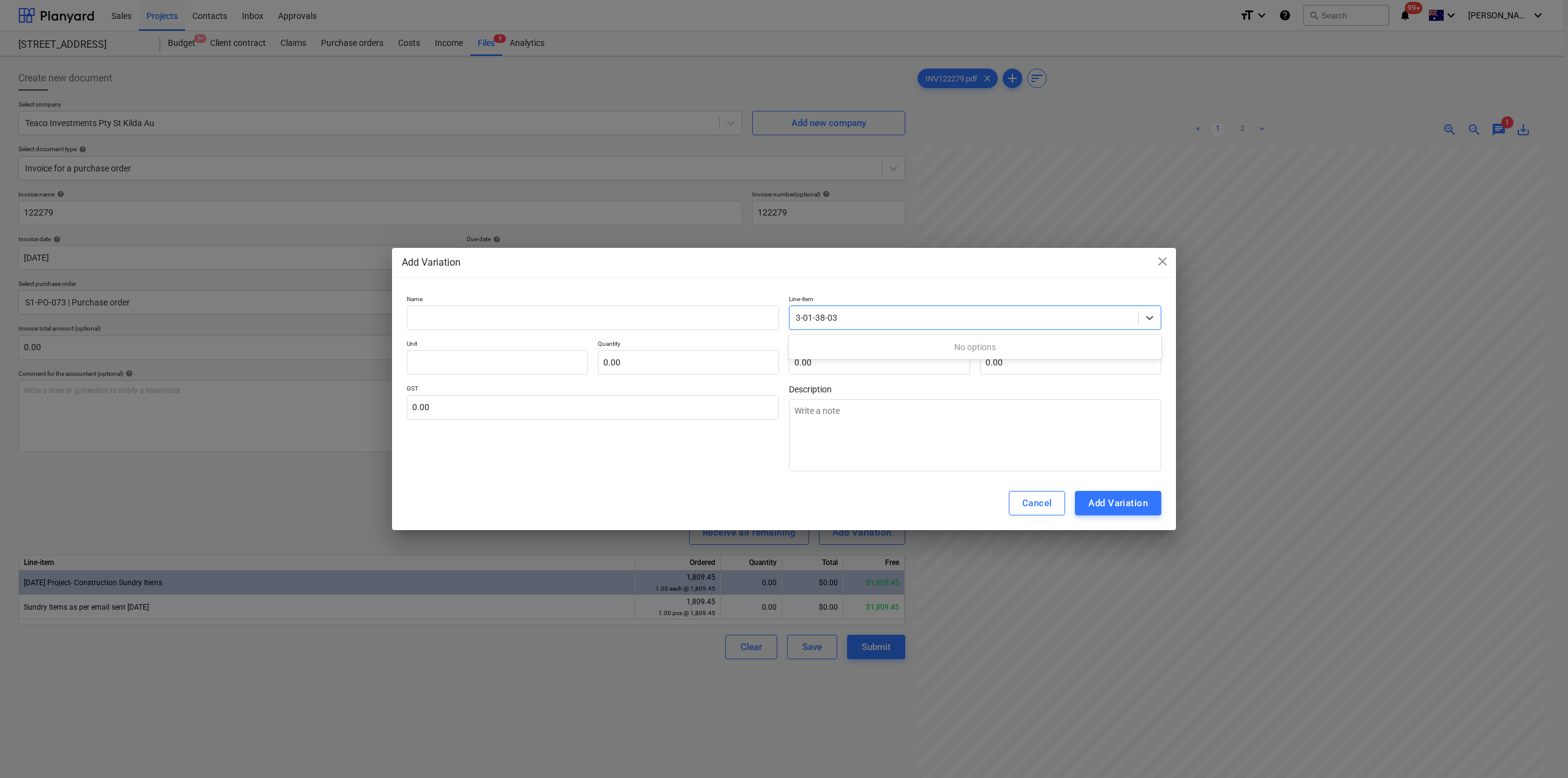
click at [1145, 346] on div "No options" at bounding box center [975, 347] width 372 height 20
type input "3-01-38-03"
click at [1162, 268] on span "close" at bounding box center [1162, 262] width 14 height 14
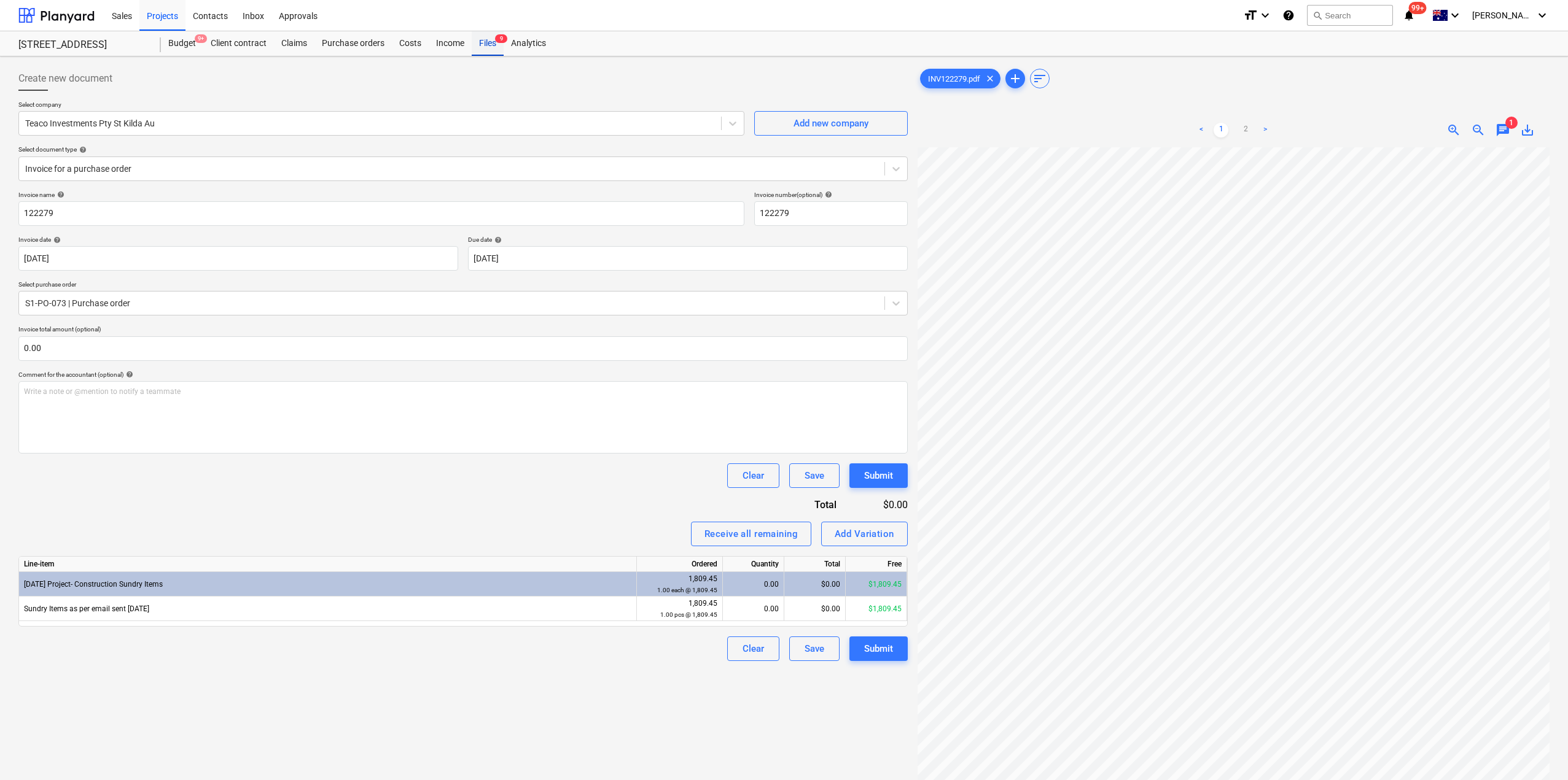
click at [489, 41] on div "Files 9" at bounding box center [487, 43] width 32 height 24
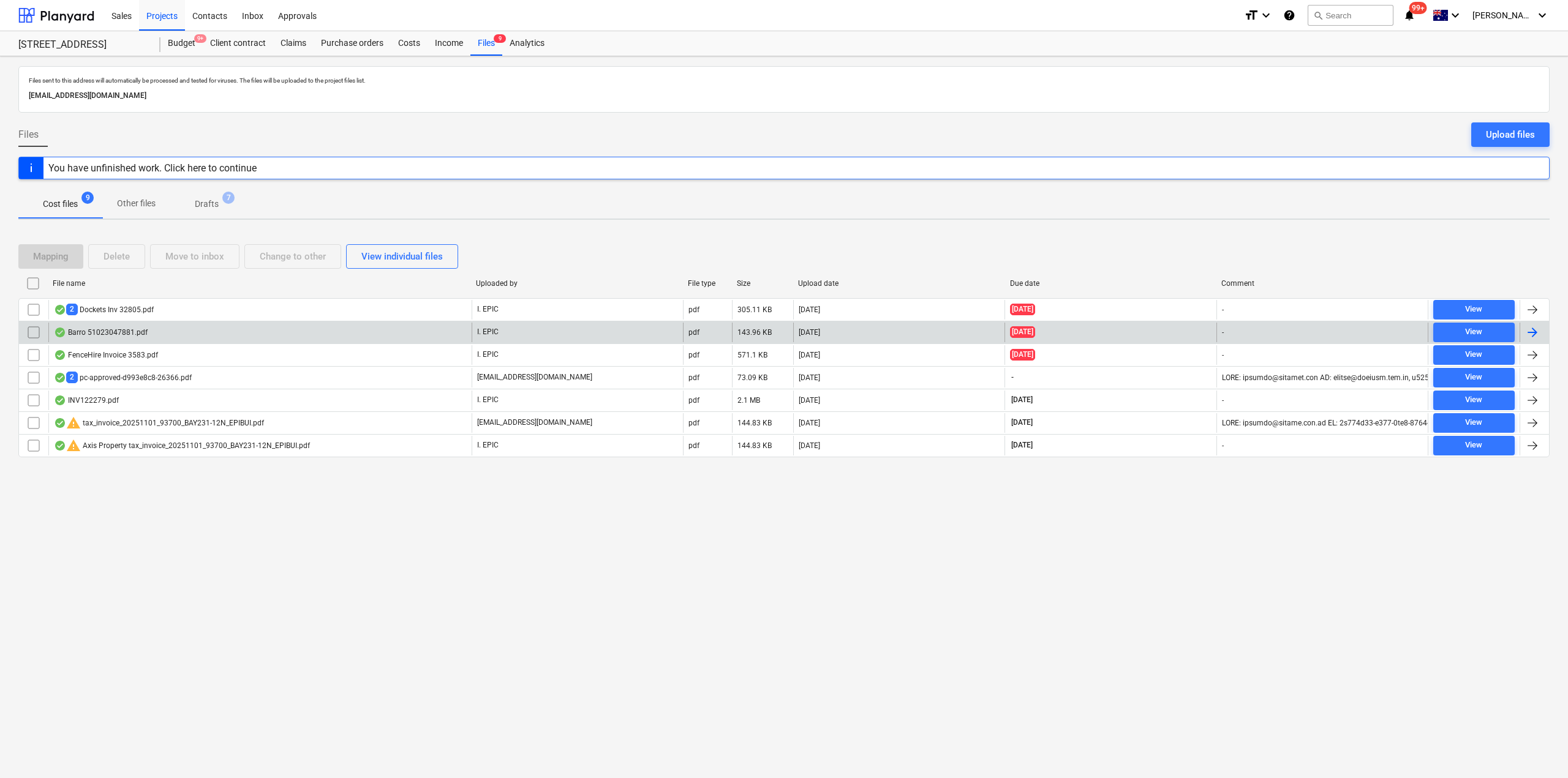
click at [124, 336] on div "Barro 51023047881.pdf" at bounding box center [100, 332] width 94 height 10
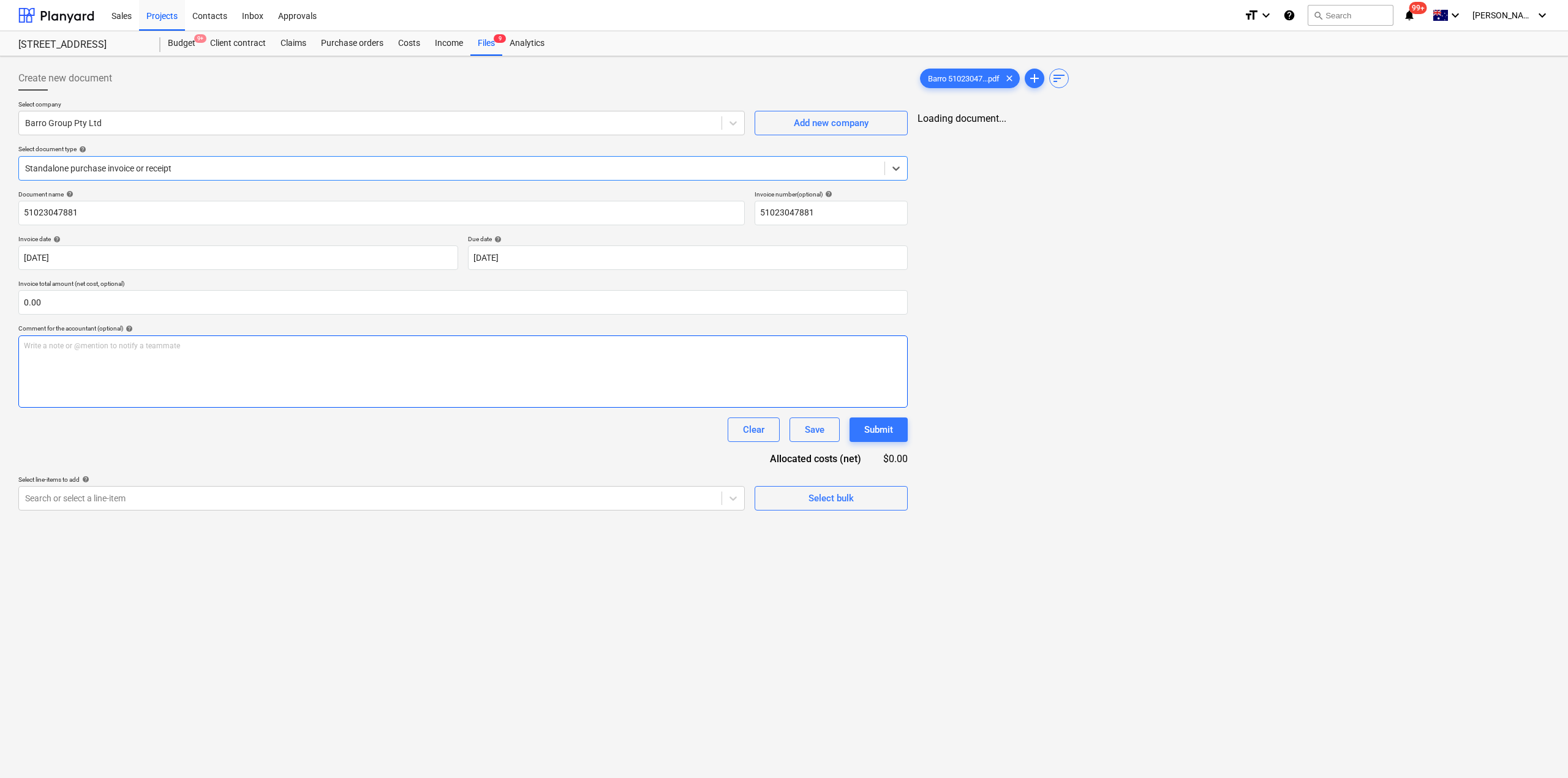
type input "51023047881"
type input "[DATE]"
click at [701, 254] on body "Sales Projects Contacts Inbox Approvals format_size keyboard_arrow_down help se…" at bounding box center [782, 389] width 1564 height 778
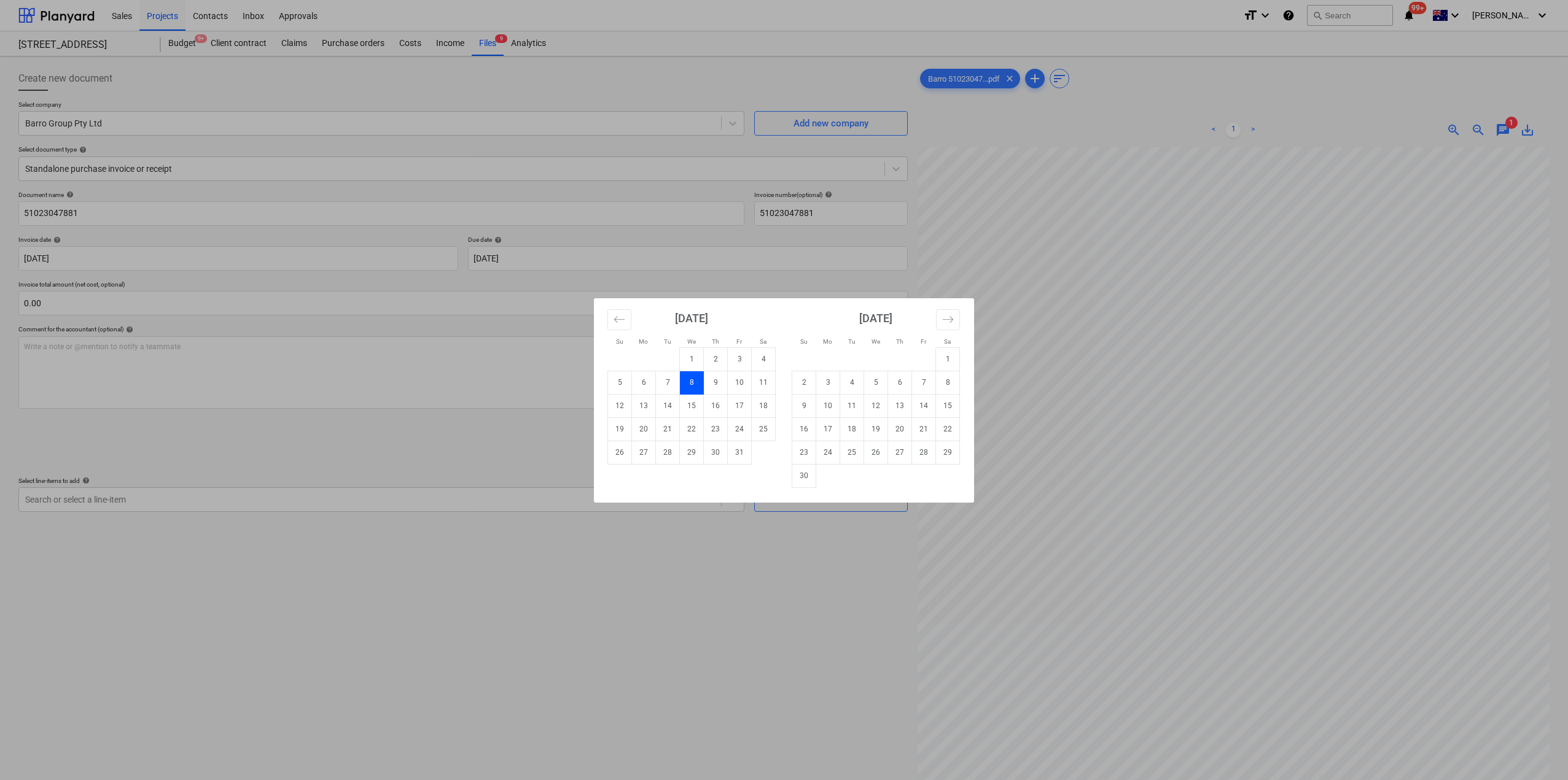
click at [824, 608] on div "Su Mo Tu We Th Fr Sa Su Mo Tu We Th Fr Sa [DATE] 1 2 3 4 5 6 7 8 9 10 11 12 13 …" at bounding box center [784, 390] width 1568 height 780
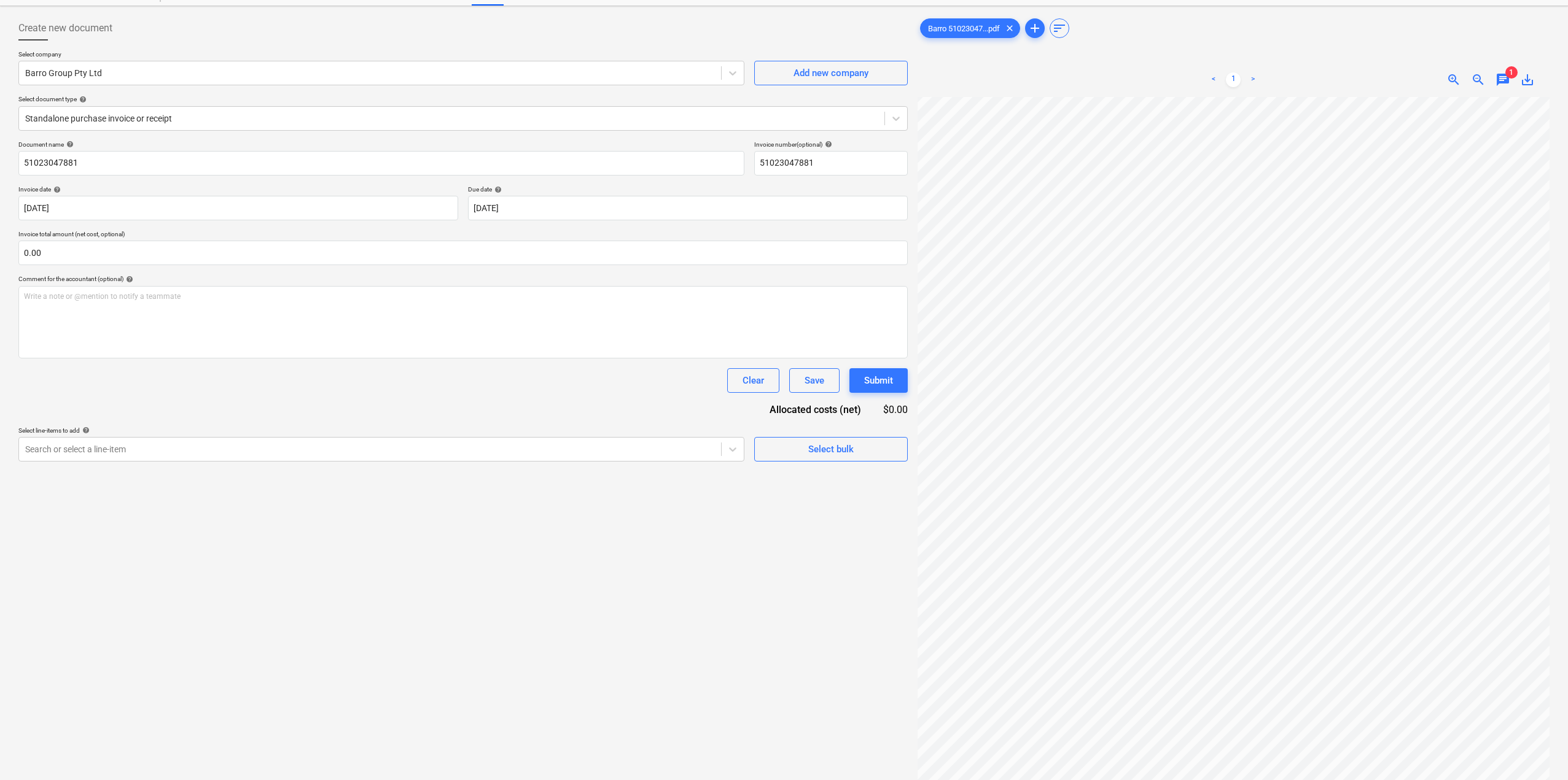
scroll to position [123, 0]
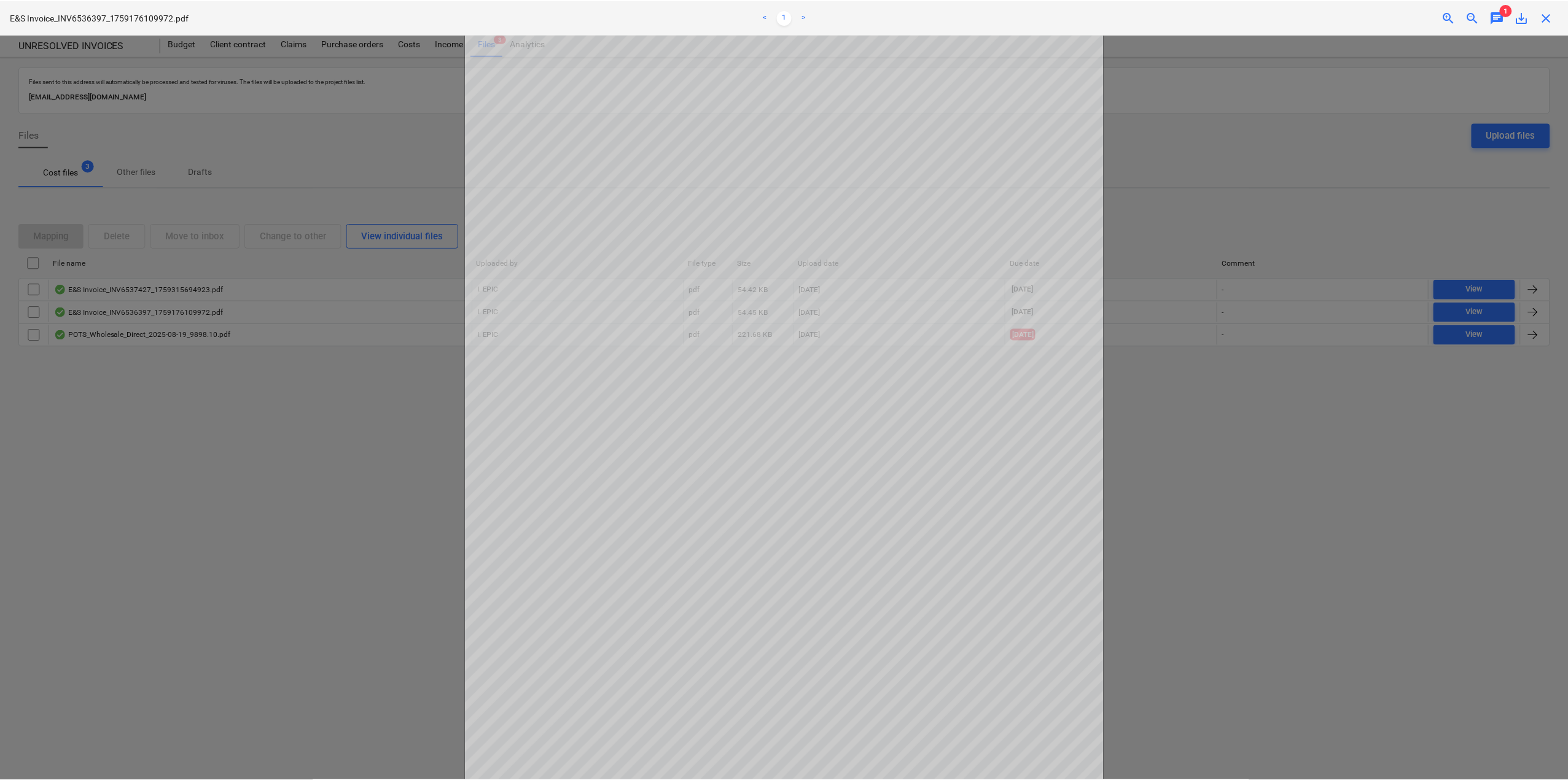
scroll to position [160, 0]
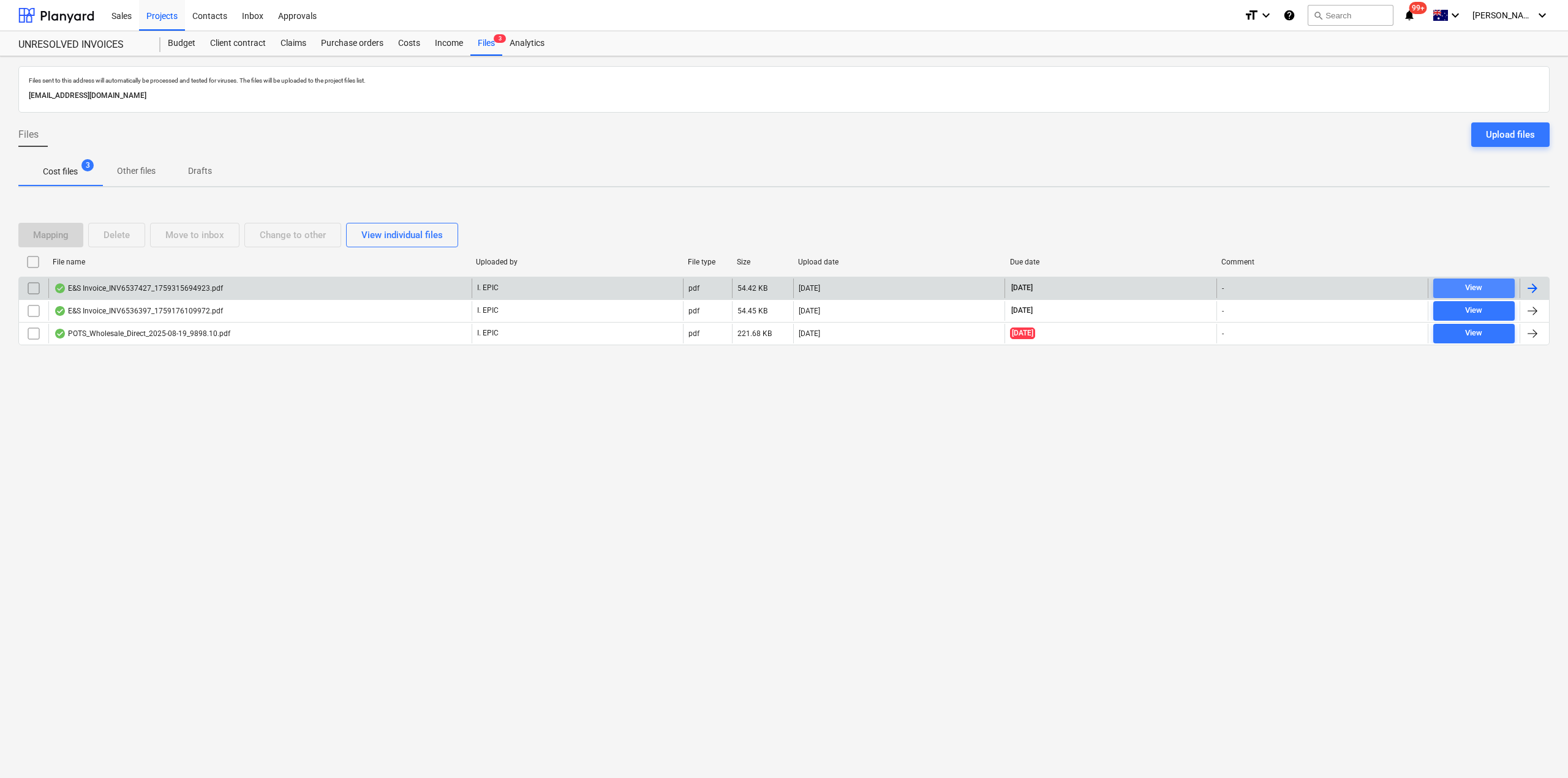
click at [1471, 285] on div "View" at bounding box center [1474, 288] width 17 height 14
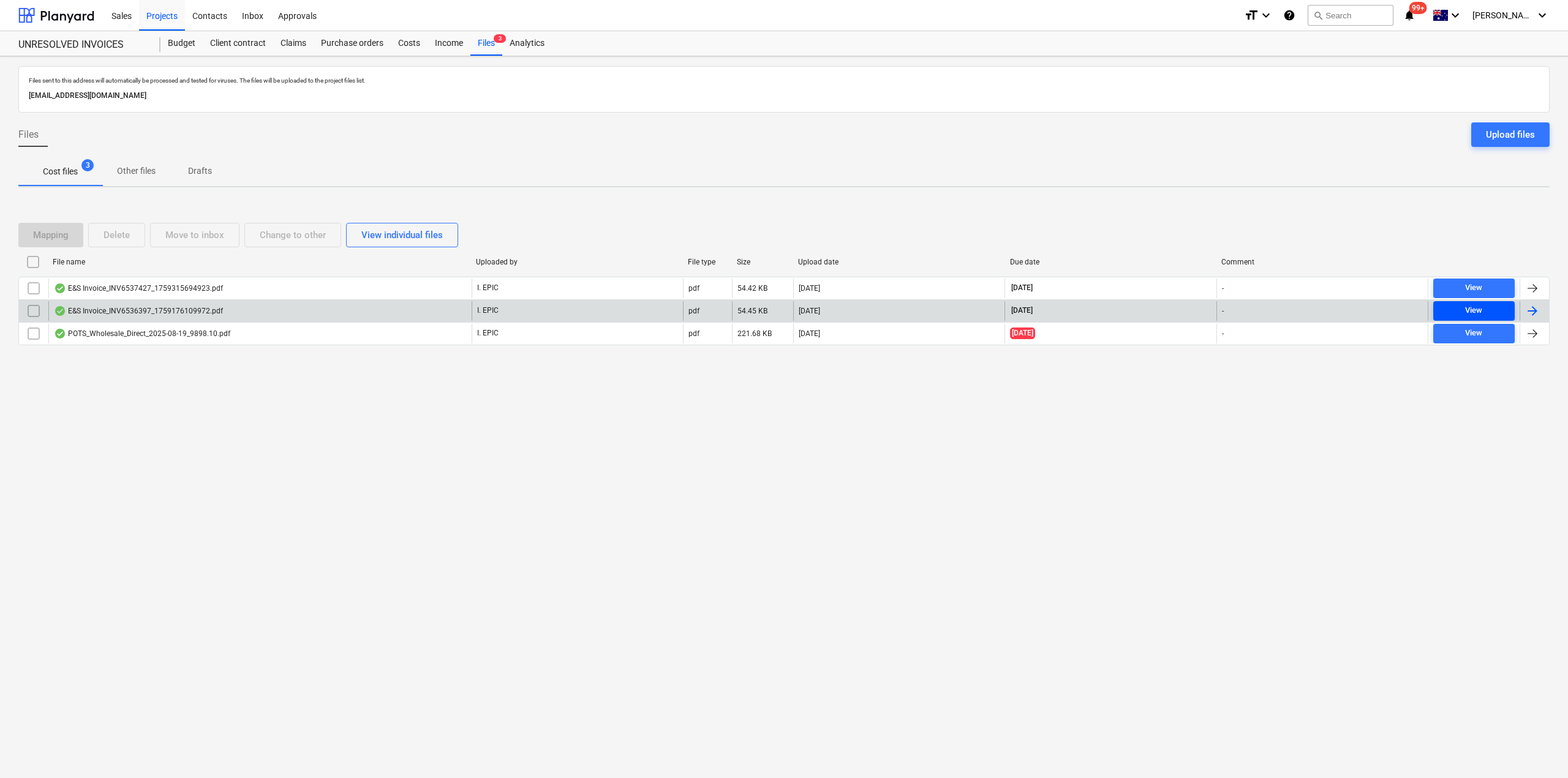
click at [1456, 318] on span "View" at bounding box center [1474, 311] width 72 height 14
click at [188, 173] on p "Drafts" at bounding box center [200, 171] width 29 height 13
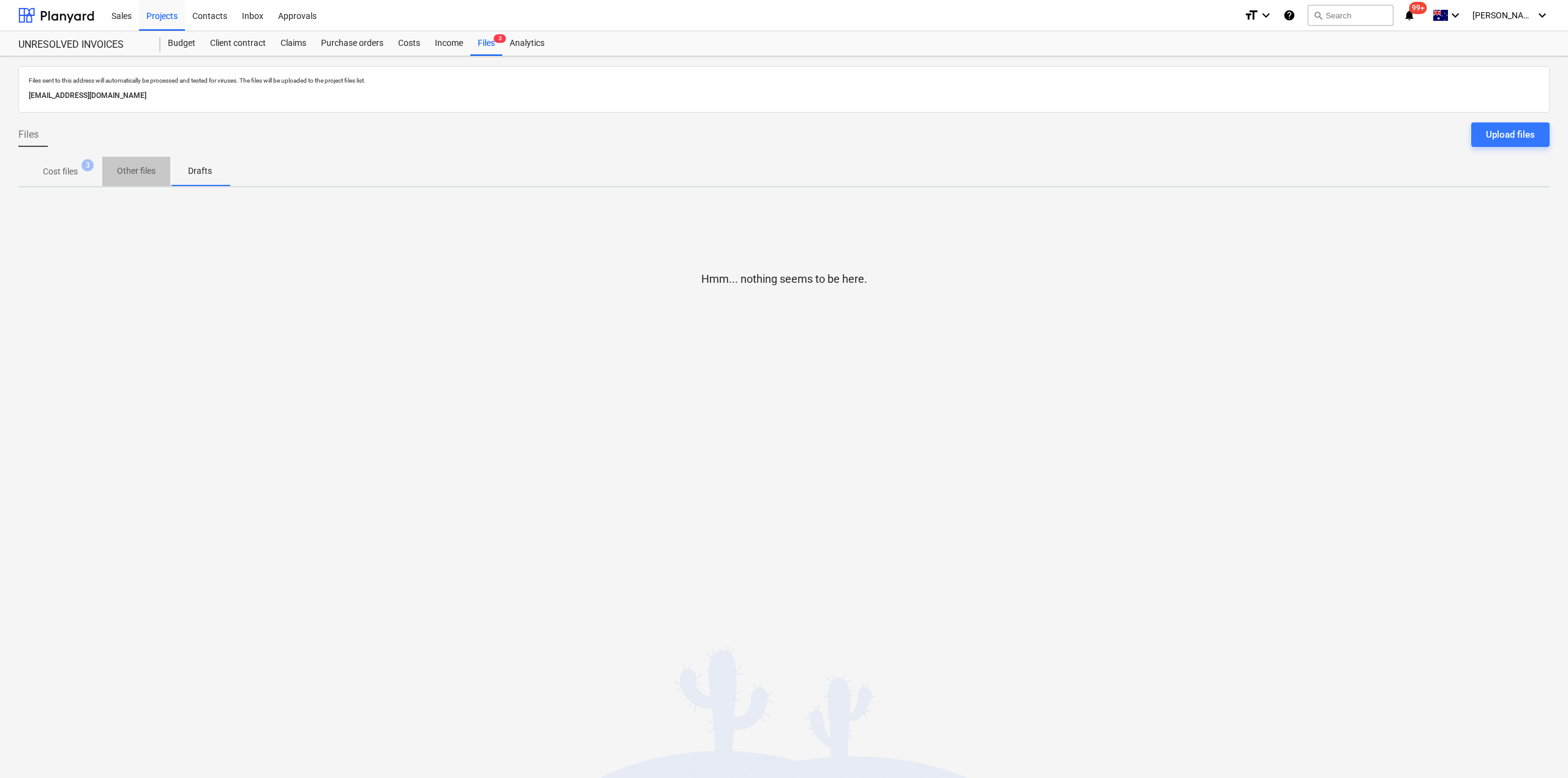
click at [131, 177] on p "Other files" at bounding box center [136, 171] width 39 height 13
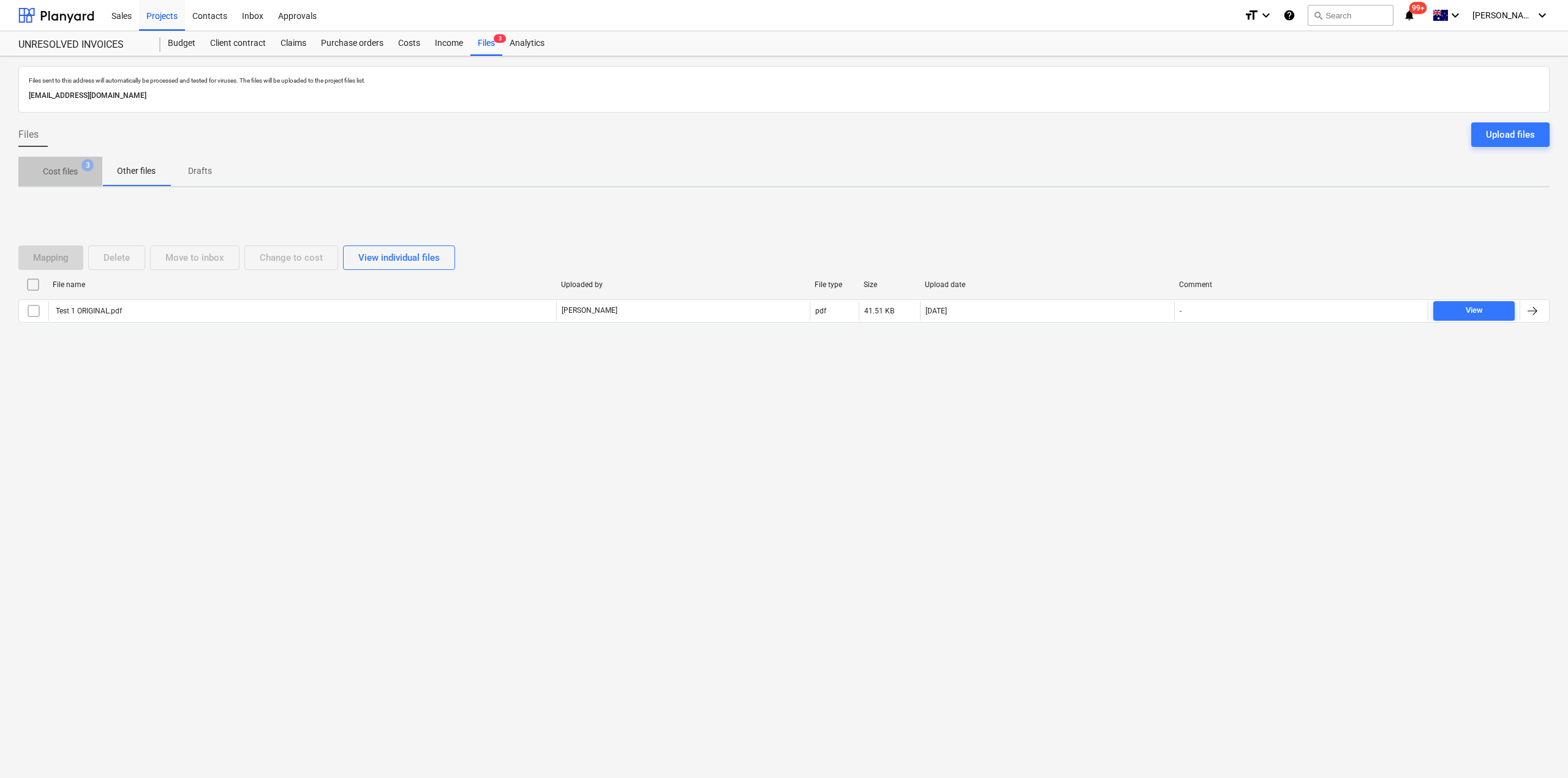
click at [80, 161] on span "Cost files 3" at bounding box center [60, 171] width 84 height 22
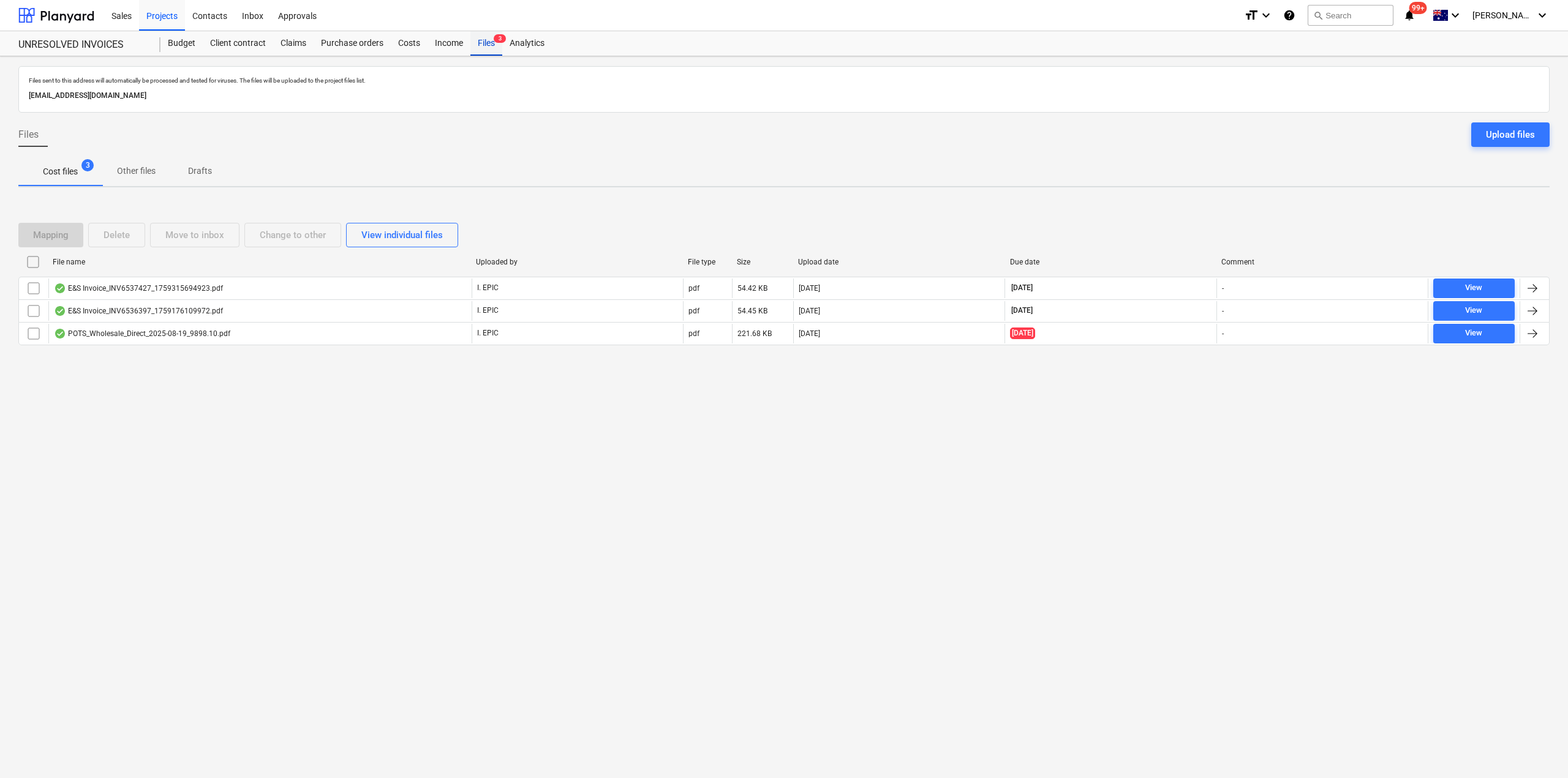
click at [491, 42] on div "Files 3" at bounding box center [486, 43] width 32 height 24
click at [166, 14] on div "Projects" at bounding box center [162, 15] width 46 height 31
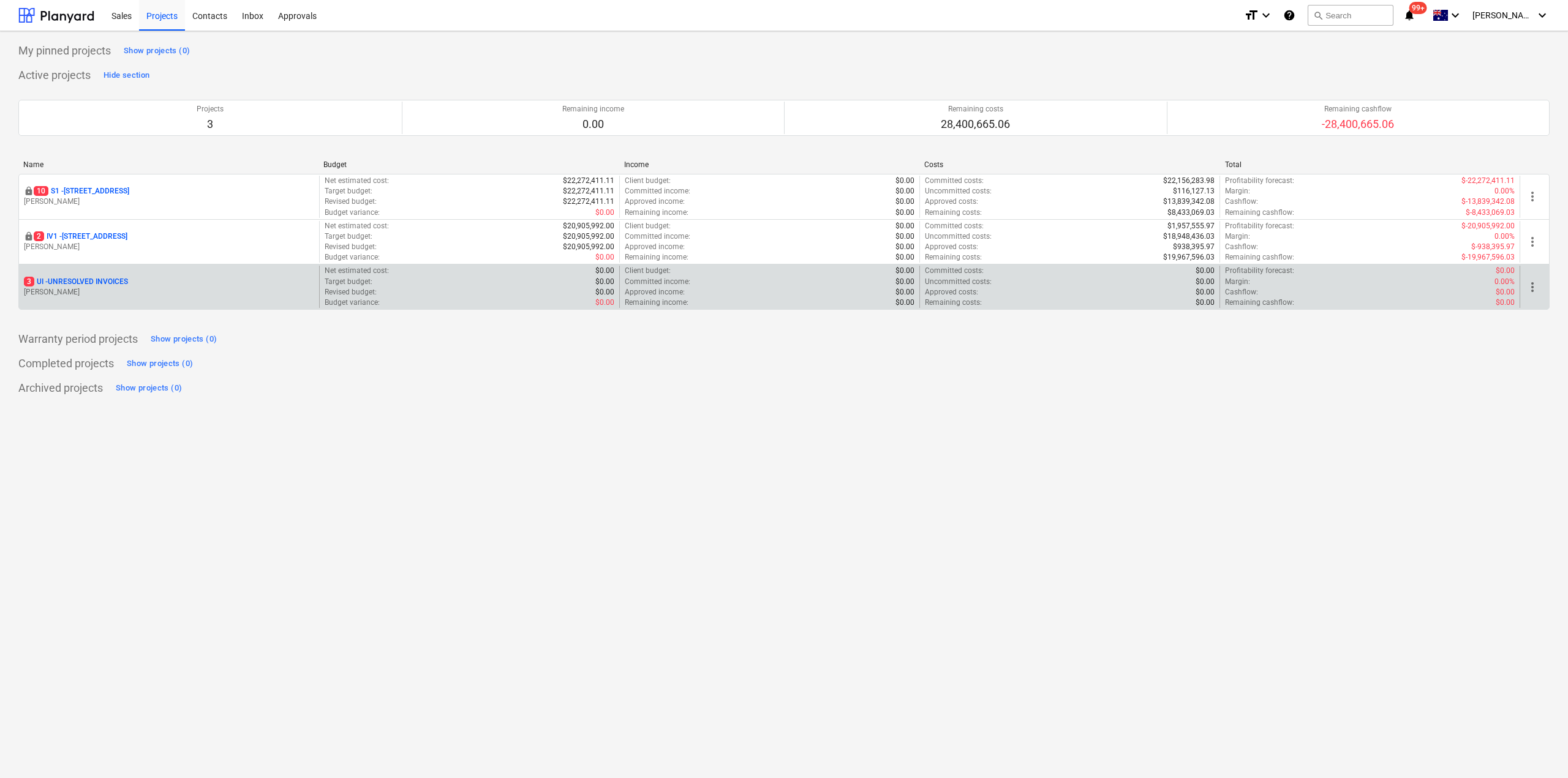
click at [101, 280] on p "3 UI - UNRESOLVED INVOICES" at bounding box center [76, 282] width 104 height 10
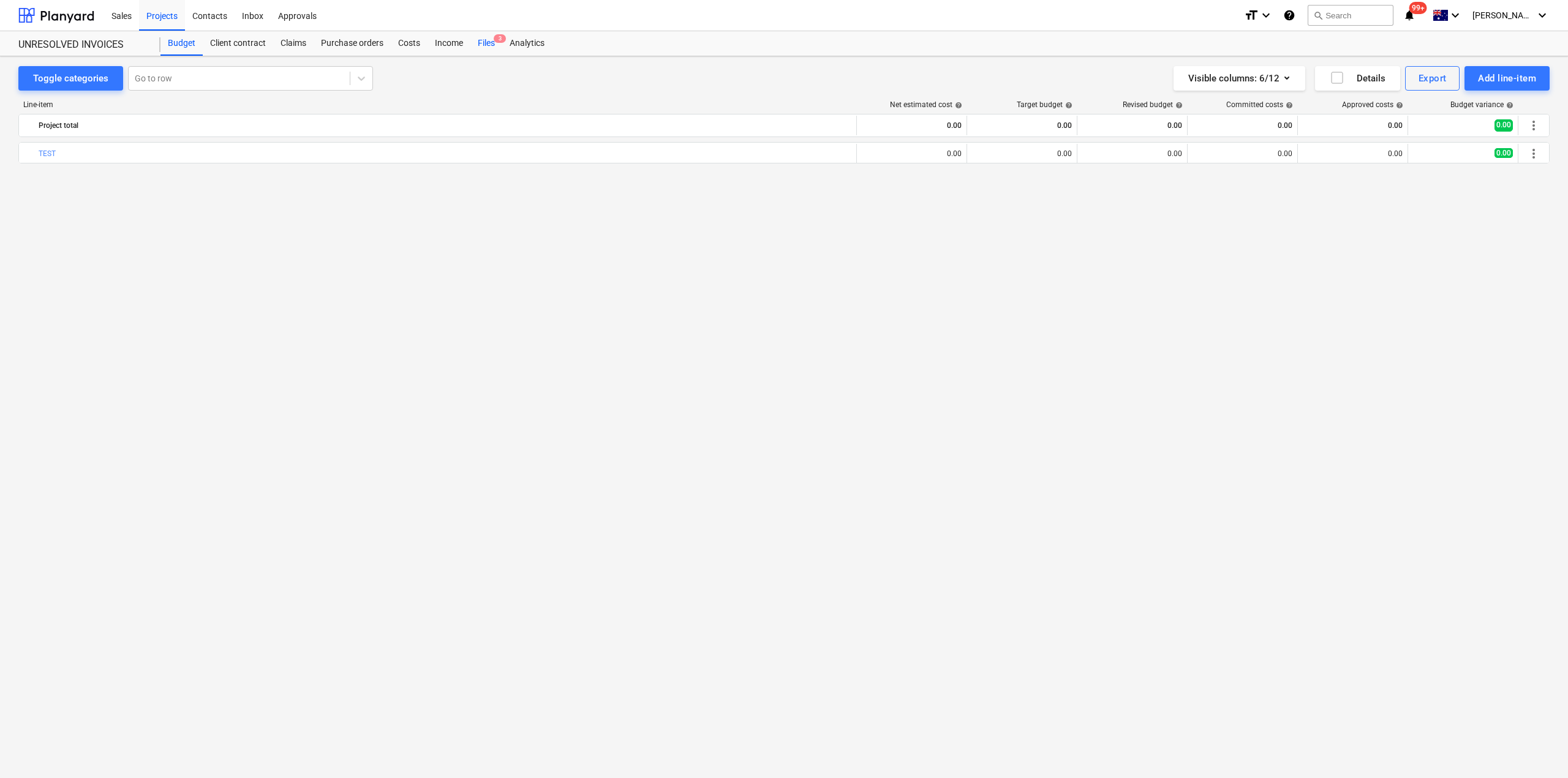
click at [485, 43] on div "Files 3" at bounding box center [486, 43] width 32 height 24
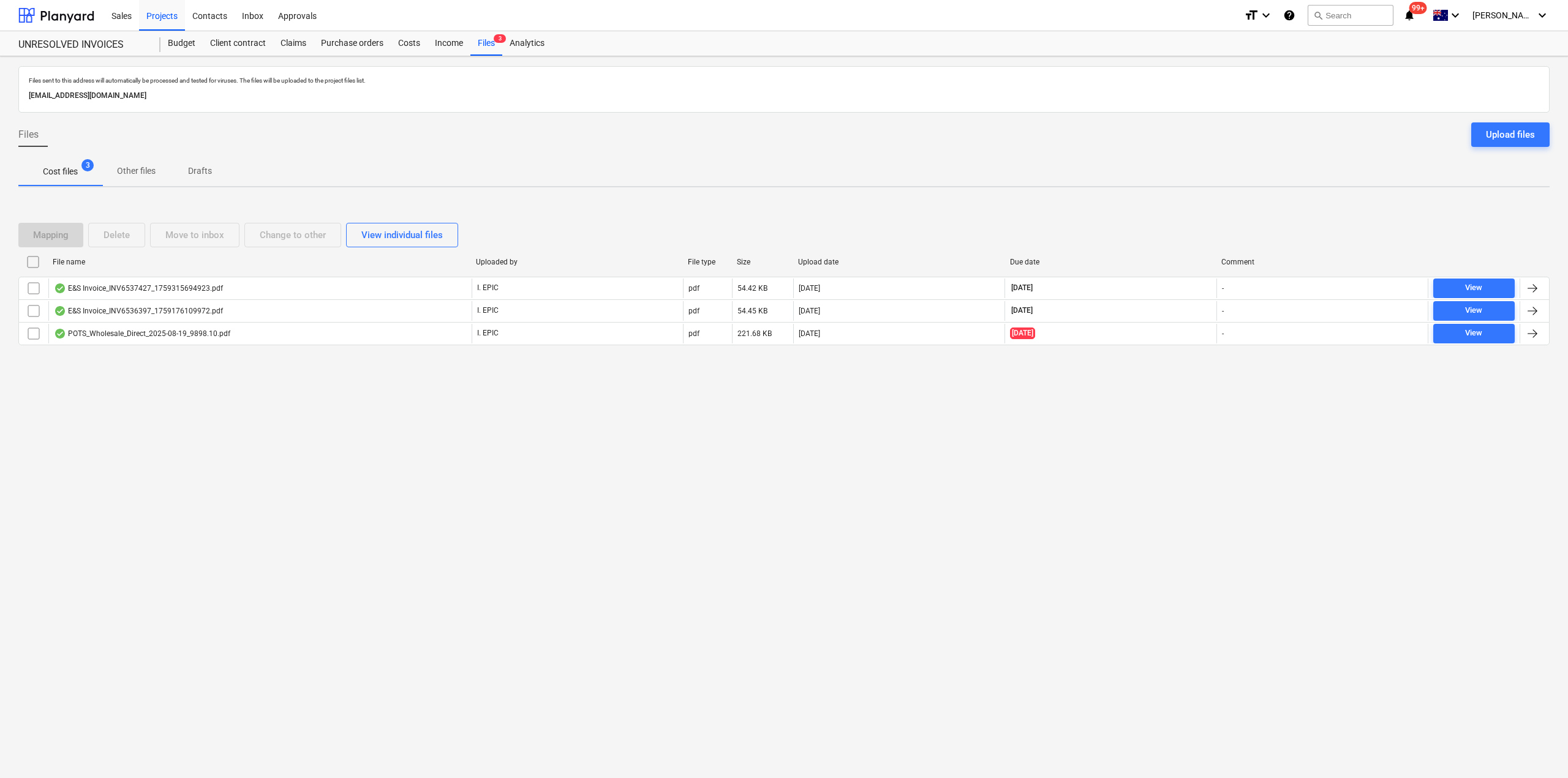
click at [86, 311] on div "E&S Invoice_INV6536397_1759176109972.pdf" at bounding box center [138, 311] width 169 height 10
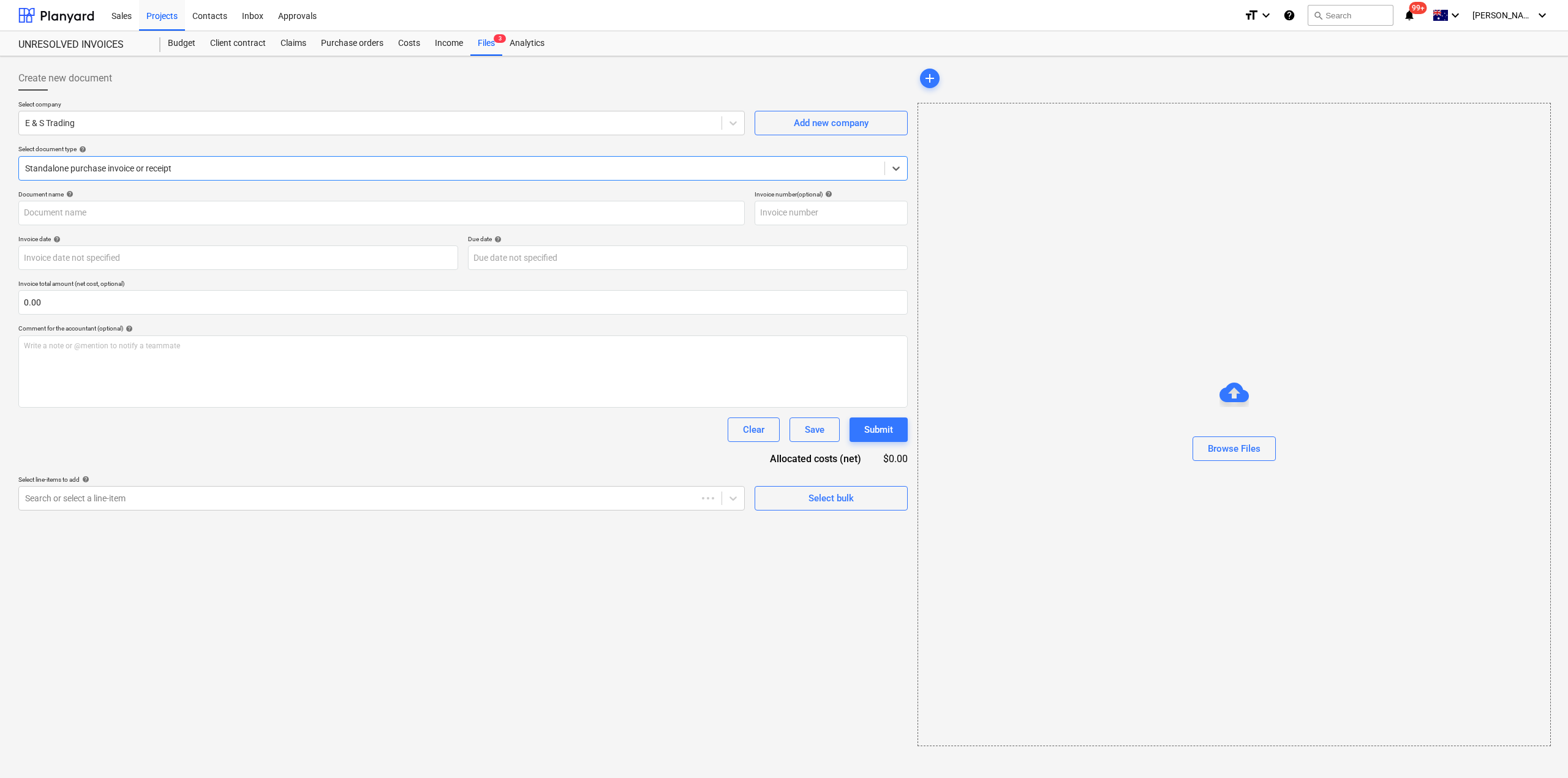
type input "INV6536397"
type input "[DATE]"
type input "31 Oct 2025"
drag, startPoint x: 1505, startPoint y: 134, endPoint x: 1499, endPoint y: 130, distance: 7.2
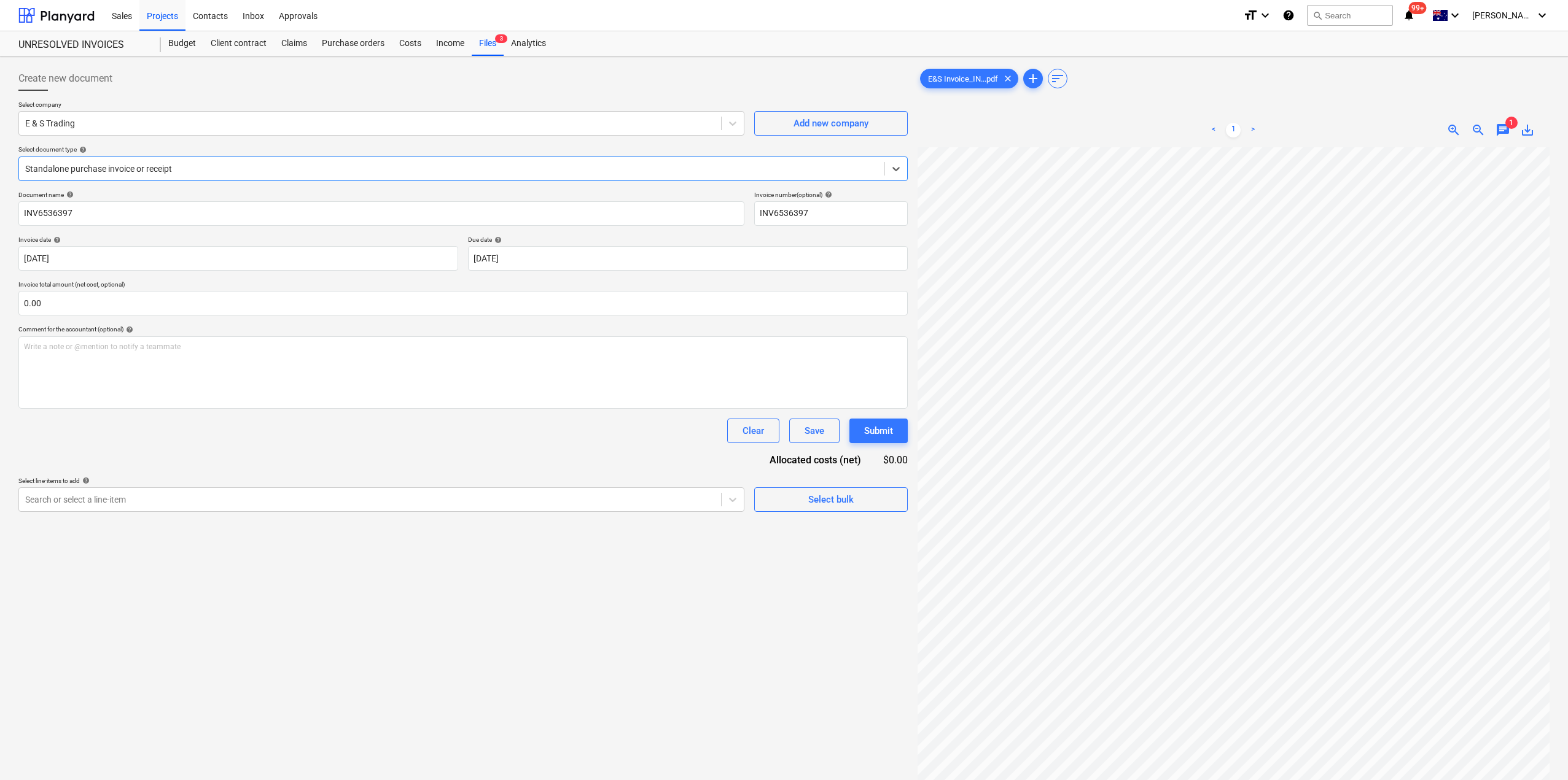
click at [1504, 131] on span "chat" at bounding box center [1502, 130] width 14 height 14
click at [1503, 130] on span "chat" at bounding box center [1502, 130] width 14 height 14
click at [129, 652] on div "Create new document Select company E & S Trading Add new company Select documen…" at bounding box center [463, 480] width 899 height 836
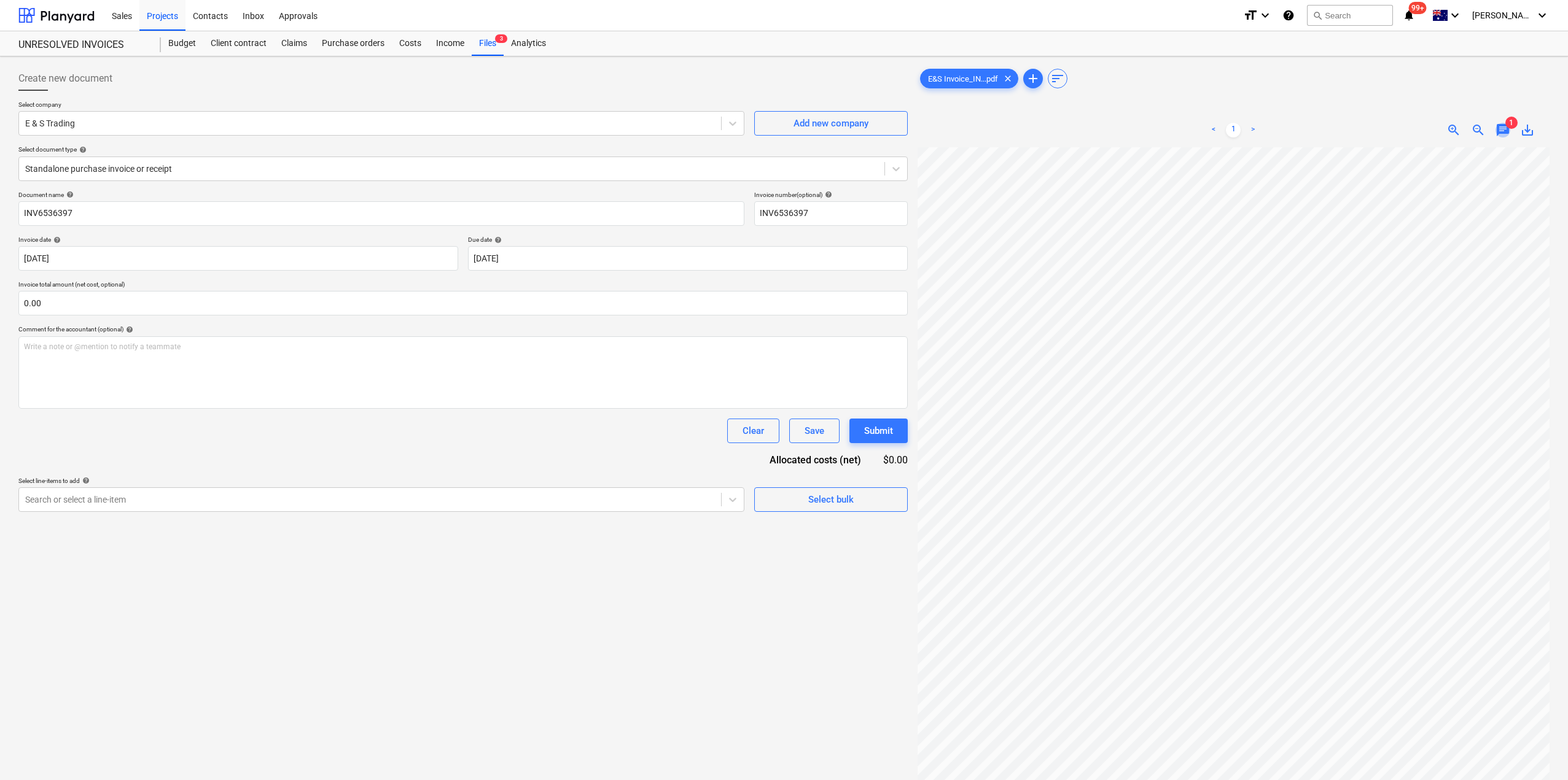
click at [1502, 126] on span "chat" at bounding box center [1502, 130] width 14 height 14
click at [1365, 264] on div "Write a note or @mention to notify a teammate ﻿" at bounding box center [1417, 259] width 246 height 73
click at [1314, 411] on p "Reply" at bounding box center [1314, 411] width 18 height 10
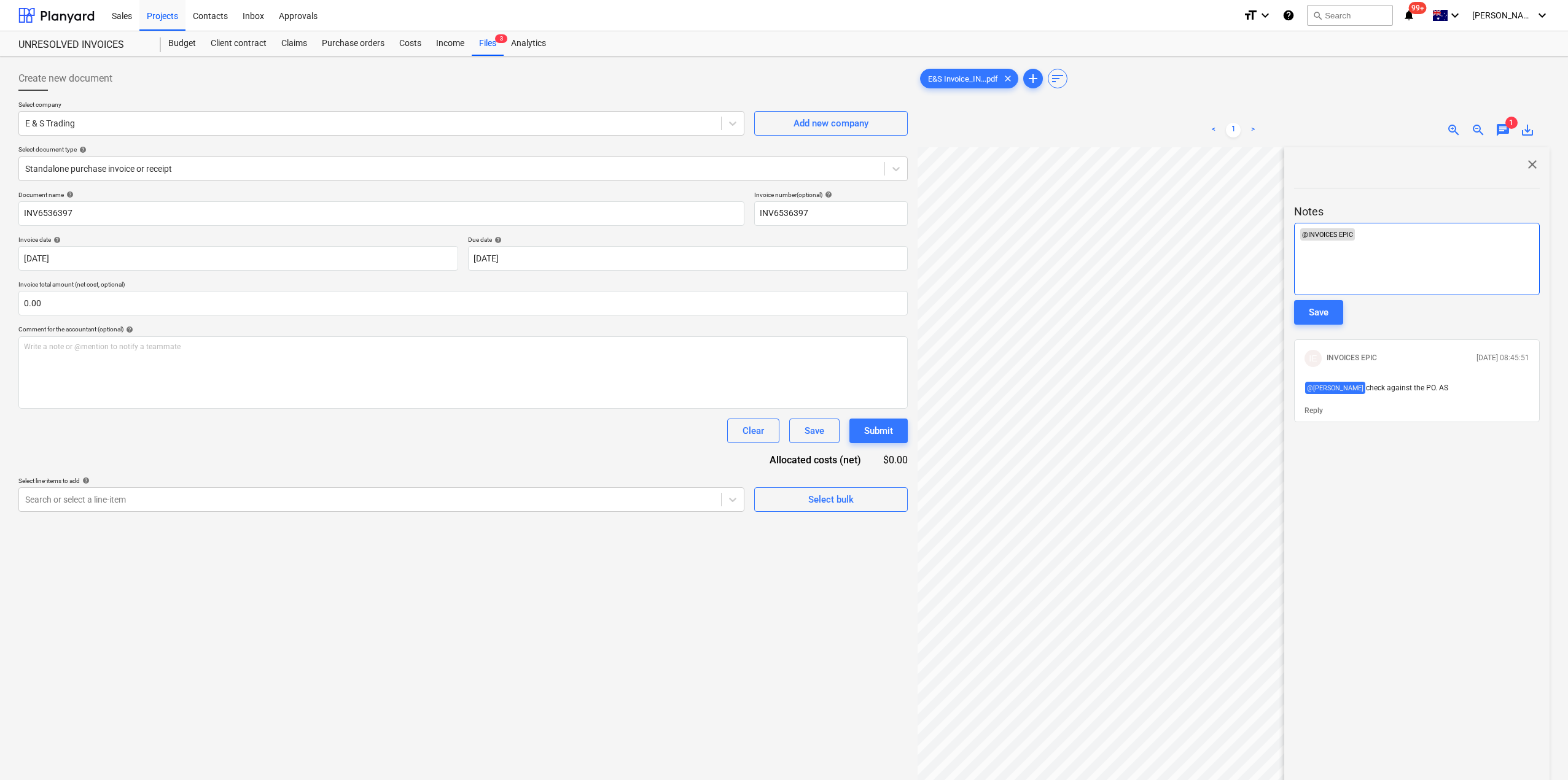
click at [1394, 245] on div "﻿ @ INVOICES EPIC ﻿ ﻿ ﻿" at bounding box center [1417, 259] width 246 height 73
click at [1323, 317] on div "Save" at bounding box center [1319, 312] width 20 height 16
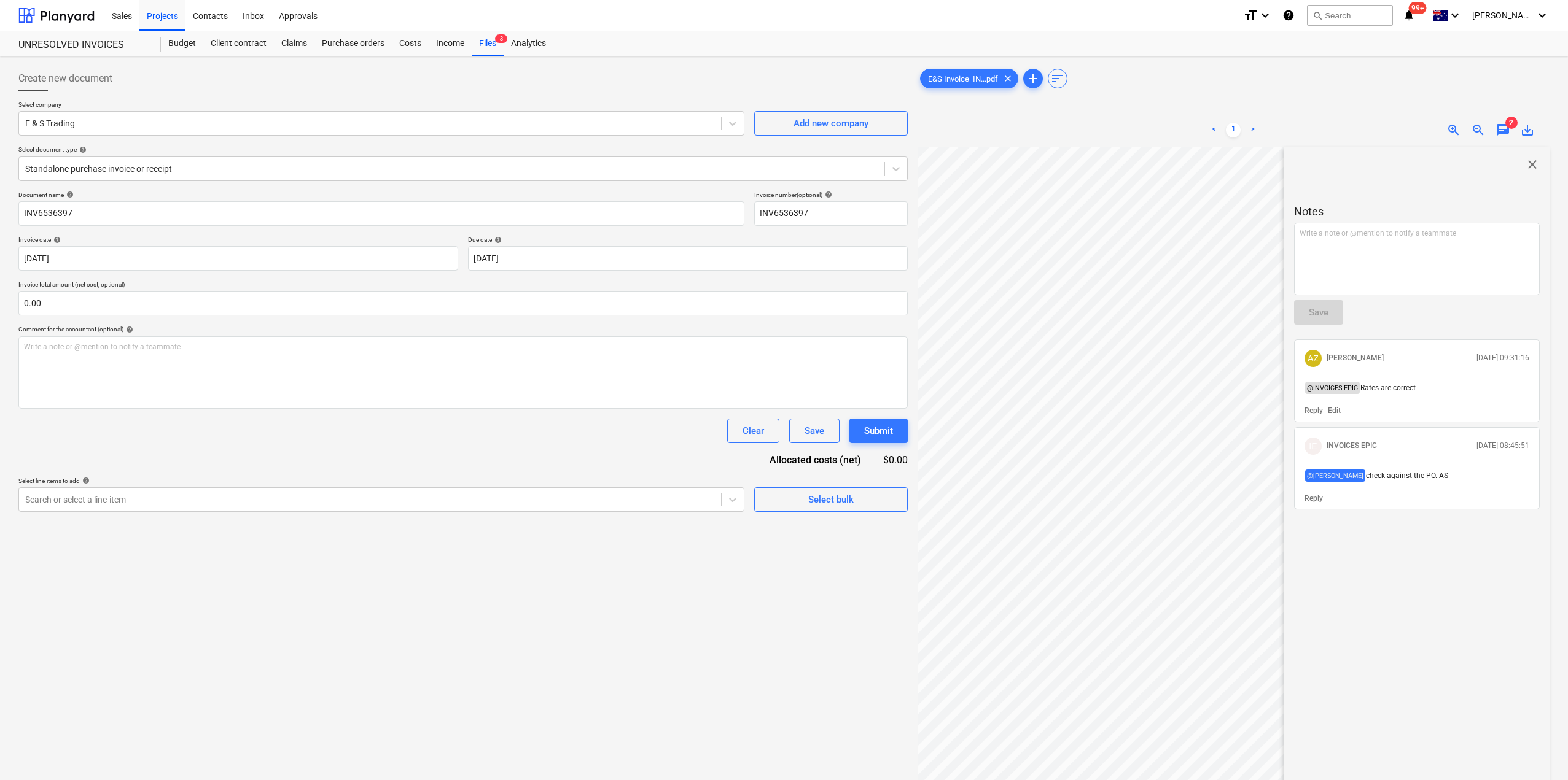
click at [443, 433] on div "Clear Save Submit" at bounding box center [463, 431] width 889 height 24
click at [488, 47] on div "Files 3" at bounding box center [487, 43] width 32 height 24
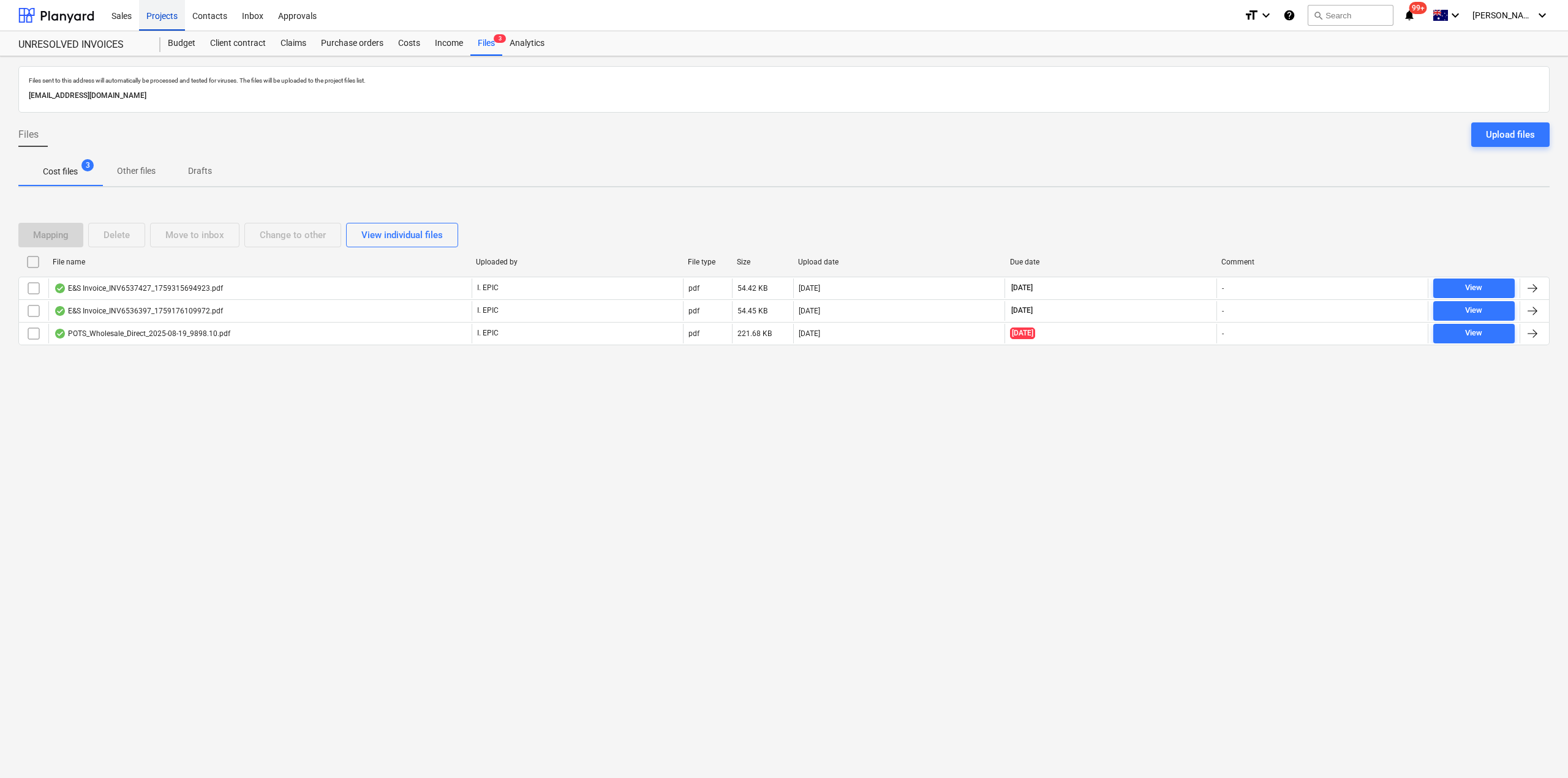
click at [167, 20] on div "Projects" at bounding box center [162, 15] width 46 height 31
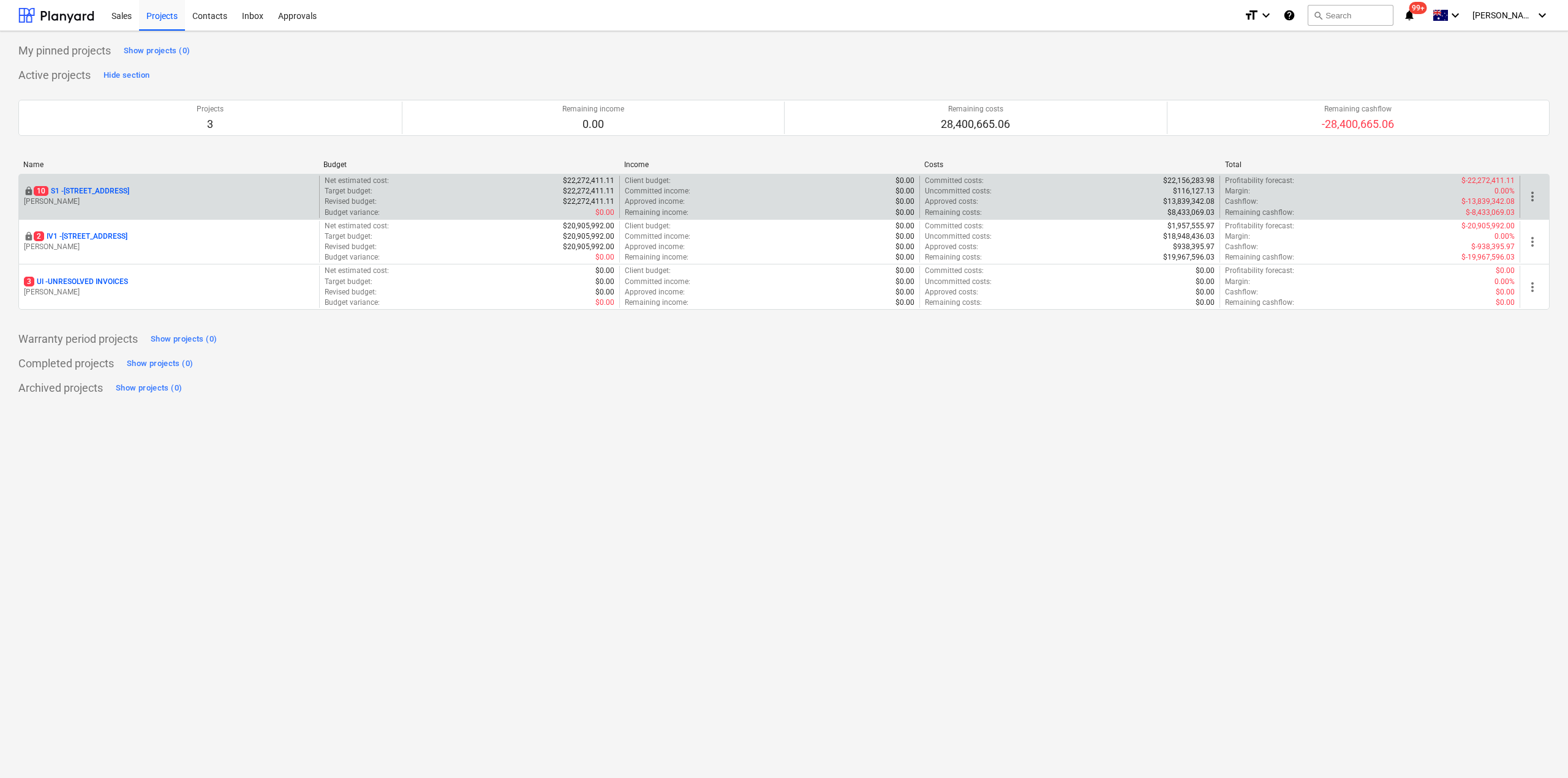
click at [160, 195] on div "locked 10 S1 - 248 Bay Rd, Sandringham" at bounding box center [169, 192] width 290 height 10
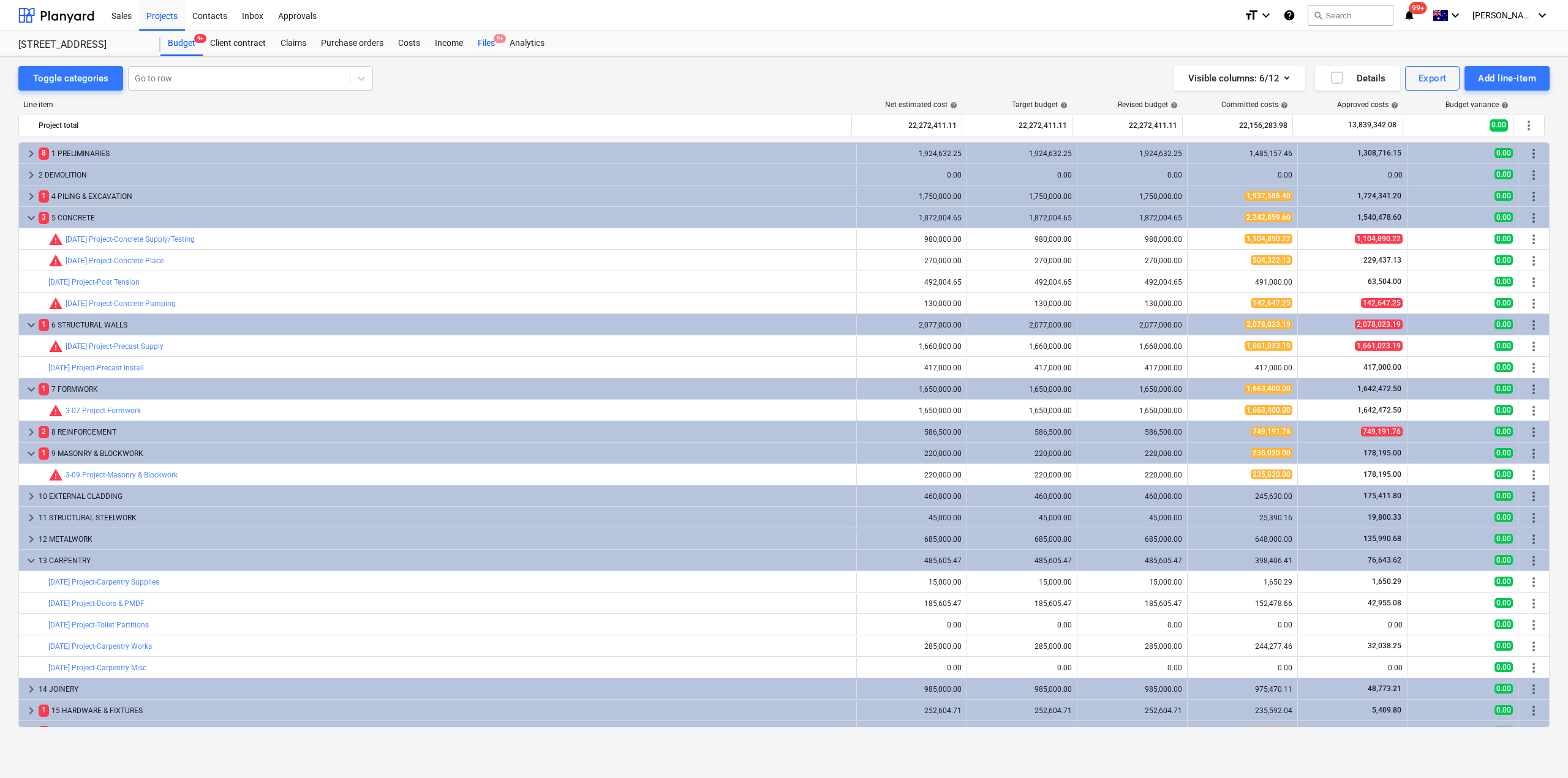
click at [492, 45] on div "Files 9+" at bounding box center [486, 43] width 32 height 24
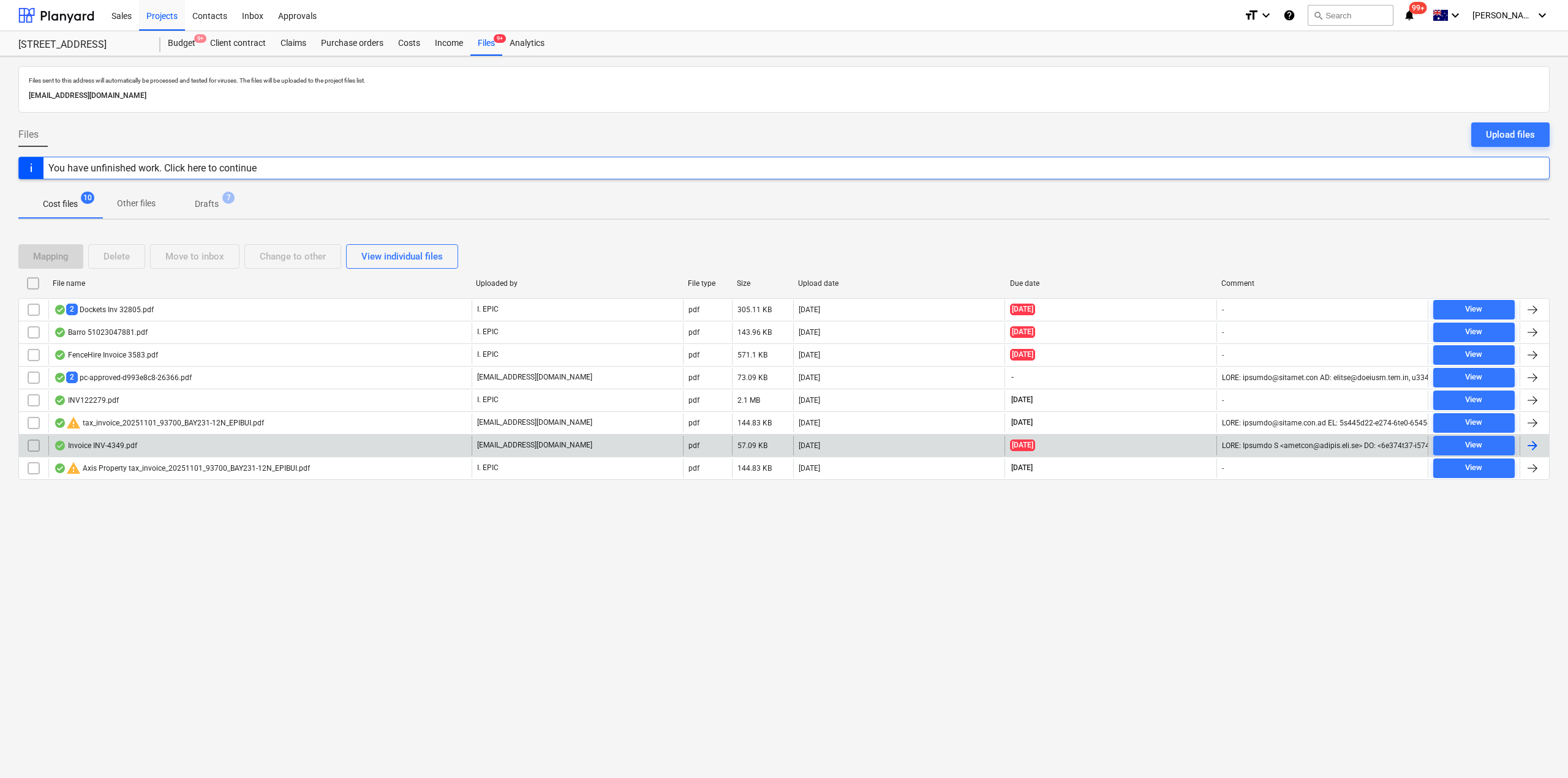
click at [135, 443] on div "Invoice INV-4349.pdf" at bounding box center [95, 445] width 83 height 10
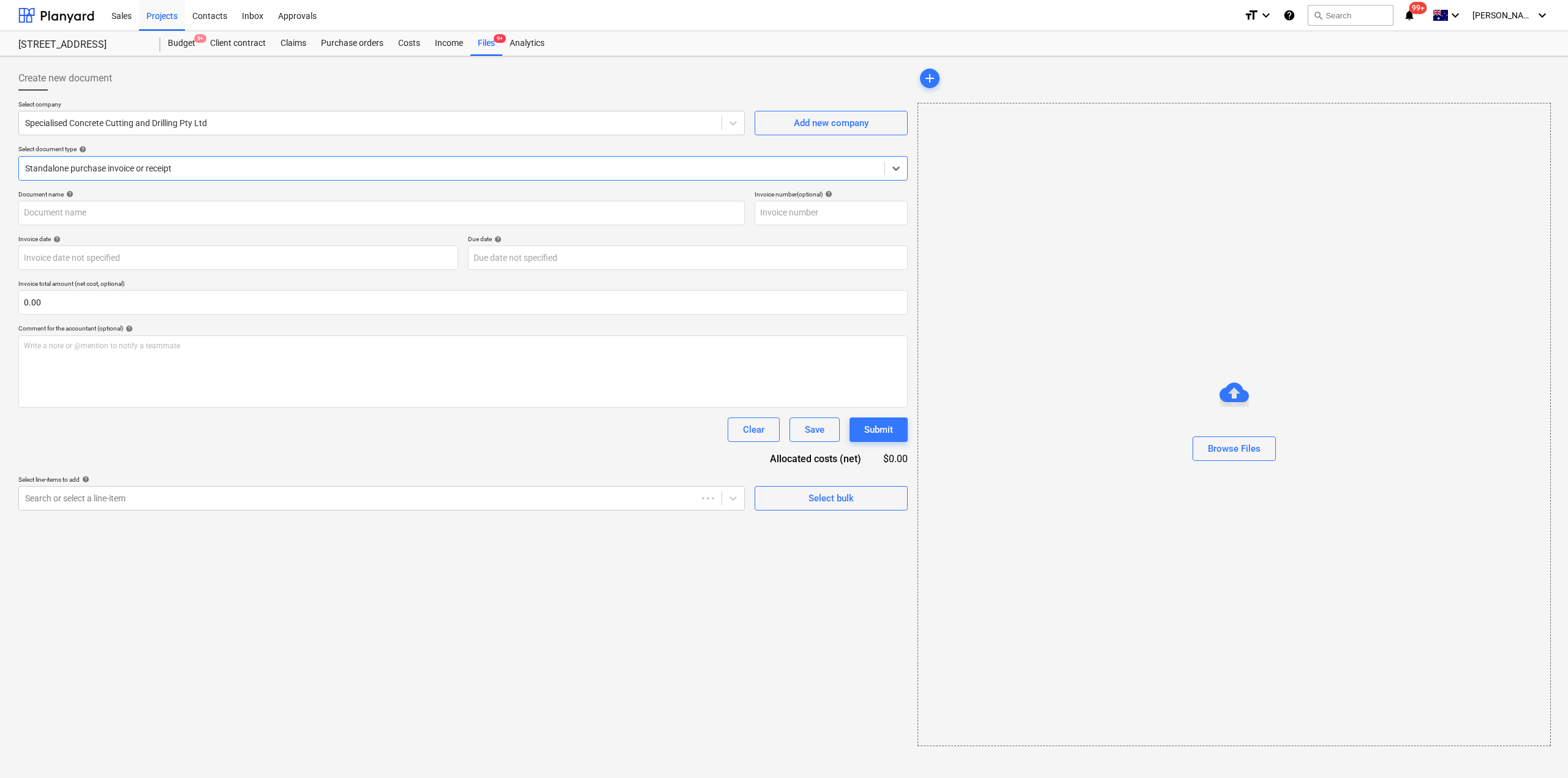
type input "INV-4349"
type input "[DATE]"
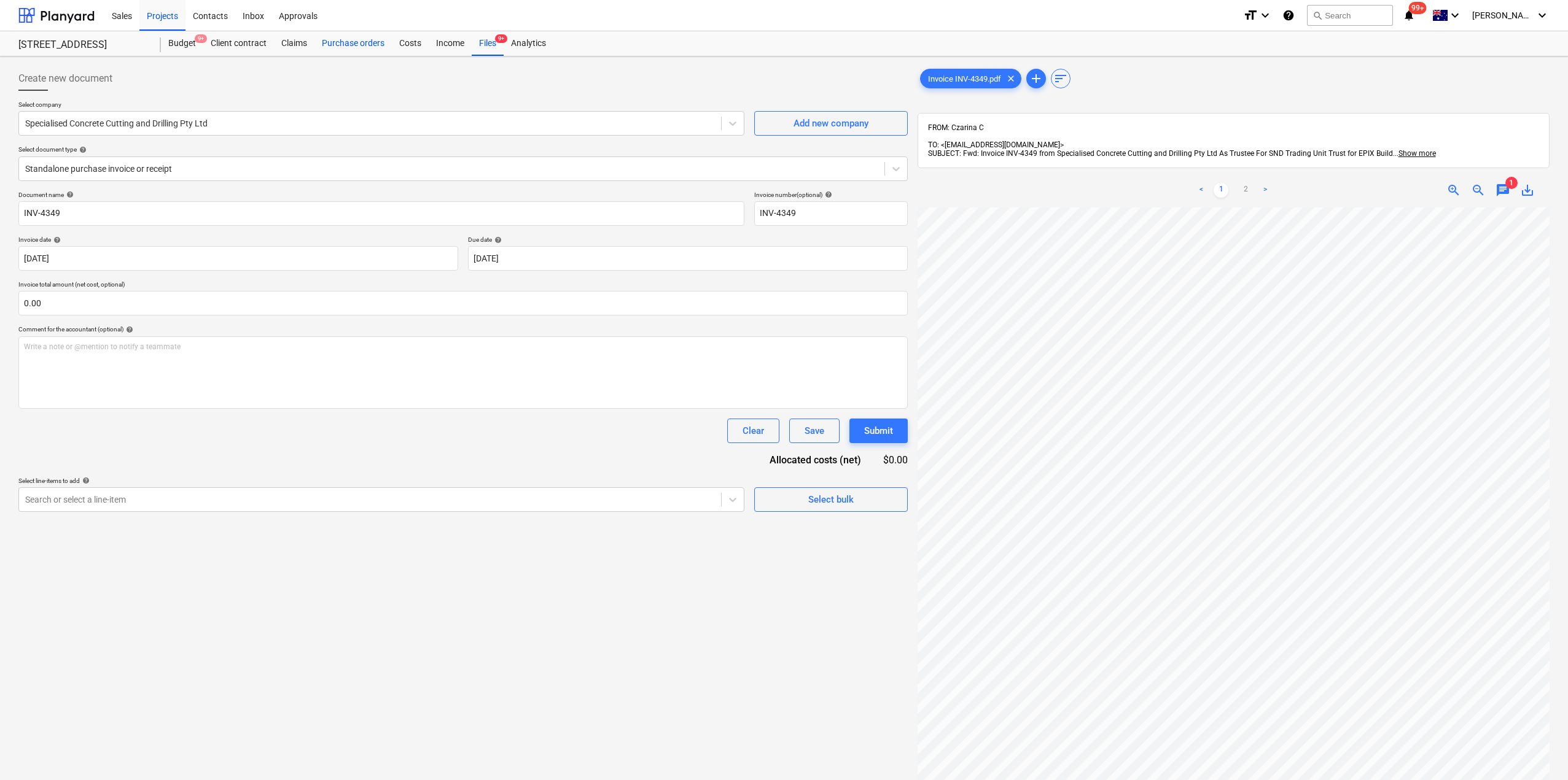
click at [377, 43] on div "Purchase orders" at bounding box center [353, 43] width 77 height 24
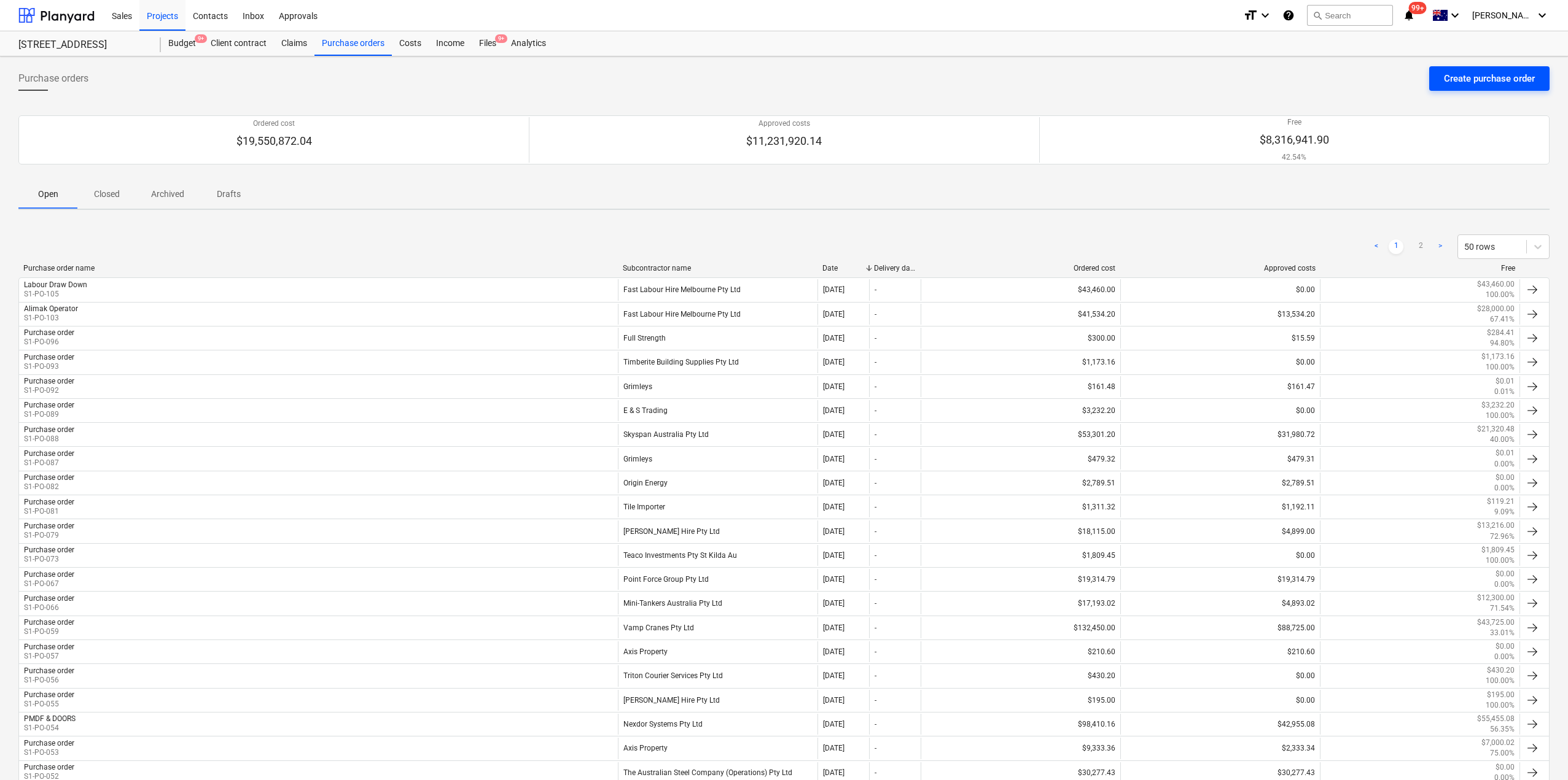
click at [1434, 87] on button "Create purchase order" at bounding box center [1489, 78] width 121 height 24
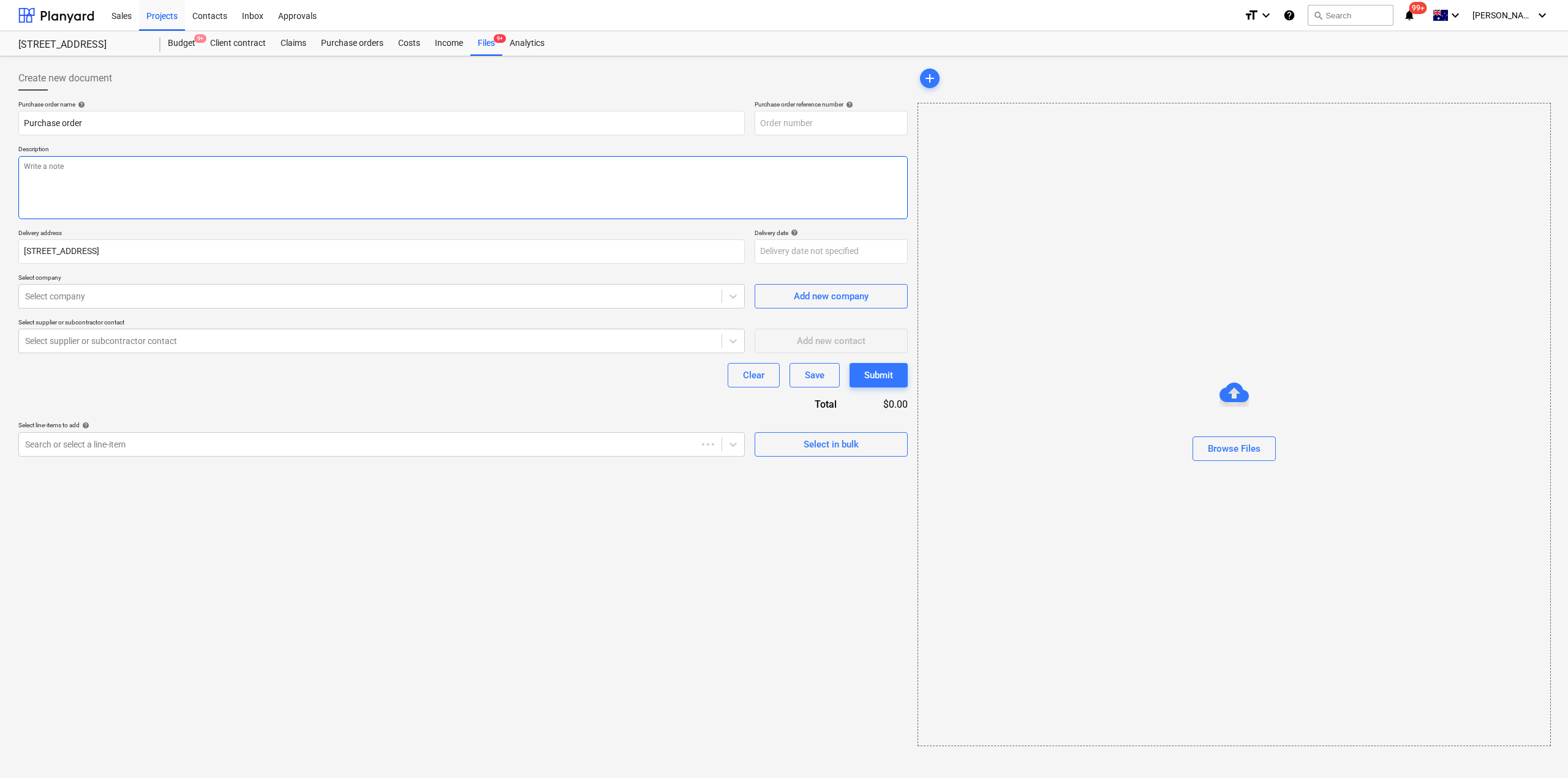
click at [300, 196] on textarea at bounding box center [463, 188] width 890 height 63
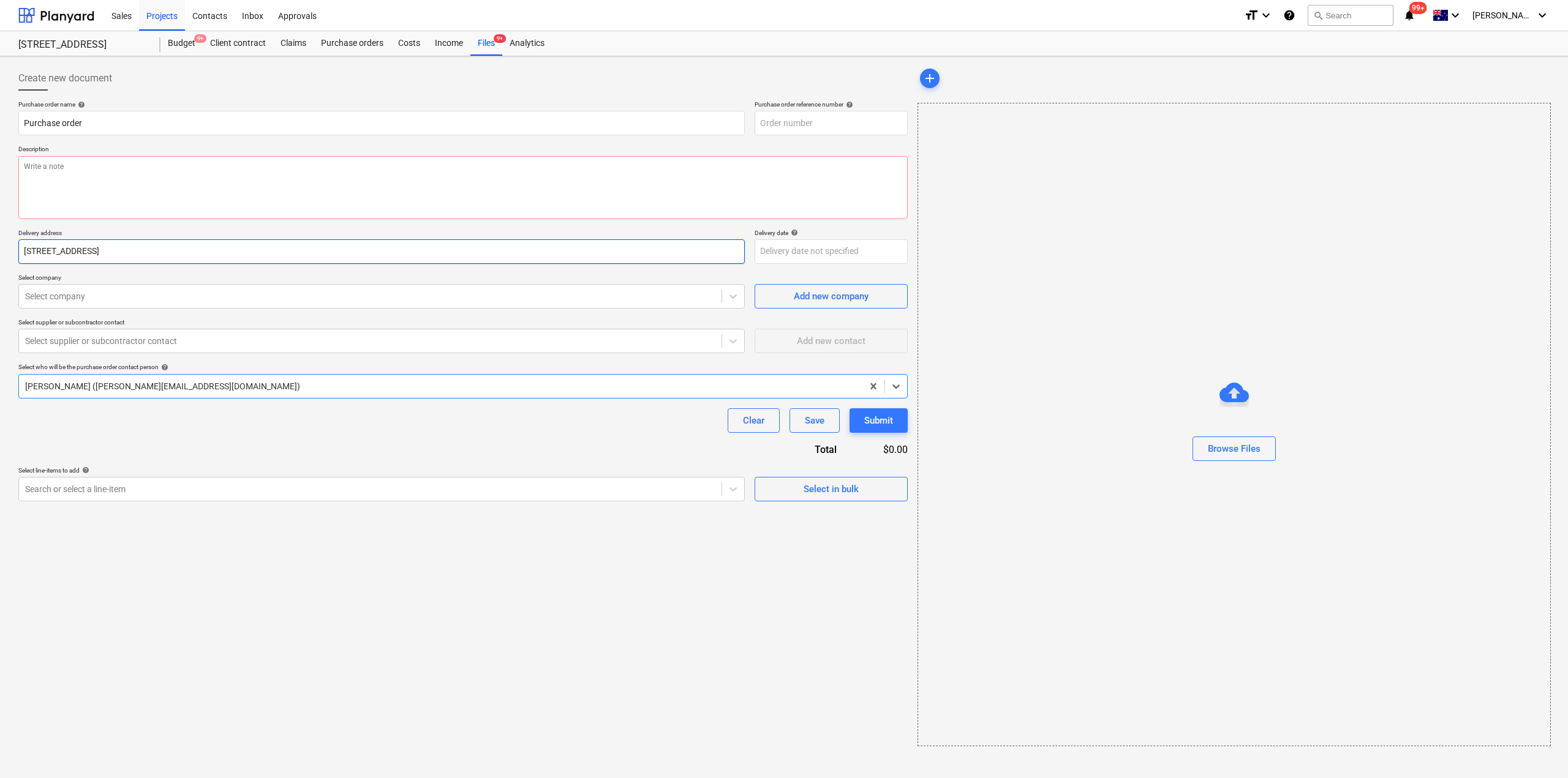
type textarea "x"
type input "S1-PO-109"
type textarea "x"
click at [189, 297] on div at bounding box center [370, 296] width 690 height 12
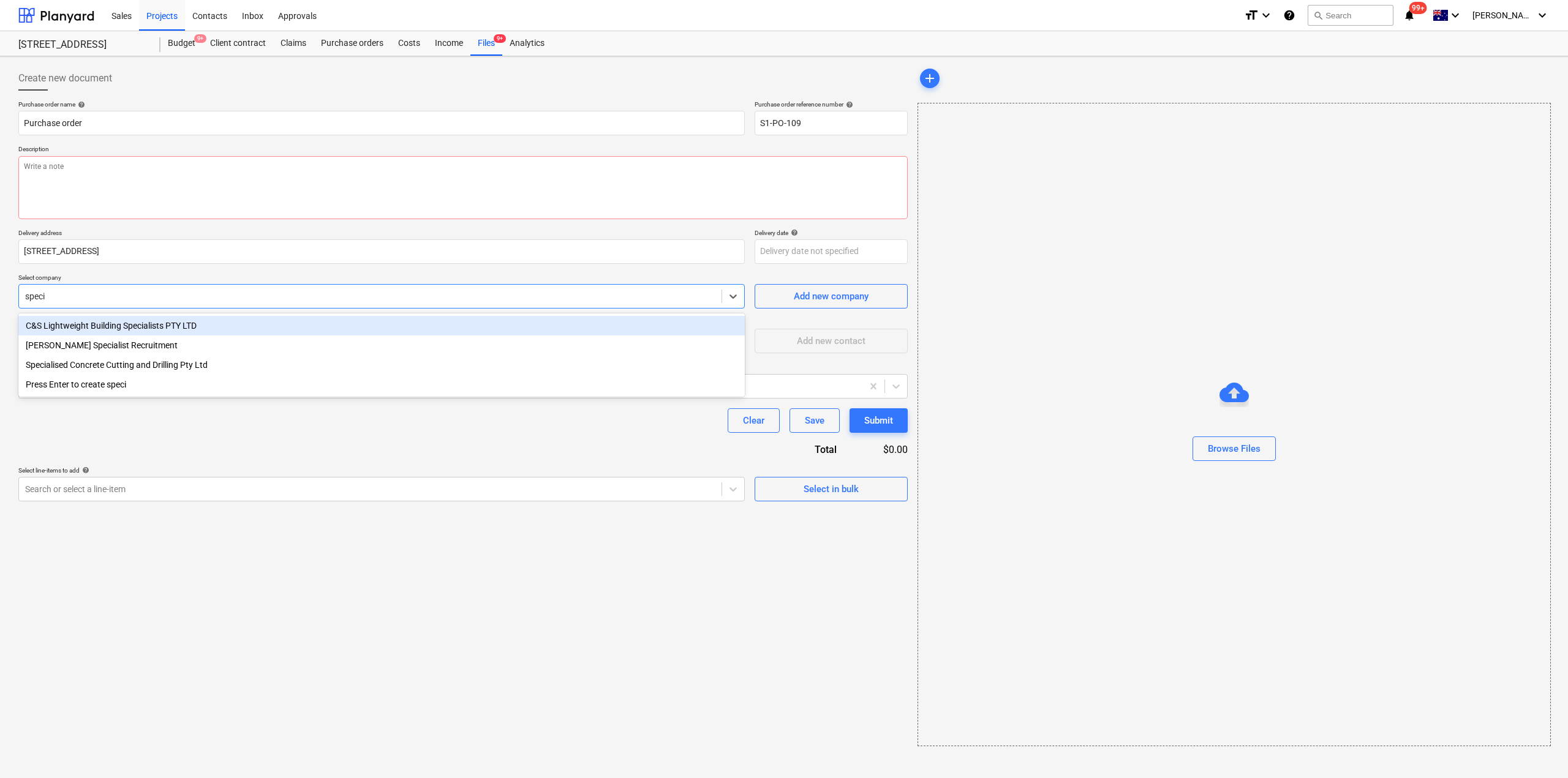
type input "specia"
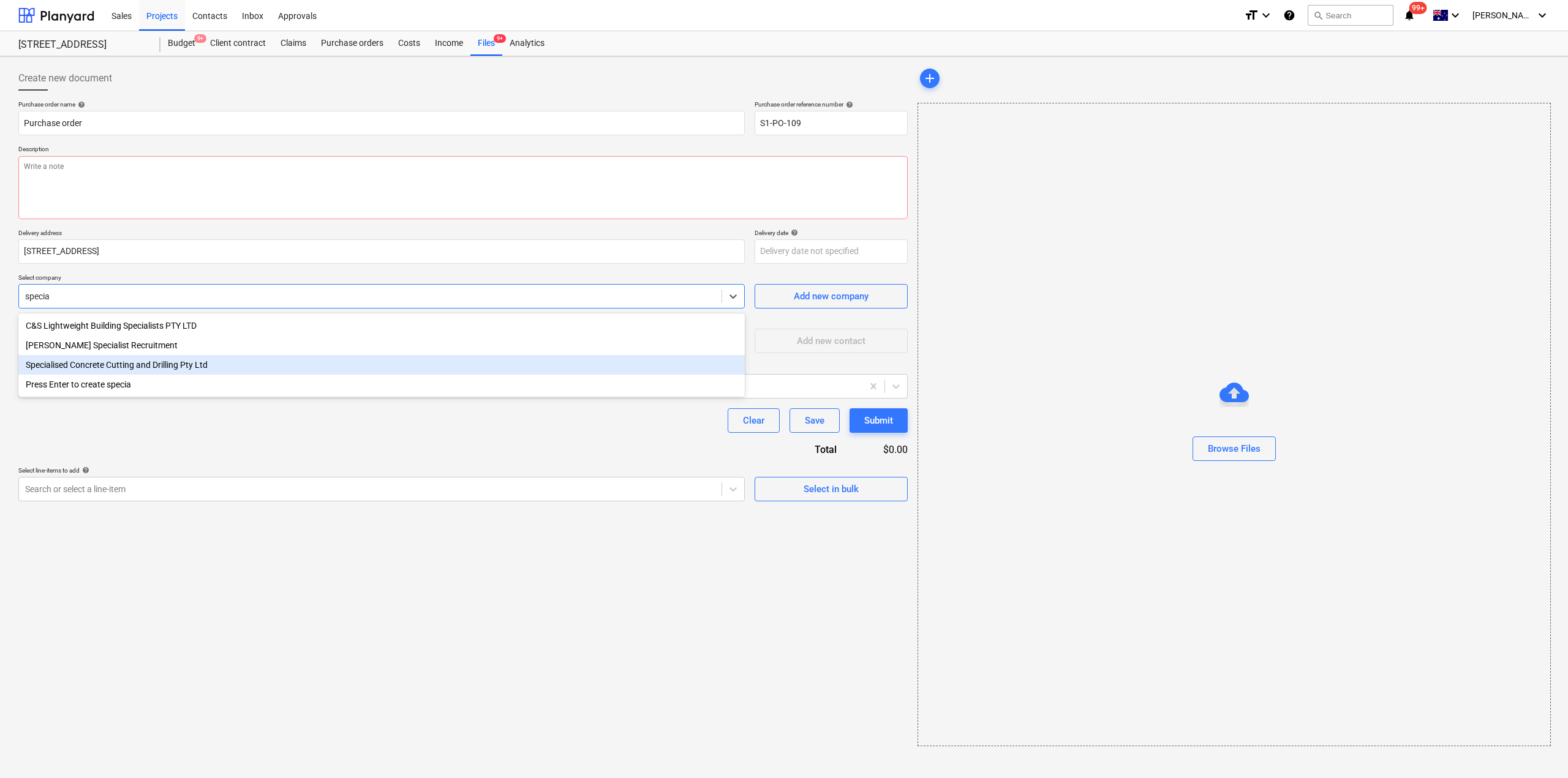
click at [167, 365] on div "Specialised Concrete Cutting and Drilling Pty Ltd" at bounding box center [381, 365] width 727 height 20
type textarea "x"
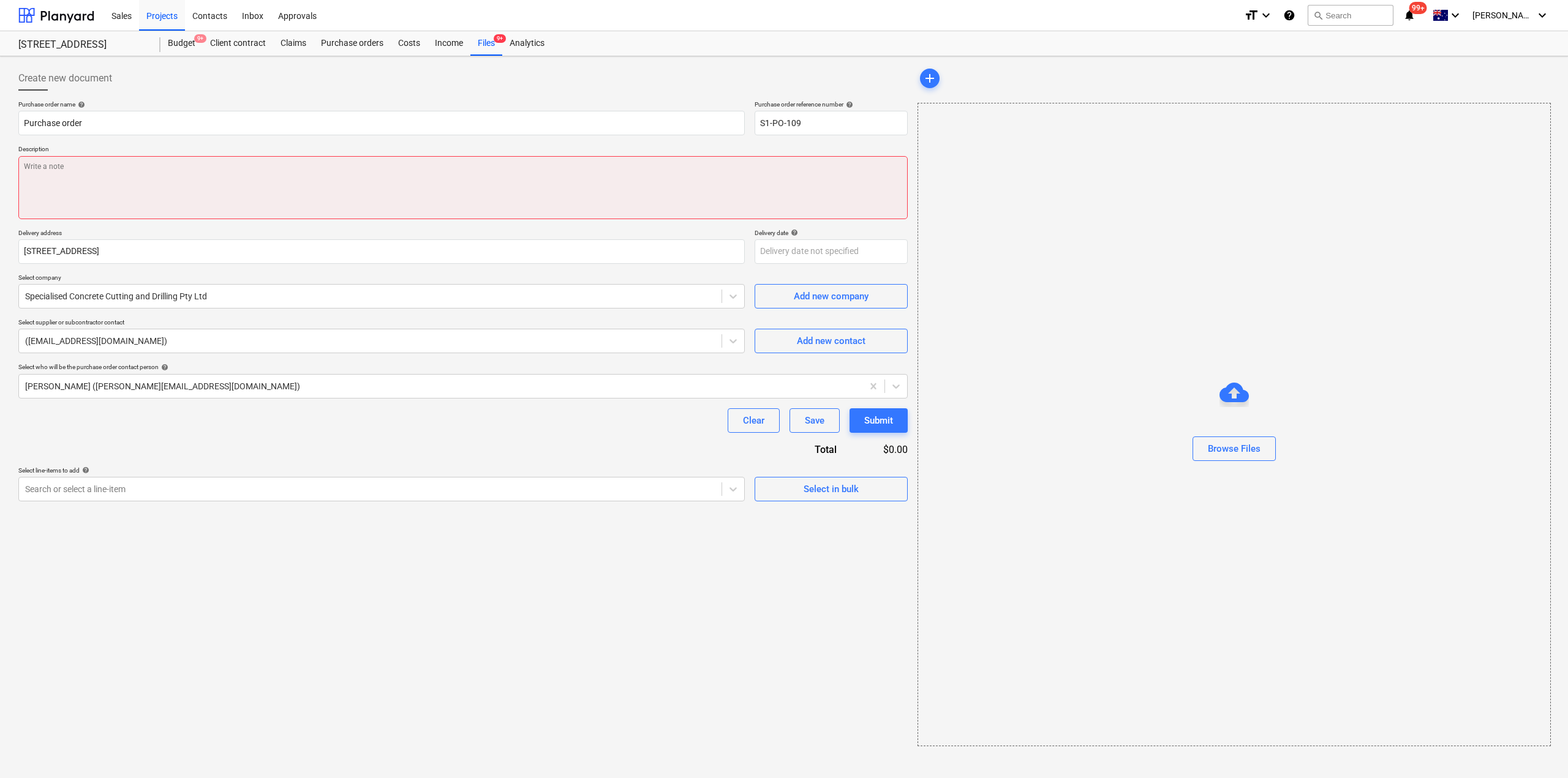
click at [184, 192] on textarea at bounding box center [463, 188] width 890 height 63
type textarea "x"
type textarea "C"
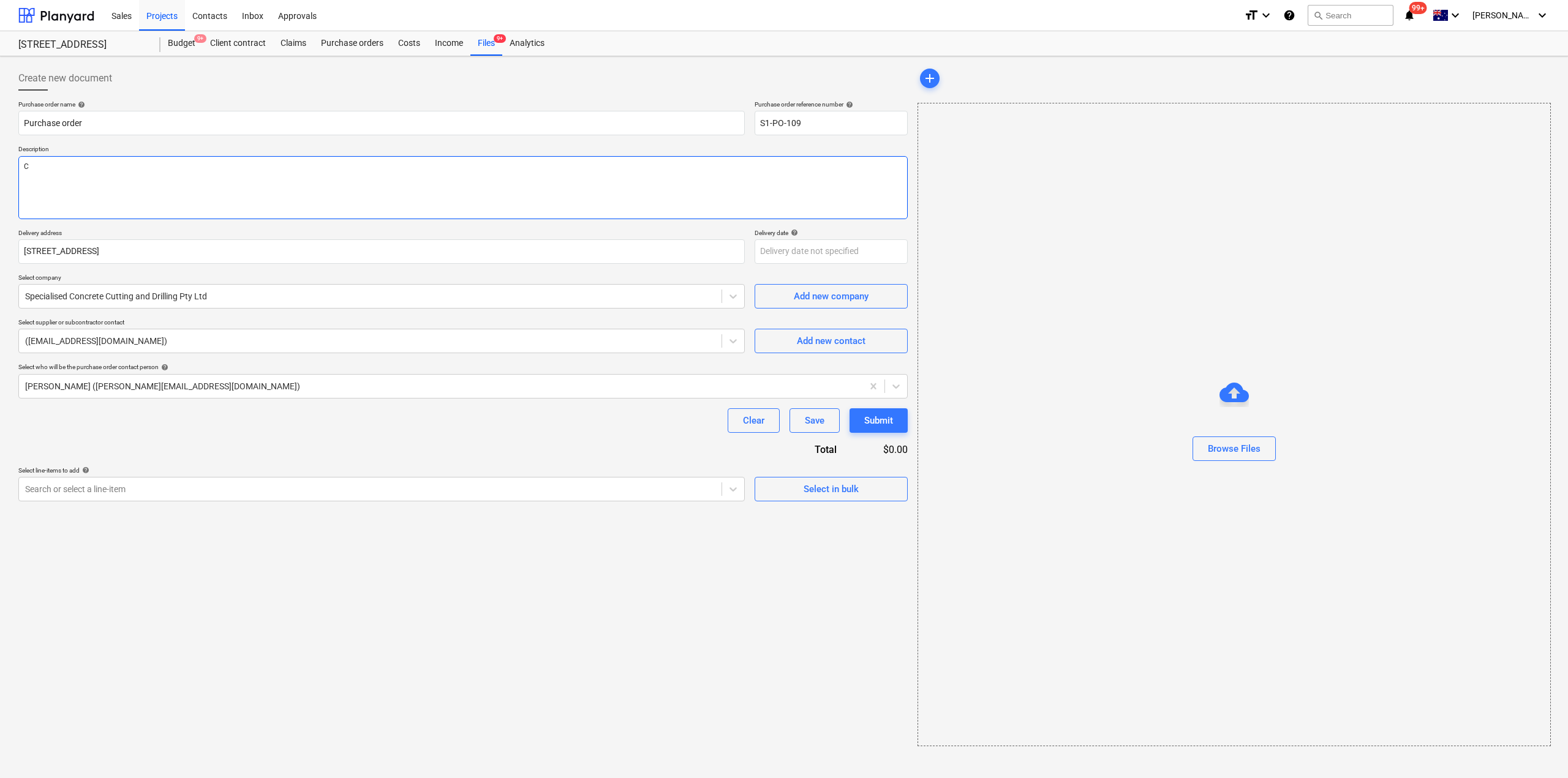
type textarea "x"
type textarea "Co"
type textarea "x"
type textarea "Conc"
type textarea "x"
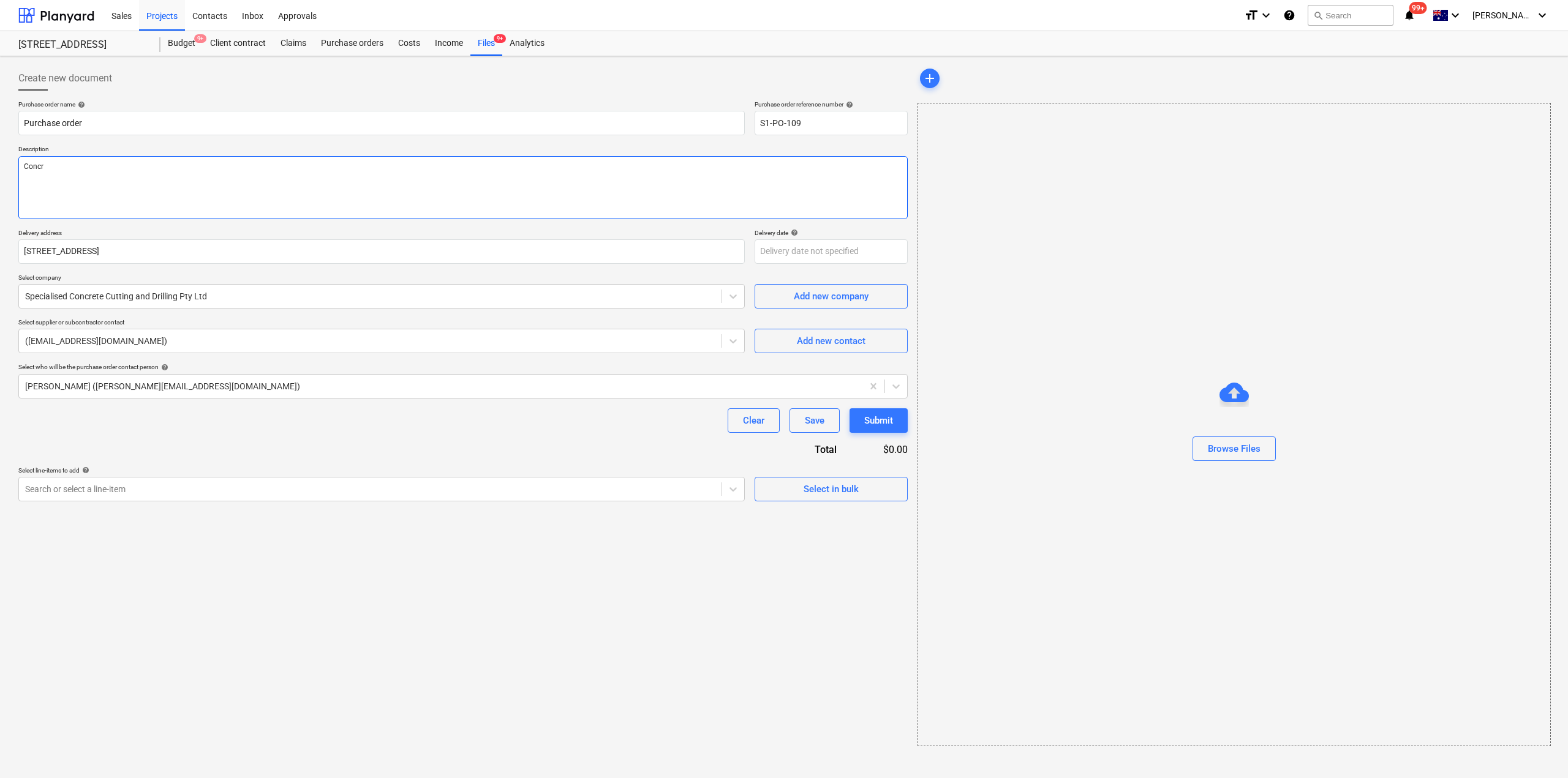
type textarea "Concre"
type textarea "x"
type textarea "Concret"
type textarea "x"
type textarea "Concrete"
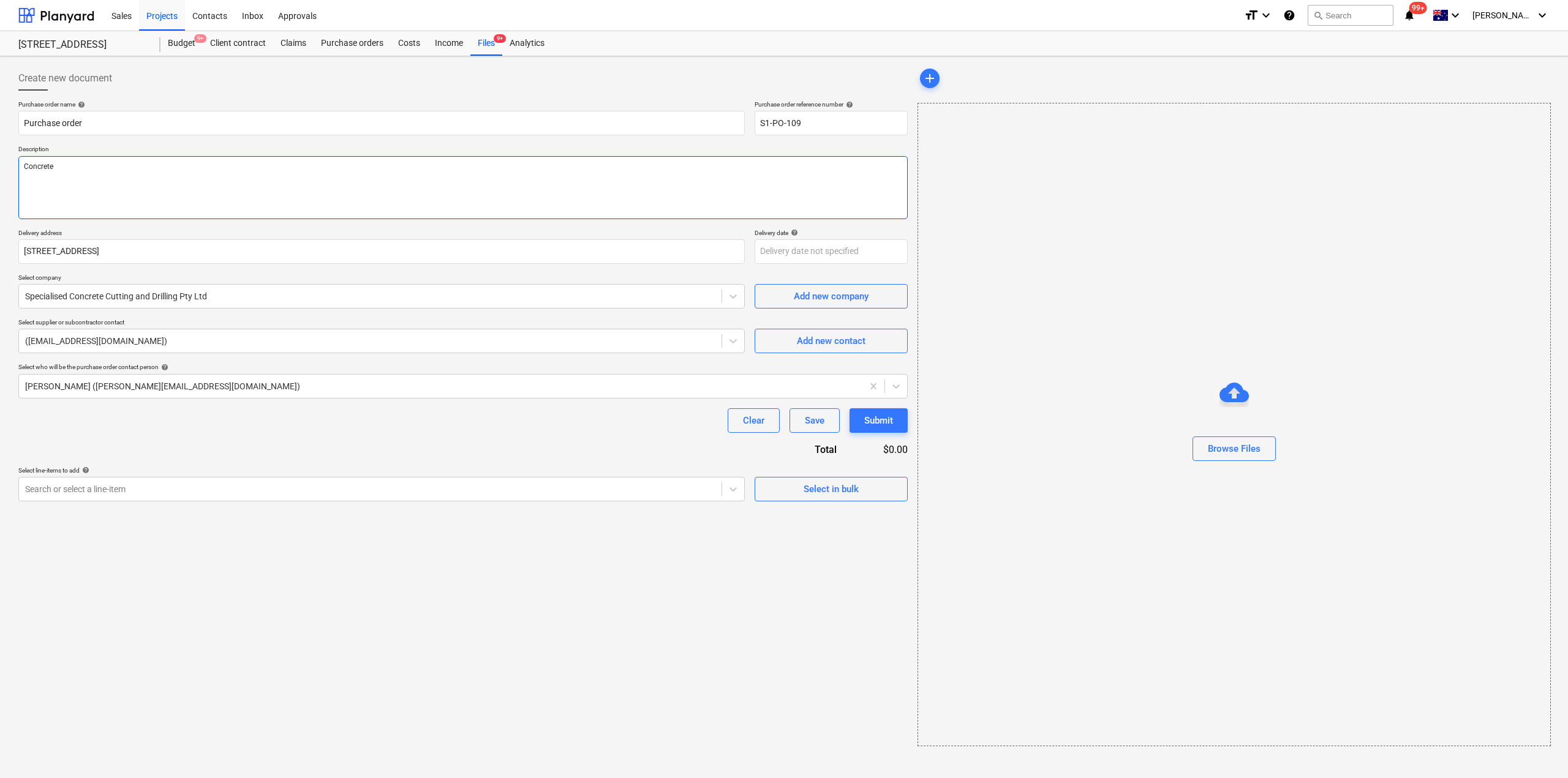
type textarea "x"
type textarea "Concrete u"
type textarea "x"
type textarea "Concrete"
type textarea "x"
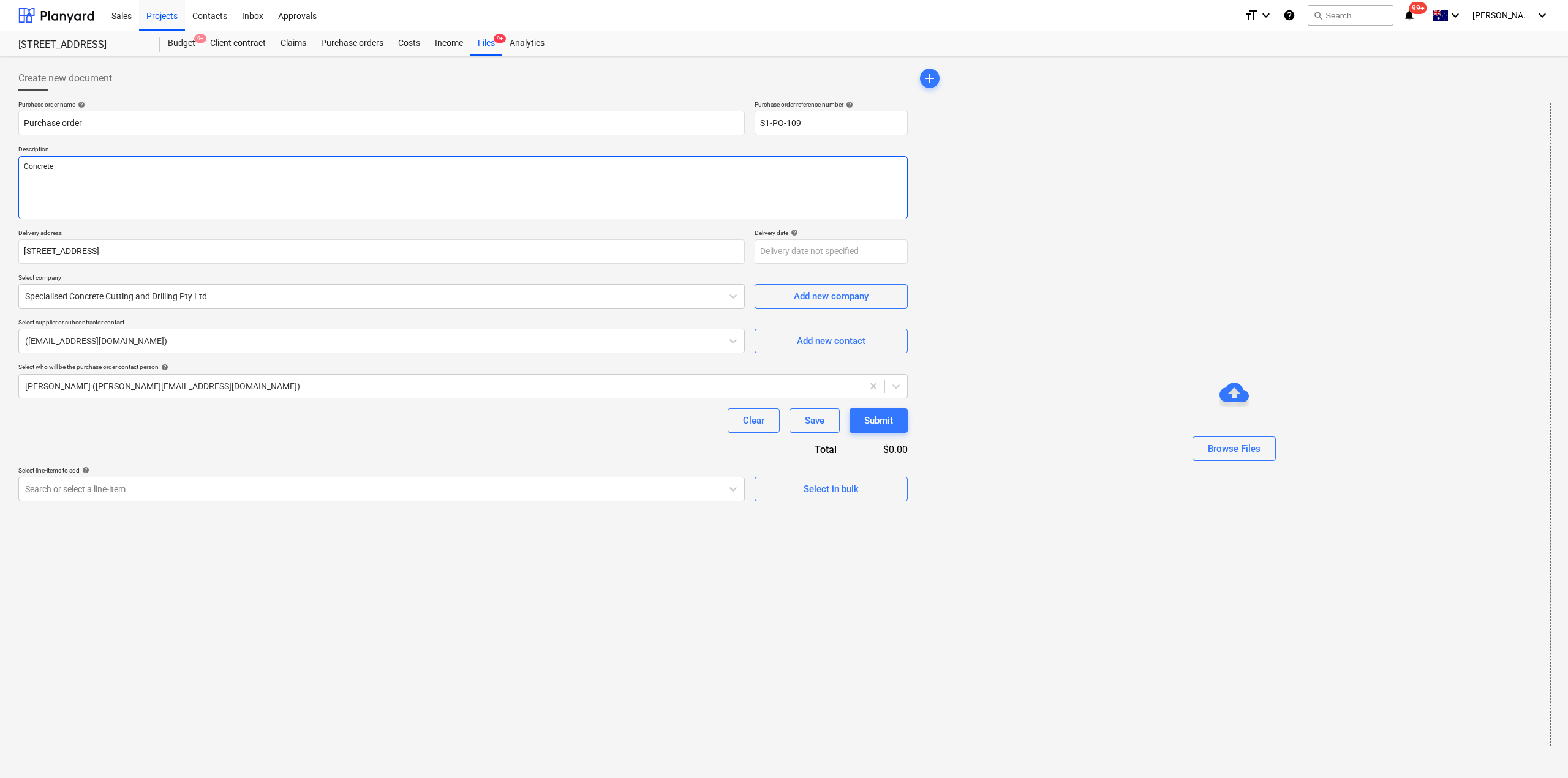
type textarea "Concrete c"
type textarea "x"
type textarea "Concrete cu"
type textarea "x"
type textarea "Concrete cut"
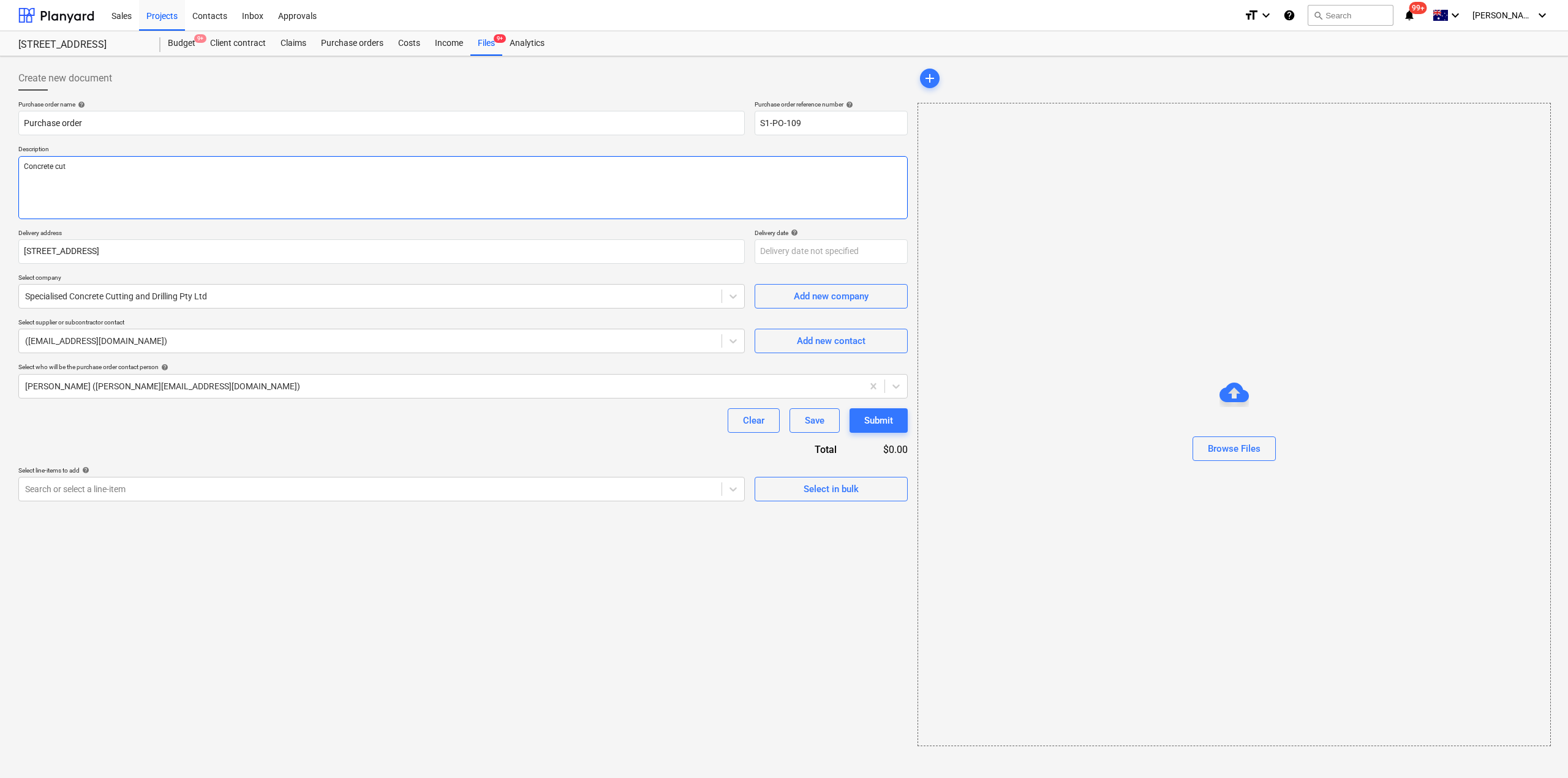
type textarea "x"
type textarea "Concrete cutti"
type textarea "x"
type textarea "Concrete cutting"
type textarea "x"
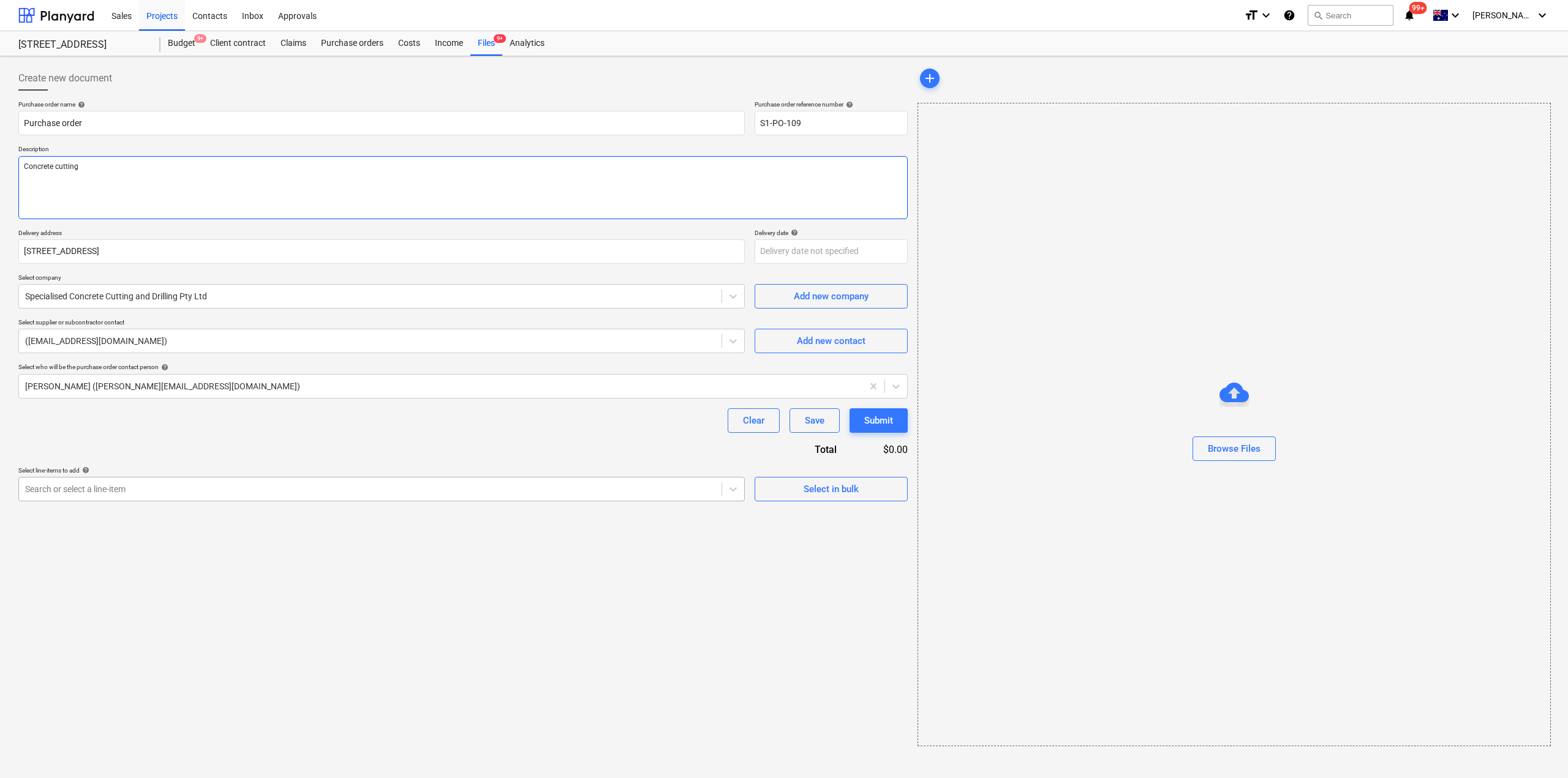
type textarea "Concrete cutting"
type textarea "x"
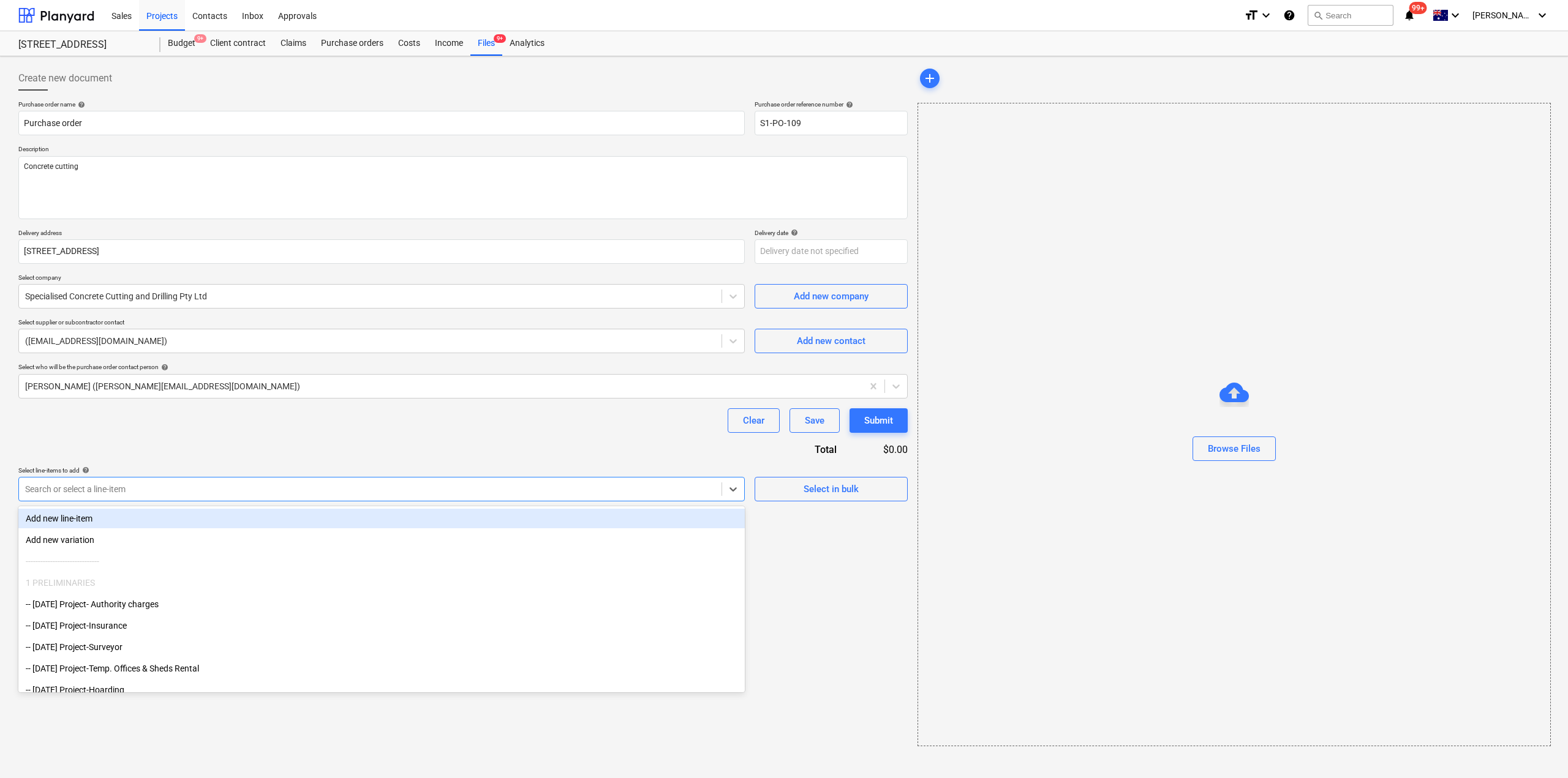
click at [593, 494] on div at bounding box center [370, 489] width 690 height 12
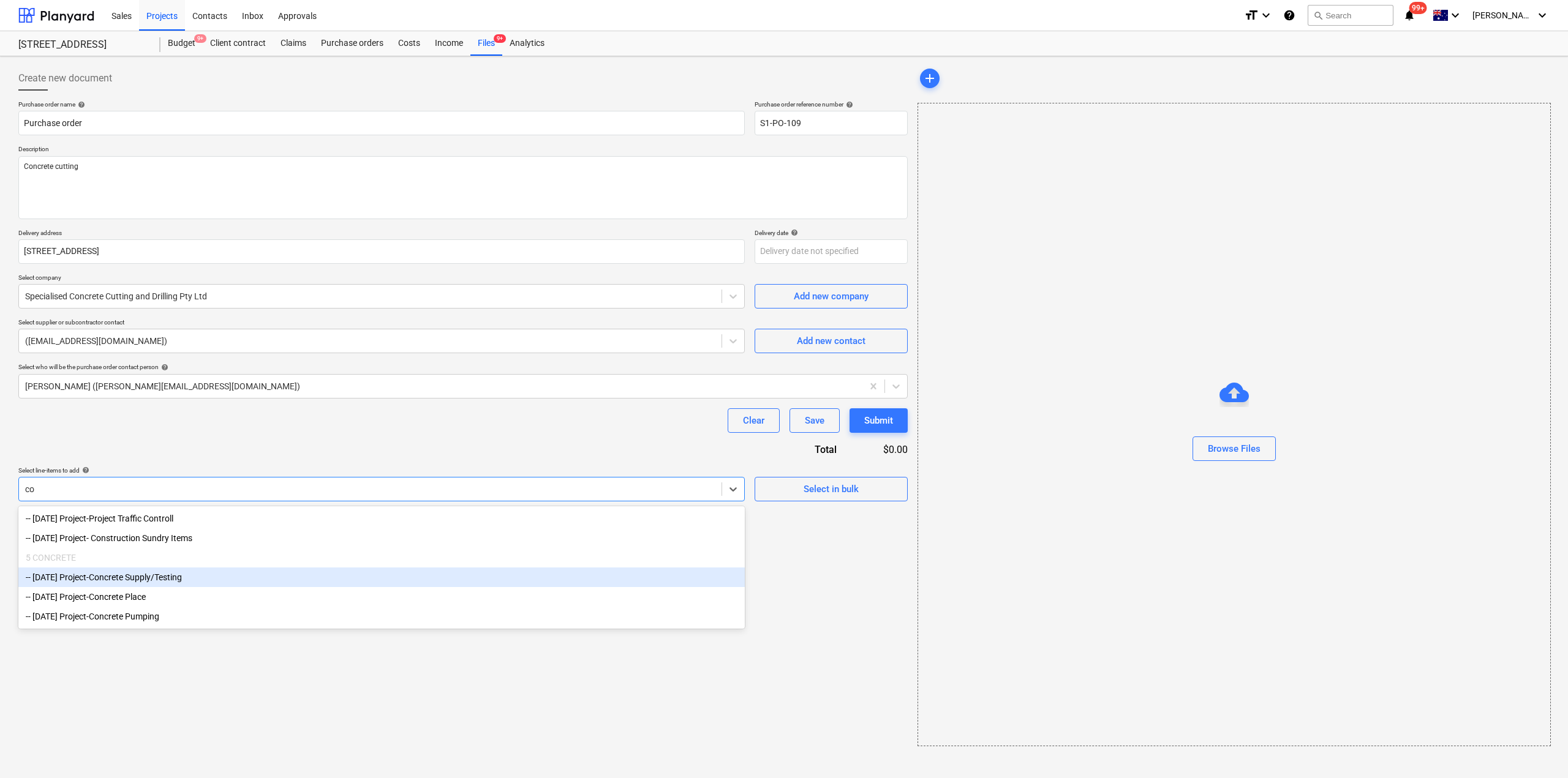
type input "c"
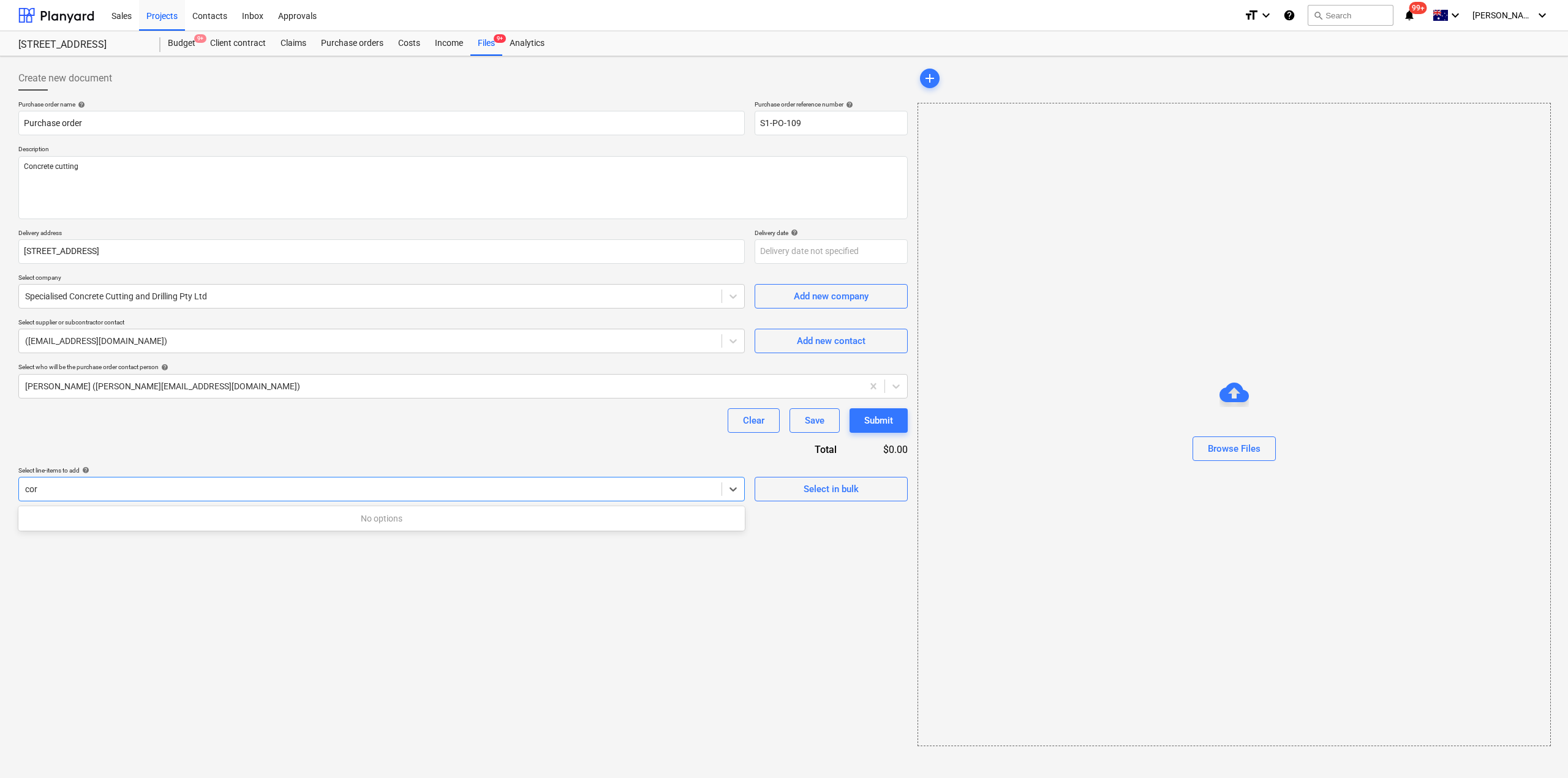
type input "co"
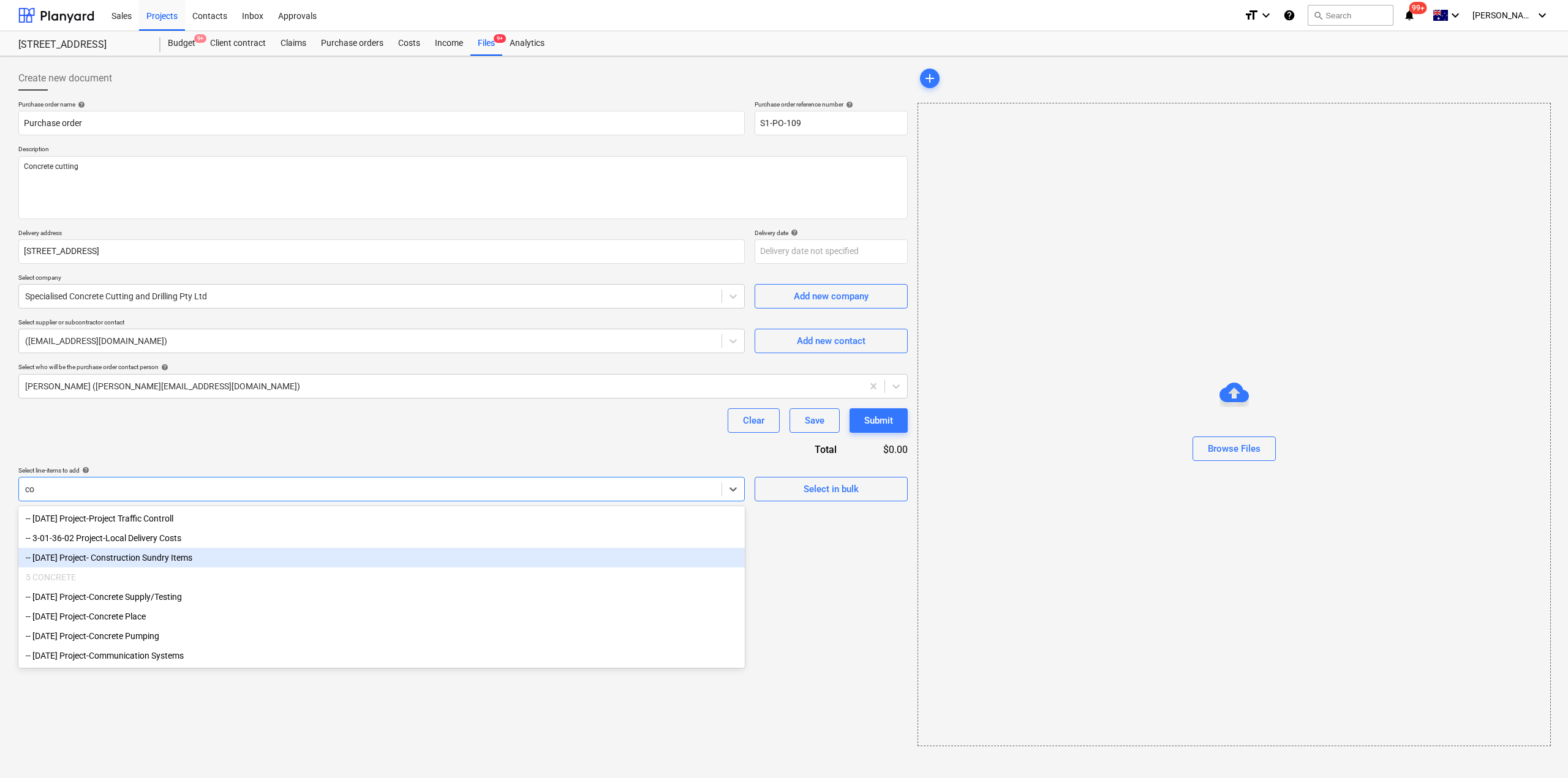
click at [275, 556] on div "-- [DATE] Project- Construction Sundry Items" at bounding box center [381, 558] width 727 height 20
type textarea "x"
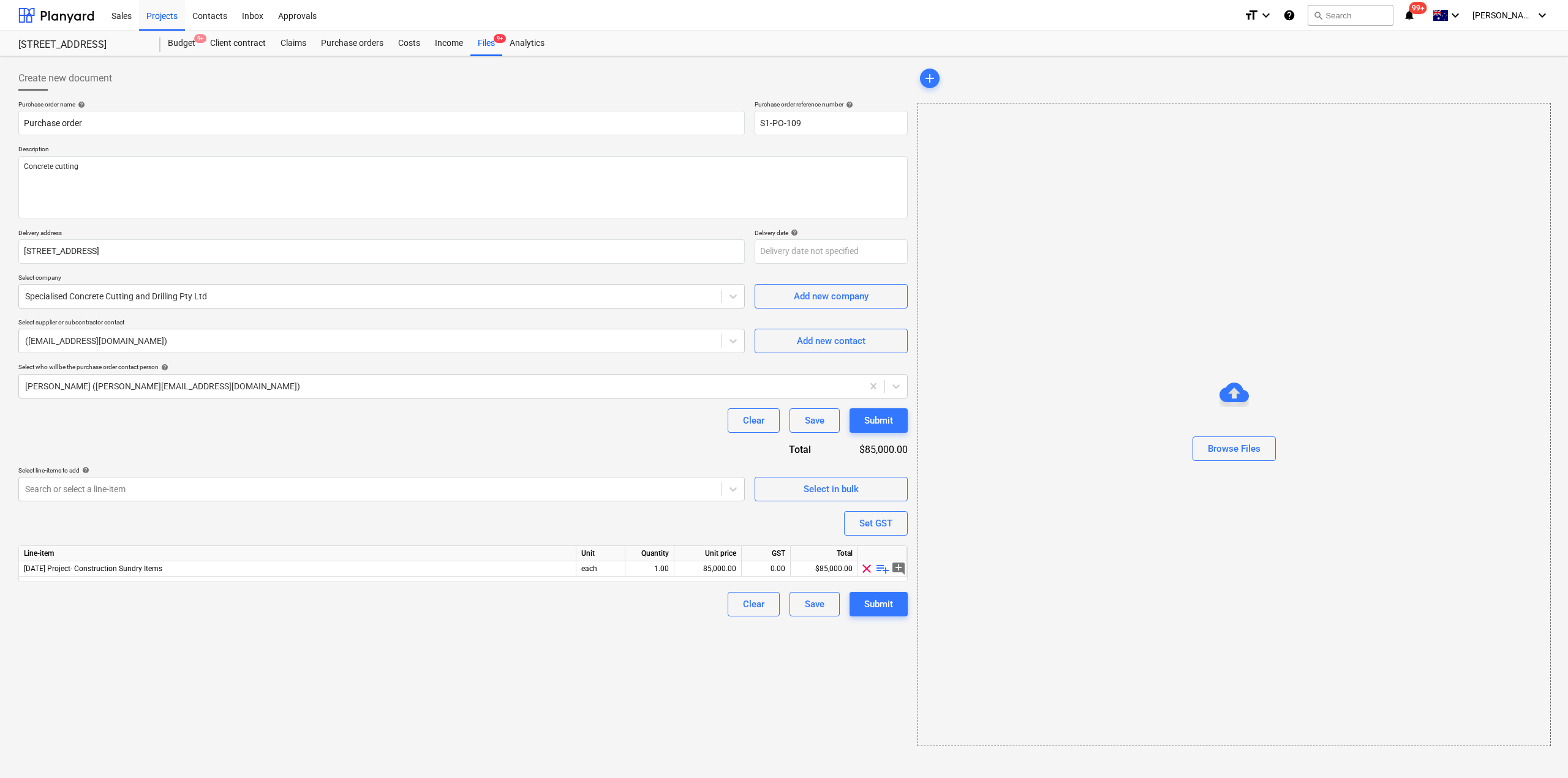
click at [619, 681] on div "Create new document Purchase order name help Purchase order Purchase order refe…" at bounding box center [463, 406] width 899 height 690
click at [882, 569] on span "playlist_add" at bounding box center [882, 569] width 14 height 14
type textarea "x"
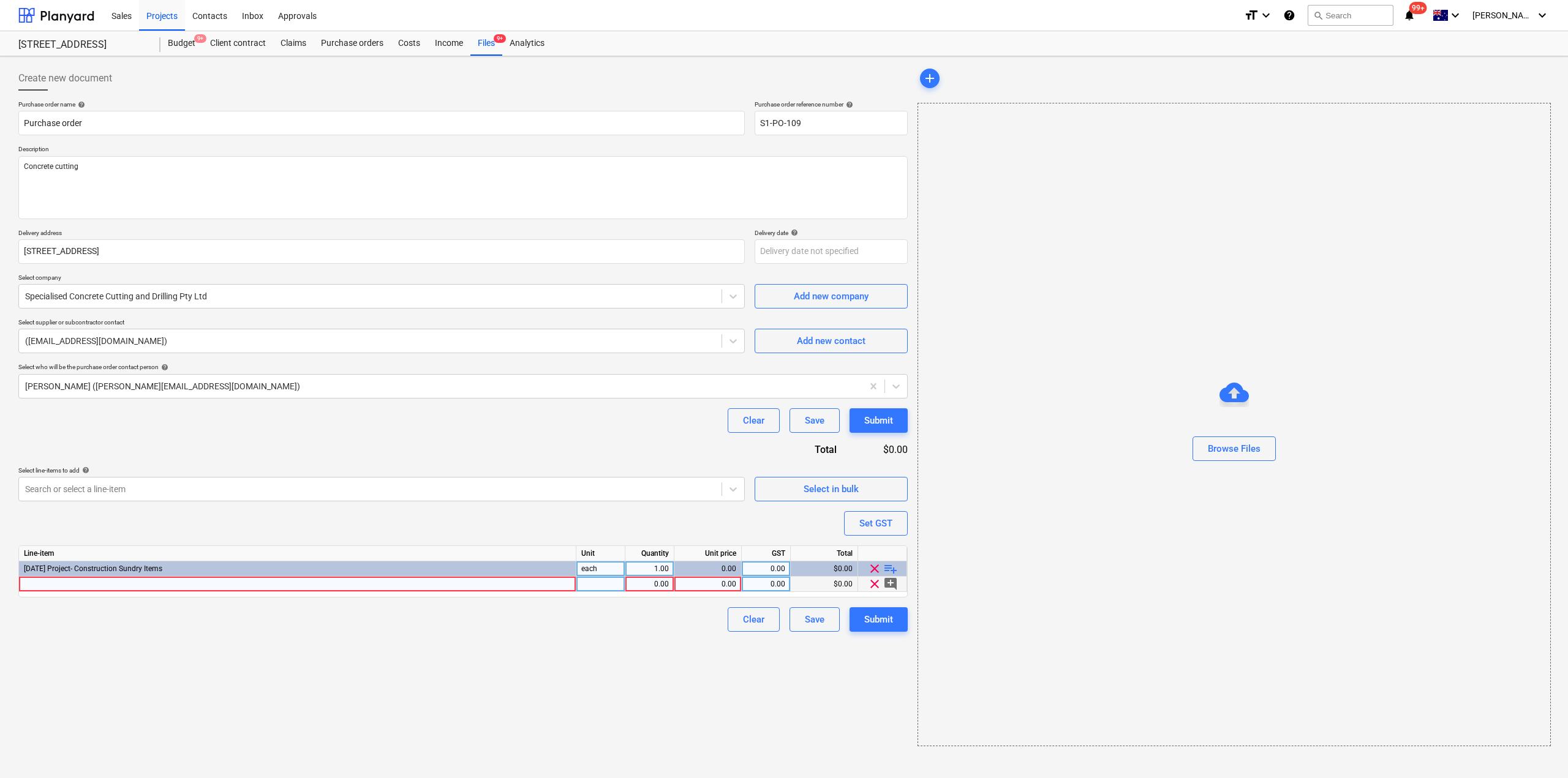
click at [240, 581] on div at bounding box center [298, 584] width 557 height 15
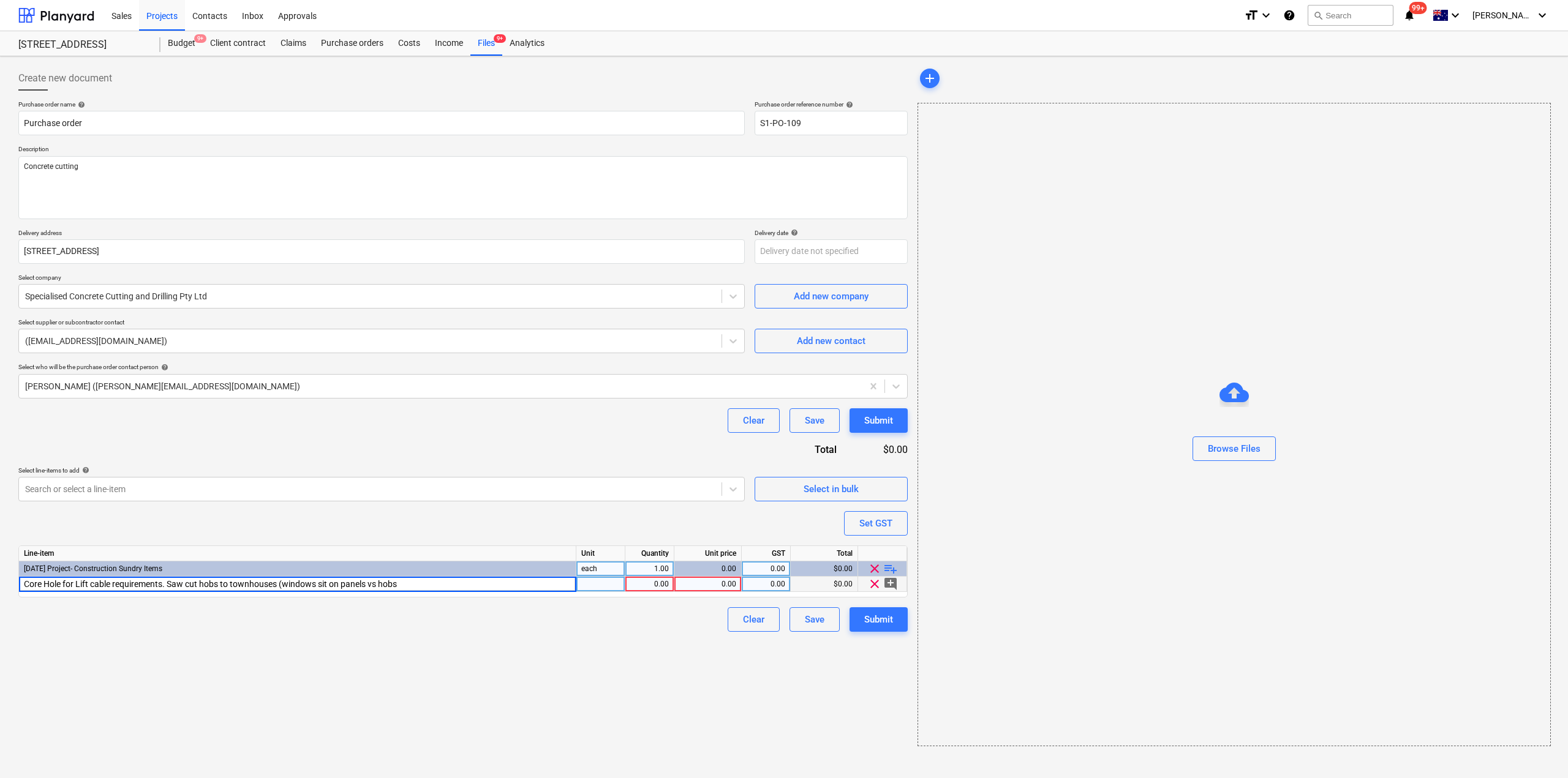
type input "Core Hole for Lift cable requirements. Saw cut hobs to townhouses (windows sit …"
type textarea "x"
click at [711, 590] on div "0.00" at bounding box center [708, 584] width 57 height 15
type input "2168.92"
click at [639, 723] on div "Create new document Purchase order name help Purchase order Purchase order refe…" at bounding box center [463, 406] width 899 height 690
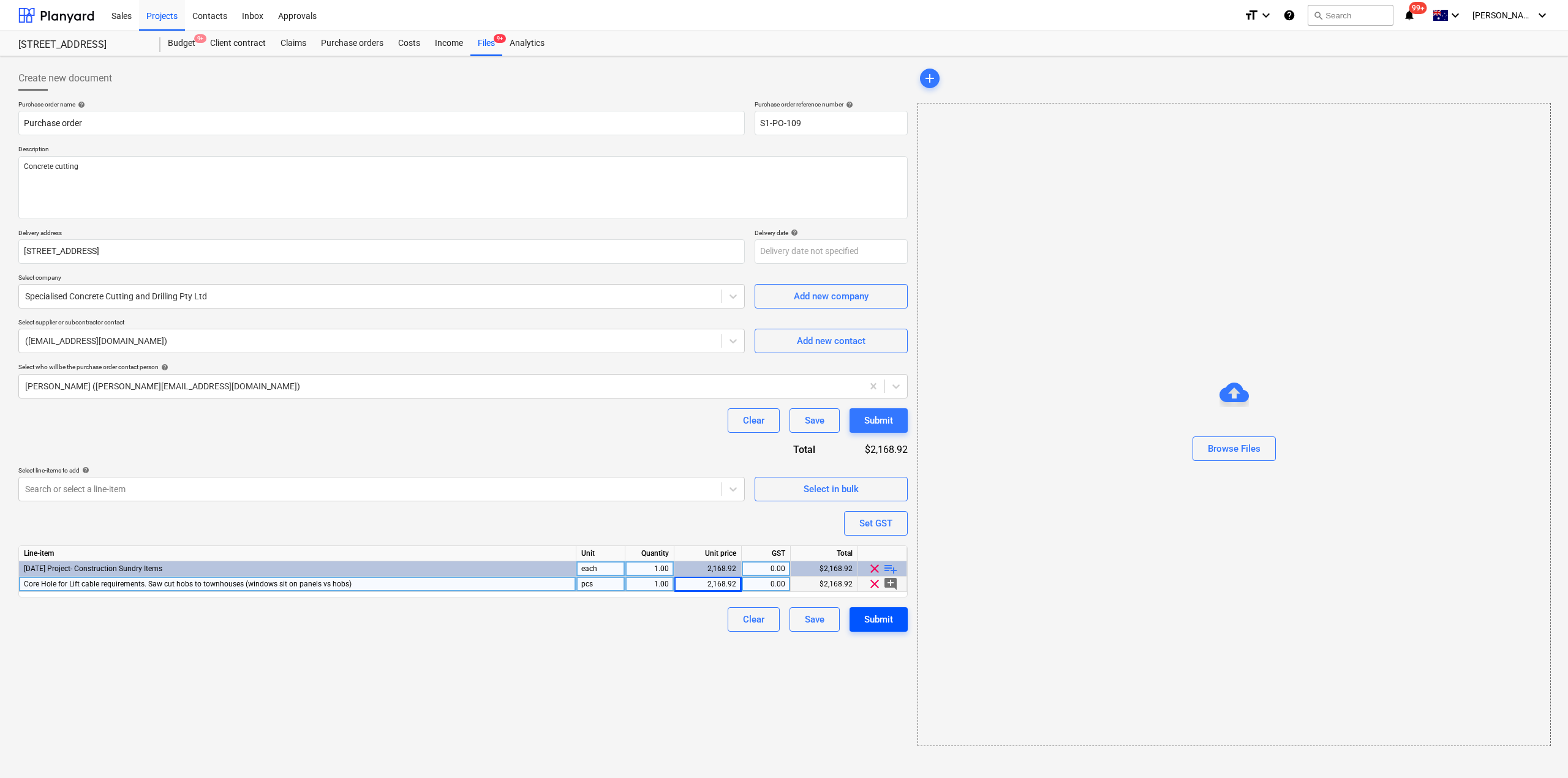
click at [883, 620] on div "Submit" at bounding box center [879, 620] width 29 height 16
type textarea "x"
